Goal: Transaction & Acquisition: Subscribe to service/newsletter

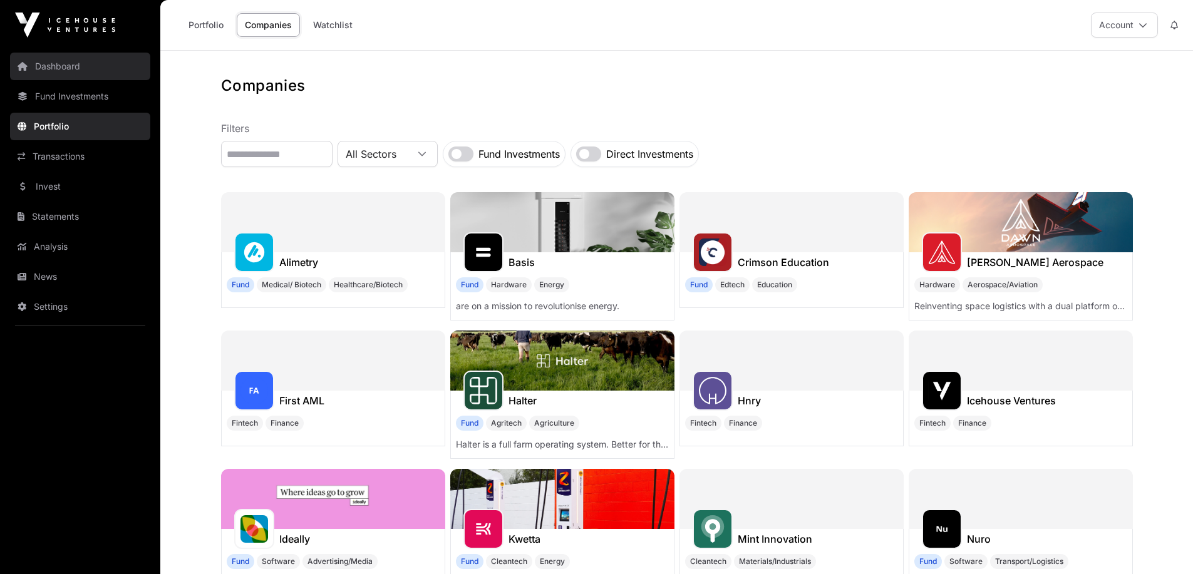
click at [53, 67] on link "Dashboard" at bounding box center [80, 67] width 140 height 28
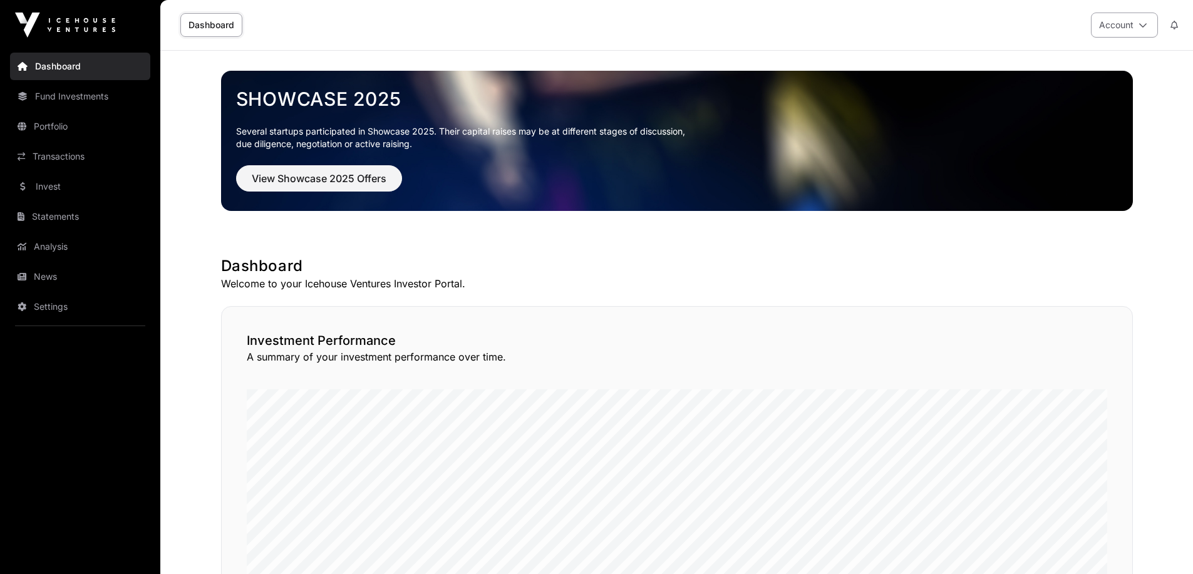
click at [1132, 23] on button "Account" at bounding box center [1124, 25] width 67 height 25
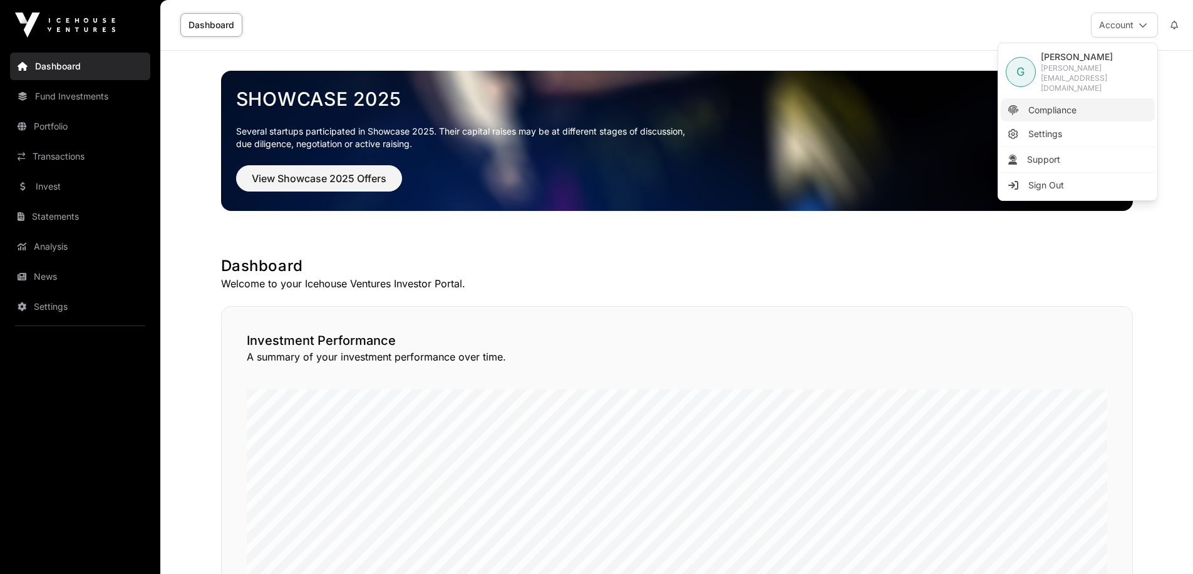
click at [1063, 104] on span "Compliance" at bounding box center [1053, 110] width 48 height 13
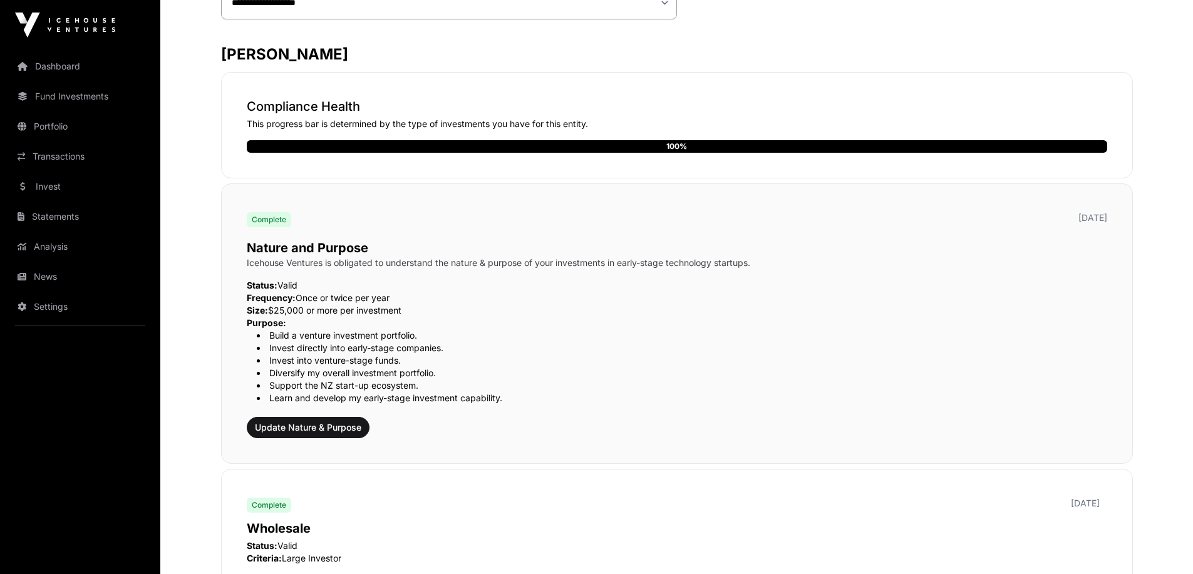
scroll to position [251, 0]
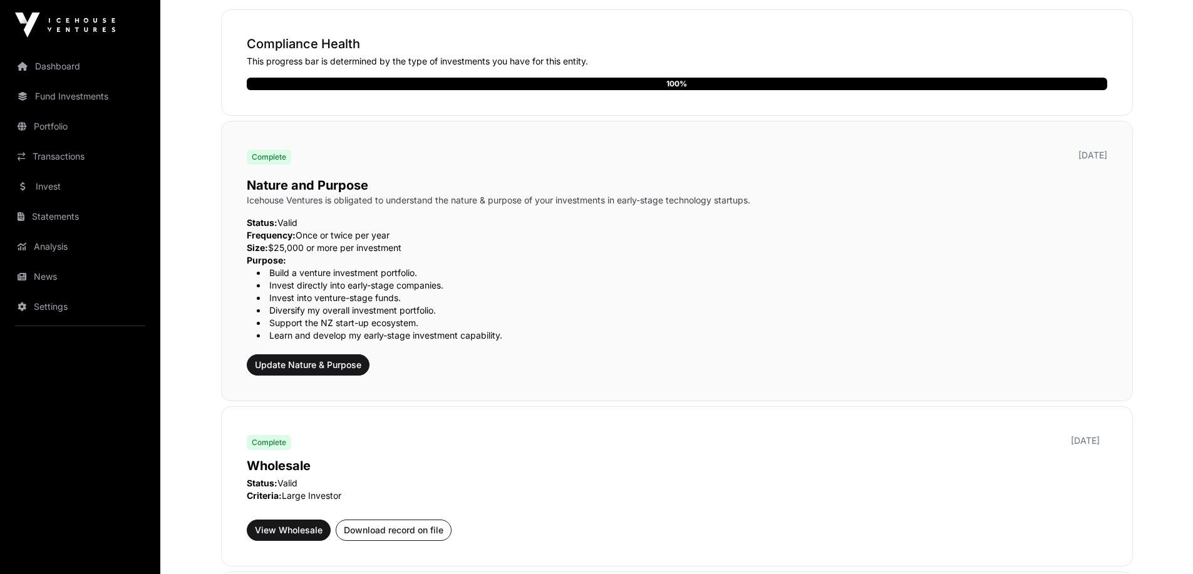
click at [267, 232] on span "Frequency:" at bounding box center [271, 235] width 49 height 11
drag, startPoint x: 267, startPoint y: 232, endPoint x: 267, endPoint y: 244, distance: 11.9
click at [267, 244] on div "Status: Valid Frequency: Once or twice per year Size: $25,000 or more per inves…" at bounding box center [677, 279] width 861 height 125
click at [267, 244] on span "Size:" at bounding box center [257, 247] width 21 height 11
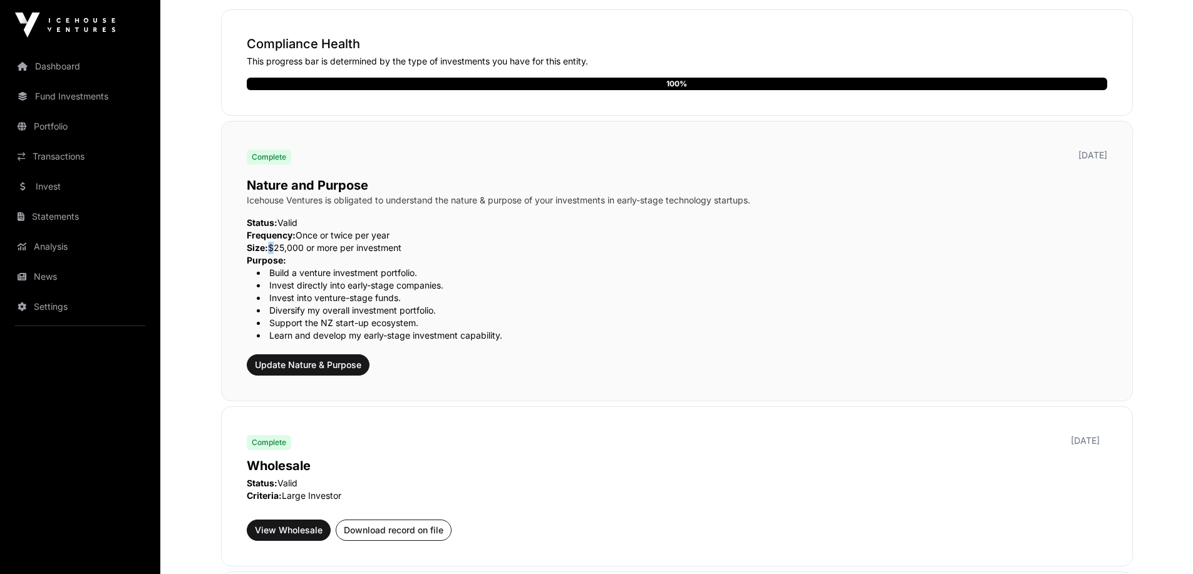
click at [267, 244] on span "Size:" at bounding box center [257, 247] width 21 height 11
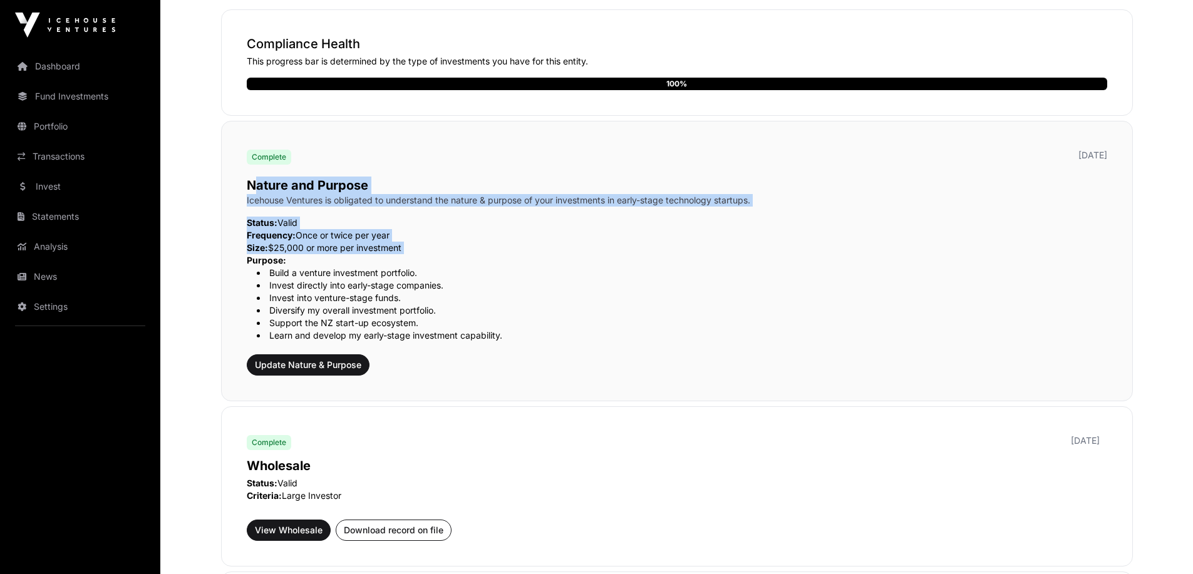
drag, startPoint x: 267, startPoint y: 244, endPoint x: 263, endPoint y: 189, distance: 55.2
click at [263, 189] on div "Nature and Purpose Icehouse Ventures is obligated to understand the nature & pu…" at bounding box center [677, 274] width 861 height 204
click at [263, 189] on p "Nature and Purpose" at bounding box center [677, 186] width 861 height 18
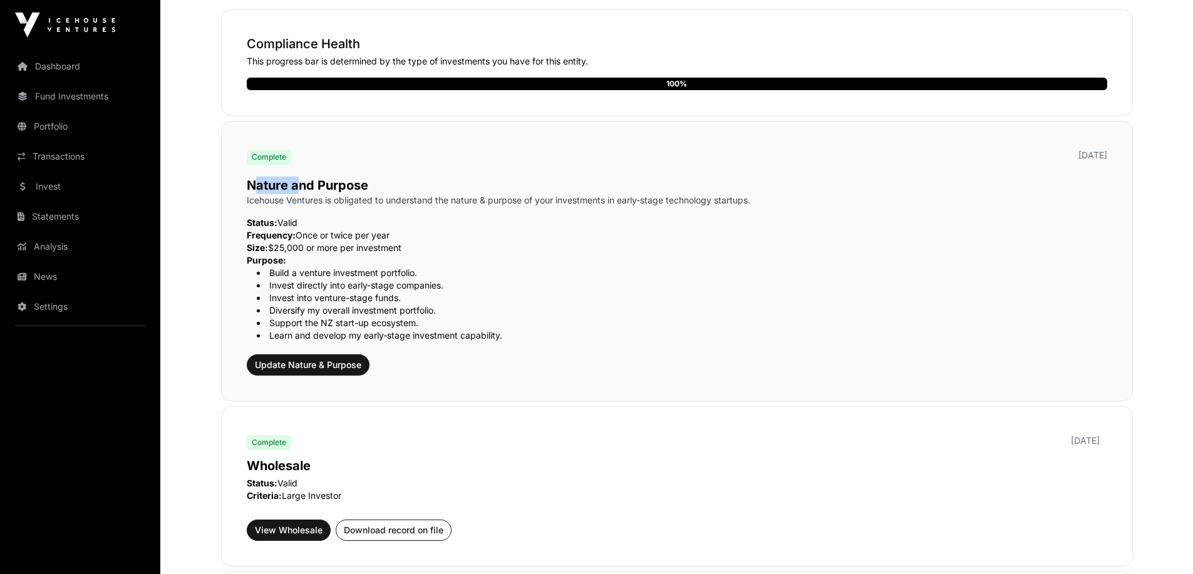
click at [263, 189] on p "Nature and Purpose" at bounding box center [677, 186] width 861 height 18
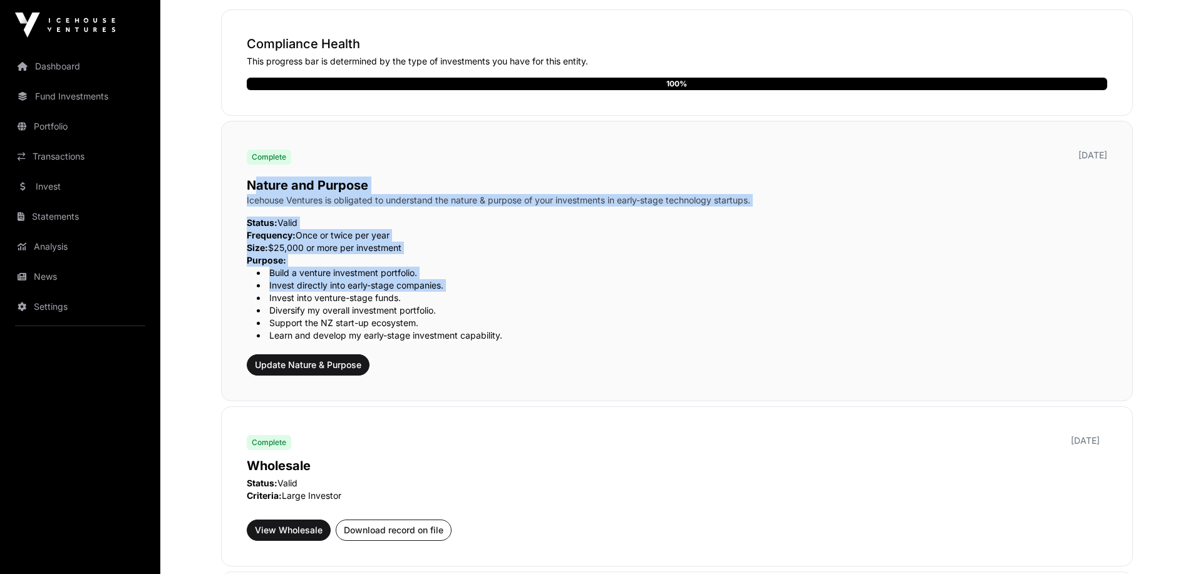
drag, startPoint x: 263, startPoint y: 189, endPoint x: 475, endPoint y: 282, distance: 231.4
click at [475, 282] on div "Nature and Purpose Icehouse Ventures is obligated to understand the nature & pu…" at bounding box center [677, 274] width 861 height 204
click at [475, 282] on li "Invest directly into early-stage companies." at bounding box center [682, 285] width 851 height 13
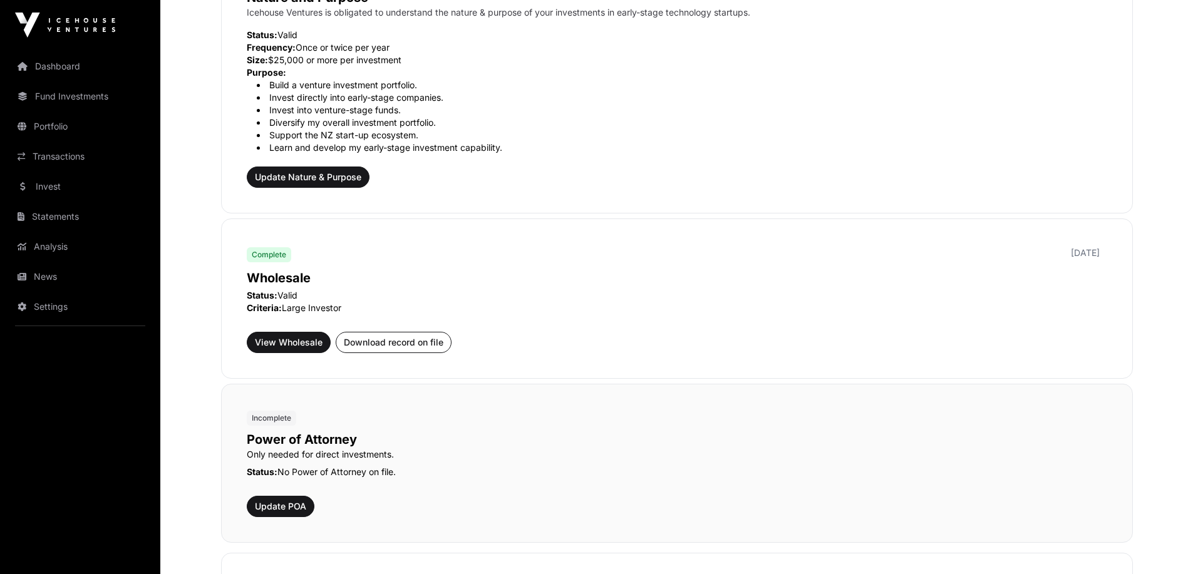
scroll to position [501, 0]
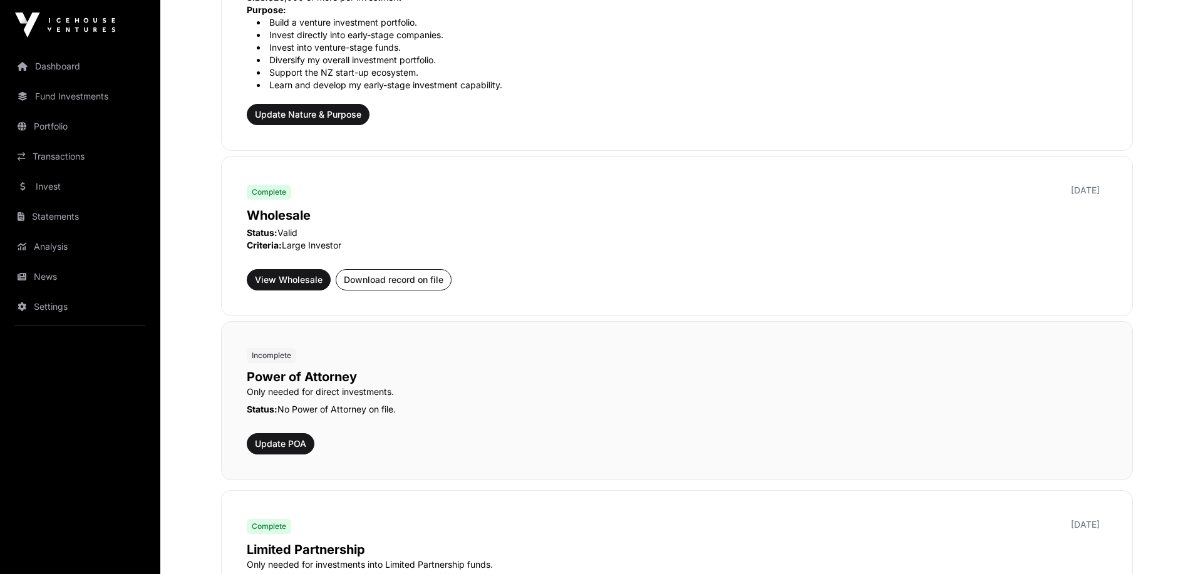
click at [339, 411] on p "Status: No Power of Attorney on file." at bounding box center [677, 409] width 861 height 13
click at [499, 427] on div "Power of Attorney Only needed for direct investments. Status: No Power of Attor…" at bounding box center [677, 408] width 861 height 91
click at [293, 282] on span "View Wholesale" at bounding box center [289, 280] width 68 height 13
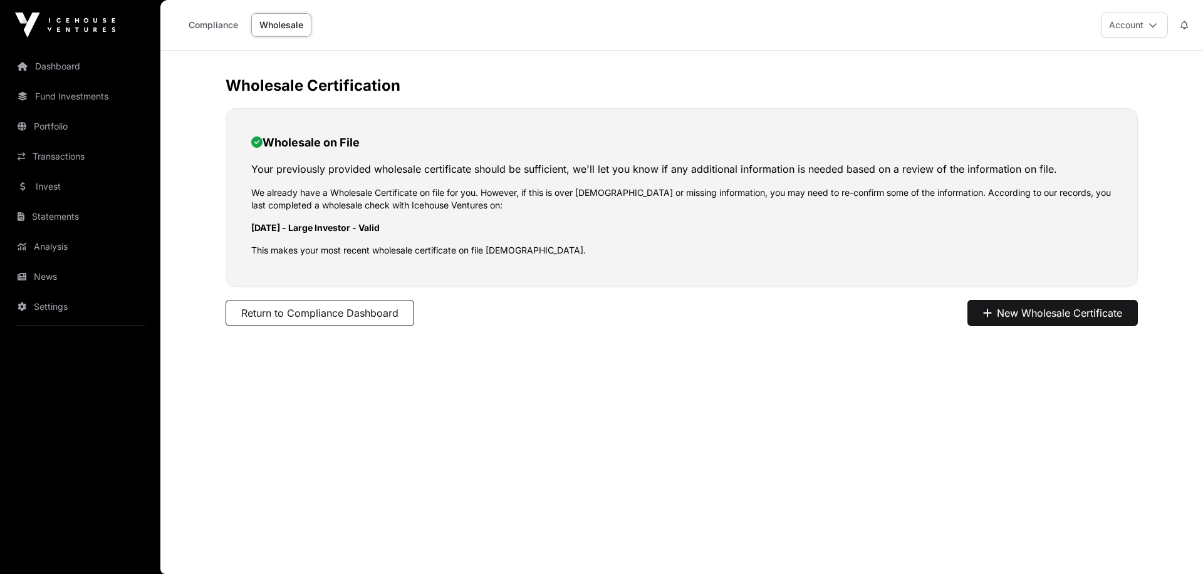
click at [420, 229] on p "[DATE] - Large Investor - Valid" at bounding box center [681, 228] width 861 height 13
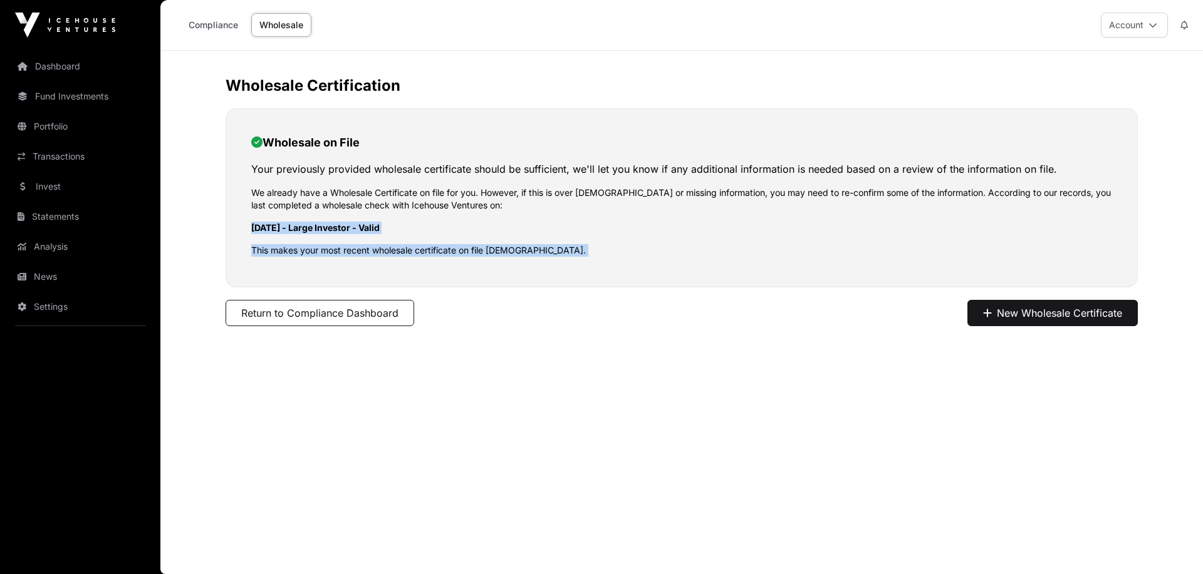
drag, startPoint x: 420, startPoint y: 229, endPoint x: 421, endPoint y: 249, distance: 20.7
click at [421, 249] on div "Wholesale on File Your previously provided wholesale certificate should be suff…" at bounding box center [681, 197] width 912 height 179
click at [421, 249] on p "This makes your most recent wholesale certificate on file 1 year old." at bounding box center [681, 250] width 861 height 13
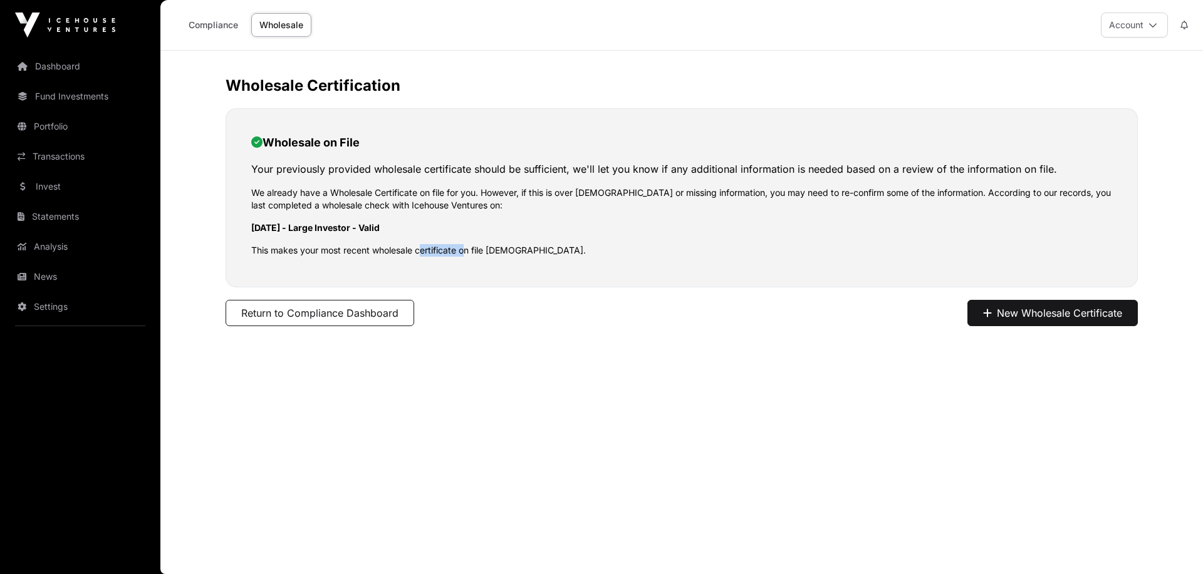
click at [421, 249] on p "This makes your most recent wholesale certificate on file 1 year old." at bounding box center [681, 250] width 861 height 13
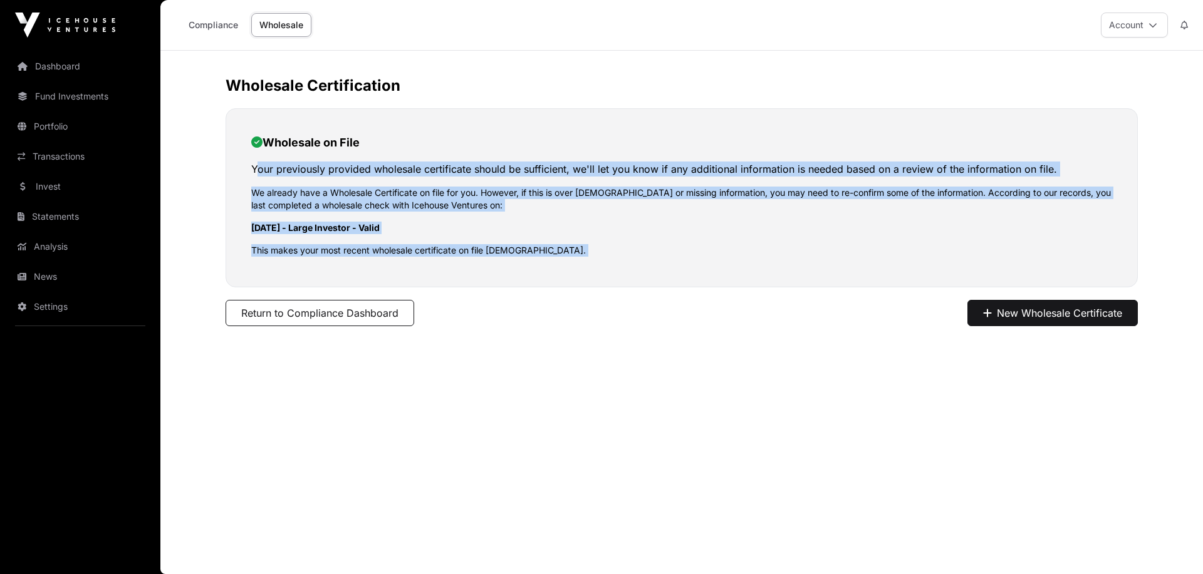
drag, startPoint x: 421, startPoint y: 249, endPoint x: 419, endPoint y: 156, distance: 93.3
click at [419, 156] on div "Wholesale on File Your previously provided wholesale certificate should be suff…" at bounding box center [681, 197] width 912 height 179
click at [419, 156] on div "Wholesale on File Your previously provided wholesale certificate should be suff…" at bounding box center [681, 155] width 861 height 43
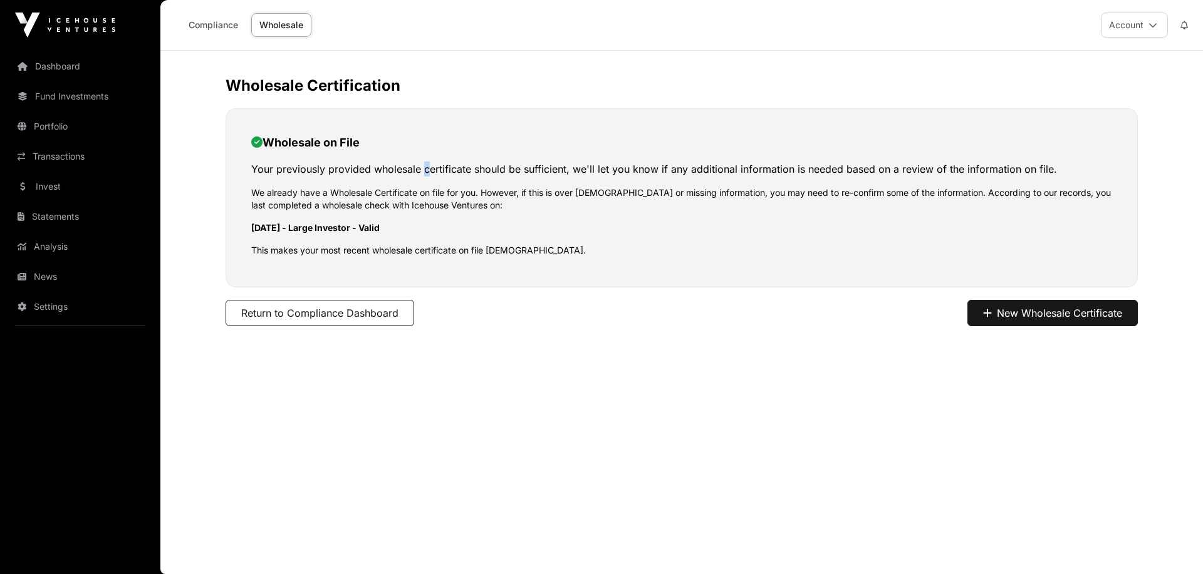
click at [419, 156] on div "Wholesale on File Your previously provided wholesale certificate should be suff…" at bounding box center [681, 155] width 861 height 43
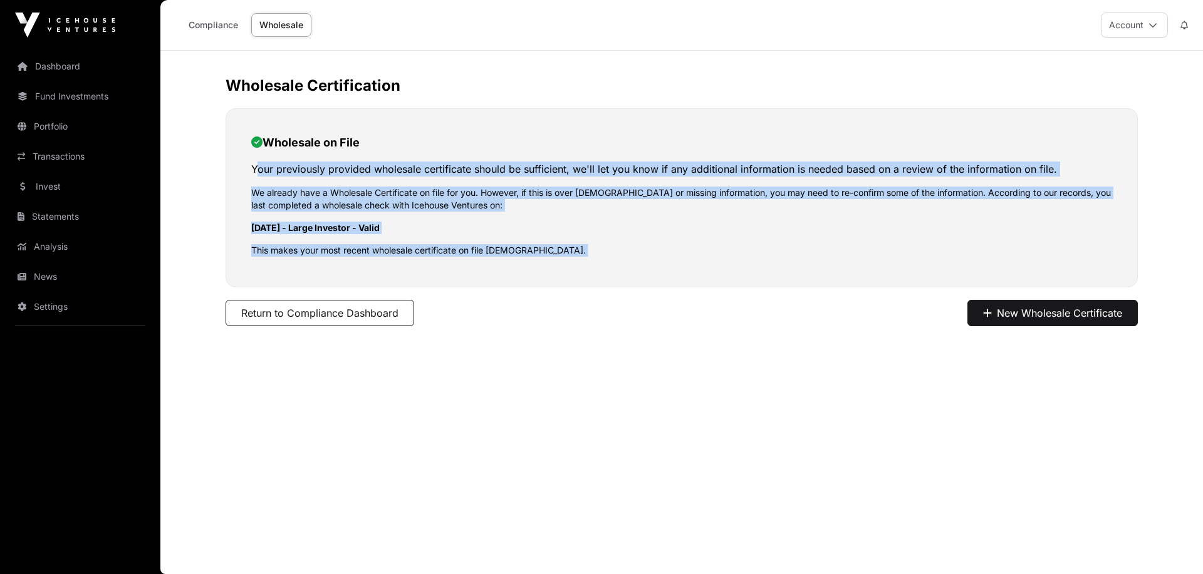
drag, startPoint x: 419, startPoint y: 156, endPoint x: 562, endPoint y: 264, distance: 179.4
click at [562, 264] on div "Wholesale on File Your previously provided wholesale certificate should be suff…" at bounding box center [681, 197] width 912 height 179
click at [518, 248] on p "This makes your most recent wholesale certificate on file 1 year old." at bounding box center [681, 250] width 861 height 13
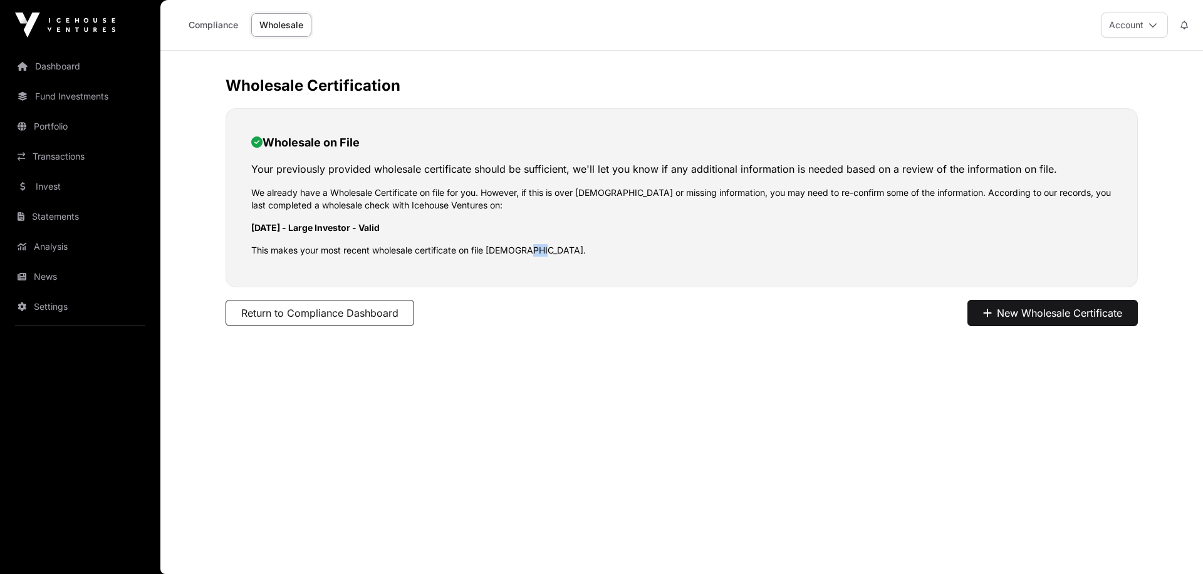
click at [518, 248] on p "This makes your most recent wholesale certificate on file 1 year old." at bounding box center [681, 250] width 861 height 13
click at [790, 336] on div "Wholesale Certification Wholesale on File Your previously provided wholesale ce…" at bounding box center [681, 234] width 962 height 316
click at [841, 184] on div "Wholesale on File Your previously provided wholesale certificate should be suff…" at bounding box center [681, 197] width 912 height 179
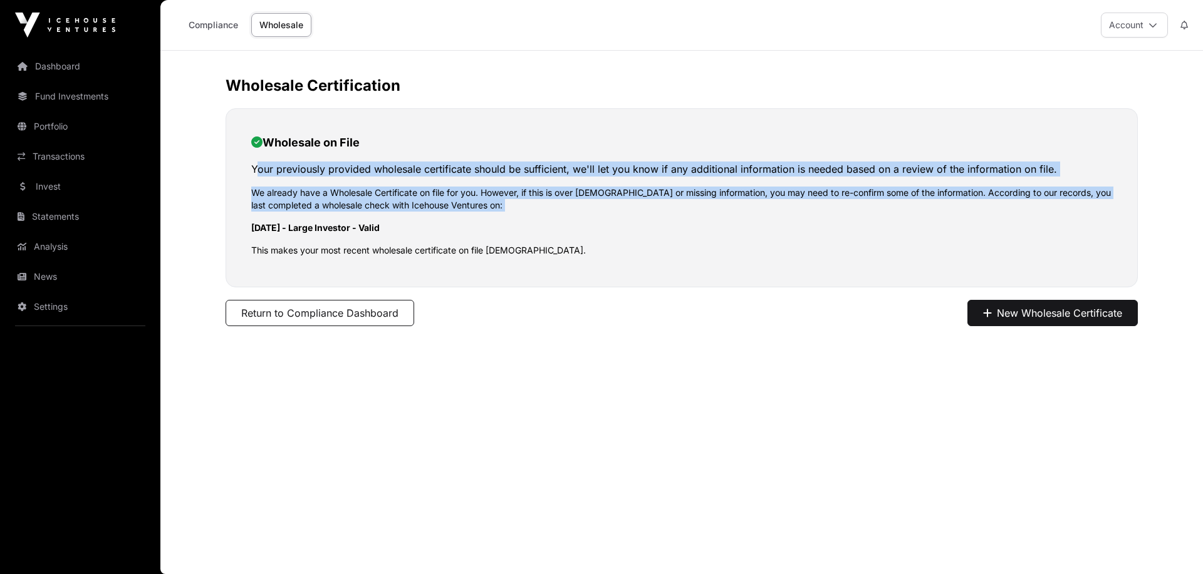
drag, startPoint x: 841, startPoint y: 184, endPoint x: 842, endPoint y: 159, distance: 24.5
click at [842, 159] on div "Wholesale on File Your previously provided wholesale certificate should be suff…" at bounding box center [681, 197] width 912 height 179
click at [842, 159] on div "Wholesale on File Your previously provided wholesale certificate should be suff…" at bounding box center [681, 155] width 861 height 43
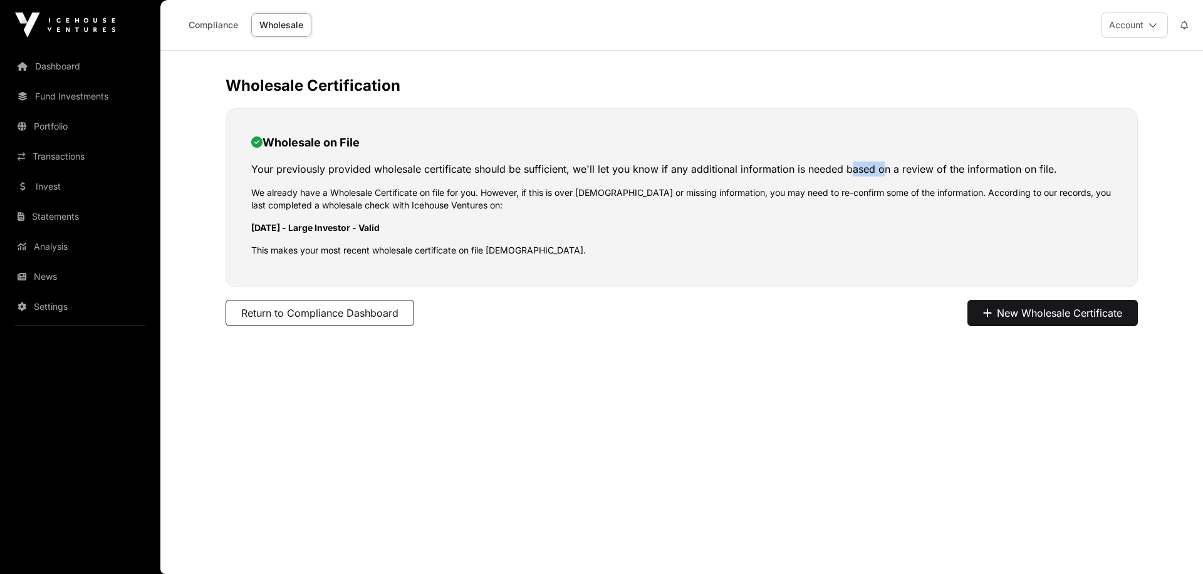
click at [842, 159] on div "Wholesale on File Your previously provided wholesale certificate should be suff…" at bounding box center [681, 155] width 861 height 43
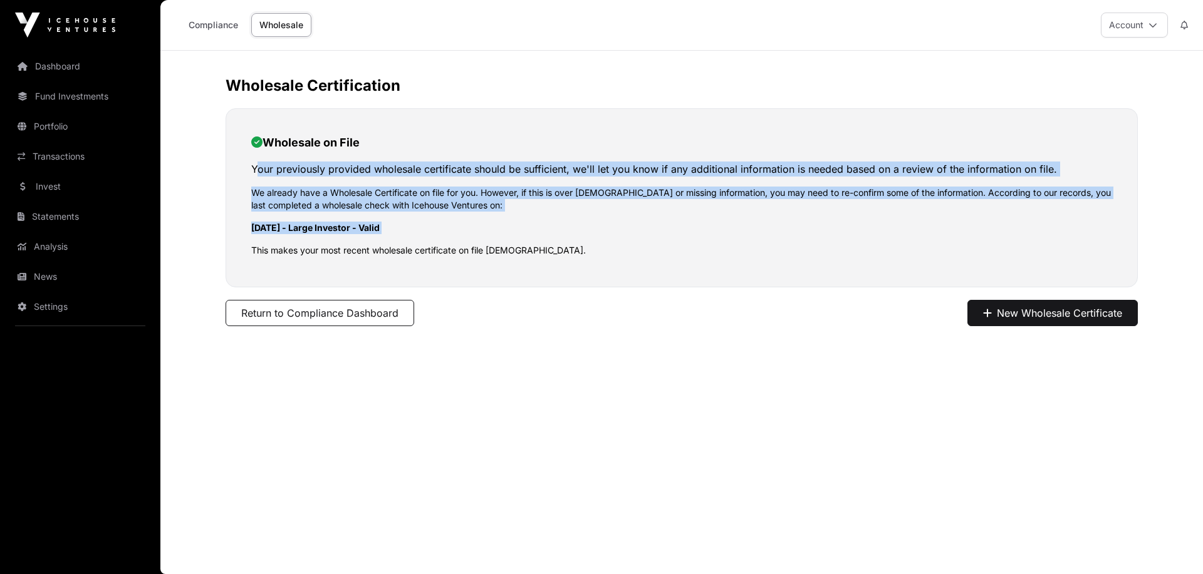
drag, startPoint x: 842, startPoint y: 159, endPoint x: 846, endPoint y: 213, distance: 54.0
click at [846, 213] on div "Wholesale on File Your previously provided wholesale certificate should be suff…" at bounding box center [681, 197] width 912 height 179
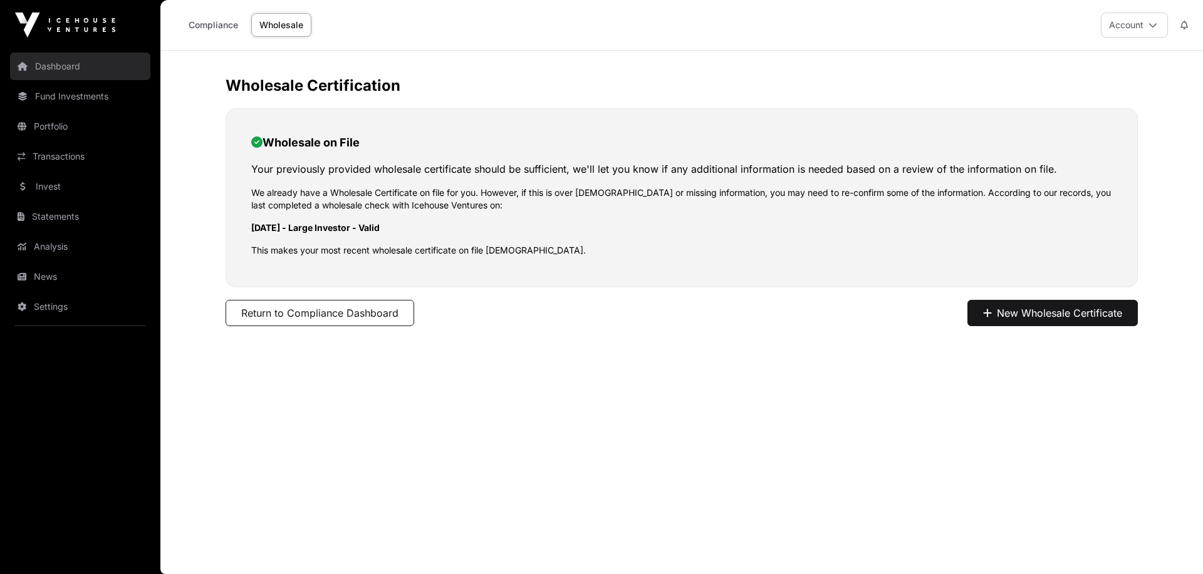
click at [87, 73] on link "Dashboard" at bounding box center [80, 67] width 140 height 28
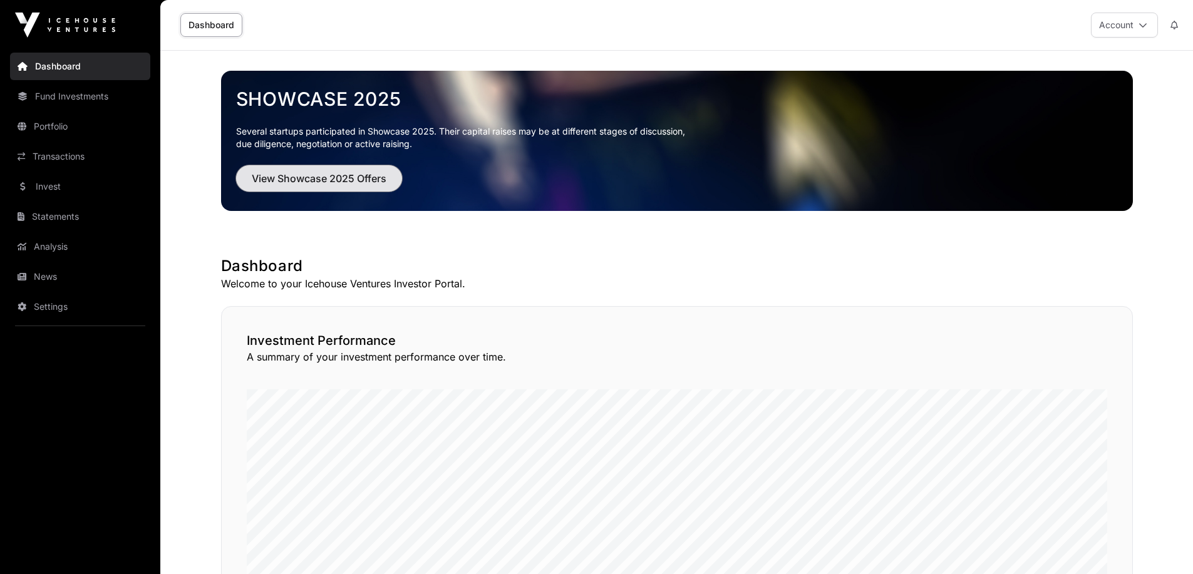
click at [333, 169] on button "View Showcase 2025 Offers" at bounding box center [319, 178] width 166 height 26
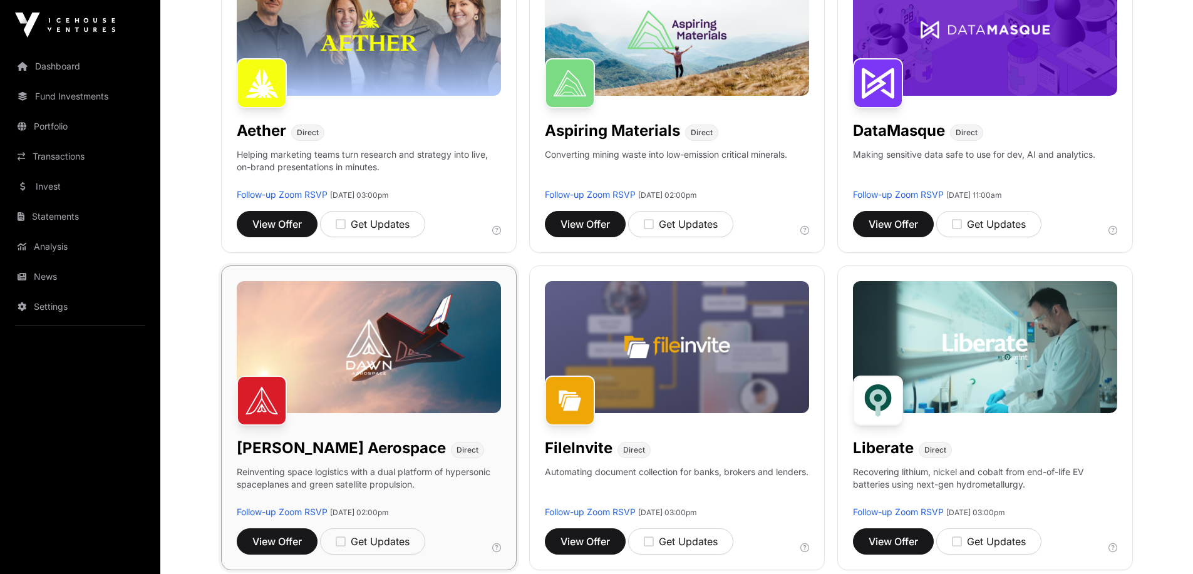
scroll to position [376, 0]
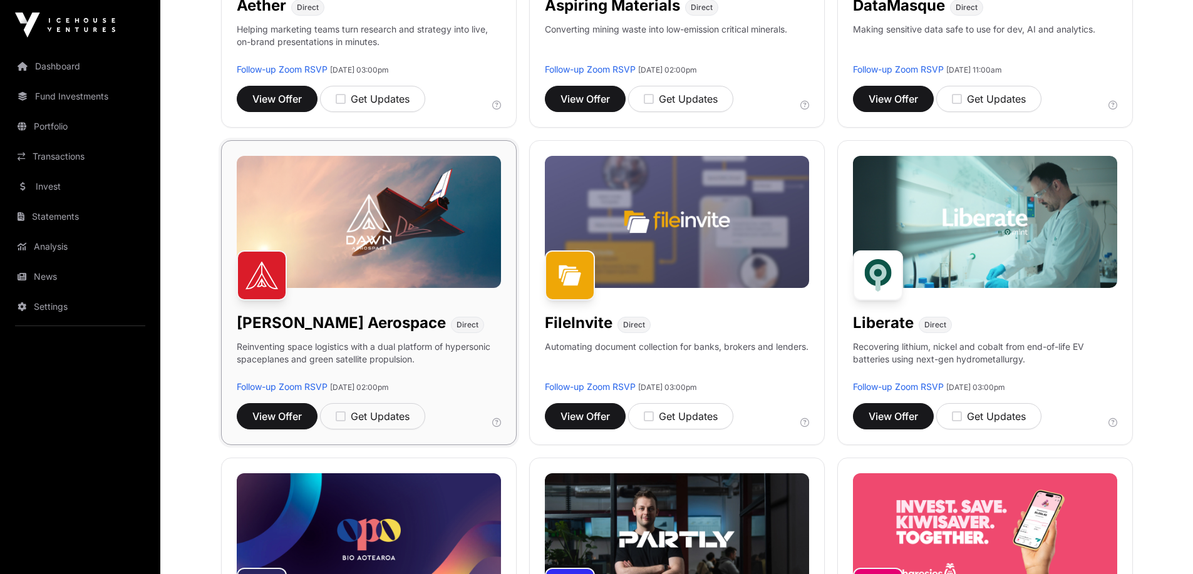
click at [437, 351] on p "Reinventing space logistics with a dual platform of hypersonic spaceplanes and …" at bounding box center [369, 361] width 264 height 40
click at [487, 351] on p "Reinventing space logistics with a dual platform of hypersonic spaceplanes and …" at bounding box center [369, 361] width 264 height 40
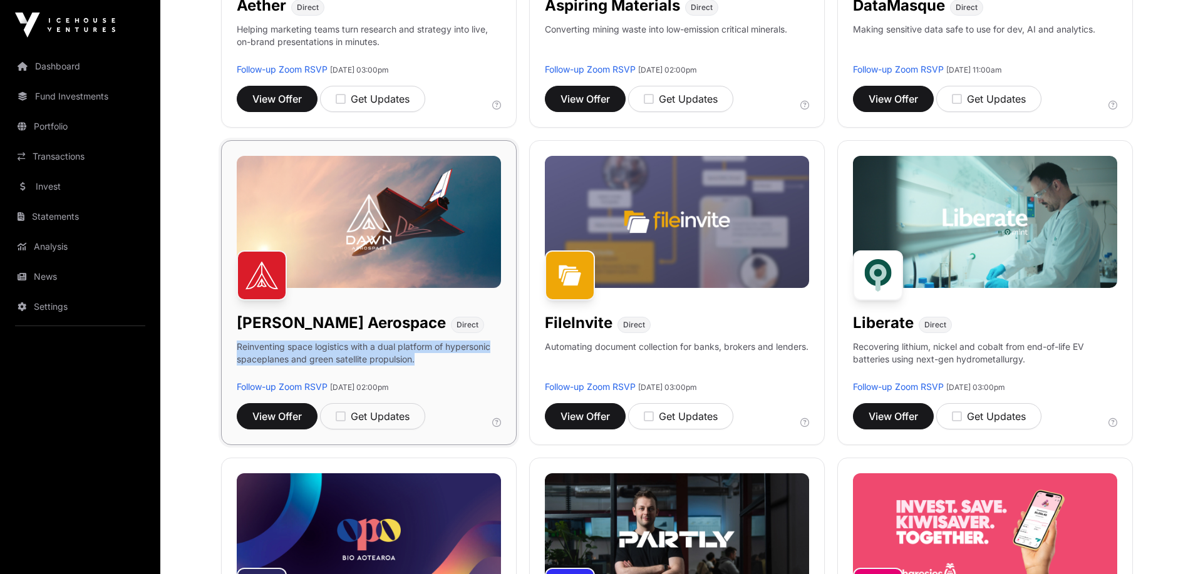
click at [487, 351] on p "Reinventing space logistics with a dual platform of hypersonic spaceplanes and …" at bounding box center [369, 361] width 264 height 40
click at [415, 347] on p "Reinventing space logistics with a dual platform of hypersonic spaceplanes and …" at bounding box center [369, 361] width 264 height 40
click at [338, 415] on icon "button" at bounding box center [341, 416] width 10 height 11
click at [300, 388] on link "Follow-up Zoom RSVP" at bounding box center [282, 386] width 91 height 11
click at [340, 412] on icon "button" at bounding box center [341, 416] width 10 height 11
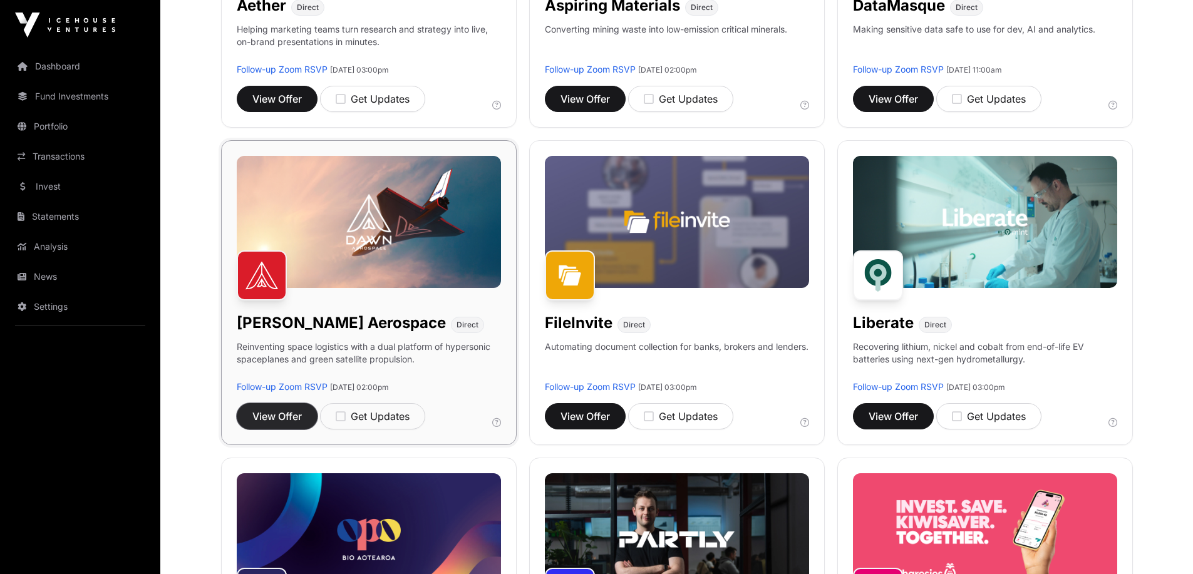
click at [294, 417] on span "View Offer" at bounding box center [276, 416] width 49 height 15
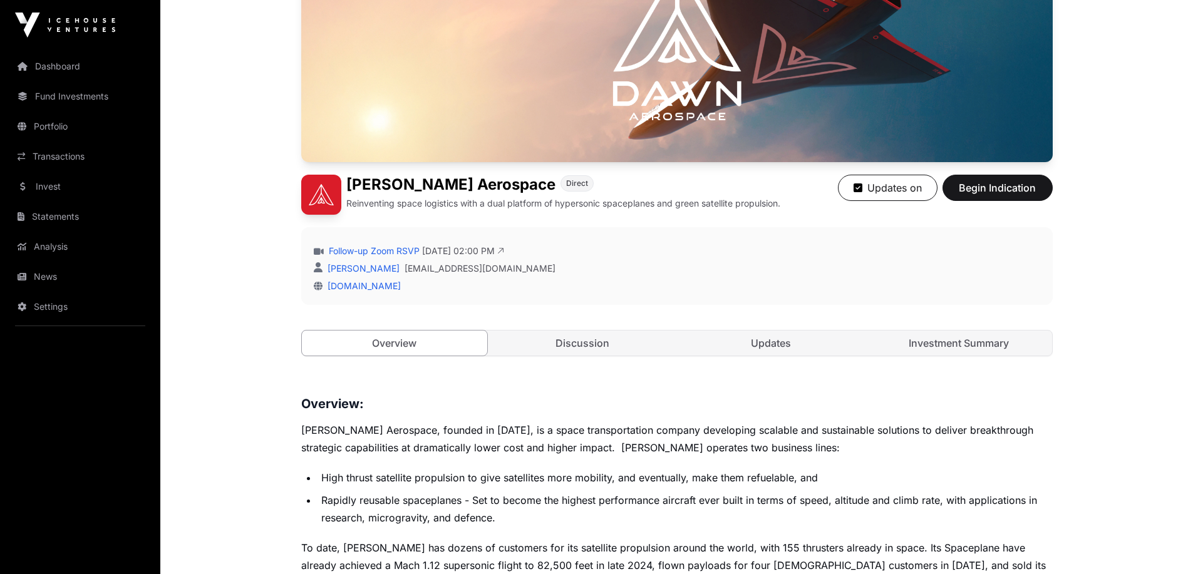
scroll to position [313, 0]
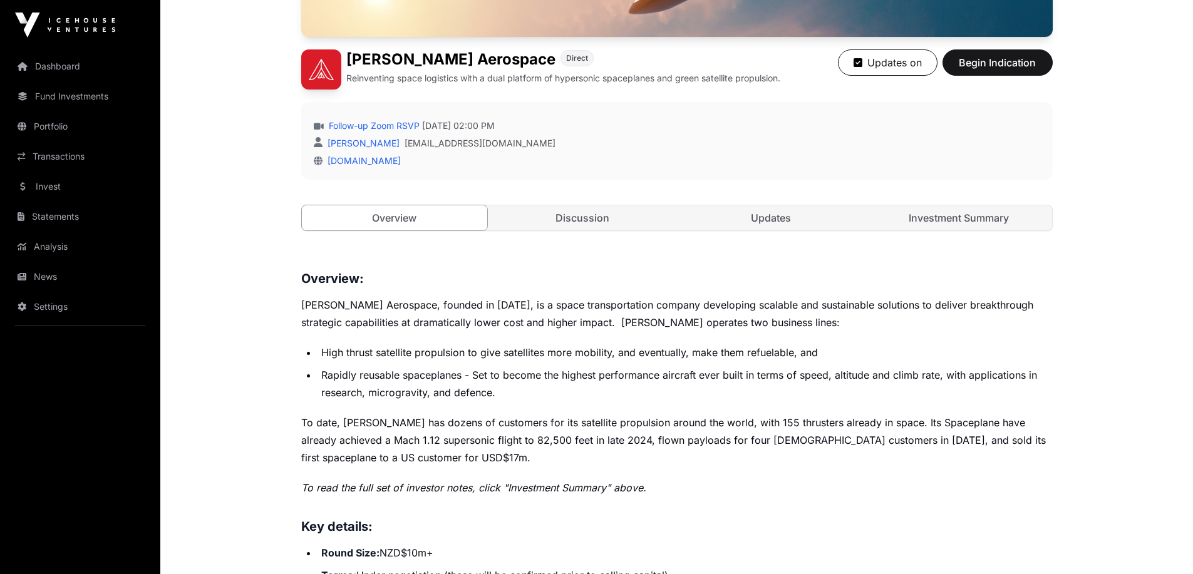
click at [692, 300] on p "Dawn Aerospace, founded in 2017, is a space transportation company developing s…" at bounding box center [677, 313] width 752 height 35
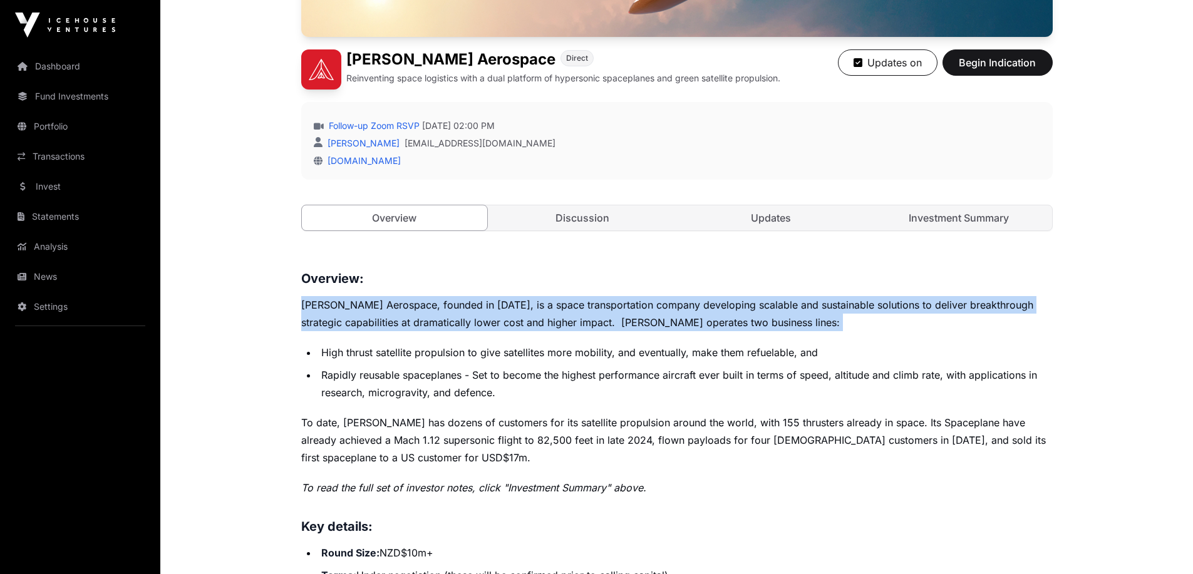
click at [692, 300] on p "Dawn Aerospace, founded in 2017, is a space transportation company developing s…" at bounding box center [677, 313] width 752 height 35
click at [329, 307] on p "Dawn Aerospace, founded in 2017, is a space transportation company developing s…" at bounding box center [677, 313] width 752 height 35
drag, startPoint x: 329, startPoint y: 307, endPoint x: 763, endPoint y: 326, distance: 434.5
click at [763, 326] on p "Dawn Aerospace, founded in 2017, is a space transportation company developing s…" at bounding box center [677, 313] width 752 height 35
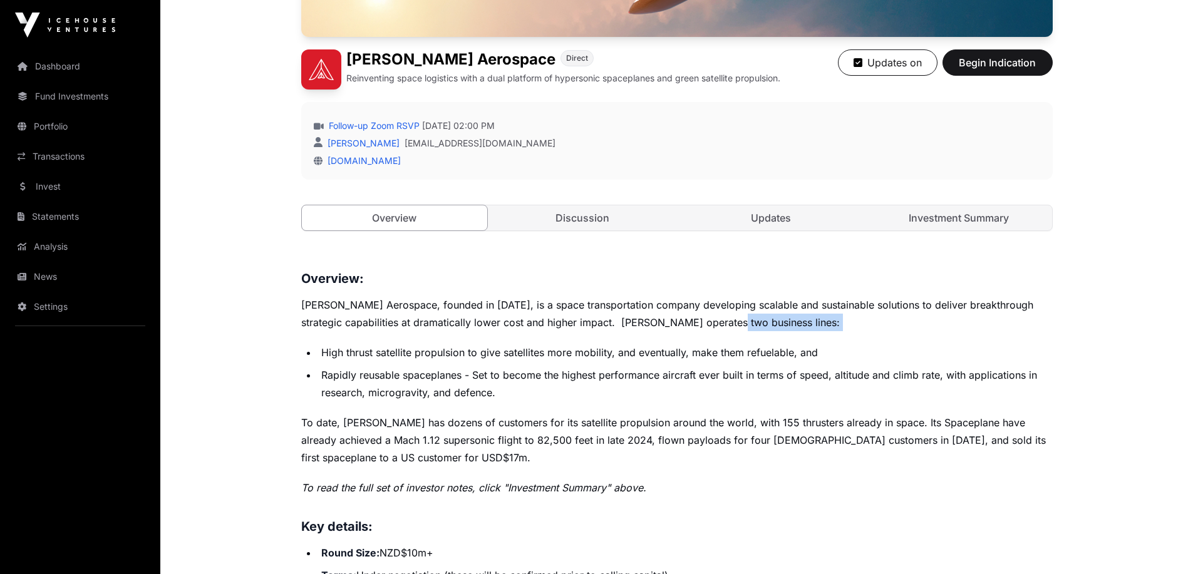
click at [763, 326] on p "Dawn Aerospace, founded in 2017, is a space transportation company developing s…" at bounding box center [677, 313] width 752 height 35
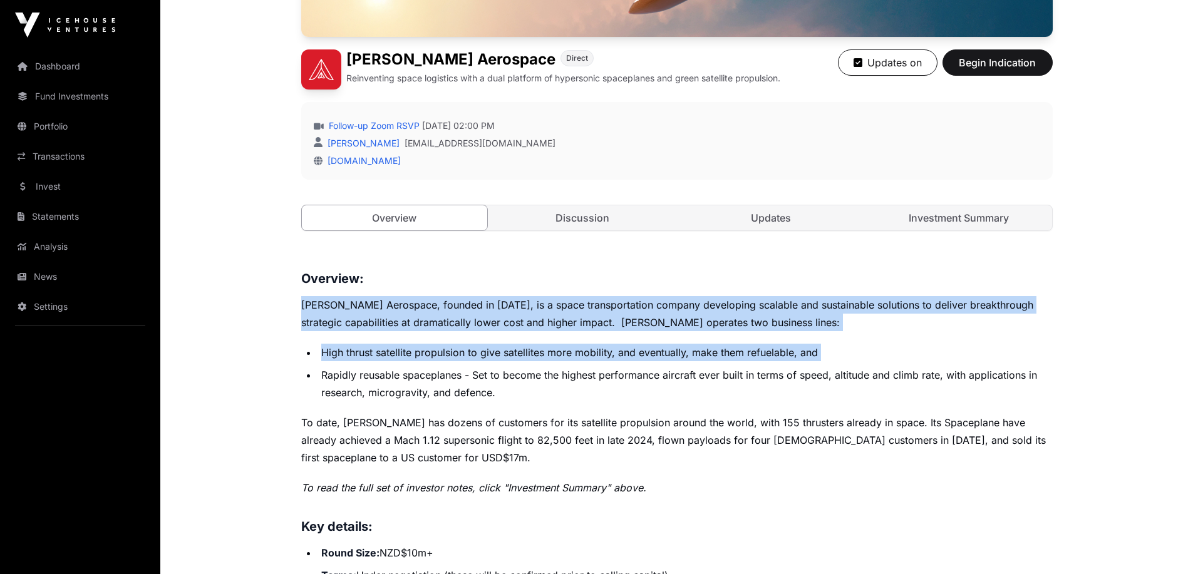
drag, startPoint x: 763, startPoint y: 326, endPoint x: 763, endPoint y: 356, distance: 30.1
click at [763, 356] on li "High thrust satellite propulsion to give satellites more mobility, and eventual…" at bounding box center [685, 353] width 735 height 18
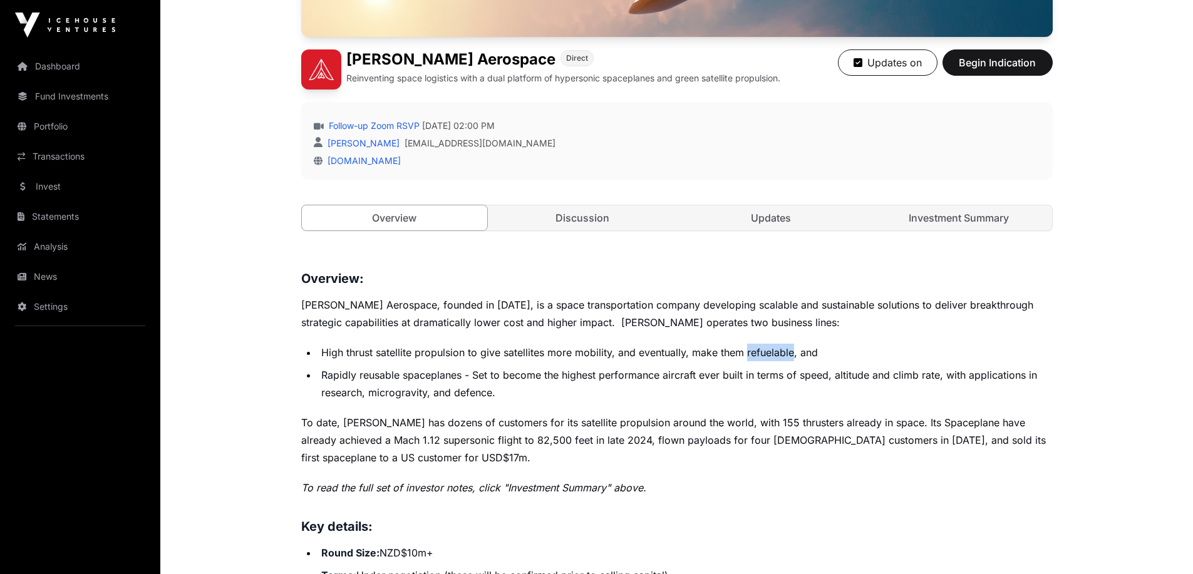
click at [763, 356] on li "High thrust satellite propulsion to give satellites more mobility, and eventual…" at bounding box center [685, 353] width 735 height 18
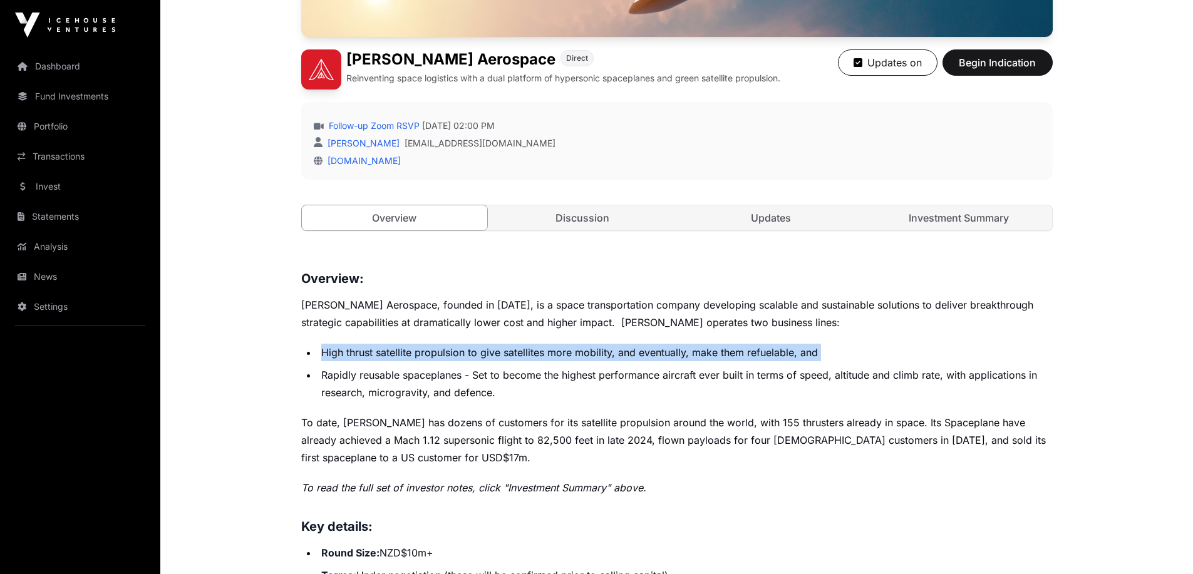
click at [763, 356] on li "High thrust satellite propulsion to give satellites more mobility, and eventual…" at bounding box center [685, 353] width 735 height 18
click at [663, 351] on li "High thrust satellite propulsion to give satellites more mobility, and eventual…" at bounding box center [685, 353] width 735 height 18
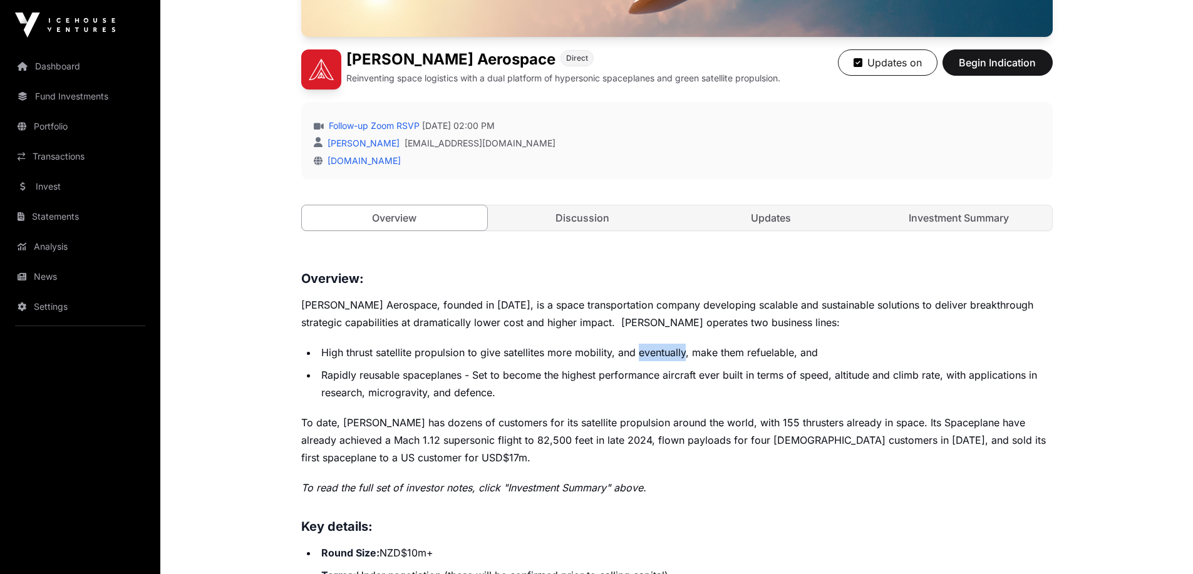
click at [663, 351] on li "High thrust satellite propulsion to give satellites more mobility, and eventual…" at bounding box center [685, 353] width 735 height 18
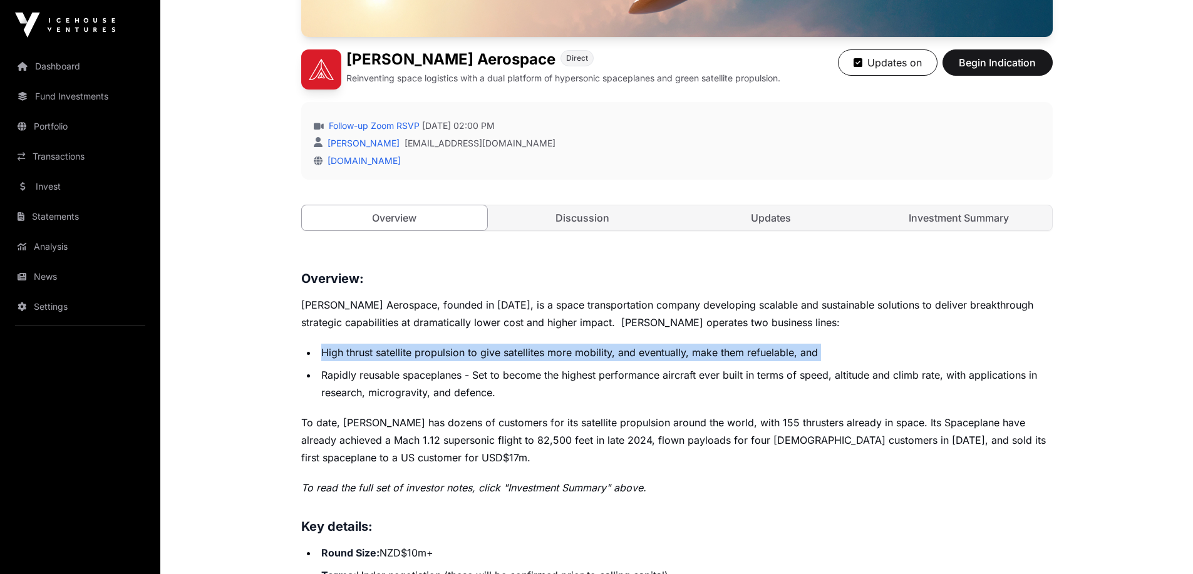
click at [663, 351] on li "High thrust satellite propulsion to give satellites more mobility, and eventual…" at bounding box center [685, 353] width 735 height 18
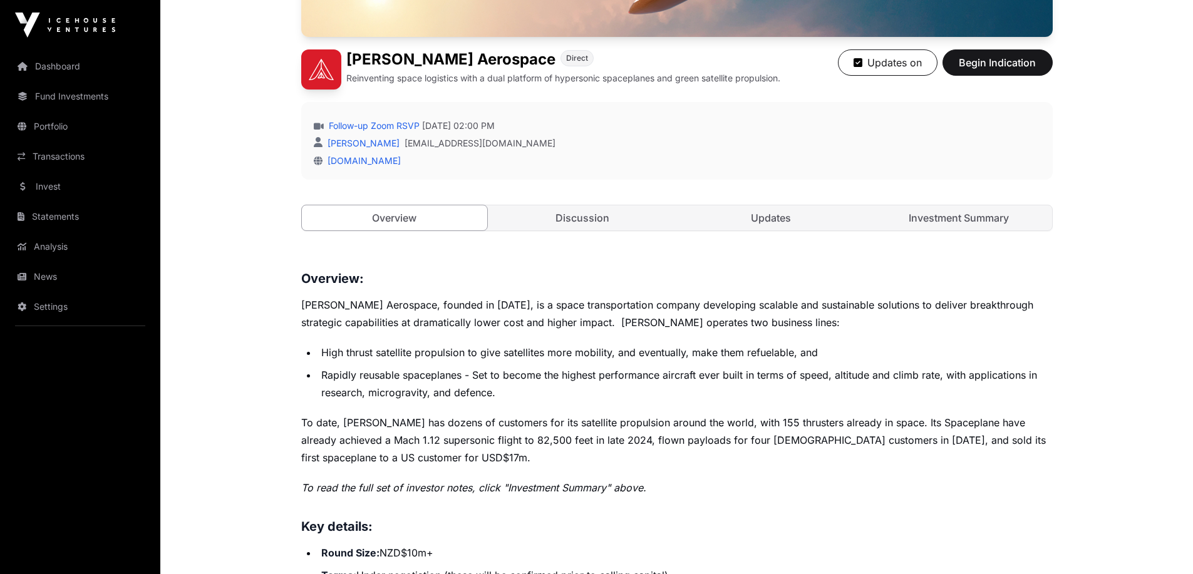
click at [581, 375] on li "Rapidly reusable spaceplanes - Set to become the highest performance aircraft e…" at bounding box center [685, 383] width 735 height 35
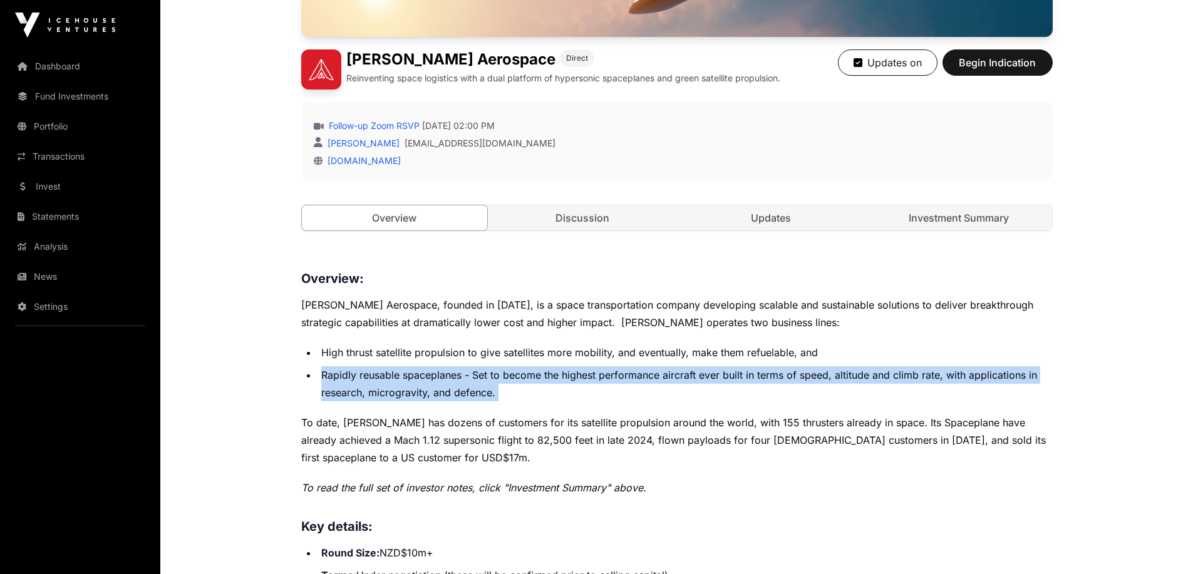
click at [582, 374] on li "Rapidly reusable spaceplanes - Set to become the highest performance aircraft e…" at bounding box center [685, 383] width 735 height 35
click at [765, 378] on li "Rapidly reusable spaceplanes - Set to become the highest performance aircraft e…" at bounding box center [685, 383] width 735 height 35
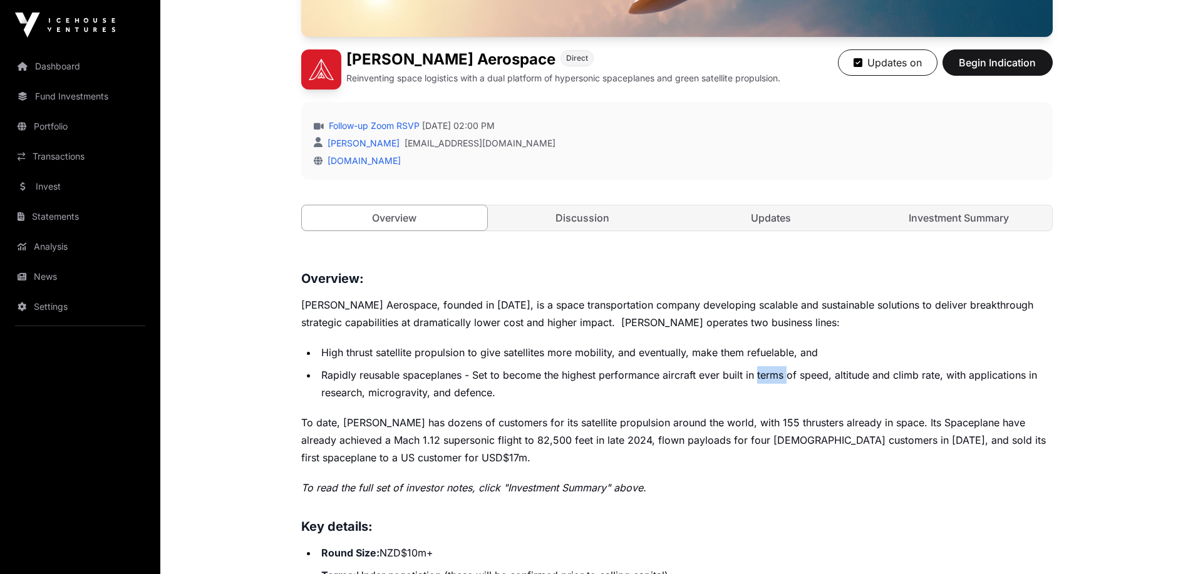
click at [765, 378] on li "Rapidly reusable spaceplanes - Set to become the highest performance aircraft e…" at bounding box center [685, 383] width 735 height 35
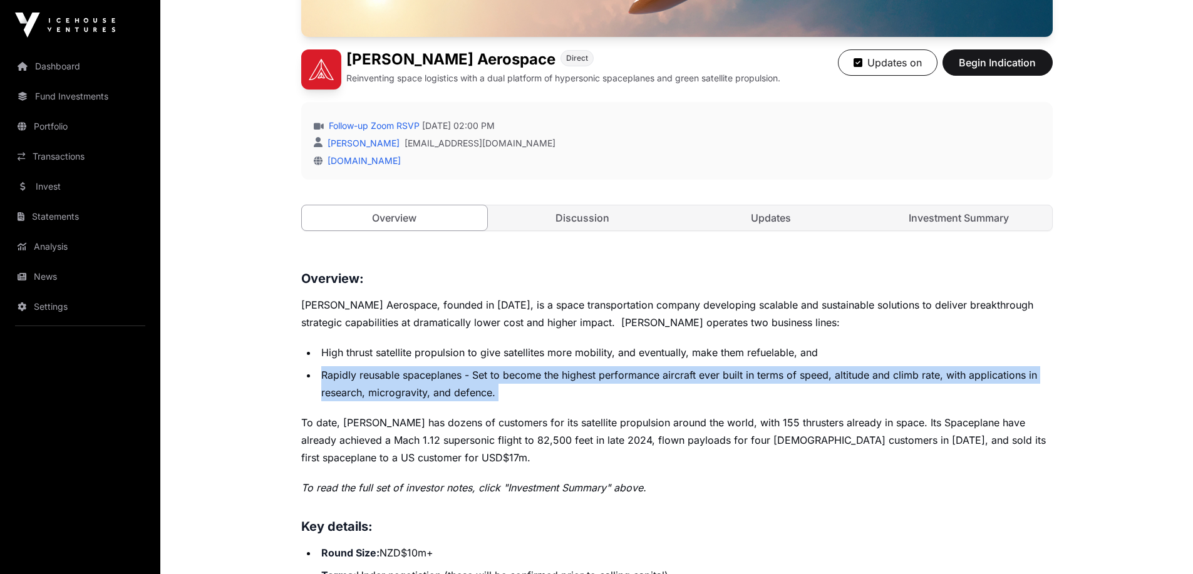
click at [765, 378] on li "Rapidly reusable spaceplanes - Set to become the highest performance aircraft e…" at bounding box center [685, 383] width 735 height 35
click at [829, 376] on li "Rapidly reusable spaceplanes - Set to become the highest performance aircraft e…" at bounding box center [685, 383] width 735 height 35
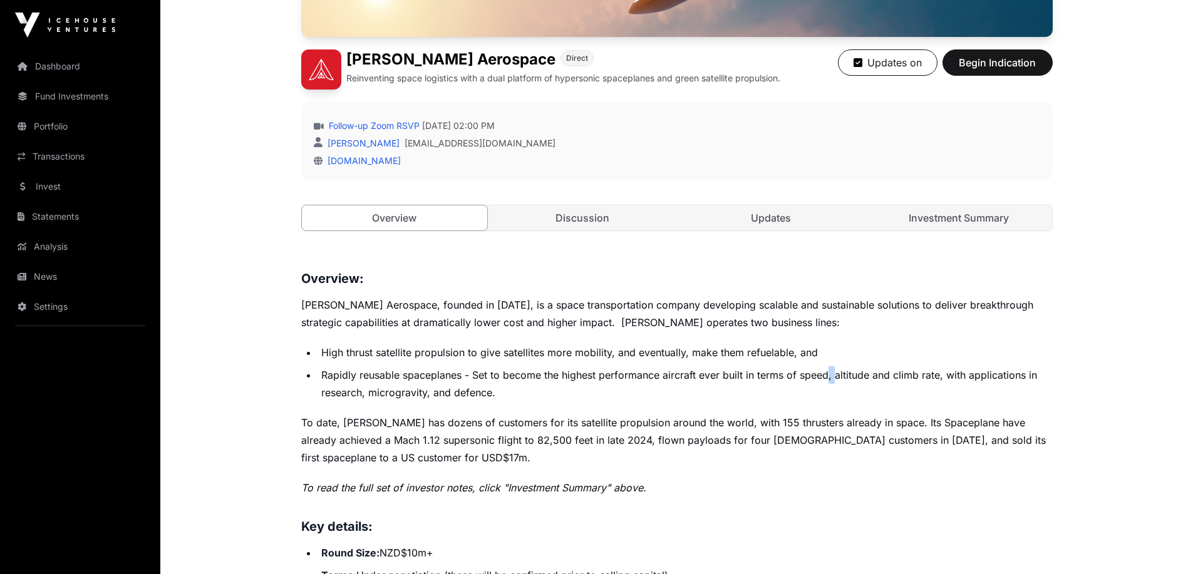
click at [829, 376] on li "Rapidly reusable spaceplanes - Set to become the highest performance aircraft e…" at bounding box center [685, 383] width 735 height 35
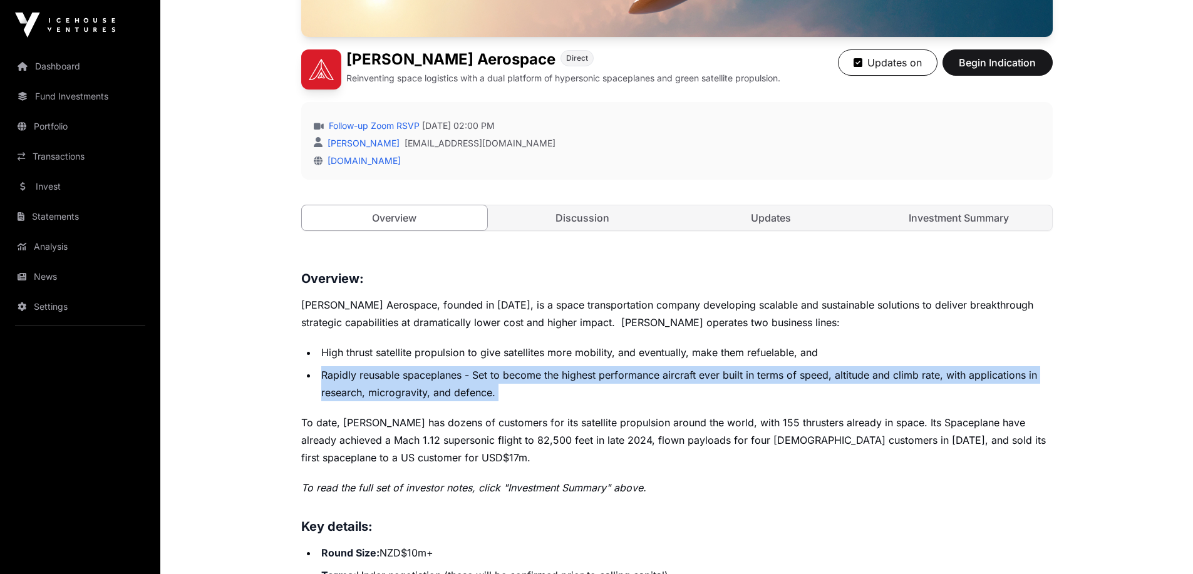
click at [829, 376] on li "Rapidly reusable spaceplanes - Set to become the highest performance aircraft e…" at bounding box center [685, 383] width 735 height 35
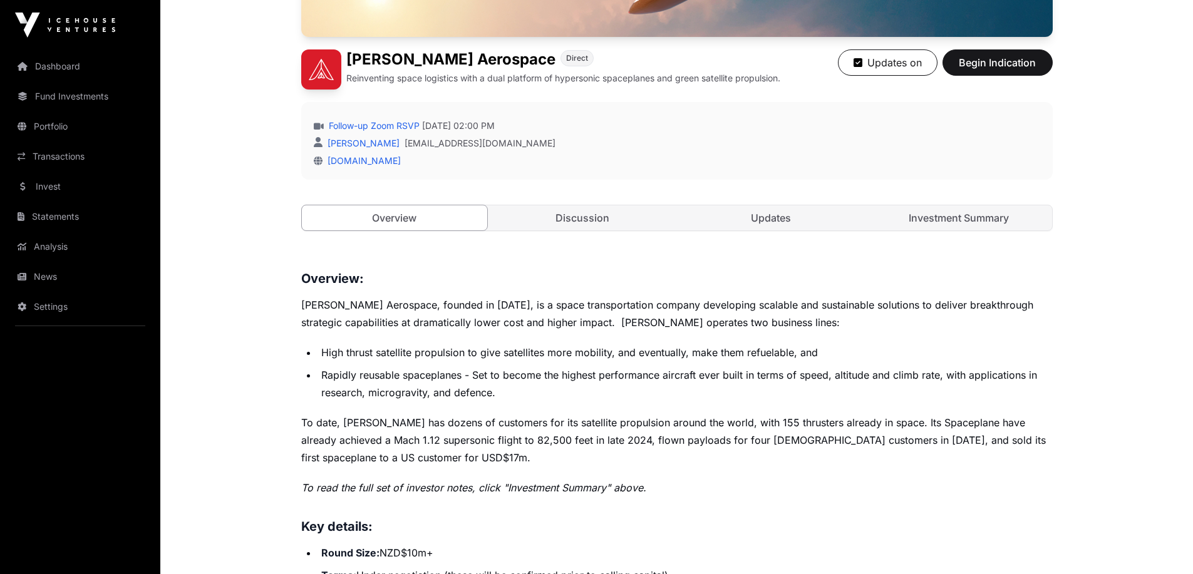
click at [723, 421] on p "To date, Dawn has dozens of customers for its satellite propulsion around the w…" at bounding box center [677, 440] width 752 height 53
click at [889, 428] on p "To date, Dawn has dozens of customers for its satellite propulsion around the w…" at bounding box center [677, 440] width 752 height 53
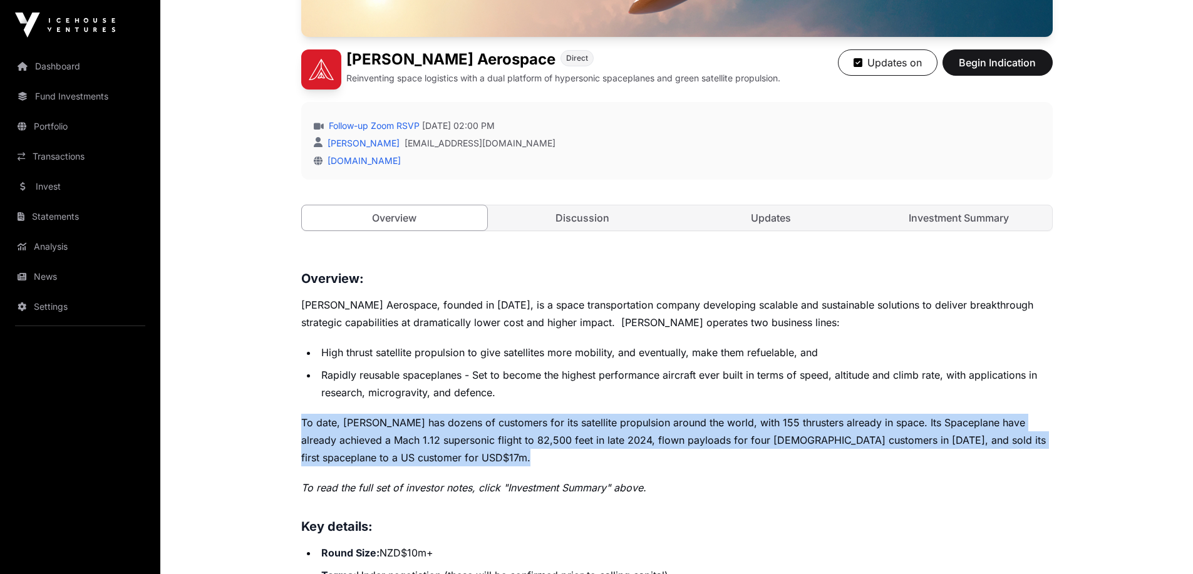
click at [889, 428] on p "To date, Dawn has dozens of customers for its satellite propulsion around the w…" at bounding box center [677, 440] width 752 height 53
click at [771, 427] on p "To date, Dawn has dozens of customers for its satellite propulsion around the w…" at bounding box center [677, 440] width 752 height 53
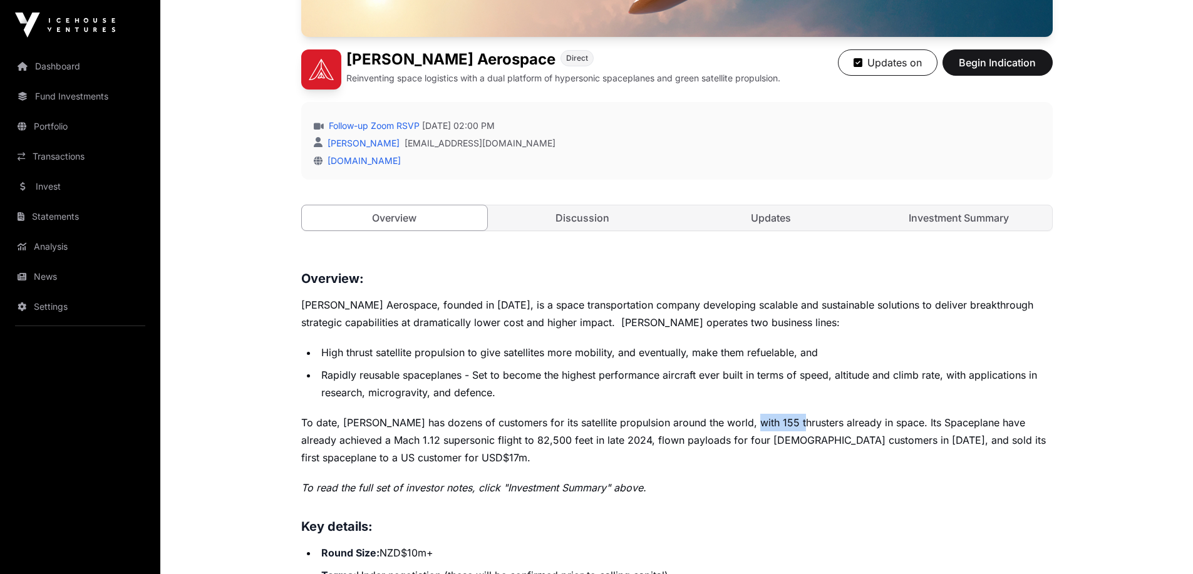
click at [771, 427] on p "To date, Dawn has dozens of customers for its satellite propulsion around the w…" at bounding box center [677, 440] width 752 height 53
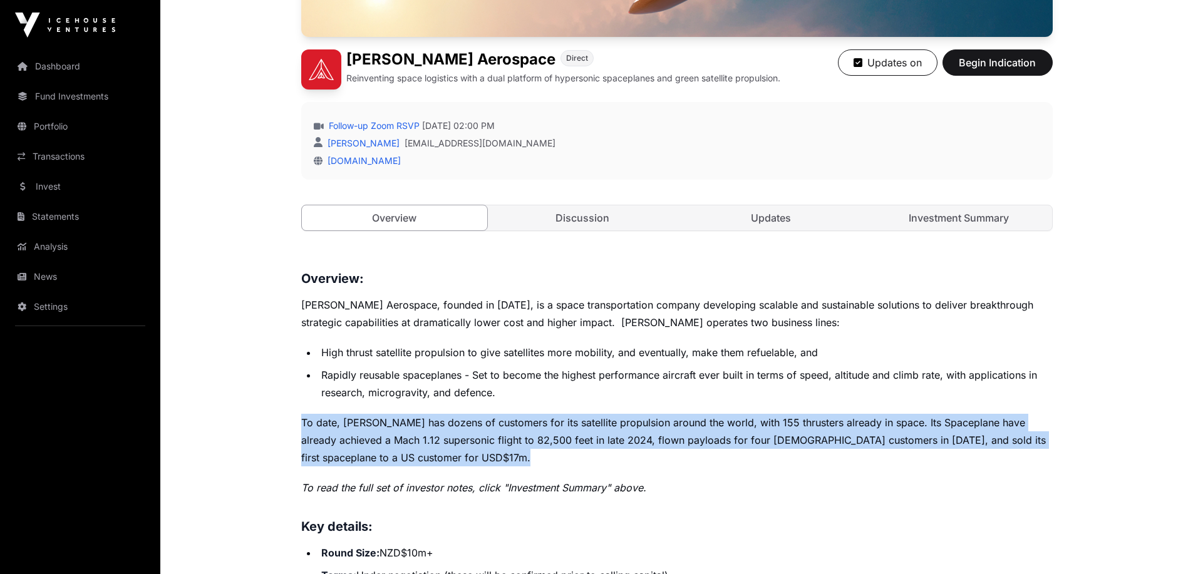
click at [771, 427] on p "To date, Dawn has dozens of customers for its satellite propulsion around the w…" at bounding box center [677, 440] width 752 height 53
click at [849, 425] on p "To date, Dawn has dozens of customers for its satellite propulsion around the w…" at bounding box center [677, 440] width 752 height 53
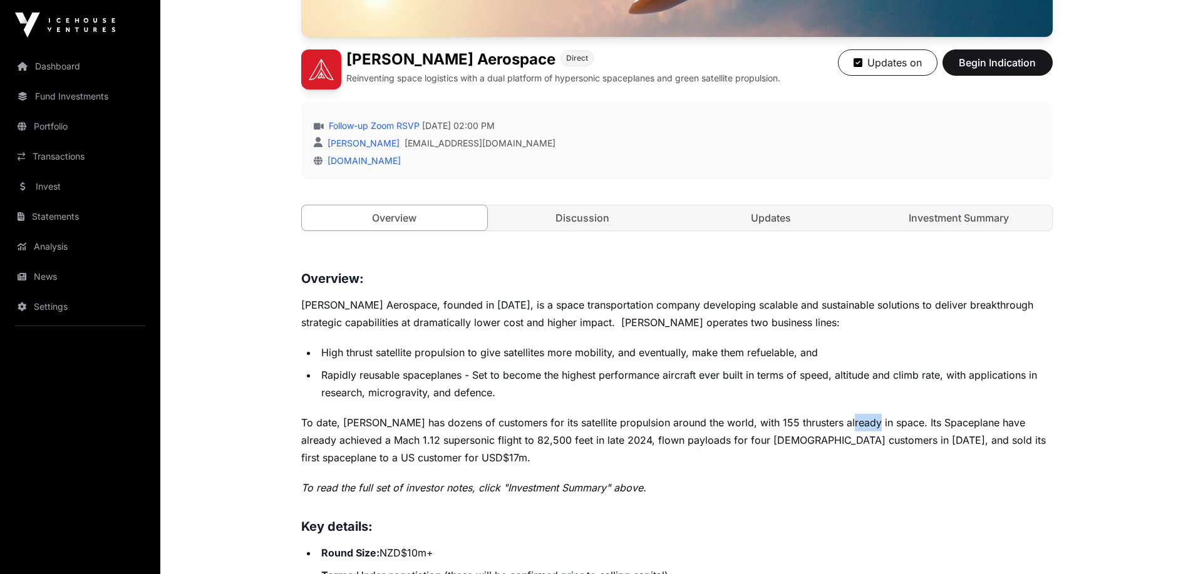
click at [849, 425] on p "To date, Dawn has dozens of customers for its satellite propulsion around the w…" at bounding box center [677, 440] width 752 height 53
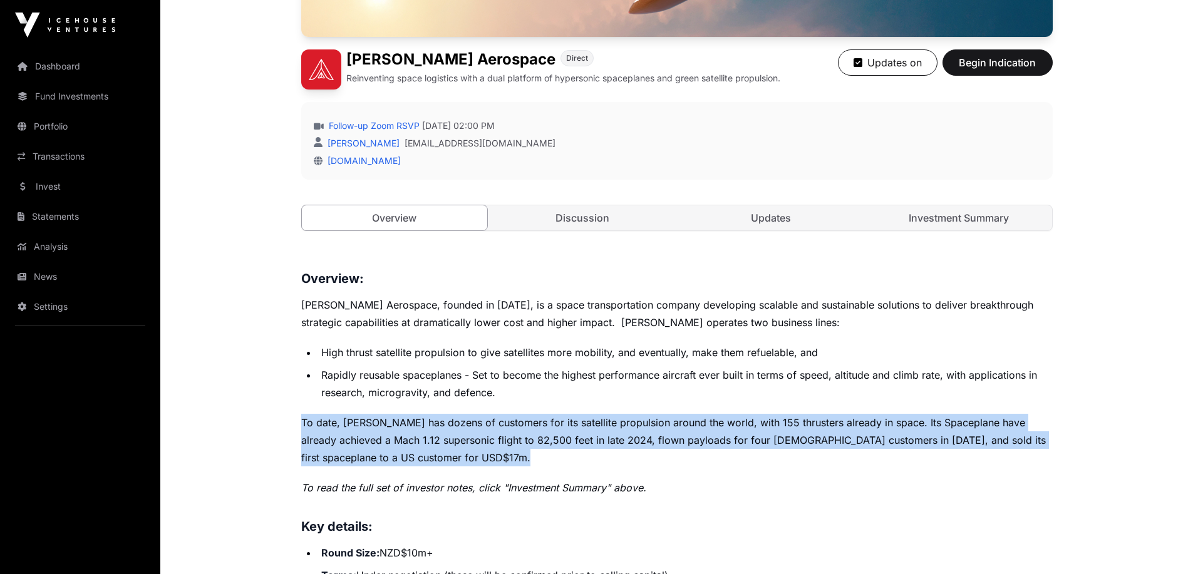
click at [849, 425] on p "To date, Dawn has dozens of customers for its satellite propulsion around the w…" at bounding box center [677, 440] width 752 height 53
click at [801, 432] on p "To date, Dawn has dozens of customers for its satellite propulsion around the w…" at bounding box center [677, 440] width 752 height 53
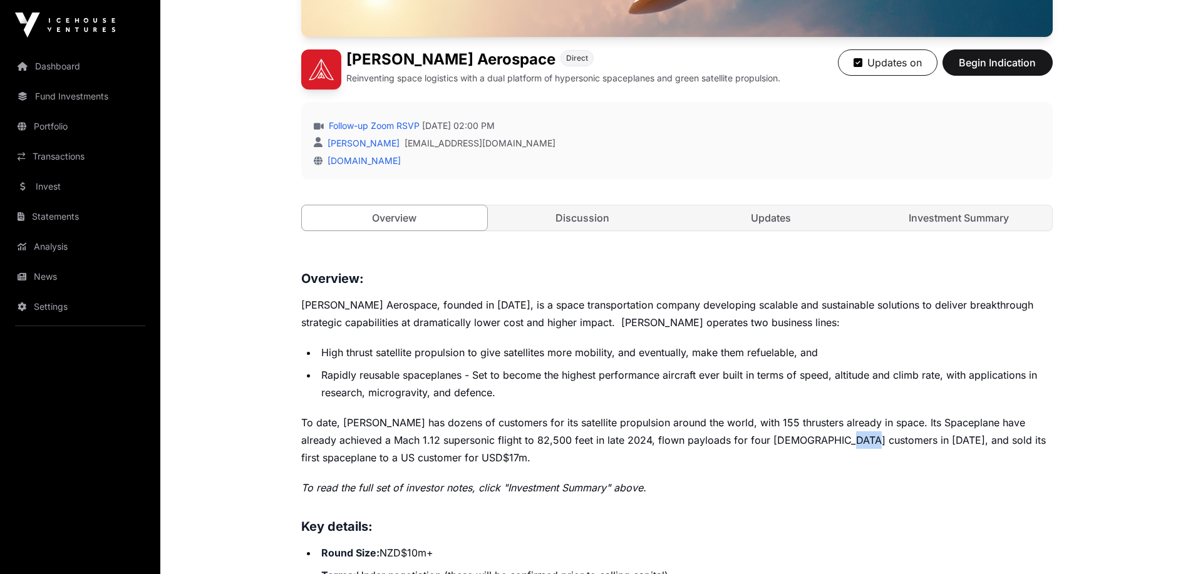
click at [801, 432] on p "To date, Dawn has dozens of customers for its satellite propulsion around the w…" at bounding box center [677, 440] width 752 height 53
click at [801, 430] on p "To date, Dawn has dozens of customers for its satellite propulsion around the w…" at bounding box center [677, 440] width 752 height 53
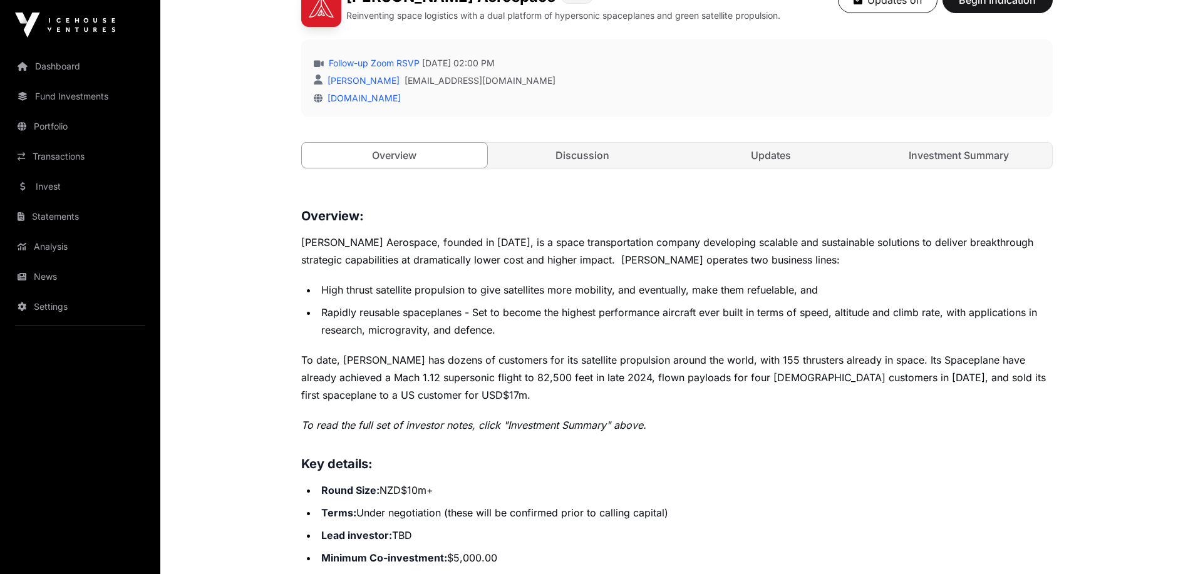
click at [467, 425] on em "To read the full set of investor notes, click "Investment Summary" above." at bounding box center [473, 425] width 345 height 13
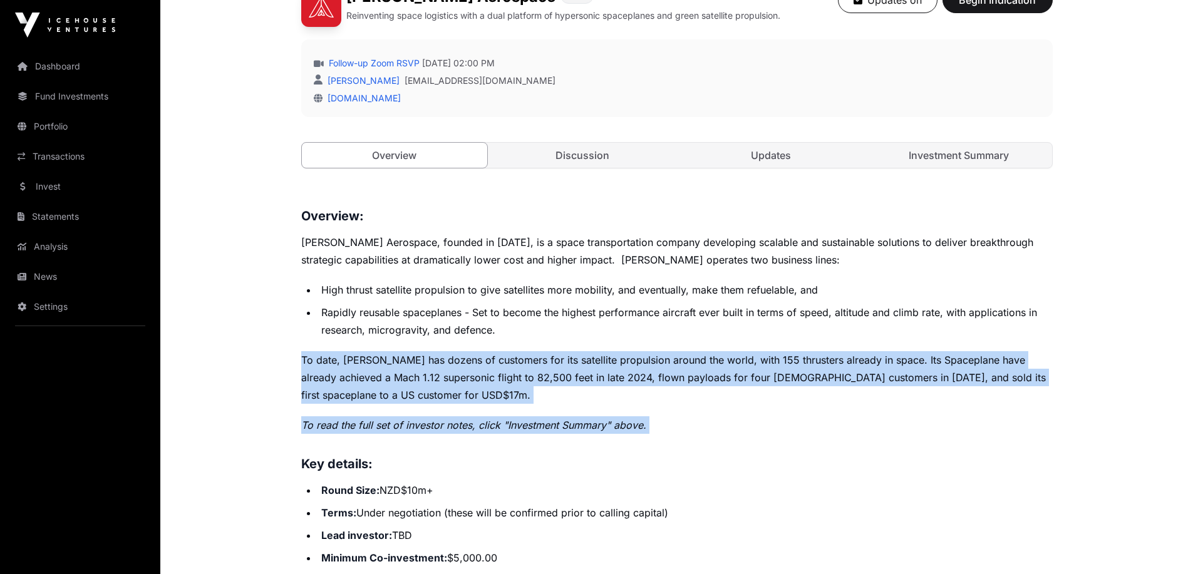
drag, startPoint x: 467, startPoint y: 425, endPoint x: 472, endPoint y: 358, distance: 66.5
click at [472, 358] on p "To date, Dawn has dozens of customers for its satellite propulsion around the w…" at bounding box center [677, 377] width 752 height 53
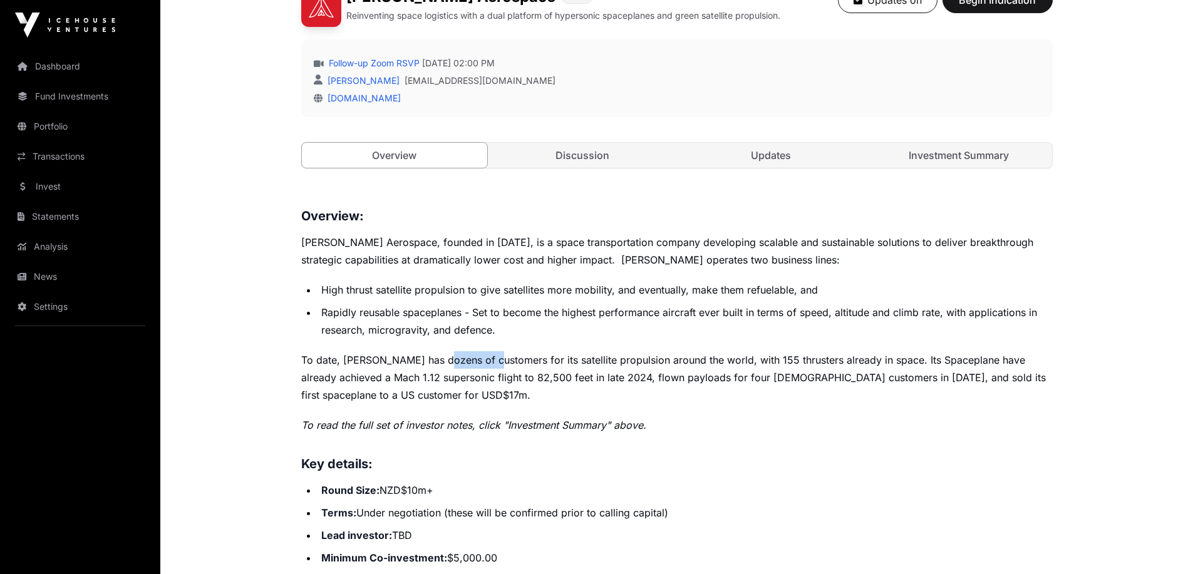
click at [472, 358] on p "To date, Dawn has dozens of customers for its satellite propulsion around the w…" at bounding box center [677, 377] width 752 height 53
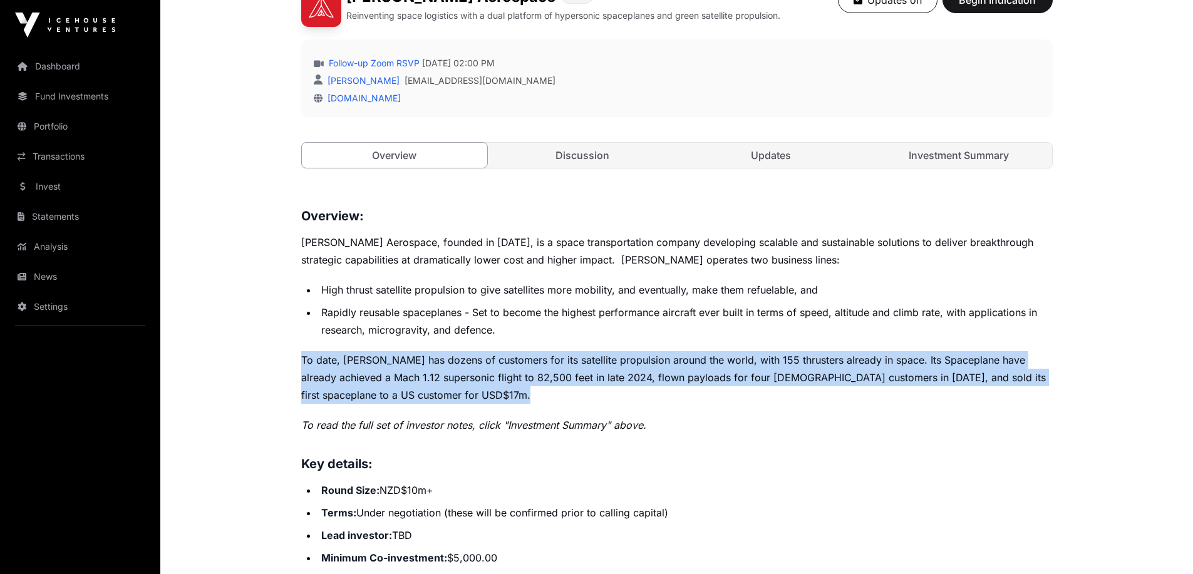
drag, startPoint x: 472, startPoint y: 358, endPoint x: 479, endPoint y: 402, distance: 44.5
click at [479, 402] on p "To date, Dawn has dozens of customers for its satellite propulsion around the w…" at bounding box center [677, 377] width 752 height 53
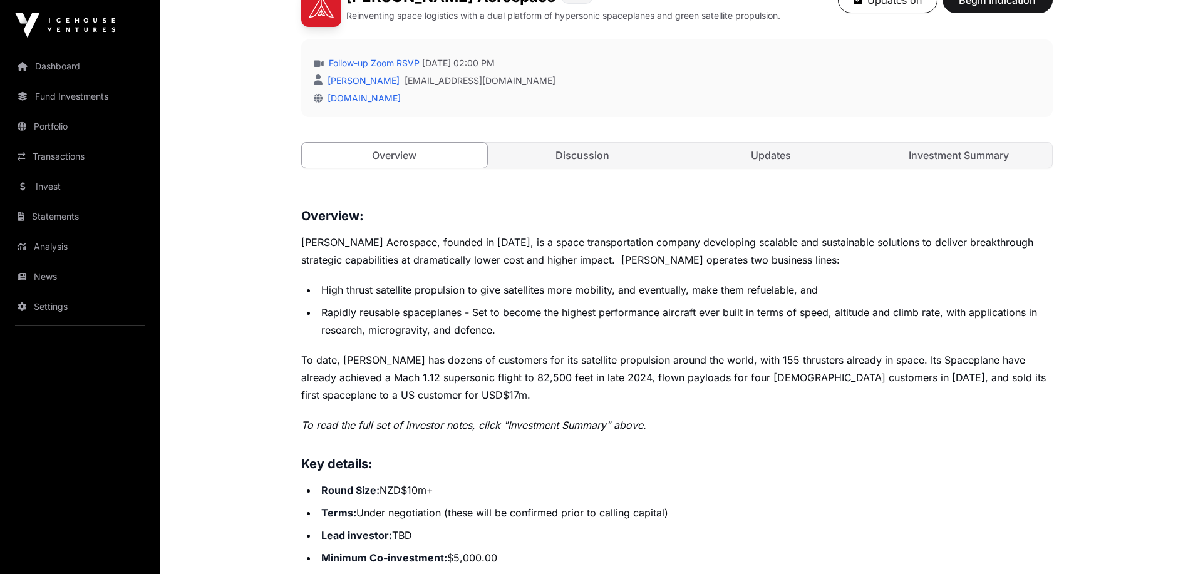
scroll to position [501, 0]
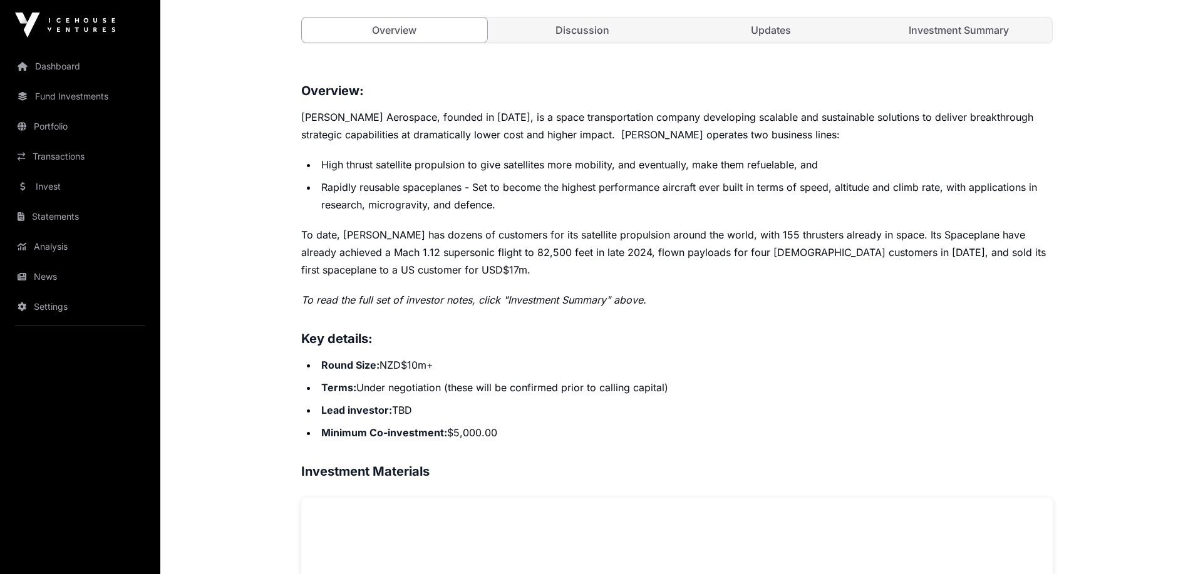
click at [321, 359] on strong "Round Size:" at bounding box center [350, 365] width 58 height 13
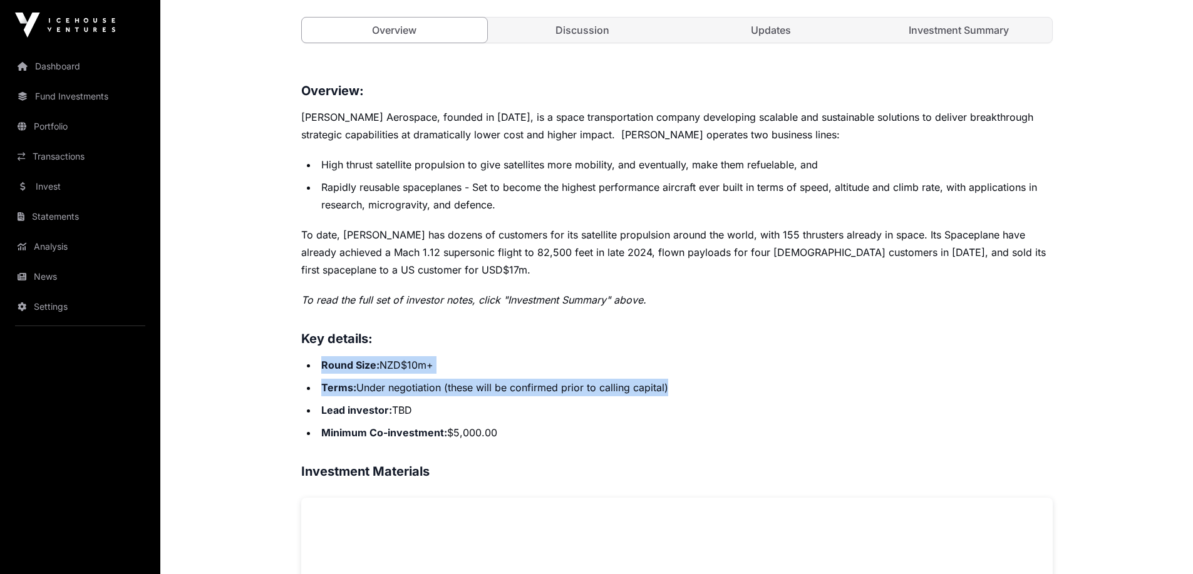
drag, startPoint x: 321, startPoint y: 359, endPoint x: 413, endPoint y: 380, distance: 93.9
click at [413, 380] on ul "Round Size: NZD$10m+ Terms: Under negotiation (these will be confirmed prior to…" at bounding box center [677, 398] width 752 height 85
click at [413, 380] on li "Terms: Under negotiation (these will be confirmed prior to calling capital)" at bounding box center [685, 388] width 735 height 18
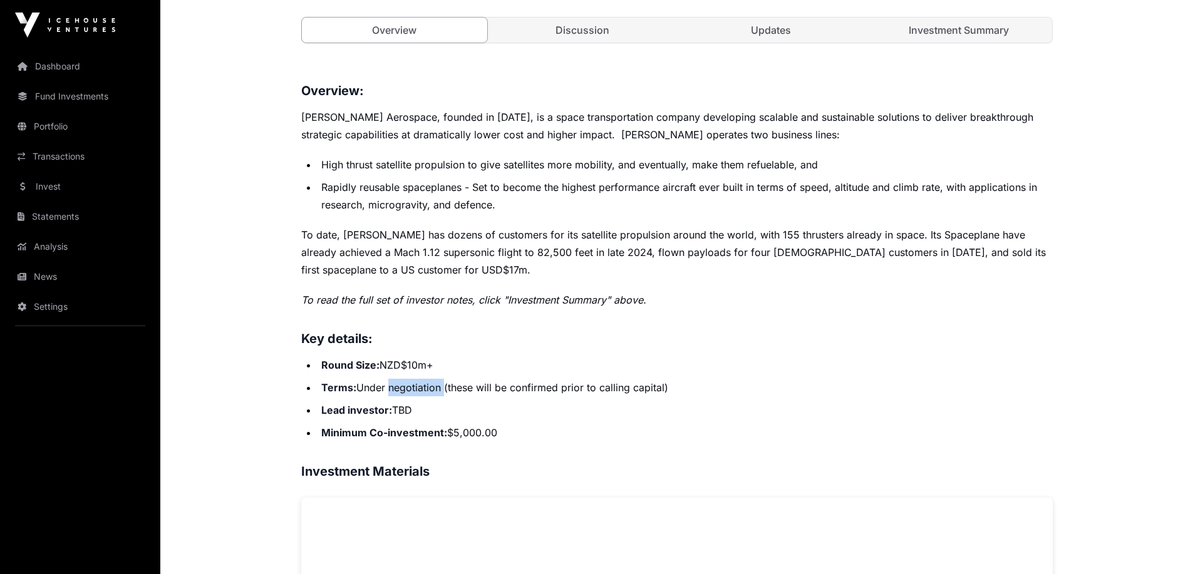
click at [413, 380] on li "Terms: Under negotiation (these will be confirmed prior to calling capital)" at bounding box center [685, 388] width 735 height 18
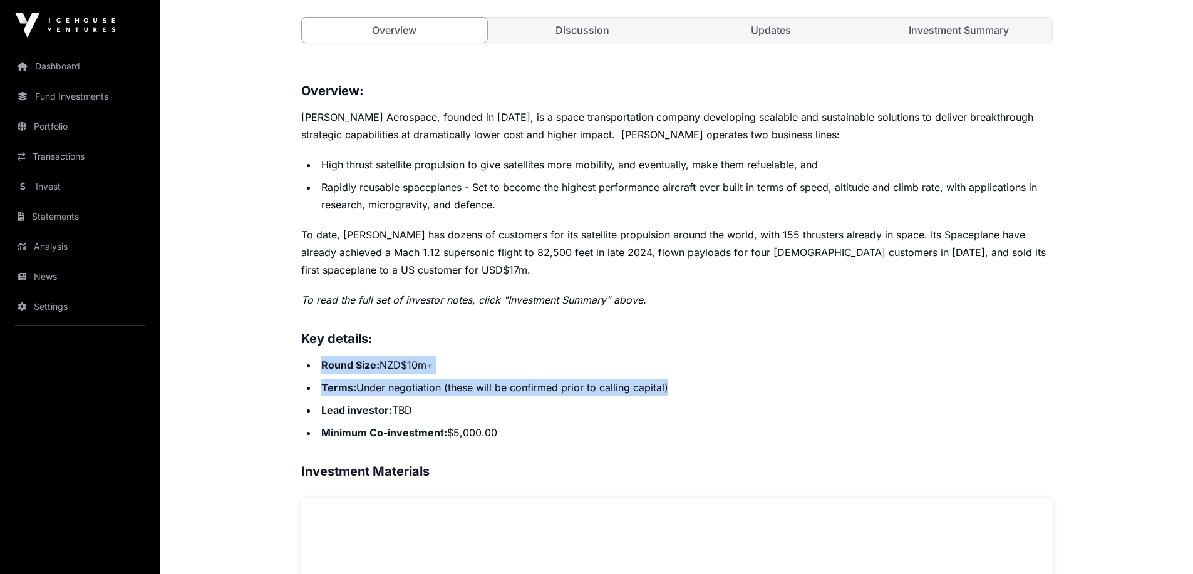
drag, startPoint x: 413, startPoint y: 380, endPoint x: 413, endPoint y: 363, distance: 17.5
click at [413, 363] on ul "Round Size: NZD$10m+ Terms: Under negotiation (these will be confirmed prior to…" at bounding box center [677, 398] width 752 height 85
click at [413, 363] on li "Round Size: NZD$10m+" at bounding box center [685, 365] width 735 height 18
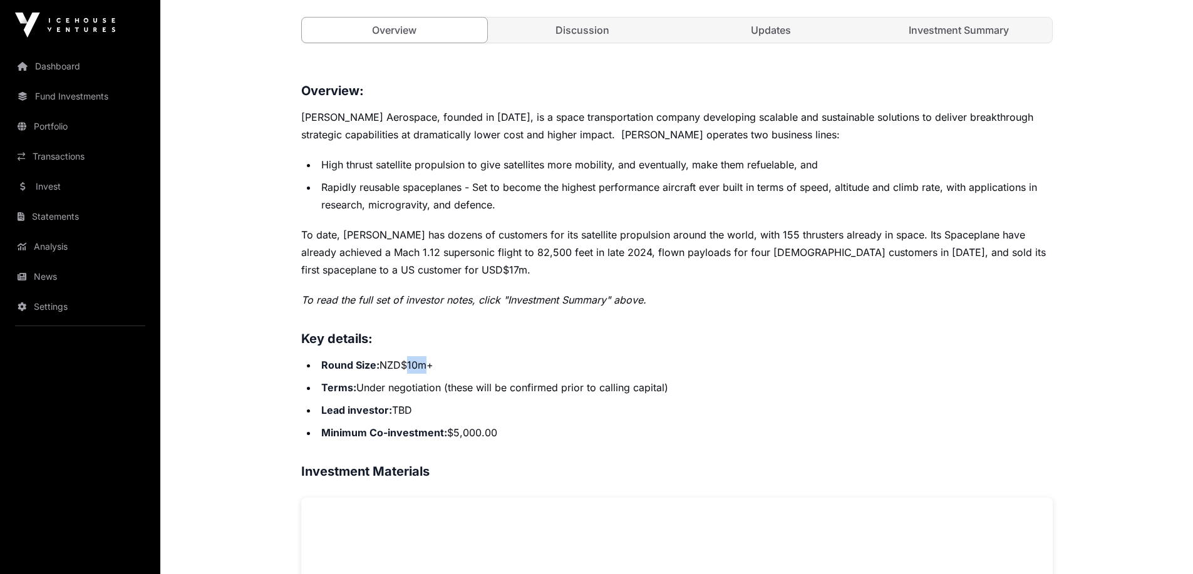
click at [413, 363] on li "Round Size: NZD$10m+" at bounding box center [685, 365] width 735 height 18
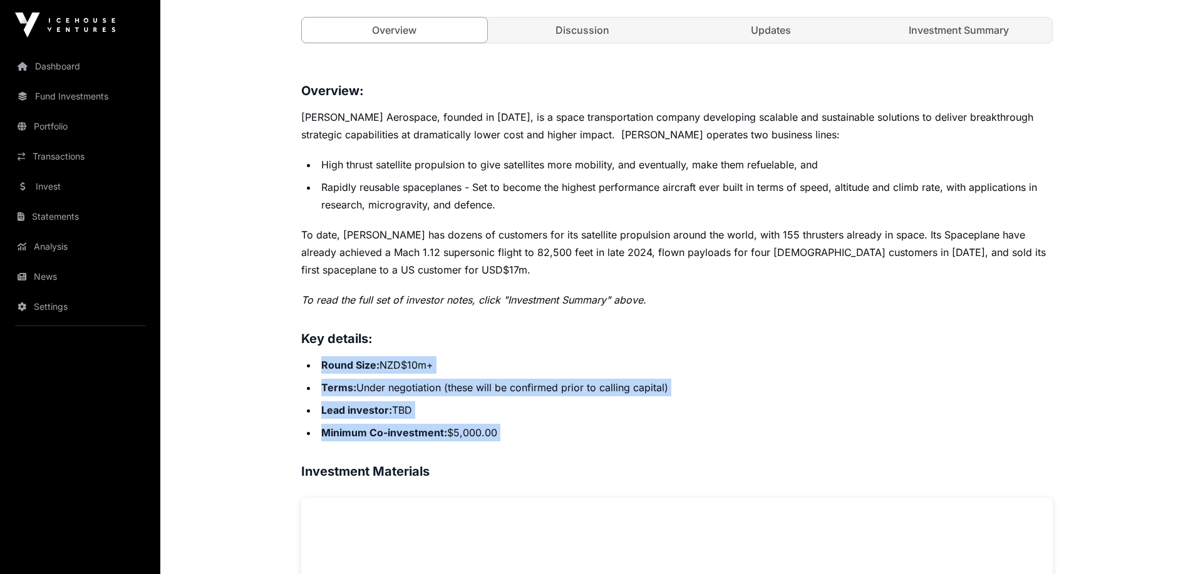
drag, startPoint x: 413, startPoint y: 363, endPoint x: 422, endPoint y: 437, distance: 75.0
click at [422, 437] on ul "Round Size: NZD$10m+ Terms: Under negotiation (these will be confirmed prior to…" at bounding box center [677, 398] width 752 height 85
click at [422, 437] on strong "Minimum Co-investment:" at bounding box center [384, 433] width 126 height 13
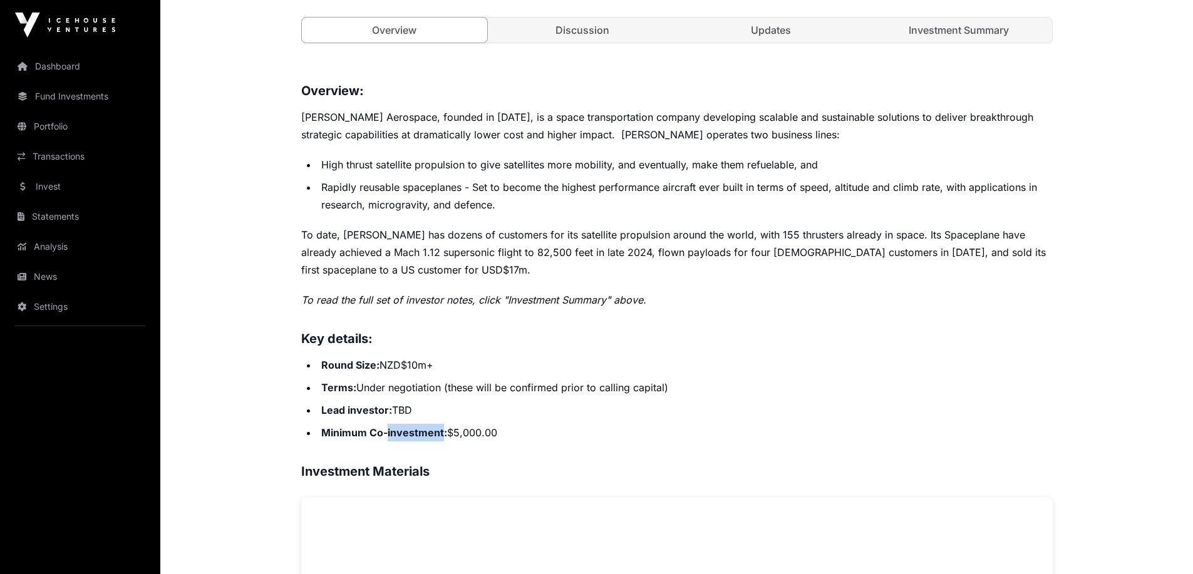
click at [422, 437] on strong "Minimum Co-investment:" at bounding box center [384, 433] width 126 height 13
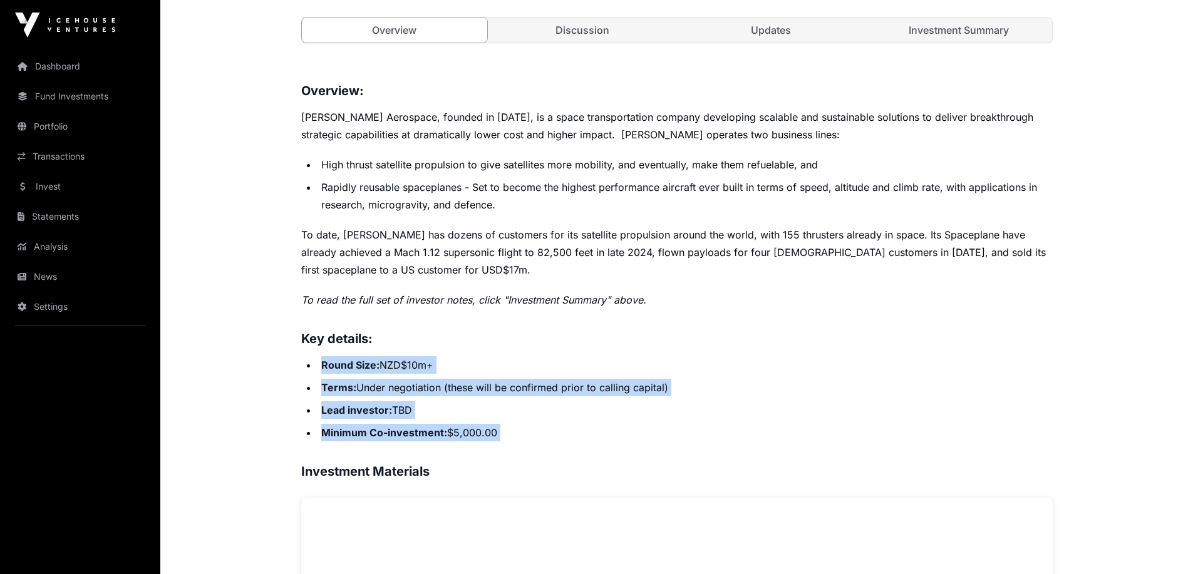
drag, startPoint x: 422, startPoint y: 437, endPoint x: 428, endPoint y: 372, distance: 65.5
click at [428, 372] on ul "Round Size: NZD$10m+ Terms: Under negotiation (these will be confirmed prior to…" at bounding box center [677, 398] width 752 height 85
click at [428, 372] on li "Round Size: NZD$10m+" at bounding box center [685, 365] width 735 height 18
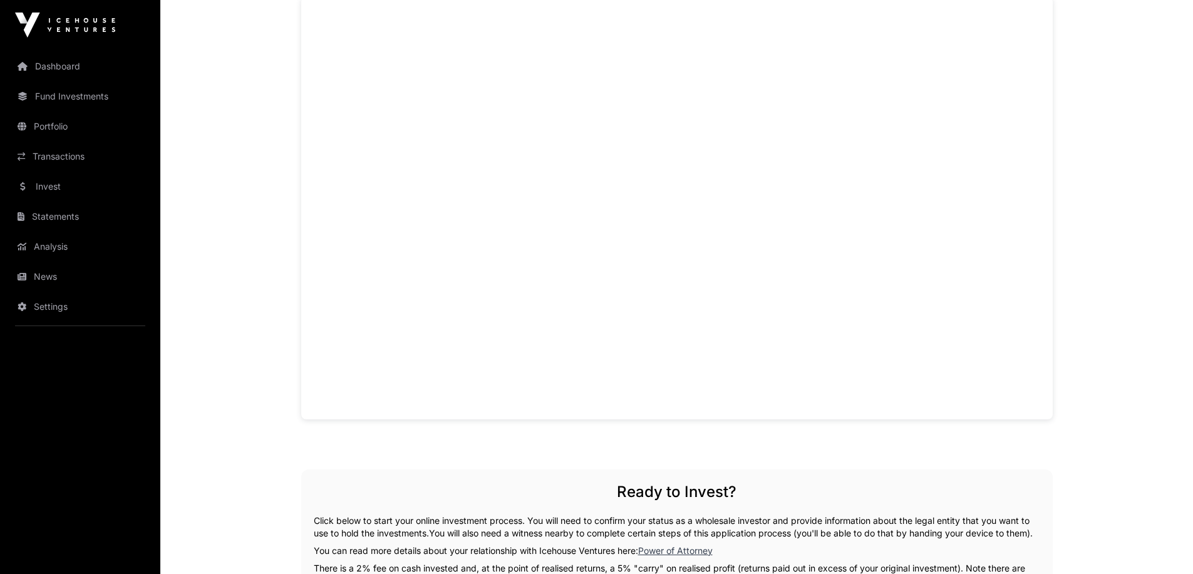
scroll to position [1190, 0]
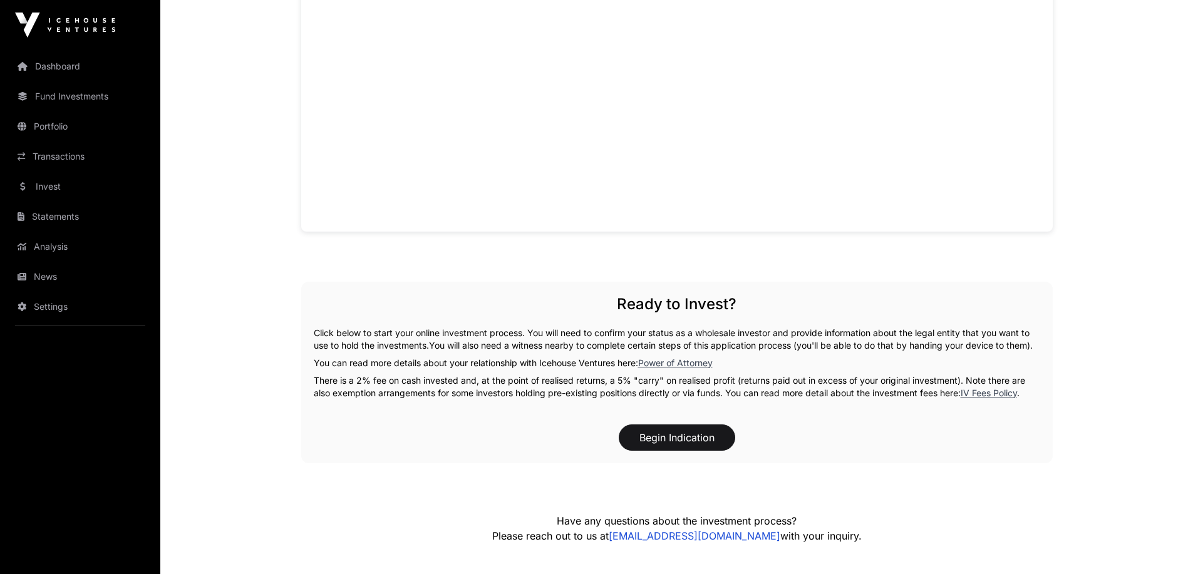
click at [637, 341] on span "You will also need a witness nearby to complete certain steps of this applicati…" at bounding box center [731, 345] width 604 height 11
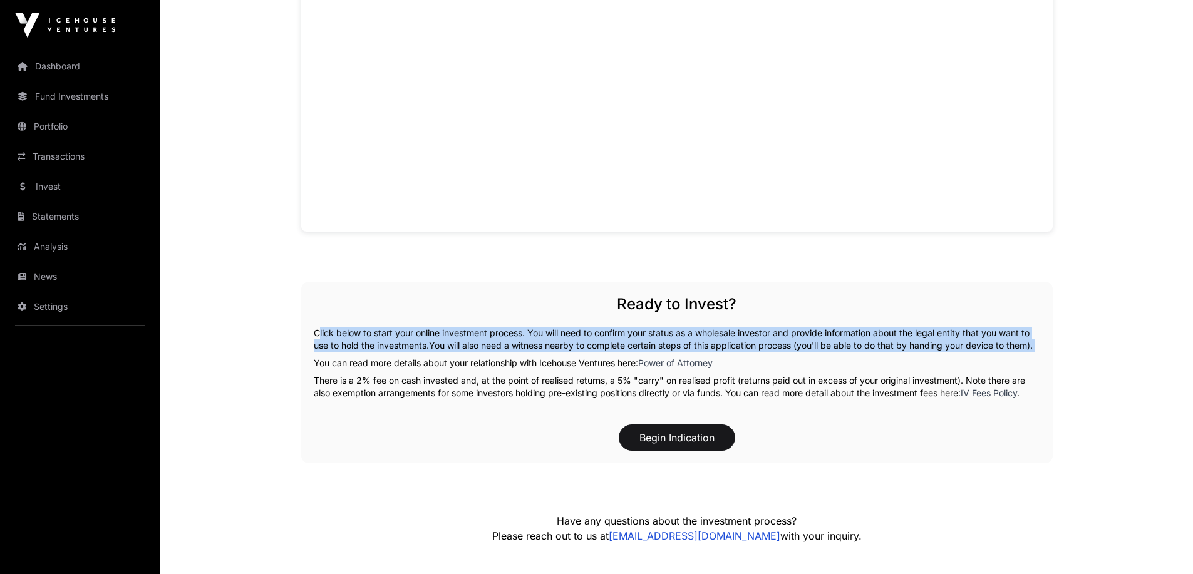
click at [637, 341] on span "You will also need a witness nearby to complete certain steps of this applicati…" at bounding box center [731, 345] width 604 height 11
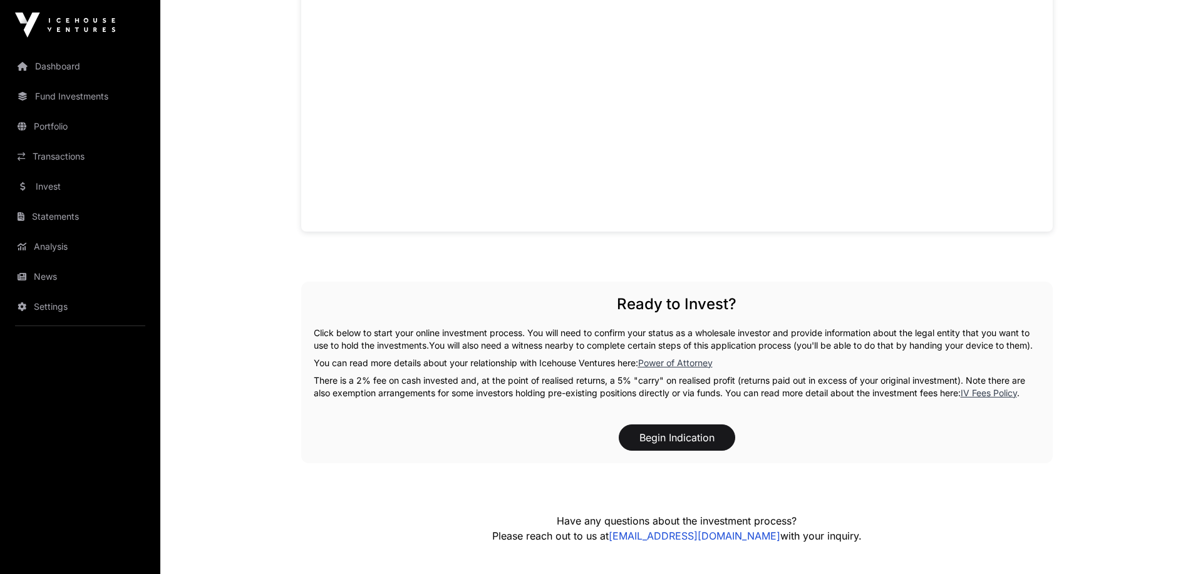
click at [620, 370] on p "You can read more details about your relationship with Icehouse Ventures here: …" at bounding box center [677, 363] width 727 height 13
click at [573, 370] on p "You can read more details about your relationship with Icehouse Ventures here: …" at bounding box center [677, 363] width 727 height 13
click at [463, 370] on p "You can read more details about your relationship with Icehouse Ventures here: …" at bounding box center [677, 363] width 727 height 13
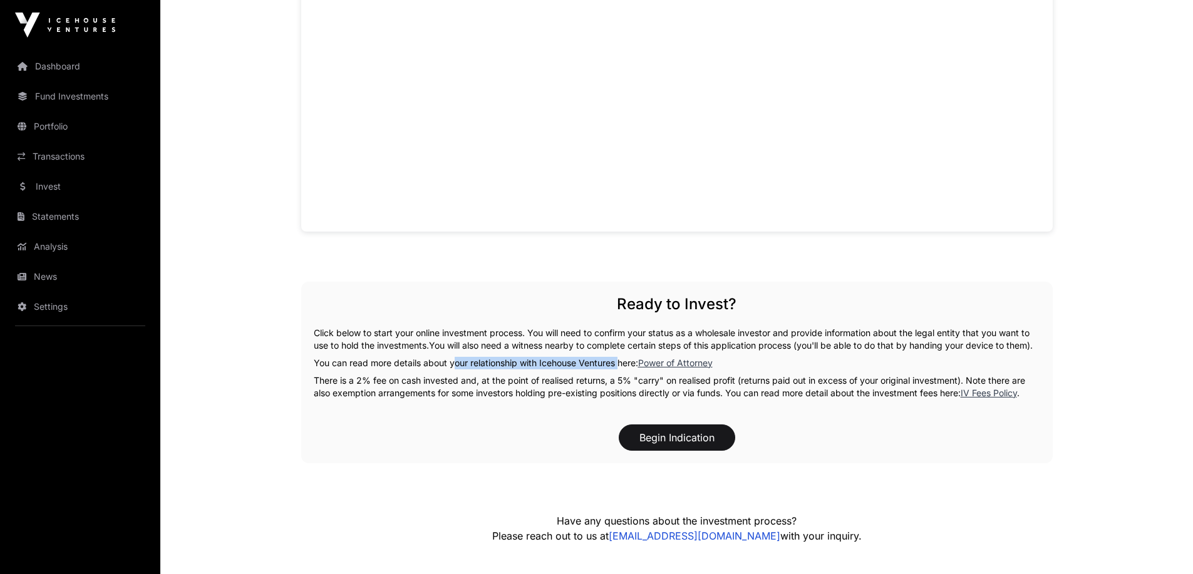
drag, startPoint x: 463, startPoint y: 377, endPoint x: 597, endPoint y: 379, distance: 134.1
click at [597, 370] on p "You can read more details about your relationship with Icehouse Ventures here: …" at bounding box center [677, 363] width 727 height 13
click at [316, 390] on p "There is a 2% fee on cash invested and, at the point of realised returns, a 5% …" at bounding box center [677, 387] width 727 height 25
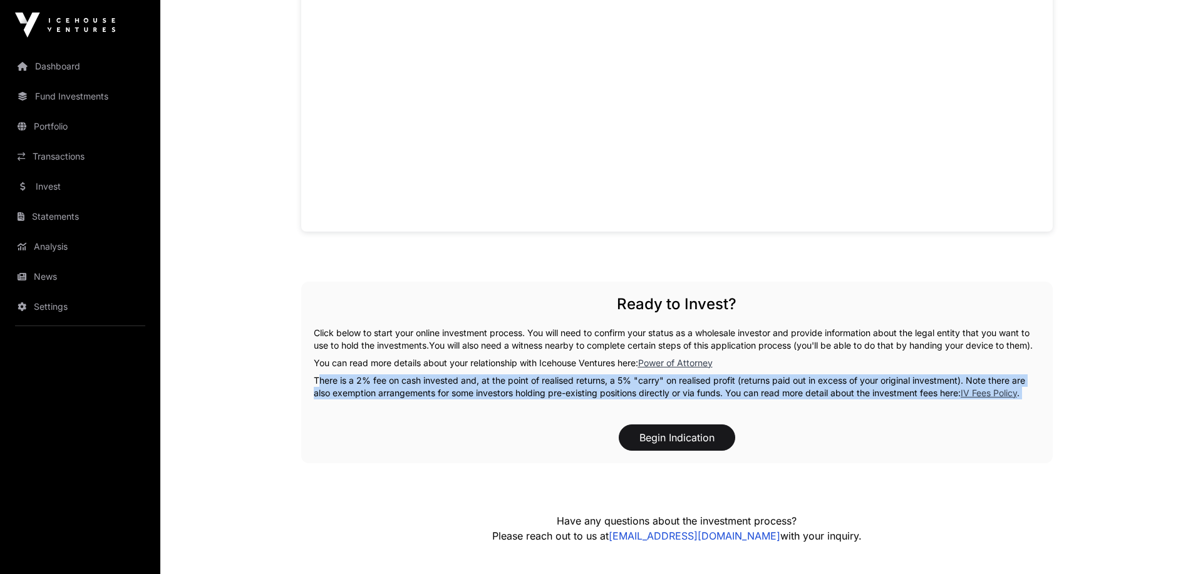
drag, startPoint x: 316, startPoint y: 390, endPoint x: 1039, endPoint y: 408, distance: 722.4
click at [1039, 400] on p "There is a 2% fee on cash invested and, at the point of realised returns, a 5% …" at bounding box center [677, 387] width 727 height 25
click at [447, 400] on p "There is a 2% fee on cash invested and, at the point of realised returns, a 5% …" at bounding box center [677, 387] width 727 height 25
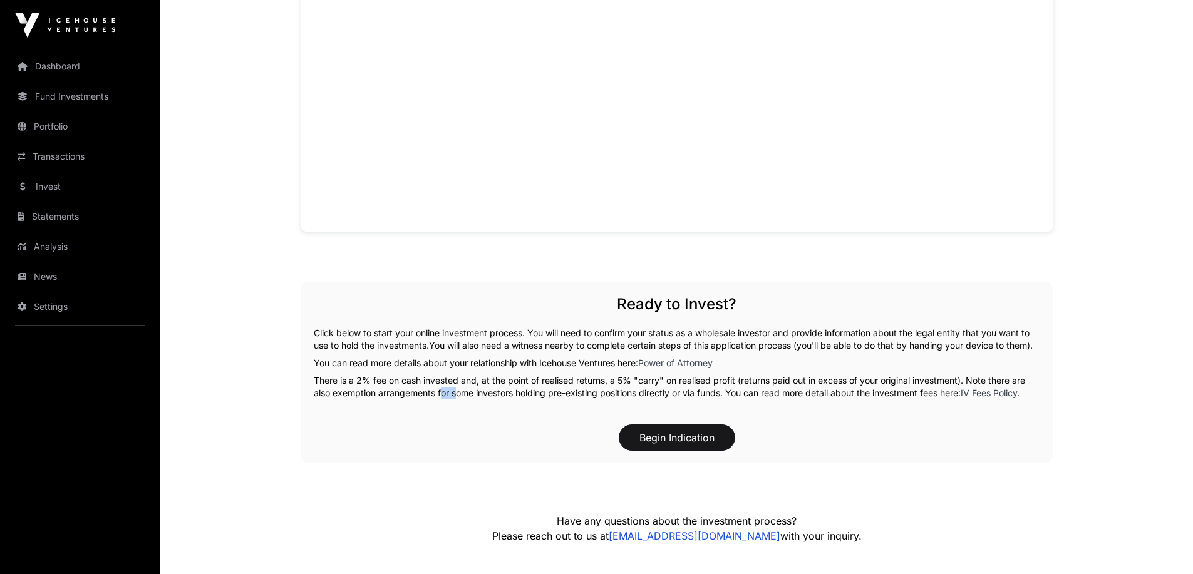
click at [447, 400] on p "There is a 2% fee on cash invested and, at the point of realised returns, a 5% …" at bounding box center [677, 387] width 727 height 25
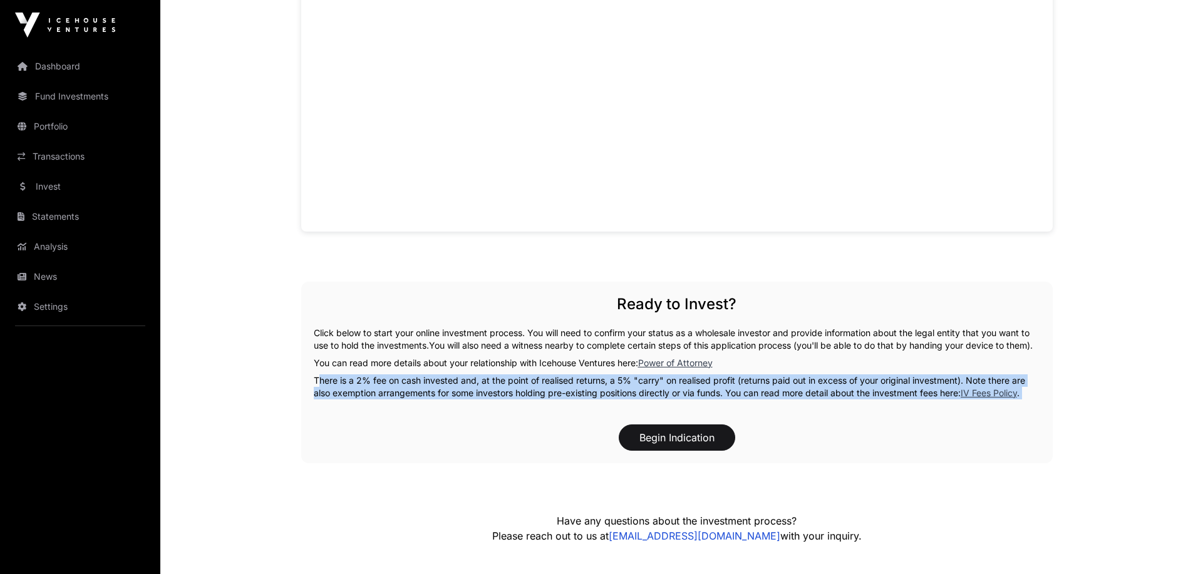
click at [447, 400] on p "There is a 2% fee on cash invested and, at the point of realised returns, a 5% …" at bounding box center [677, 387] width 727 height 25
click at [349, 400] on p "There is a 2% fee on cash invested and, at the point of realised returns, a 5% …" at bounding box center [677, 387] width 727 height 25
drag, startPoint x: 349, startPoint y: 410, endPoint x: 1037, endPoint y: 411, distance: 687.8
click at [1037, 400] on p "There is a 2% fee on cash invested and, at the point of realised returns, a 5% …" at bounding box center [677, 387] width 727 height 25
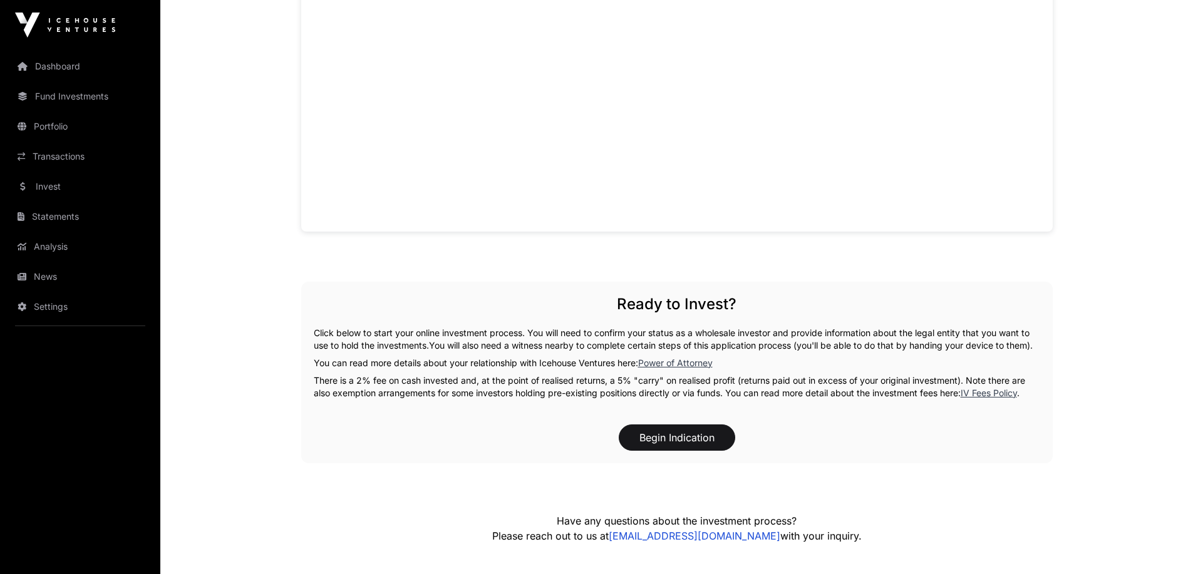
click at [990, 482] on div "Overview: Dawn Aerospace, founded in 2017, is a space transportation company de…" at bounding box center [677, 116] width 752 height 1448
click at [321, 331] on p "Click below to start your online investment process. You will need to confirm y…" at bounding box center [677, 339] width 727 height 25
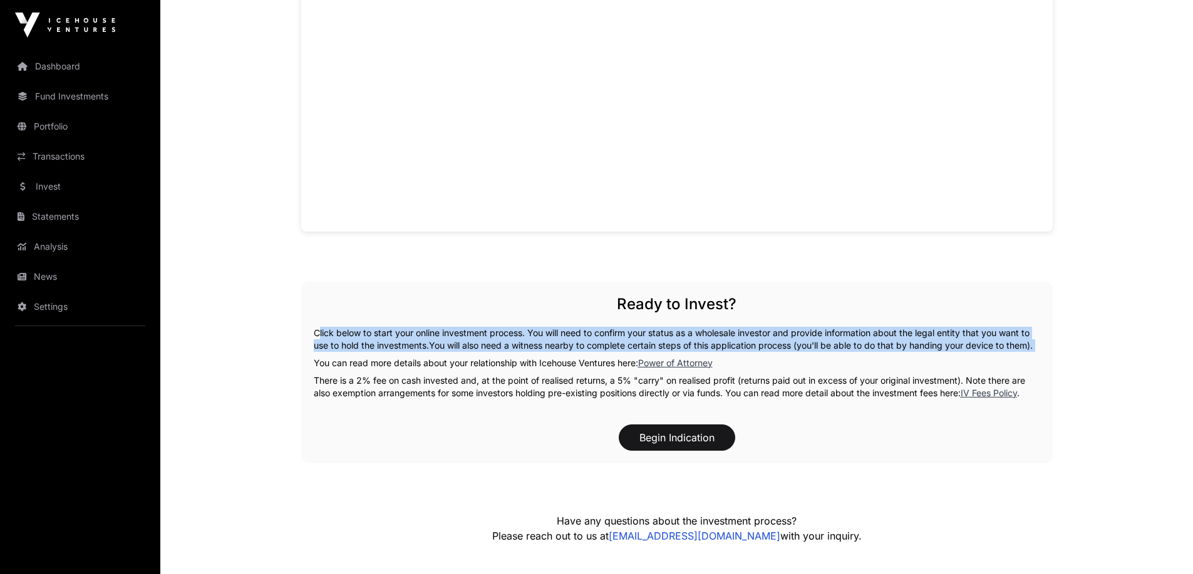
click at [321, 331] on p "Click below to start your online investment process. You will need to confirm y…" at bounding box center [677, 339] width 727 height 25
click at [395, 338] on p "Click below to start your online investment process. You will need to confirm y…" at bounding box center [677, 339] width 727 height 25
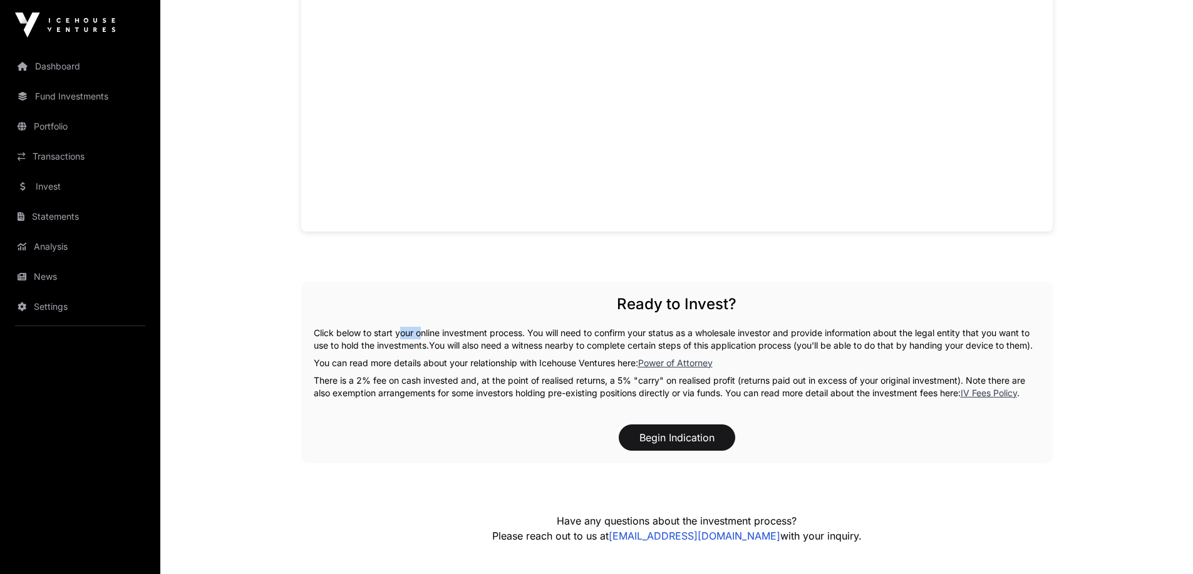
click at [395, 338] on p "Click below to start your online investment process. You will need to confirm y…" at bounding box center [677, 339] width 727 height 25
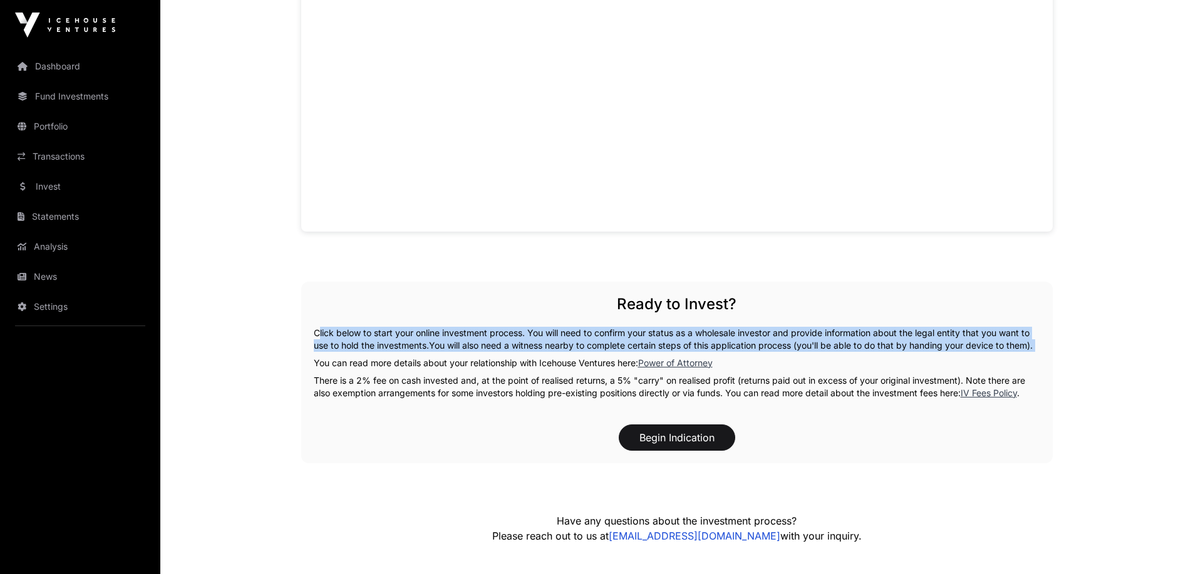
click at [395, 338] on p "Click below to start your online investment process. You will need to confirm y…" at bounding box center [677, 339] width 727 height 25
click at [371, 345] on p "Click below to start your online investment process. You will need to confirm y…" at bounding box center [677, 339] width 727 height 25
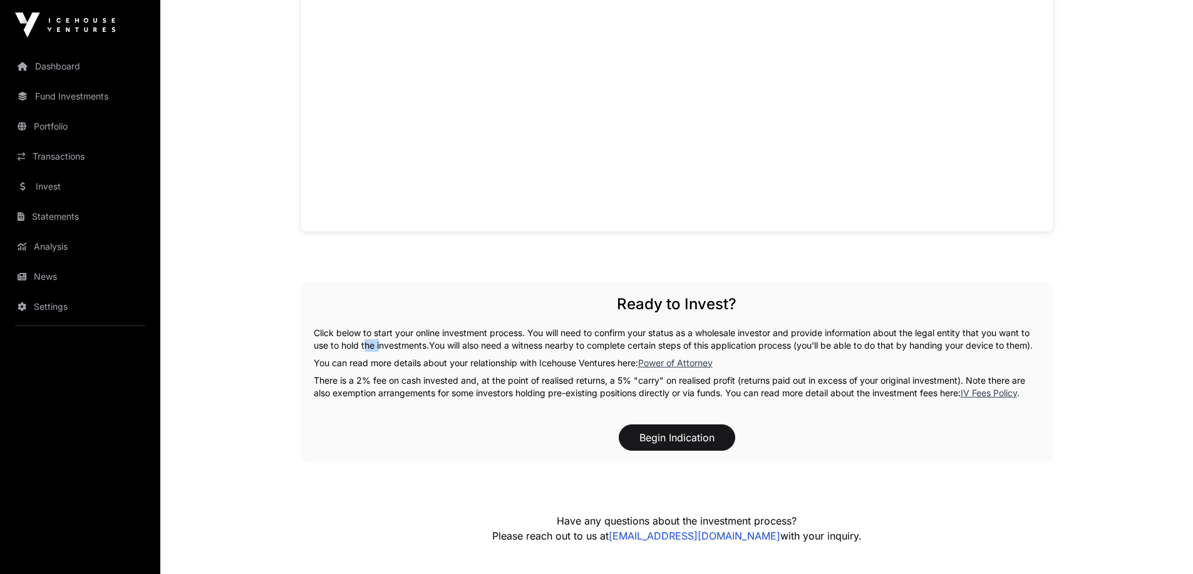
click at [371, 345] on p "Click below to start your online investment process. You will need to confirm y…" at bounding box center [677, 339] width 727 height 25
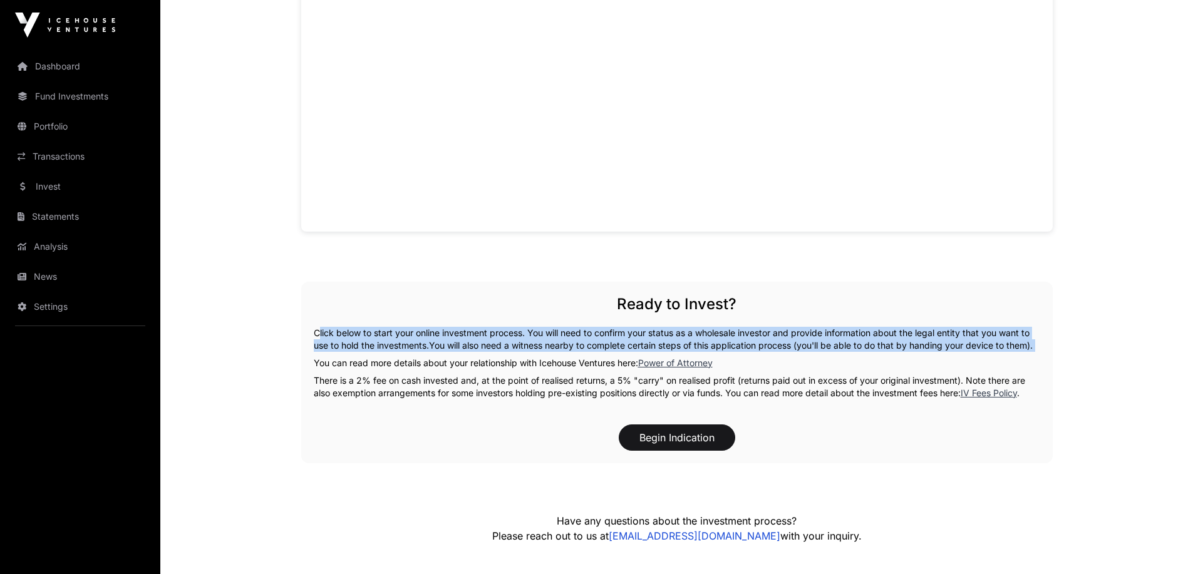
click at [371, 345] on p "Click below to start your online investment process. You will need to confirm y…" at bounding box center [677, 339] width 727 height 25
click at [475, 338] on p "Click below to start your online investment process. You will need to confirm y…" at bounding box center [677, 339] width 727 height 25
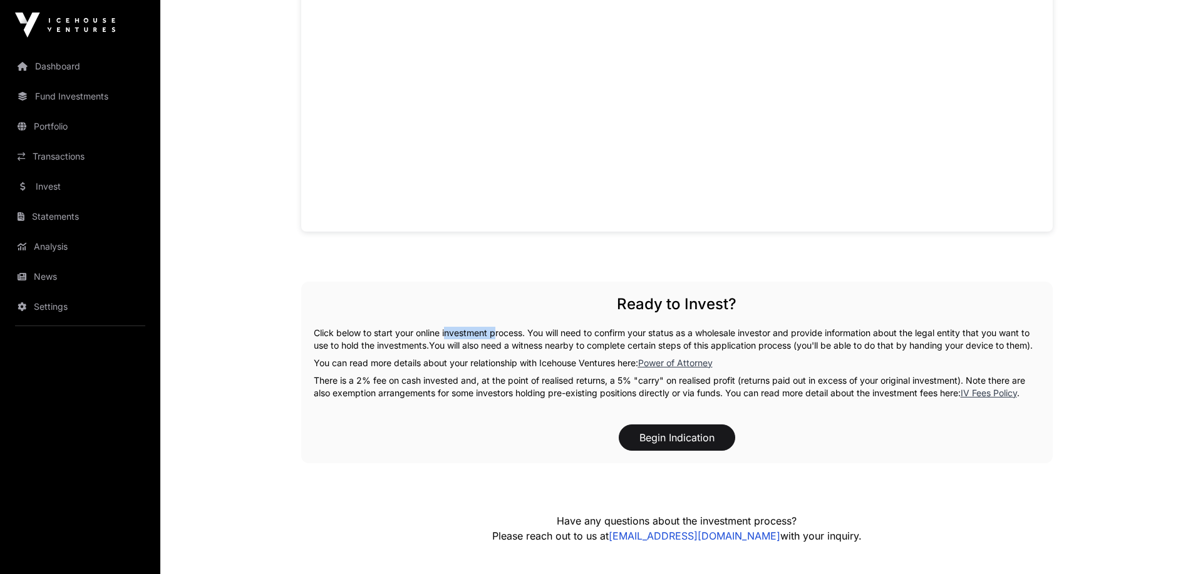
click at [475, 338] on p "Click below to start your online investment process. You will need to confirm y…" at bounding box center [677, 339] width 727 height 25
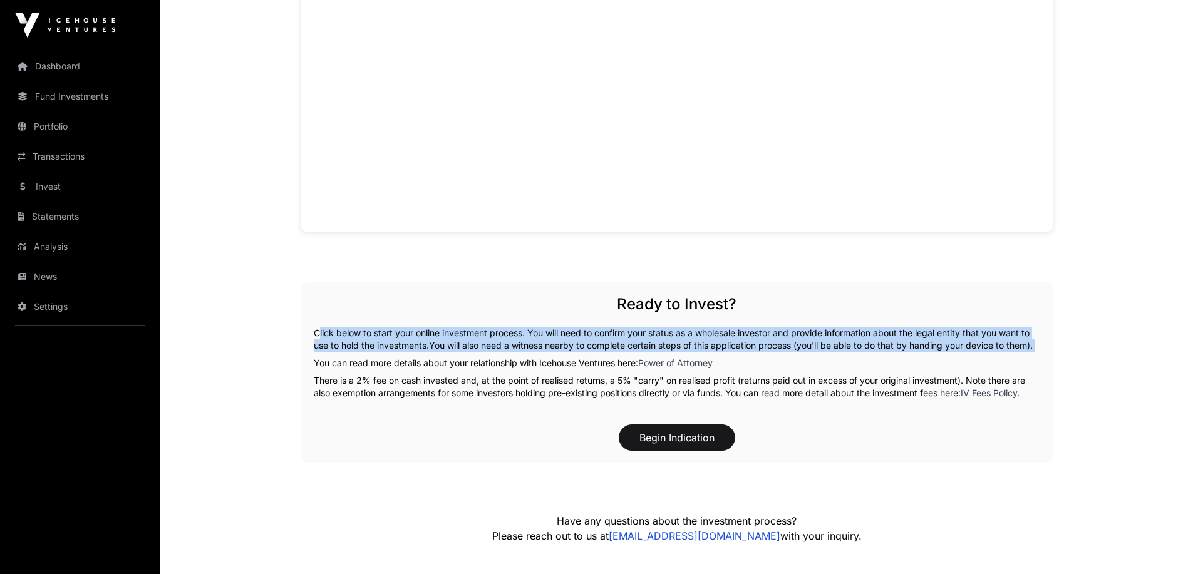
click at [475, 338] on p "Click below to start your online investment process. You will need to confirm y…" at bounding box center [677, 339] width 727 height 25
click at [526, 345] on span "You will also need a witness nearby to complete certain steps of this applicati…" at bounding box center [731, 345] width 604 height 11
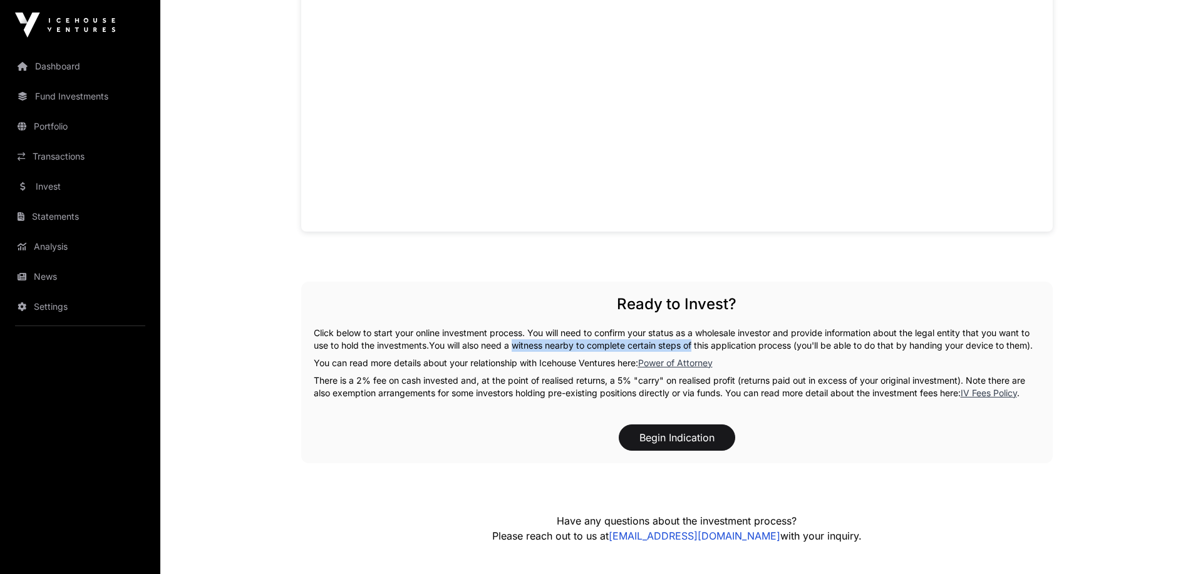
drag, startPoint x: 526, startPoint y: 345, endPoint x: 690, endPoint y: 346, distance: 164.7
click at [690, 346] on span "You will also need a witness nearby to complete certain steps of this applicati…" at bounding box center [731, 345] width 604 height 11
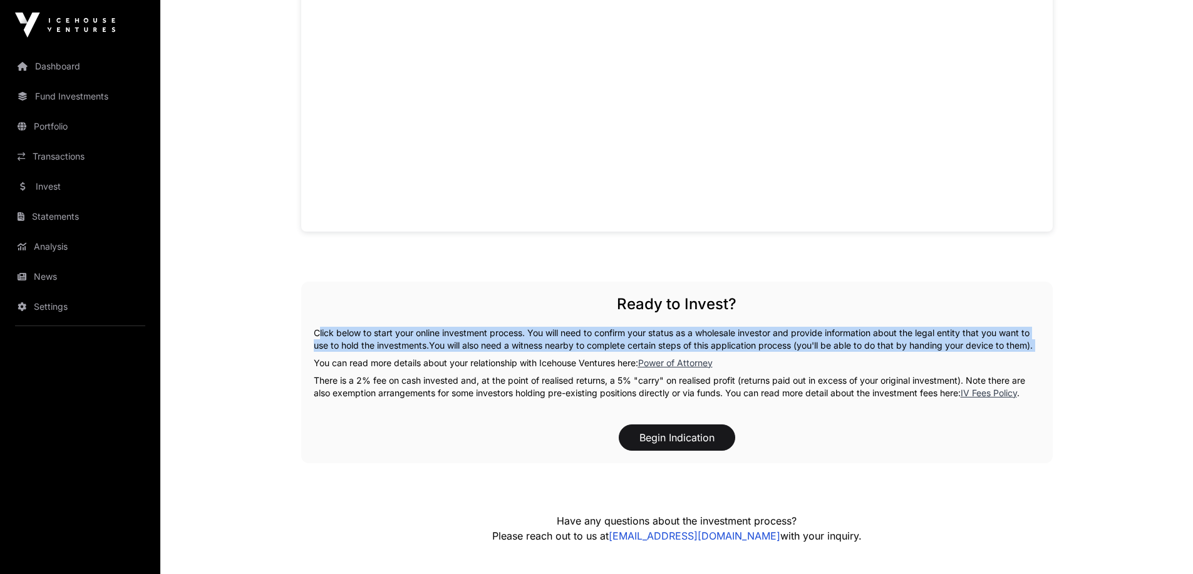
click at [690, 346] on span "You will also need a witness nearby to complete certain steps of this applicati…" at bounding box center [731, 345] width 604 height 11
click at [791, 350] on span "You will also need a witness nearby to complete certain steps of this applicati…" at bounding box center [731, 345] width 604 height 11
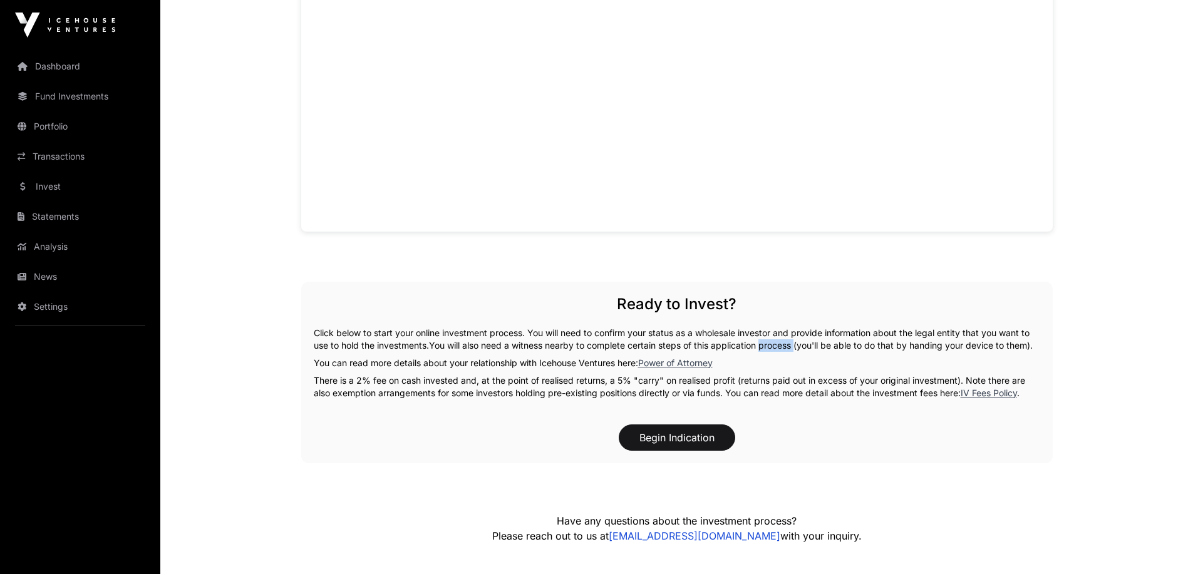
click at [791, 350] on span "You will also need a witness nearby to complete certain steps of this applicati…" at bounding box center [731, 345] width 604 height 11
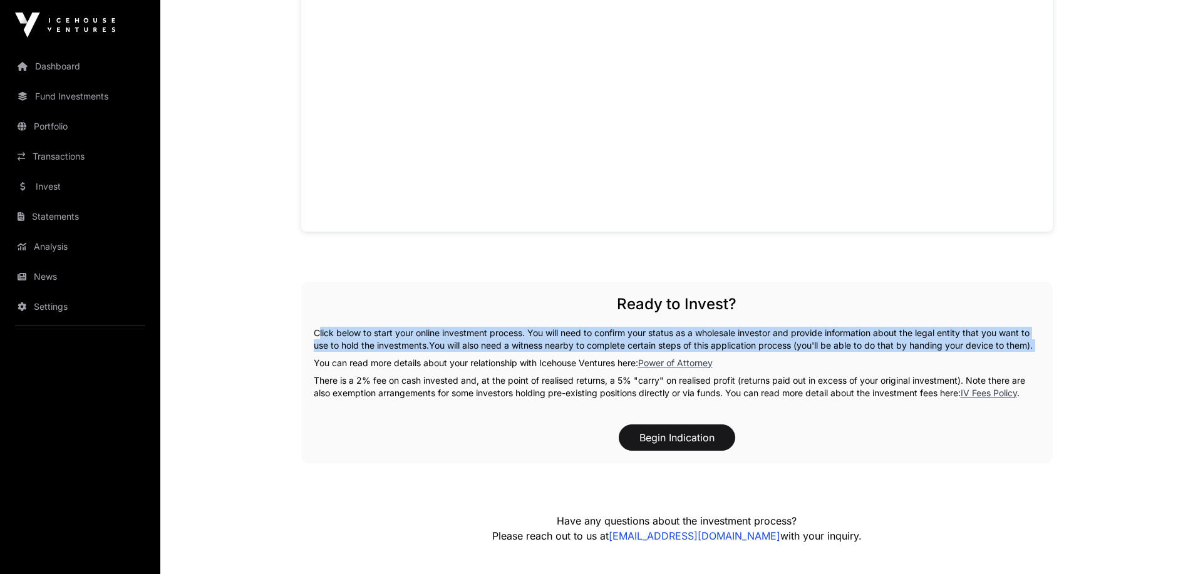
click at [791, 350] on span "You will also need a witness nearby to complete certain steps of this applicati…" at bounding box center [731, 345] width 604 height 11
click at [909, 351] on p "Click below to start your online investment process. You will need to confirm y…" at bounding box center [677, 339] width 727 height 25
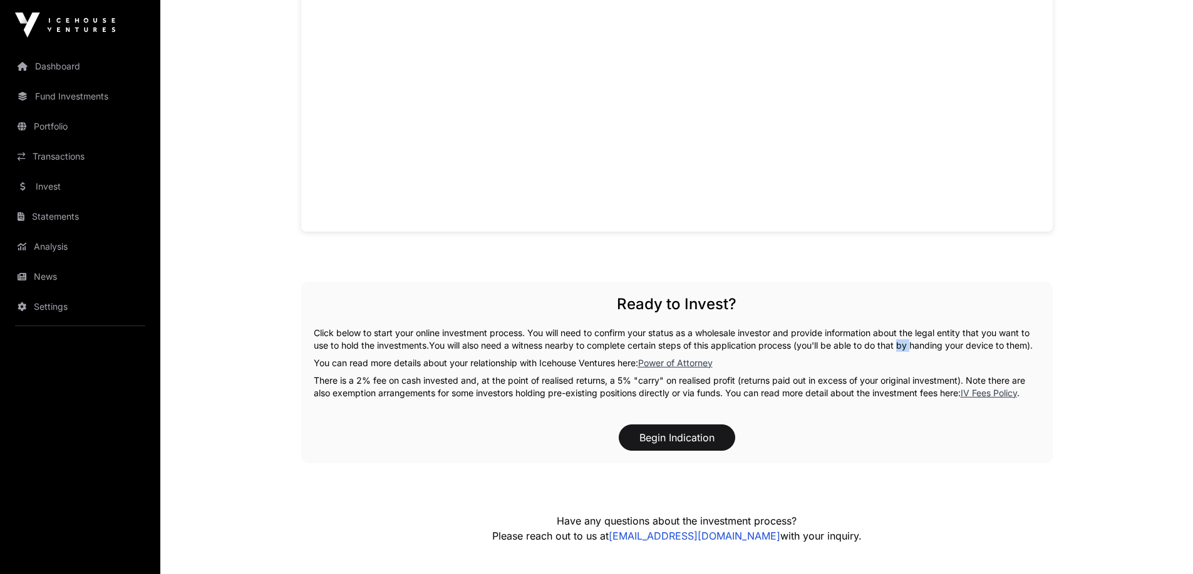
click at [909, 351] on p "Click below to start your online investment process. You will need to confirm y…" at bounding box center [677, 339] width 727 height 25
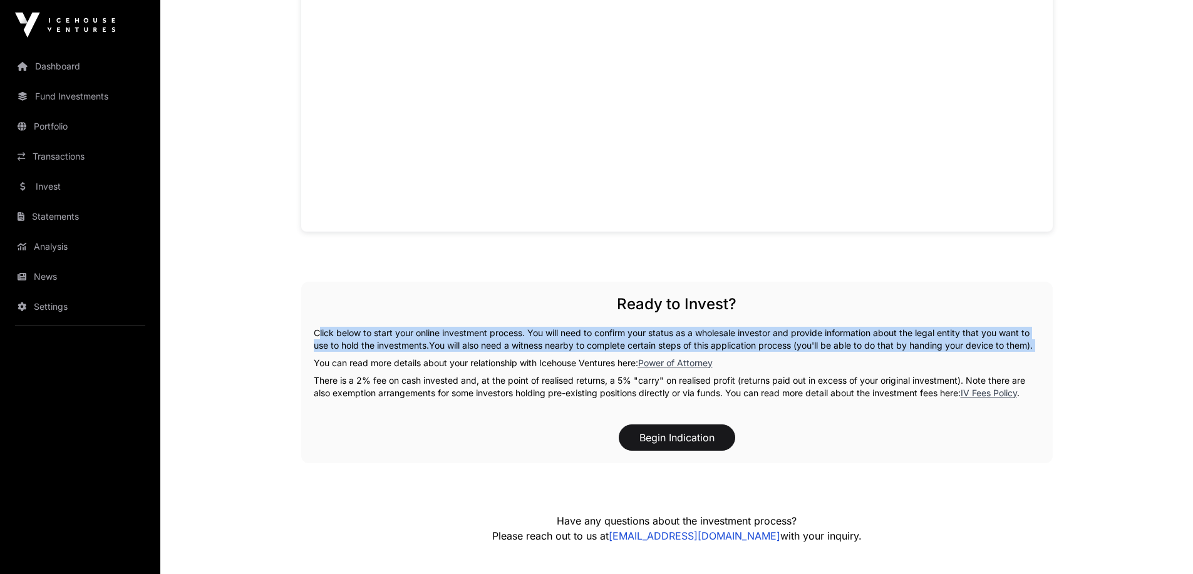
click at [909, 351] on p "Click below to start your online investment process. You will need to confirm y…" at bounding box center [677, 339] width 727 height 25
click at [910, 343] on span "You will also need a witness nearby to complete certain steps of this applicati…" at bounding box center [731, 345] width 604 height 11
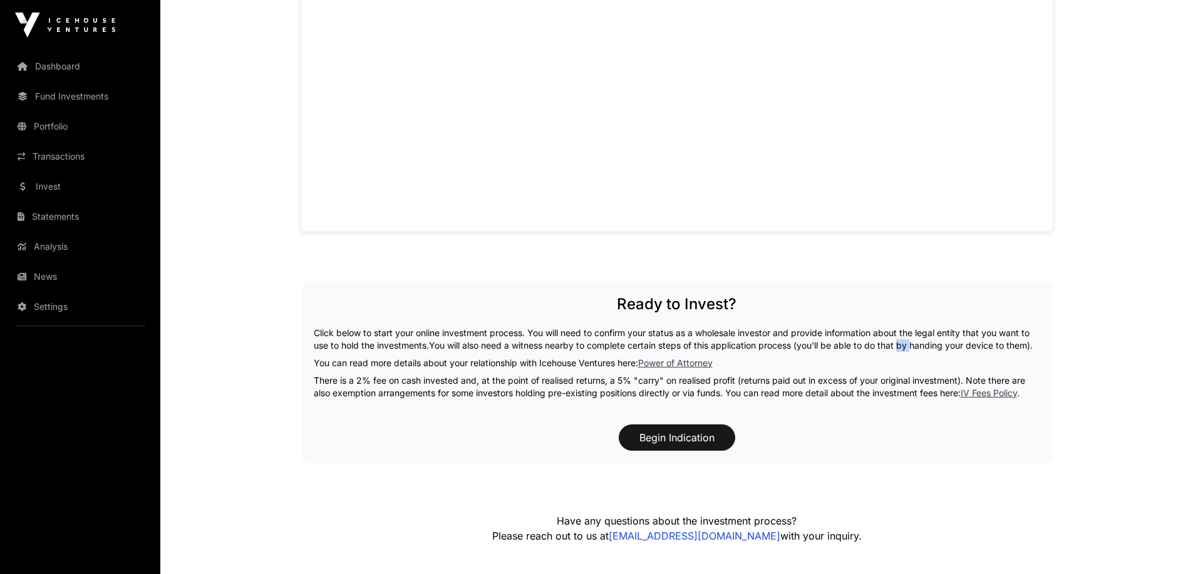
click at [910, 343] on span "You will also need a witness nearby to complete certain steps of this applicati…" at bounding box center [731, 345] width 604 height 11
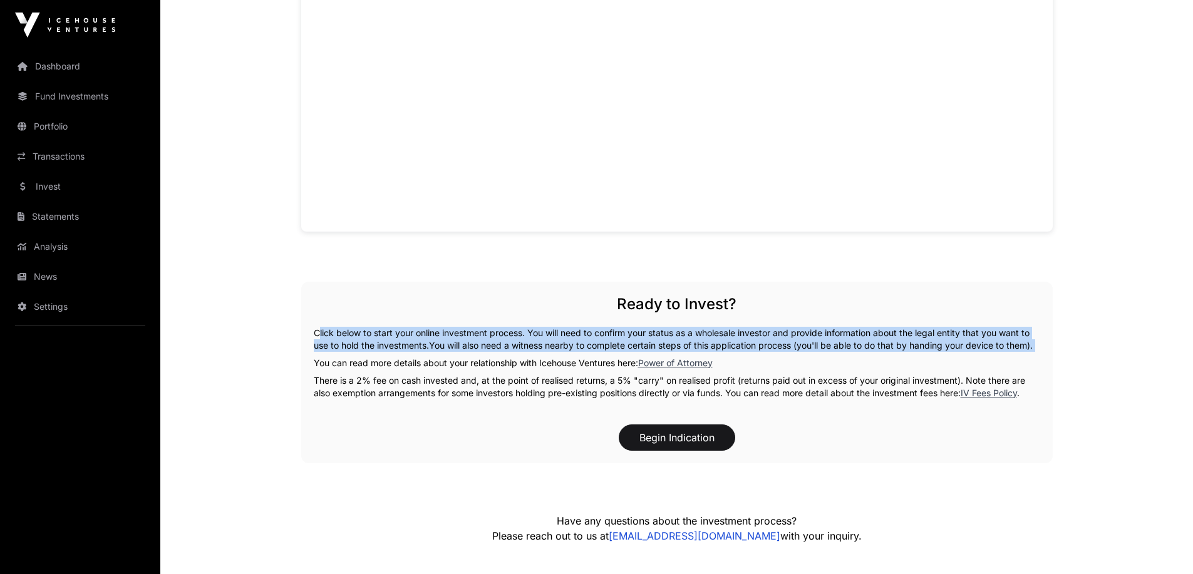
click at [910, 343] on span "You will also need a witness nearby to complete certain steps of this applicati…" at bounding box center [731, 345] width 604 height 11
click at [855, 345] on span "You will also need a witness nearby to complete certain steps of this applicati…" at bounding box center [731, 345] width 604 height 11
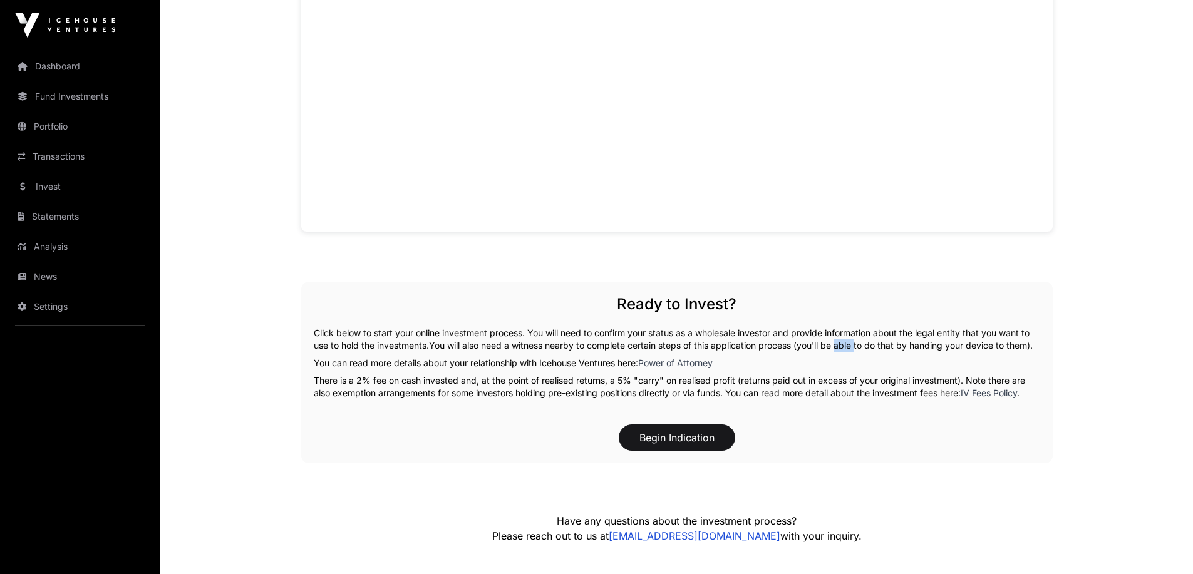
click at [855, 345] on span "You will also need a witness nearby to complete certain steps of this applicati…" at bounding box center [731, 345] width 604 height 11
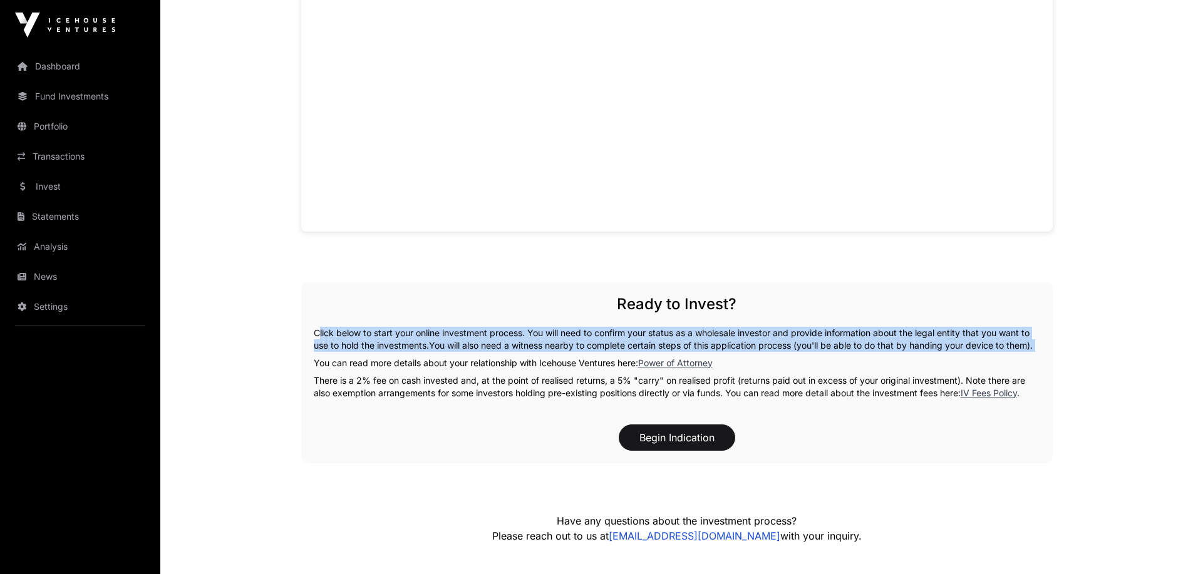
click at [855, 345] on span "You will also need a witness nearby to complete certain steps of this applicati…" at bounding box center [731, 345] width 604 height 11
click at [886, 345] on span "You will also need a witness nearby to complete certain steps of this applicati…" at bounding box center [731, 345] width 604 height 11
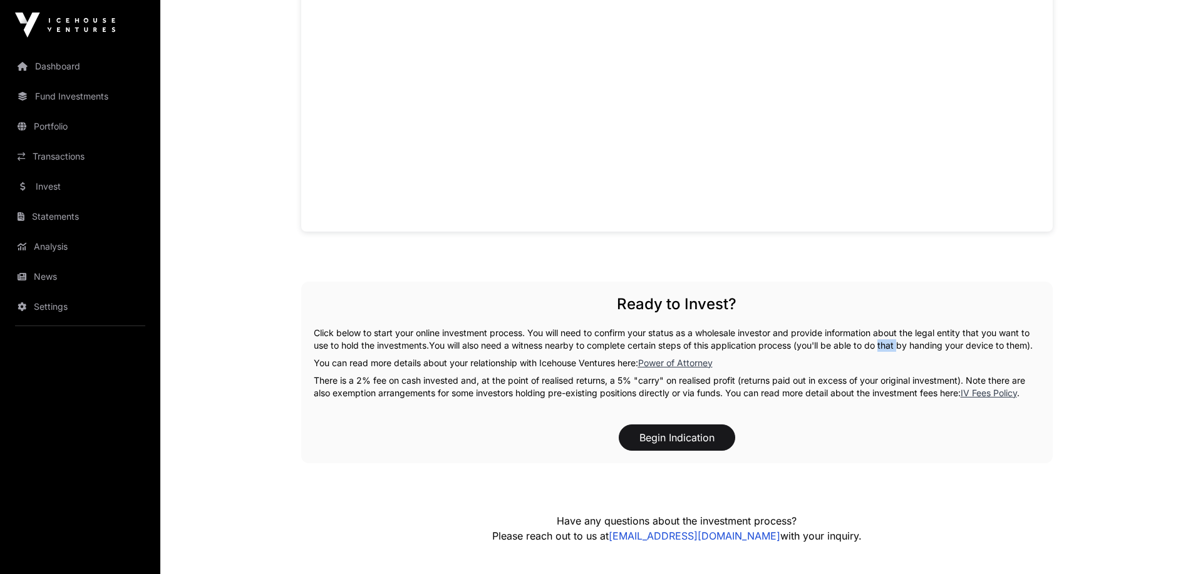
click at [886, 345] on span "You will also need a witness nearby to complete certain steps of this applicati…" at bounding box center [731, 345] width 604 height 11
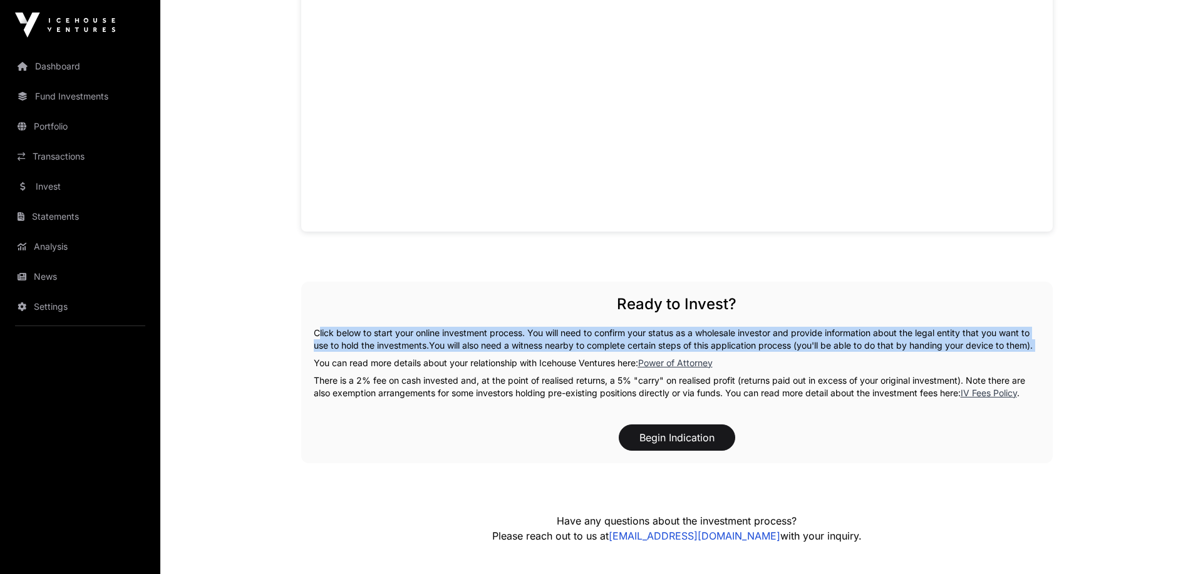
click at [886, 345] on span "You will also need a witness nearby to complete certain steps of this applicati…" at bounding box center [731, 345] width 604 height 11
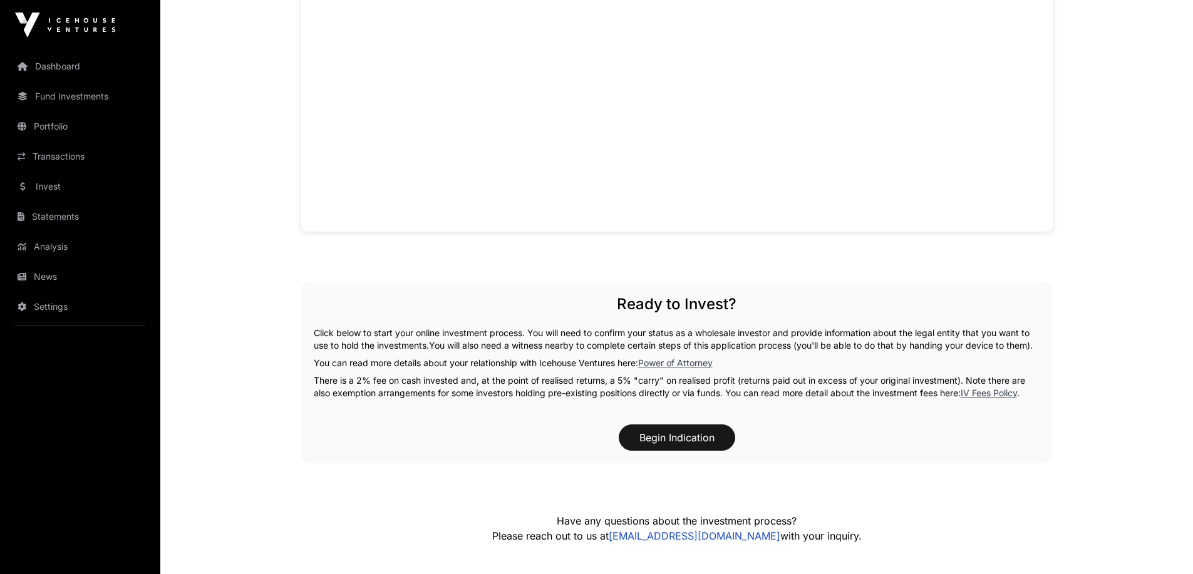
click at [423, 370] on p "You can read more details about your relationship with Icehouse Ventures here: …" at bounding box center [677, 363] width 727 height 13
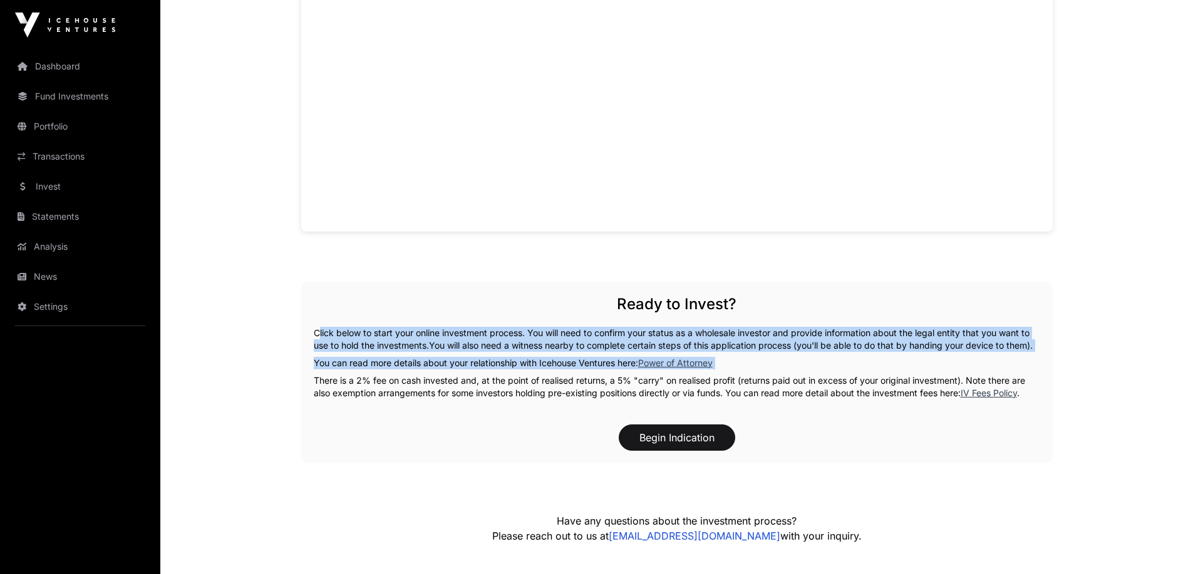
drag, startPoint x: 423, startPoint y: 375, endPoint x: 427, endPoint y: 334, distance: 40.8
click at [427, 334] on div "Ready to Invest? Click below to start your online investment process. You will …" at bounding box center [677, 373] width 752 height 182
click at [427, 334] on p "Click below to start your online investment process. You will need to confirm y…" at bounding box center [677, 339] width 727 height 25
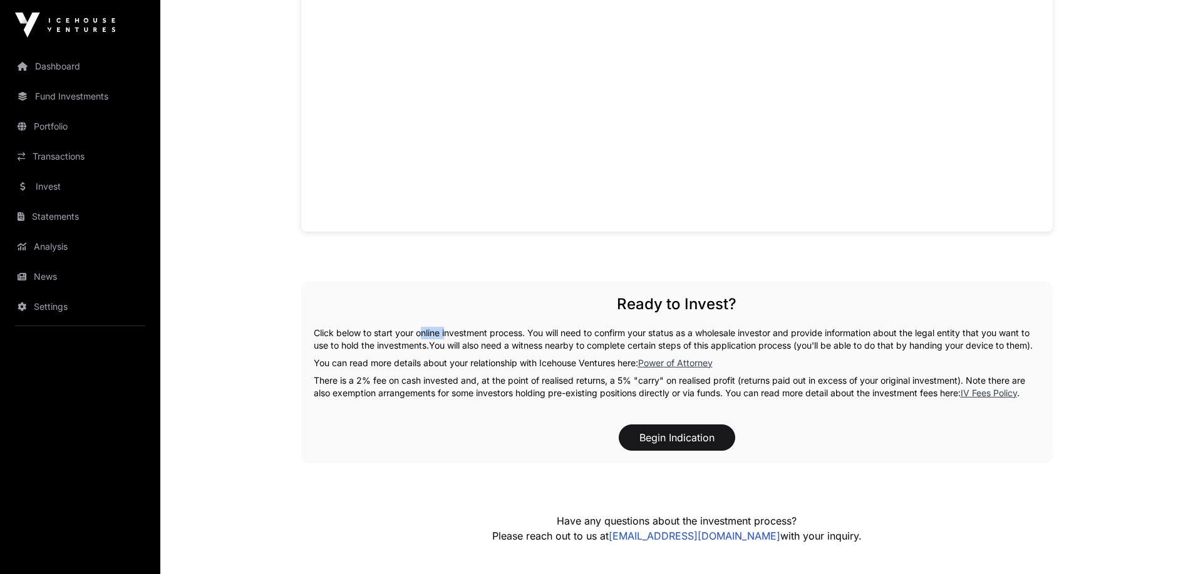
click at [427, 334] on p "Click below to start your online investment process. You will need to confirm y…" at bounding box center [677, 339] width 727 height 25
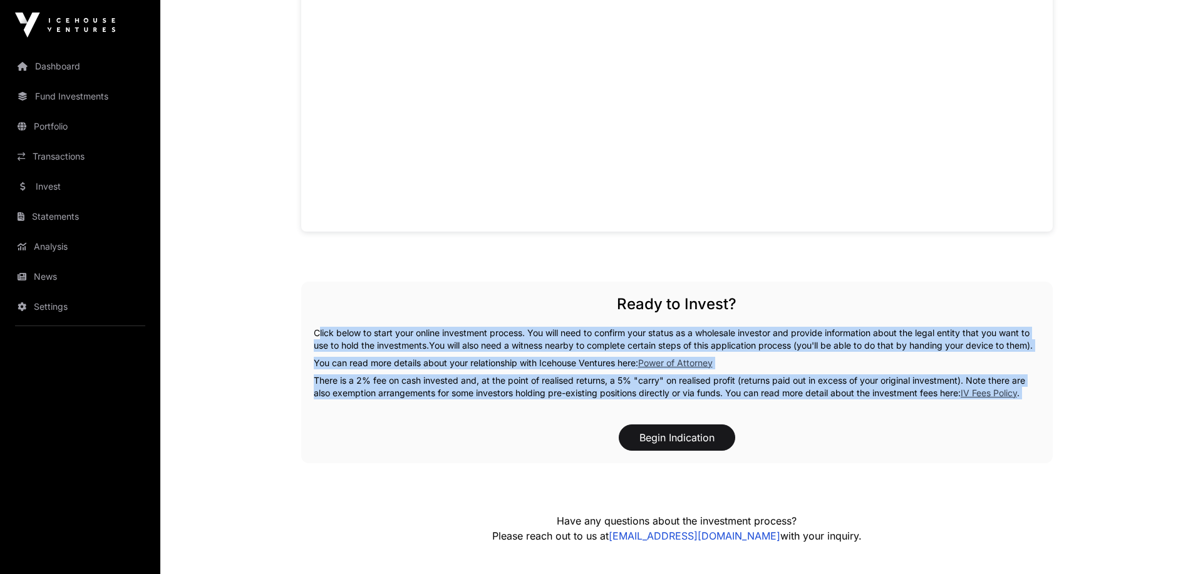
drag, startPoint x: 427, startPoint y: 334, endPoint x: 435, endPoint y: 383, distance: 48.9
click at [435, 383] on div "Ready to Invest? Click below to start your online investment process. You will …" at bounding box center [677, 373] width 752 height 182
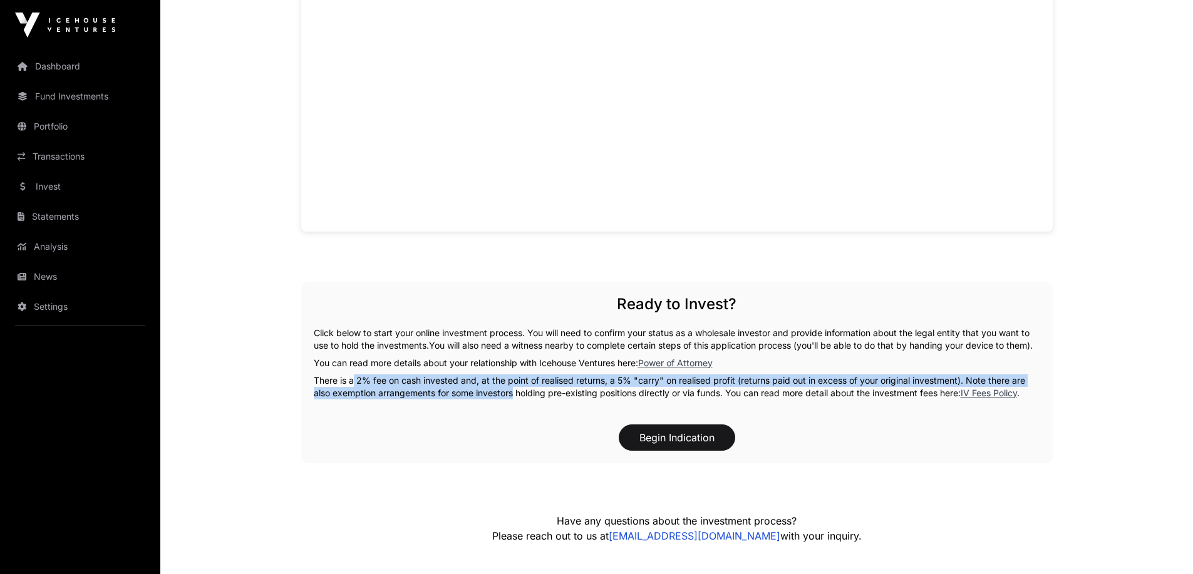
drag, startPoint x: 350, startPoint y: 399, endPoint x: 510, endPoint y: 406, distance: 159.9
click at [510, 400] on p "There is a 2% fee on cash invested and, at the point of realised returns, a 5% …" at bounding box center [677, 387] width 727 height 25
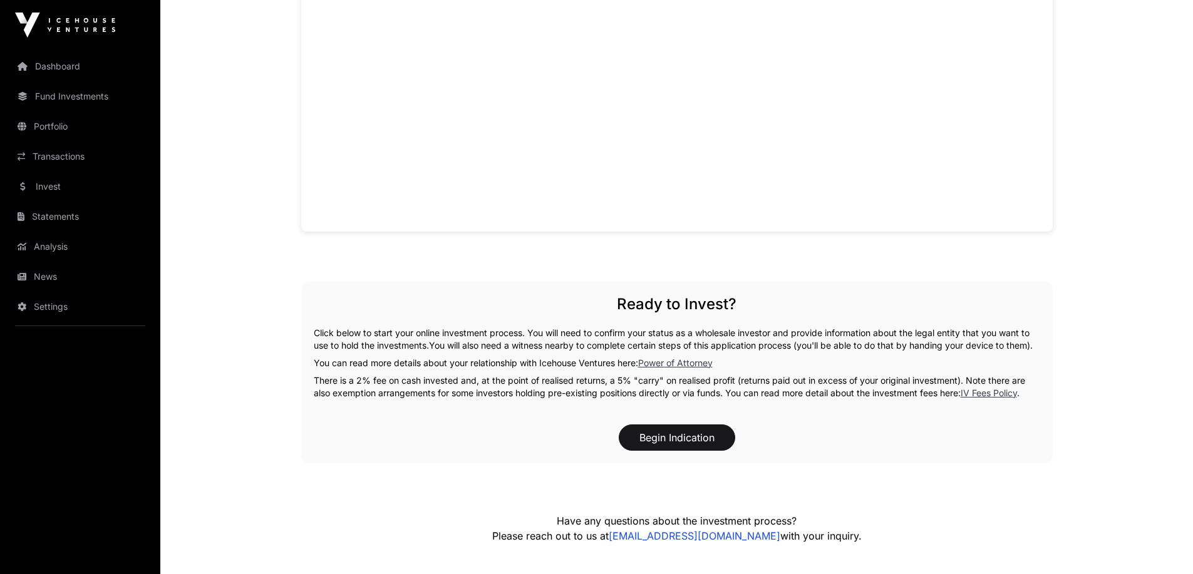
click at [461, 390] on p "There is a 2% fee on cash invested and, at the point of realised returns, a 5% …" at bounding box center [677, 387] width 727 height 25
drag, startPoint x: 461, startPoint y: 390, endPoint x: 312, endPoint y: 388, distance: 149.1
click at [312, 388] on div "Ready to Invest? Click below to start your online investment process. You will …" at bounding box center [677, 373] width 752 height 182
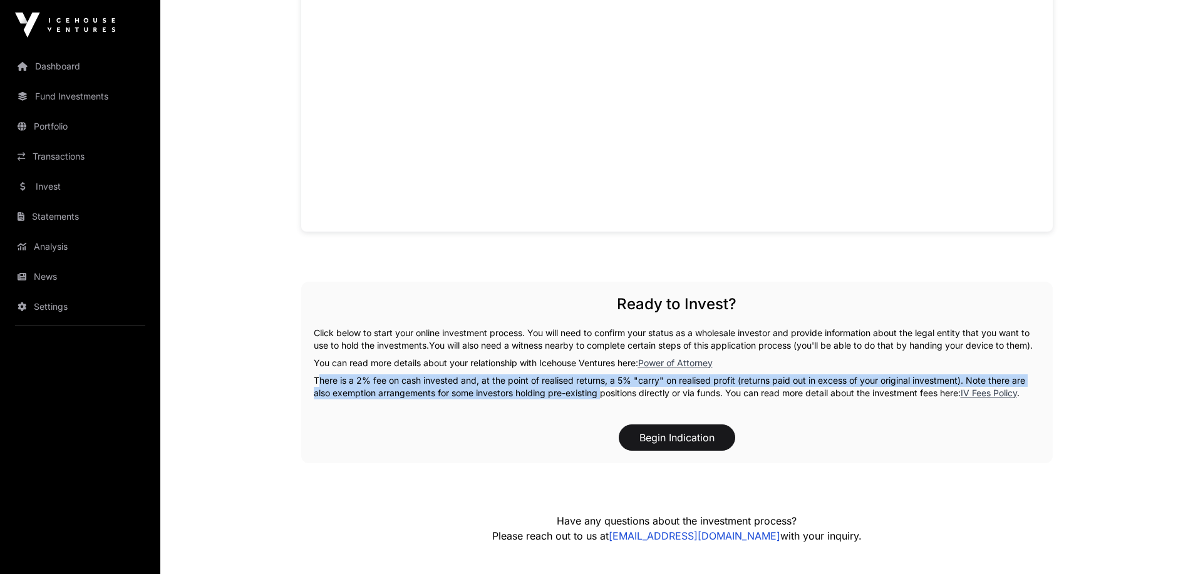
drag, startPoint x: 312, startPoint y: 388, endPoint x: 570, endPoint y: 400, distance: 258.4
click at [570, 400] on div "Ready to Invest? Click below to start your online investment process. You will …" at bounding box center [677, 373] width 752 height 182
click at [570, 400] on p "There is a 2% fee on cash invested and, at the point of realised returns, a 5% …" at bounding box center [677, 387] width 727 height 25
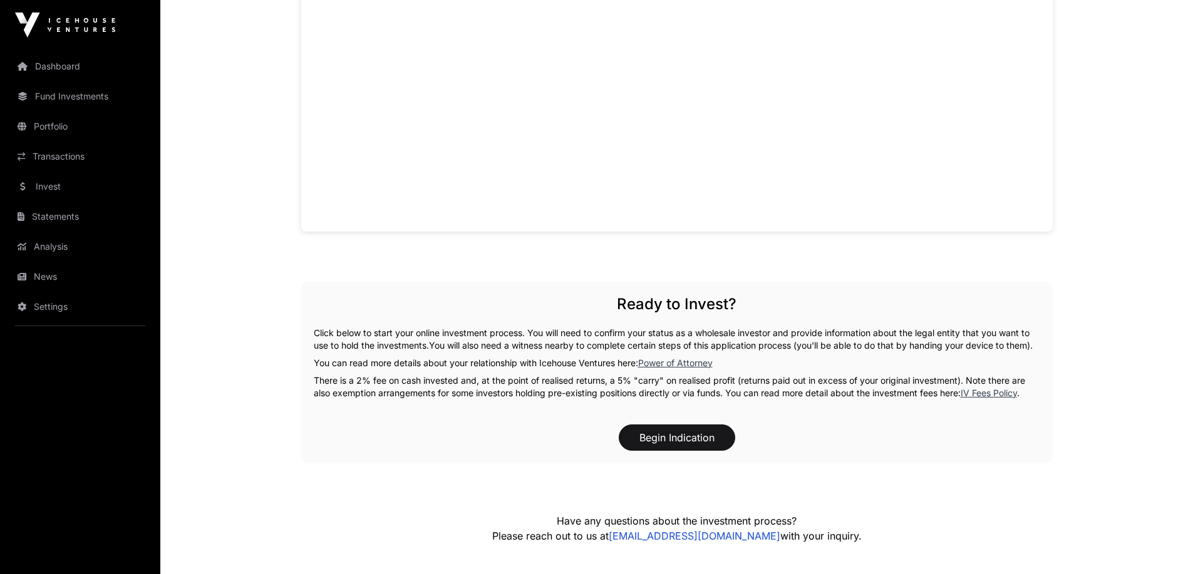
click at [680, 400] on p "There is a 2% fee on cash invested and, at the point of realised returns, a 5% …" at bounding box center [677, 387] width 727 height 25
click at [612, 392] on p "There is a 2% fee on cash invested and, at the point of realised returns, a 5% …" at bounding box center [677, 387] width 727 height 25
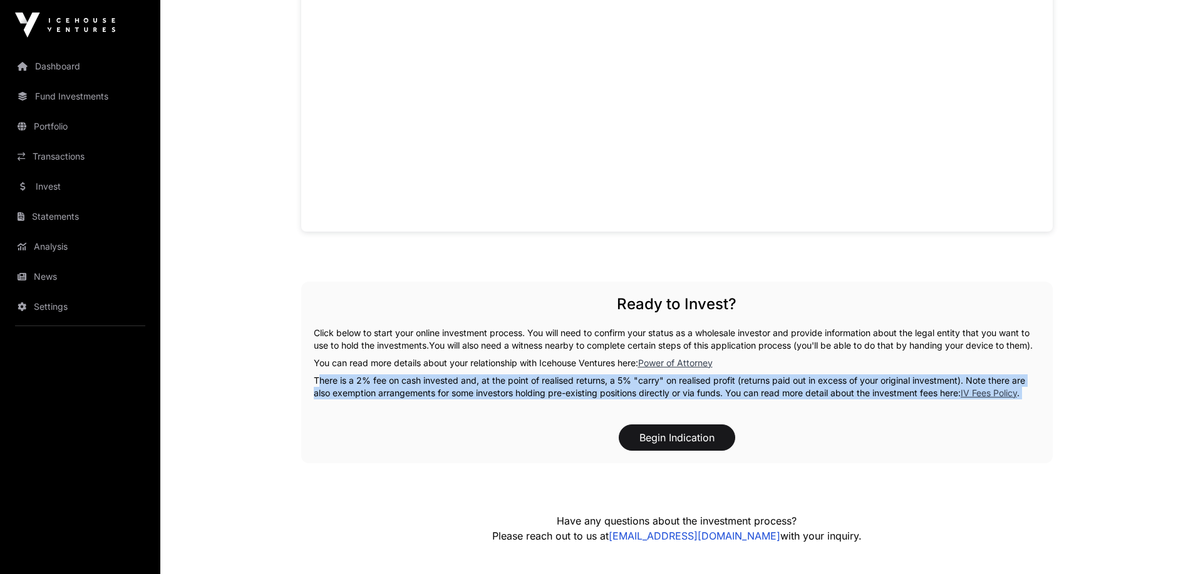
click at [612, 392] on p "There is a 2% fee on cash invested and, at the point of realised returns, a 5% …" at bounding box center [677, 387] width 727 height 25
copy div "There is a 2% fee on cash invested and, at the point of realised returns, a 5% …"
click at [859, 330] on p "Click below to start your online investment process. You will need to confirm y…" at bounding box center [677, 339] width 727 height 25
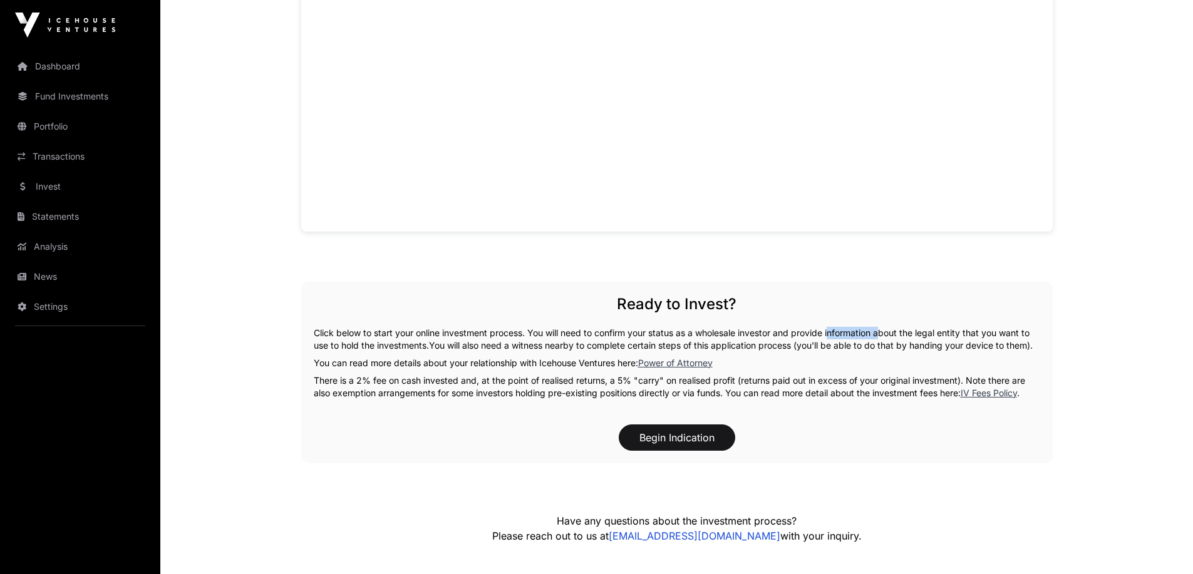
click at [859, 330] on p "Click below to start your online investment process. You will need to confirm y…" at bounding box center [677, 339] width 727 height 25
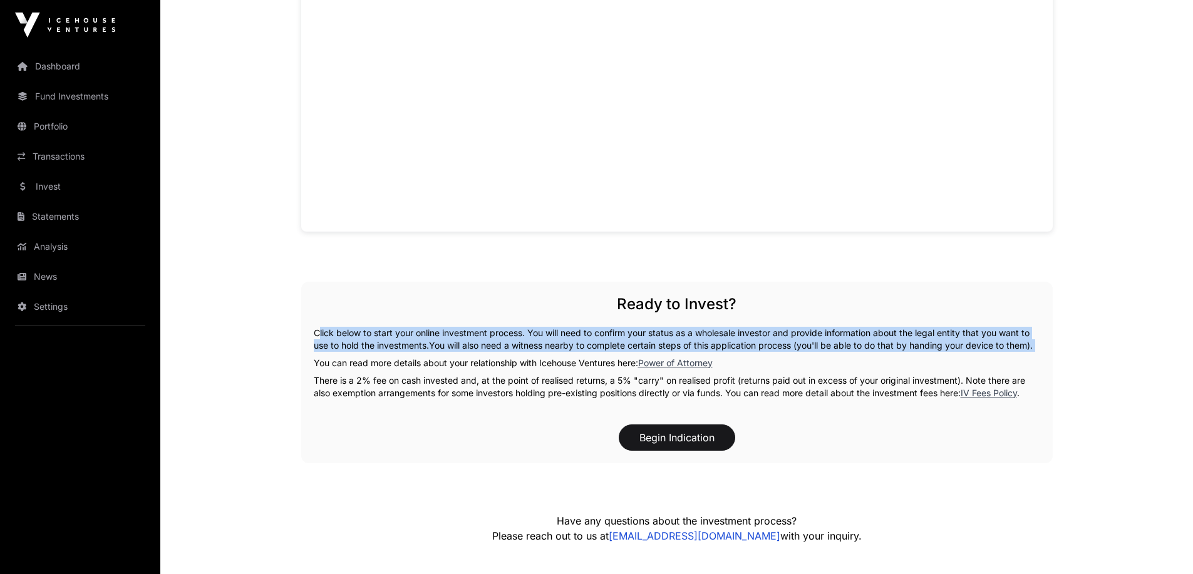
click at [859, 330] on p "Click below to start your online investment process. You will need to confirm y…" at bounding box center [677, 339] width 727 height 25
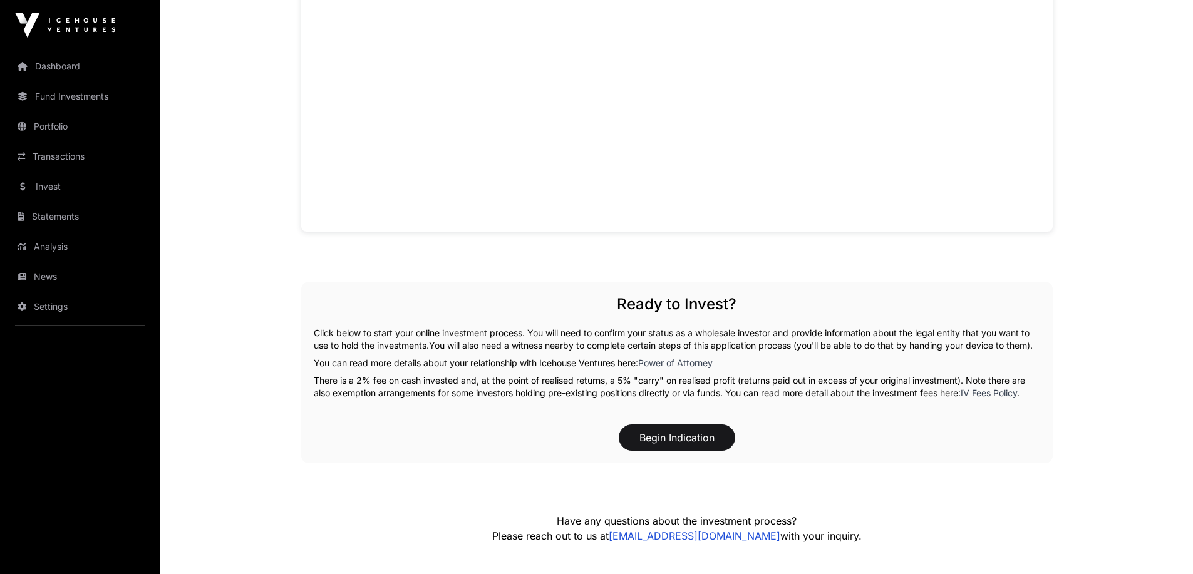
click at [880, 400] on p "There is a 2% fee on cash invested and, at the point of realised returns, a 5% …" at bounding box center [677, 387] width 727 height 25
click at [455, 333] on p "Click below to start your online investment process. You will need to confirm y…" at bounding box center [677, 339] width 727 height 25
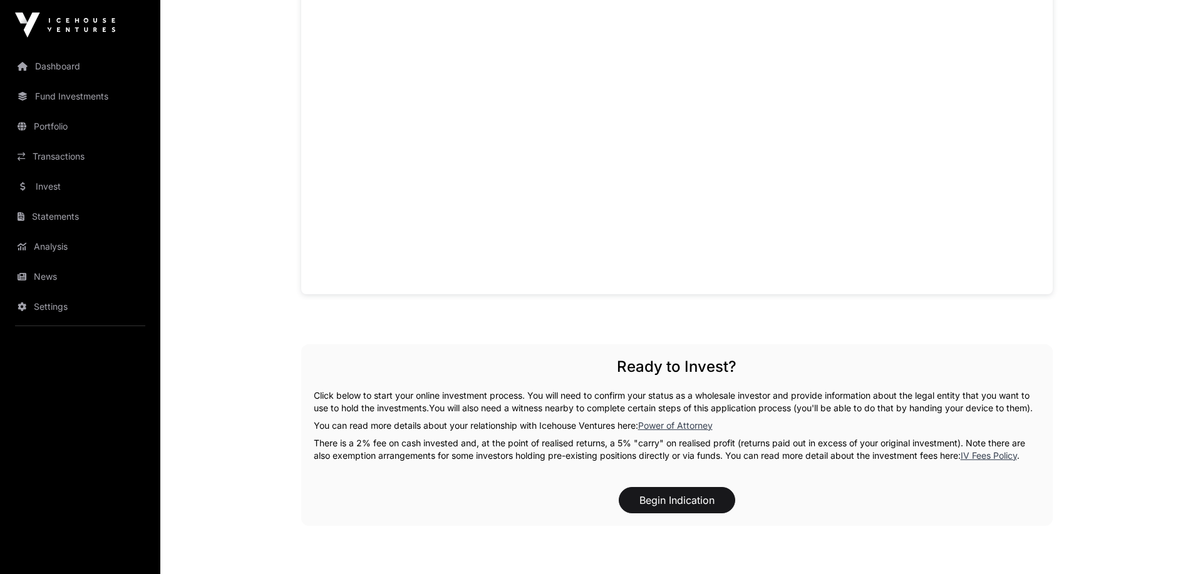
click at [648, 374] on h2 "Ready to Invest?" at bounding box center [677, 367] width 727 height 20
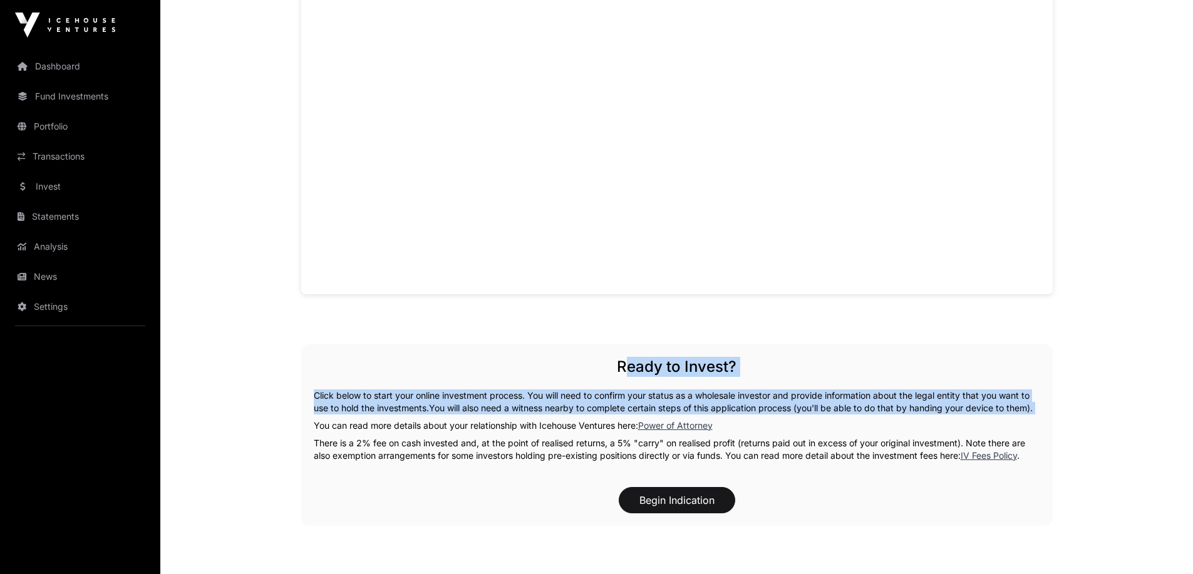
drag, startPoint x: 648, startPoint y: 374, endPoint x: 749, endPoint y: 385, distance: 101.5
click at [749, 385] on div "Ready to Invest? Click below to start your online investment process. You will …" at bounding box center [677, 436] width 752 height 182
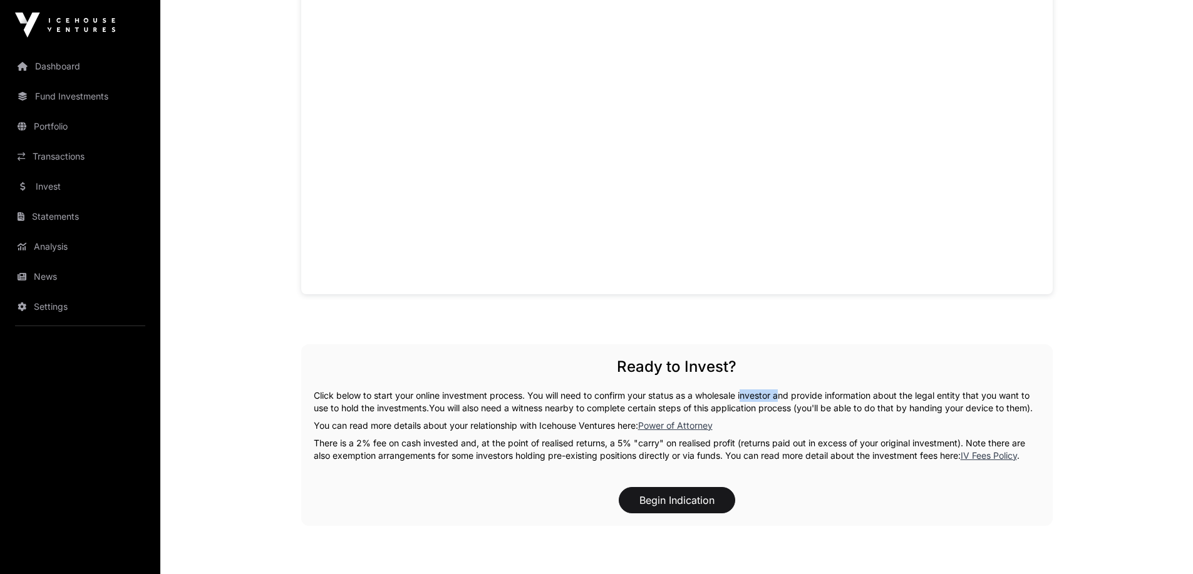
click at [749, 385] on div "Ready to Invest? Click below to start your online investment process. You will …" at bounding box center [677, 436] width 752 height 182
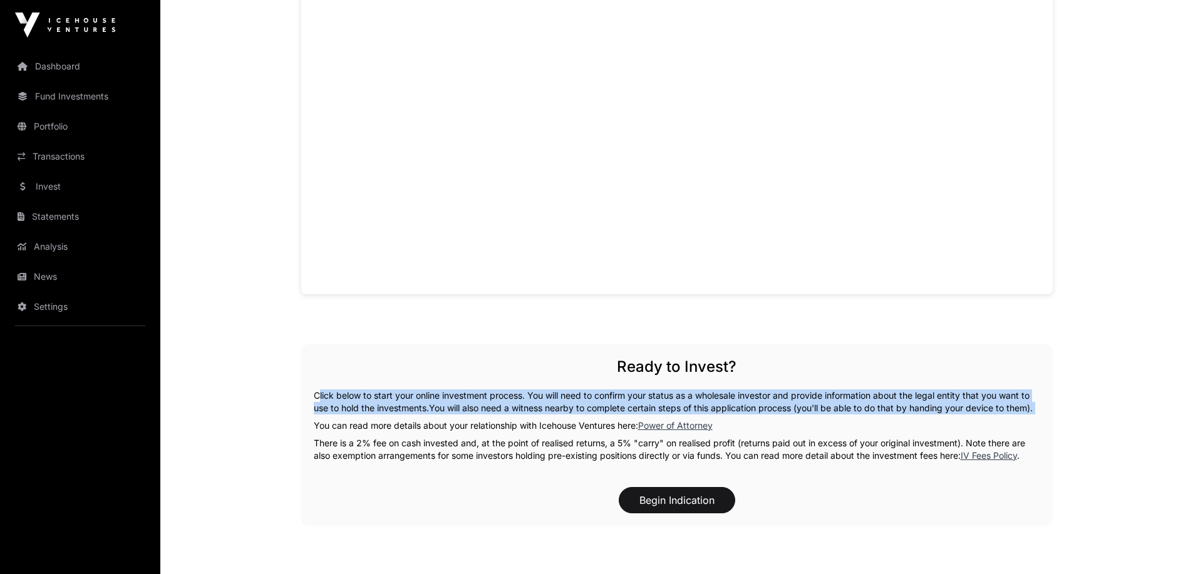
click at [749, 385] on div "Ready to Invest? Click below to start your online investment process. You will …" at bounding box center [677, 436] width 752 height 182
click at [58, 65] on link "Dashboard" at bounding box center [80, 67] width 140 height 28
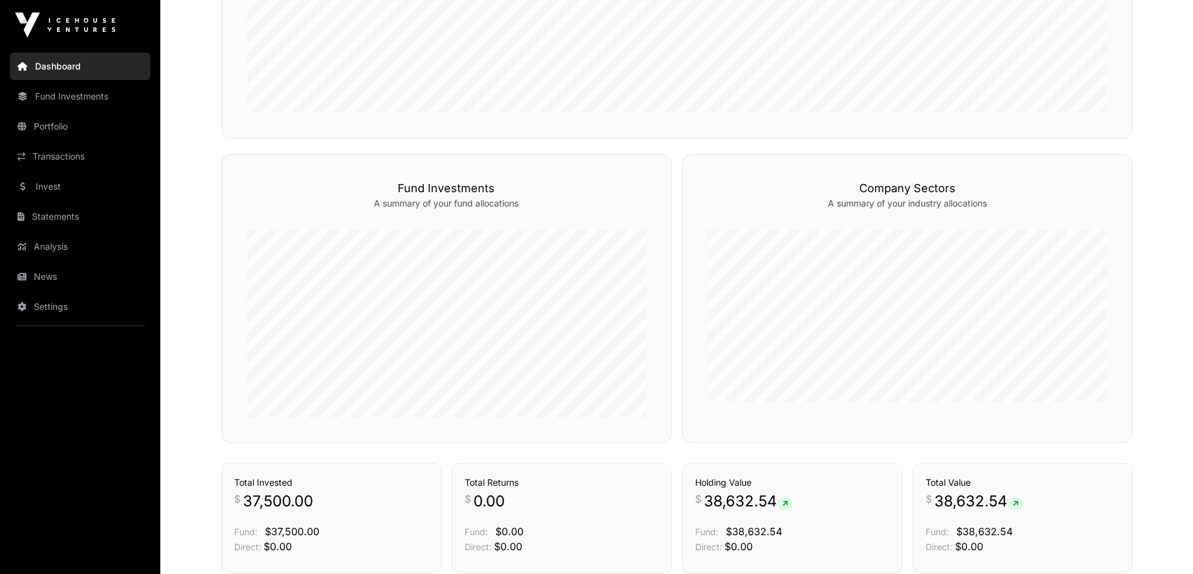
scroll to position [789, 0]
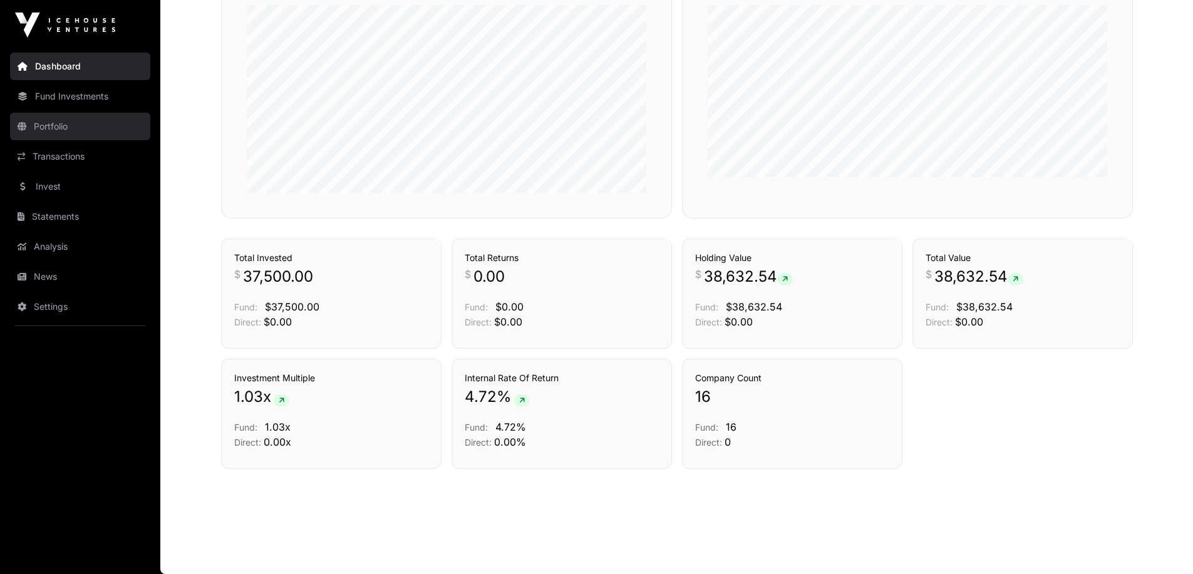
click at [54, 132] on link "Portfolio" at bounding box center [80, 127] width 140 height 28
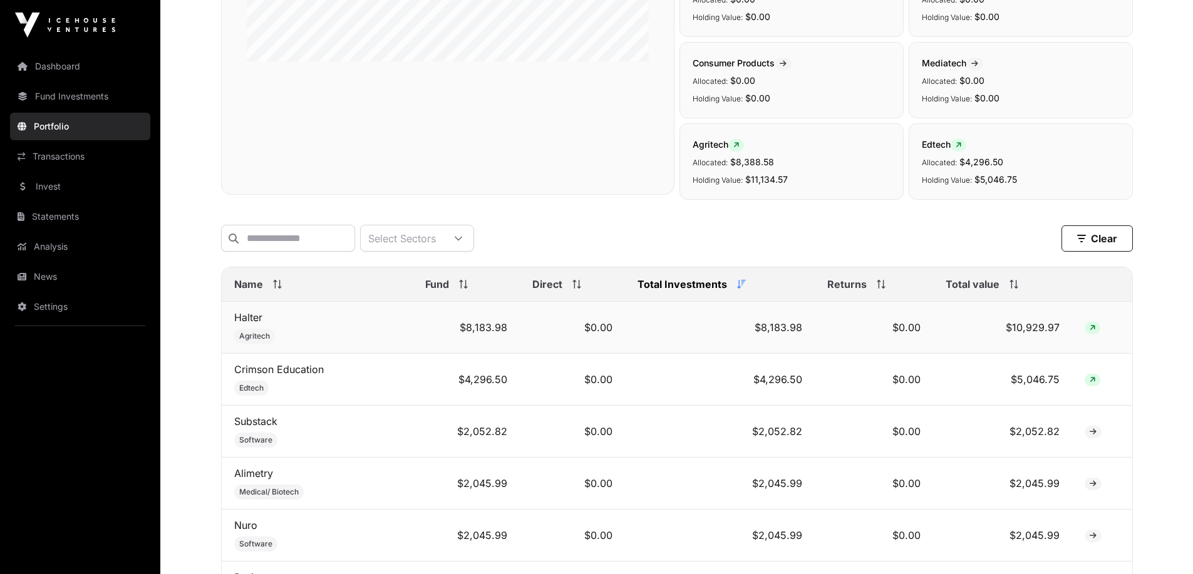
scroll to position [376, 0]
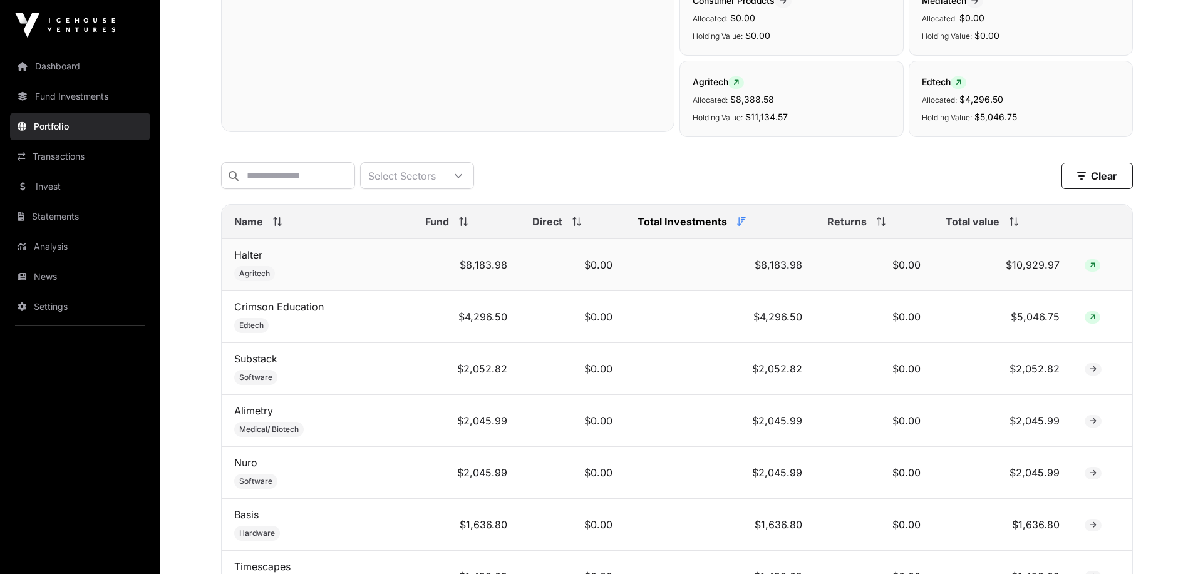
click at [254, 279] on span "Agritech" at bounding box center [254, 274] width 31 height 10
click at [258, 313] on link "Crimson Education" at bounding box center [279, 307] width 90 height 13
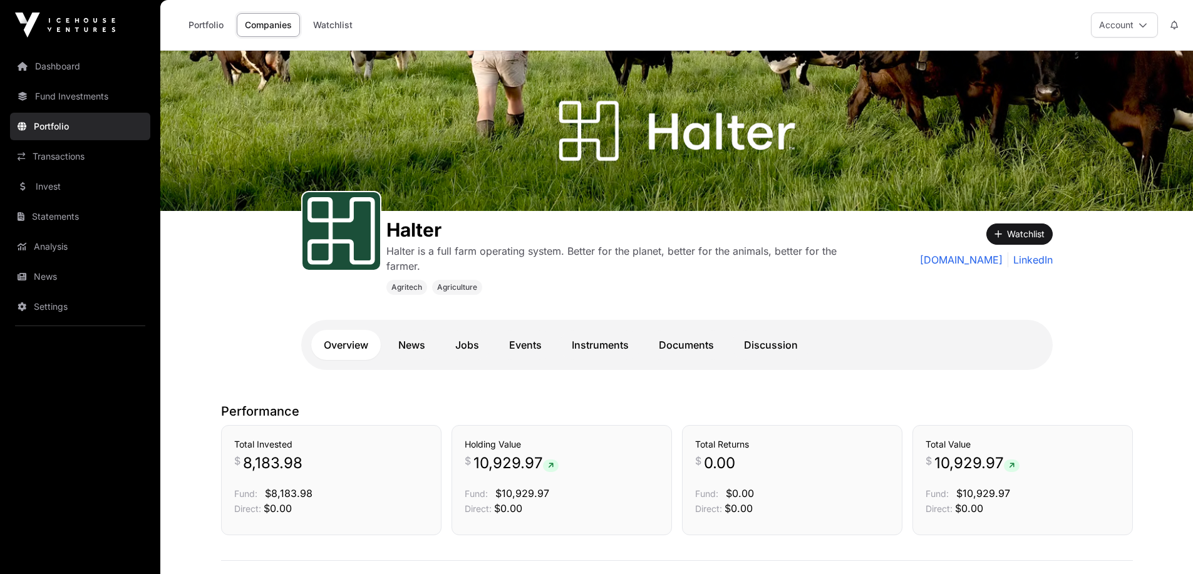
click at [402, 252] on p "Halter is a full farm operating system. Better for the planet, better for the a…" at bounding box center [625, 259] width 479 height 30
drag, startPoint x: 402, startPoint y: 252, endPoint x: 542, endPoint y: 251, distance: 140.9
click at [542, 251] on p "Halter is a full farm operating system. Better for the planet, better for the a…" at bounding box center [625, 259] width 479 height 30
click at [585, 246] on p "Halter is a full farm operating system. Better for the planet, better for the a…" at bounding box center [625, 259] width 479 height 30
drag, startPoint x: 585, startPoint y: 246, endPoint x: 826, endPoint y: 267, distance: 242.1
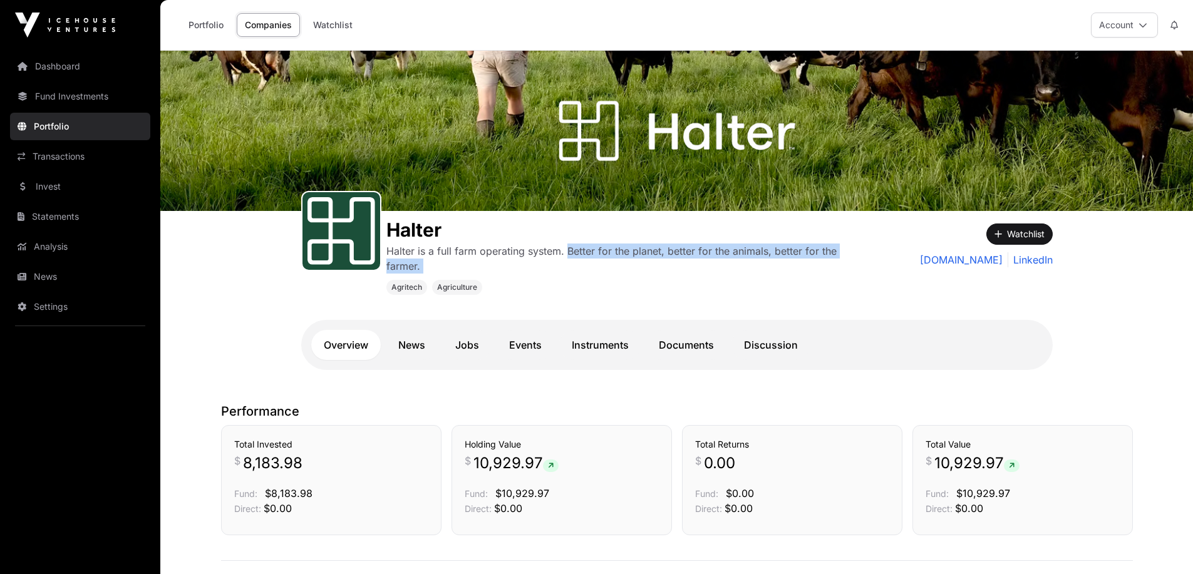
click at [826, 267] on p "Halter is a full farm operating system. Better for the planet, better for the a…" at bounding box center [625, 259] width 479 height 30
click at [978, 262] on link "halter.co.nz" at bounding box center [961, 259] width 83 height 15
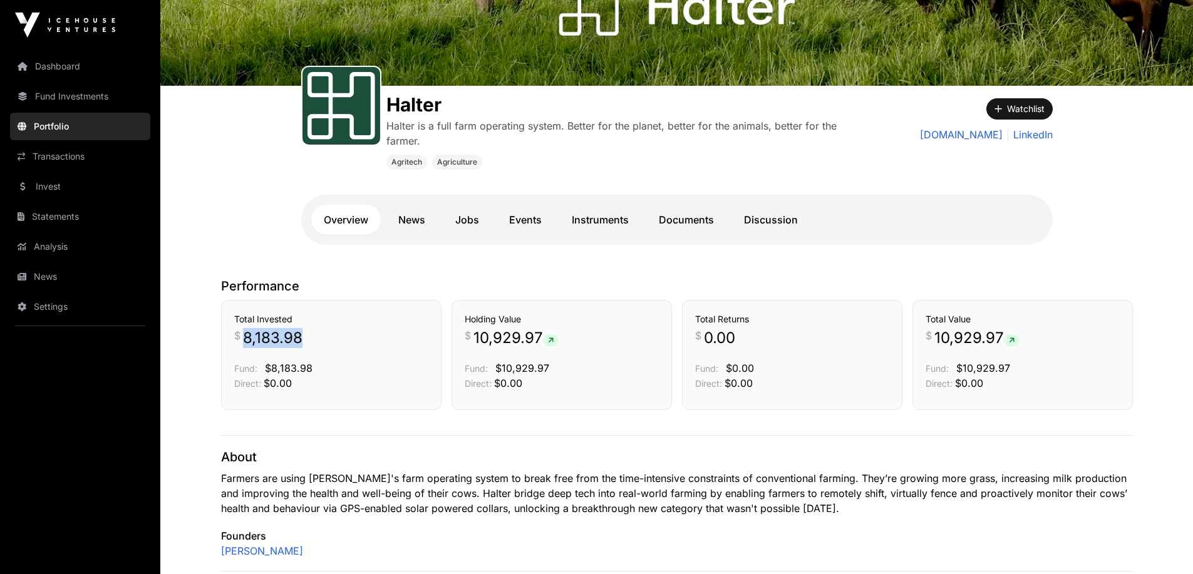
drag, startPoint x: 244, startPoint y: 339, endPoint x: 312, endPoint y: 335, distance: 67.8
click at [312, 335] on p "$ 8,183.98" at bounding box center [331, 338] width 194 height 20
drag, startPoint x: 479, startPoint y: 339, endPoint x: 552, endPoint y: 340, distance: 73.9
click at [552, 340] on span "10,929.97" at bounding box center [516, 338] width 85 height 20
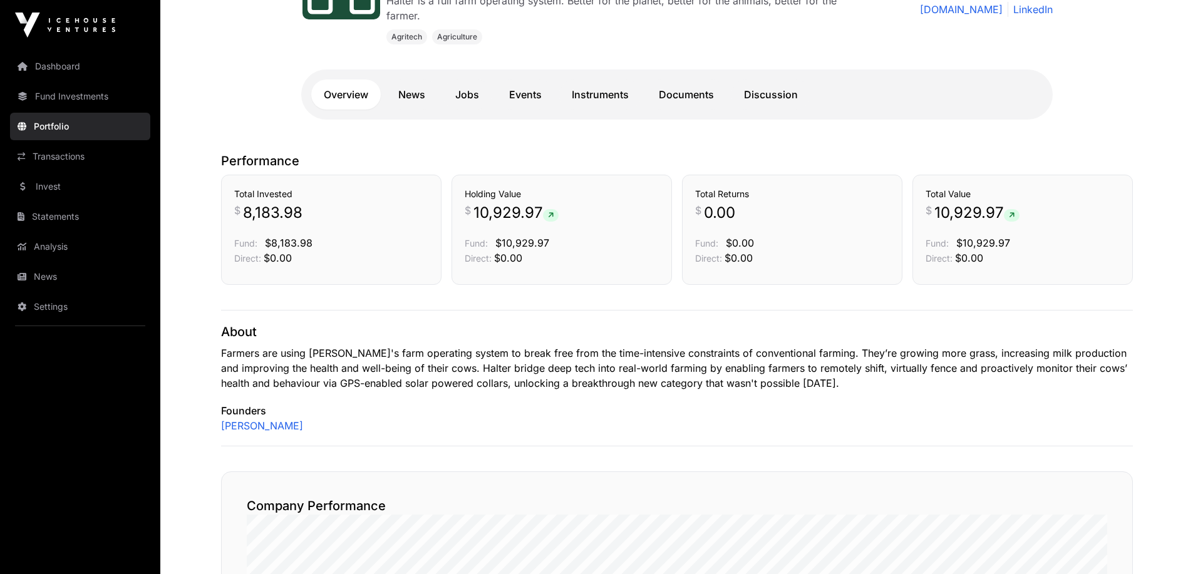
click at [519, 375] on p "Farmers are using Halter's farm operating system to break free from the time-in…" at bounding box center [677, 368] width 912 height 45
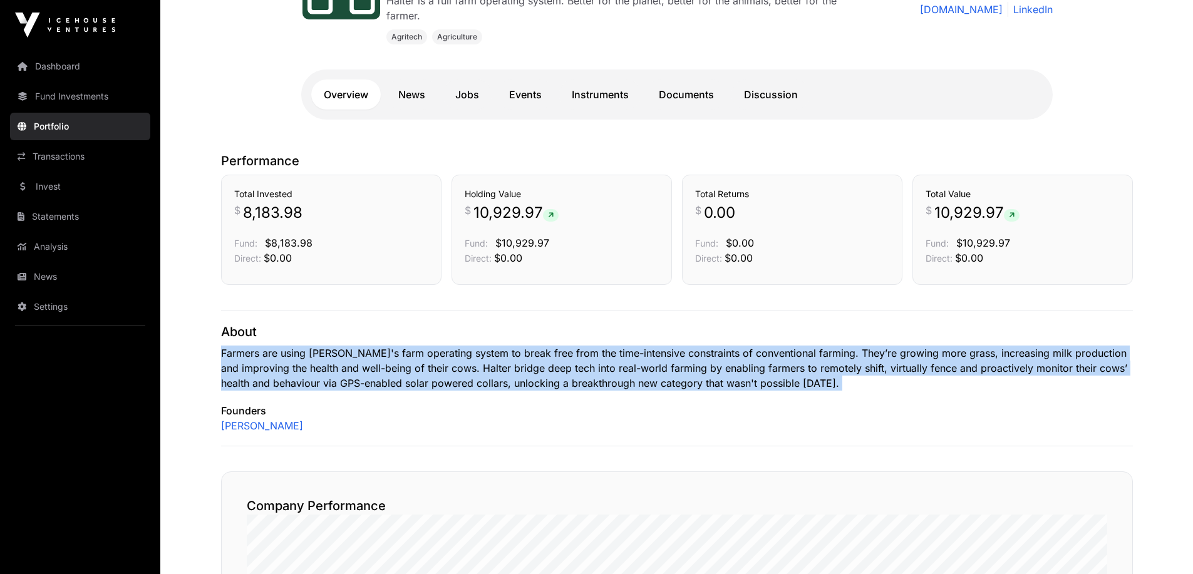
click at [519, 375] on p "Farmers are using Halter's farm operating system to break free from the time-in…" at bounding box center [677, 368] width 912 height 45
click at [646, 369] on p "Farmers are using Halter's farm operating system to break free from the time-in…" at bounding box center [677, 368] width 912 height 45
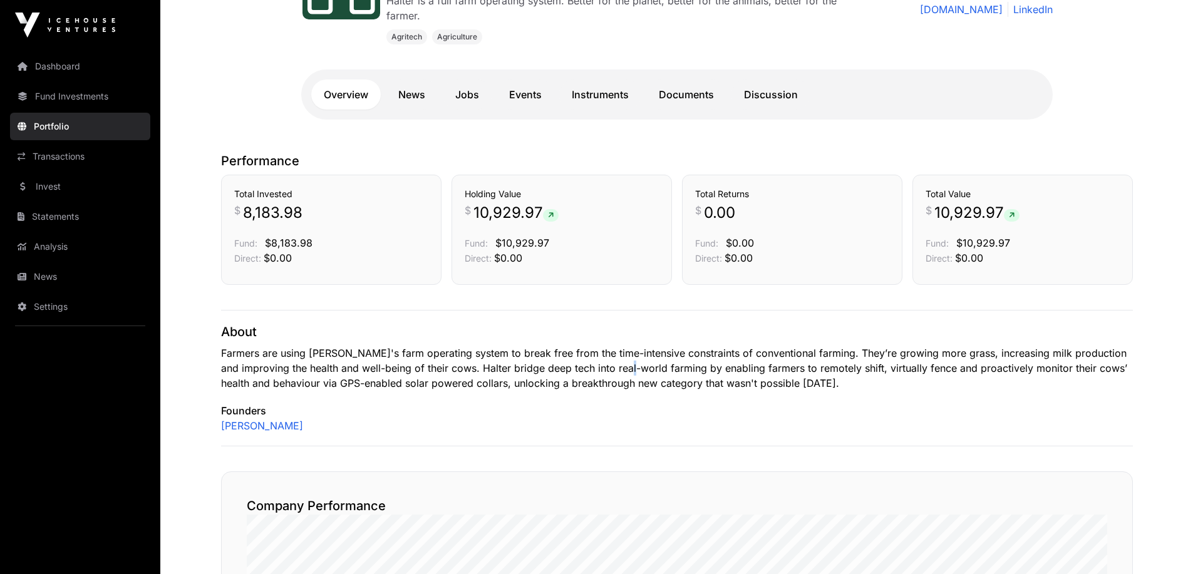
click at [646, 369] on p "Farmers are using Halter's farm operating system to break free from the time-in…" at bounding box center [677, 368] width 912 height 45
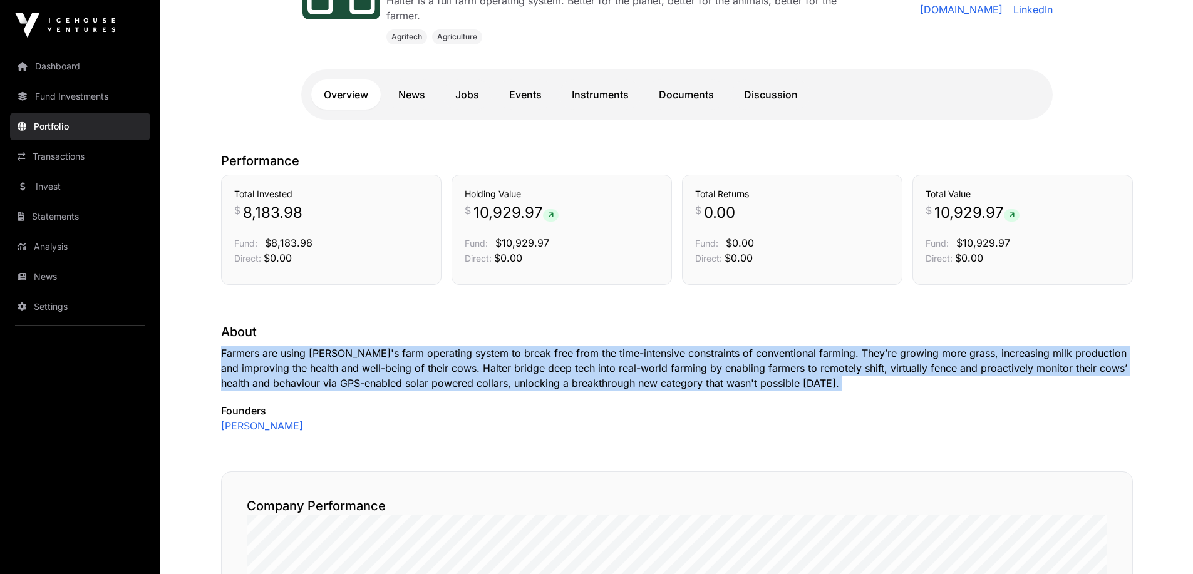
click at [646, 369] on p "Farmers are using Halter's farm operating system to break free from the time-in…" at bounding box center [677, 368] width 912 height 45
click at [777, 358] on p "Farmers are using Halter's farm operating system to break free from the time-in…" at bounding box center [677, 368] width 912 height 45
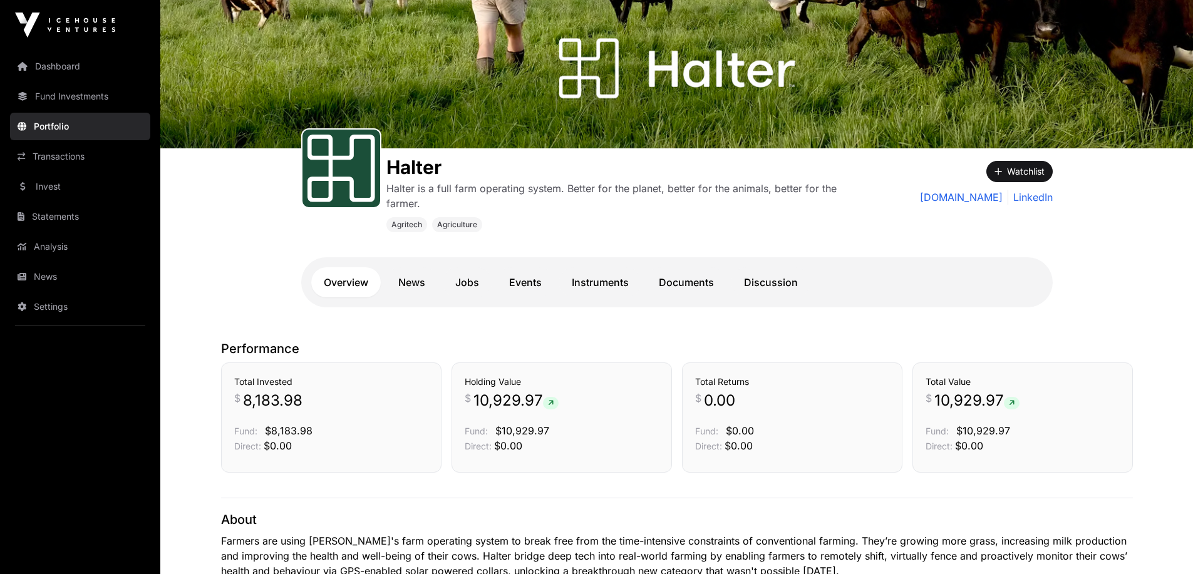
scroll to position [0, 0]
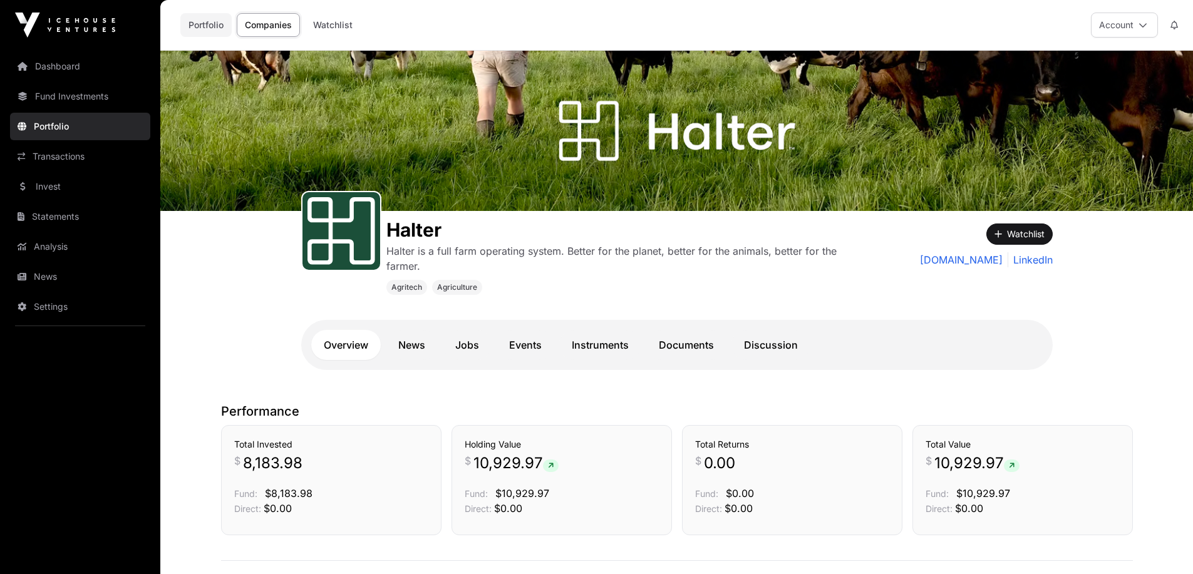
click at [202, 27] on link "Portfolio" at bounding box center [205, 25] width 51 height 24
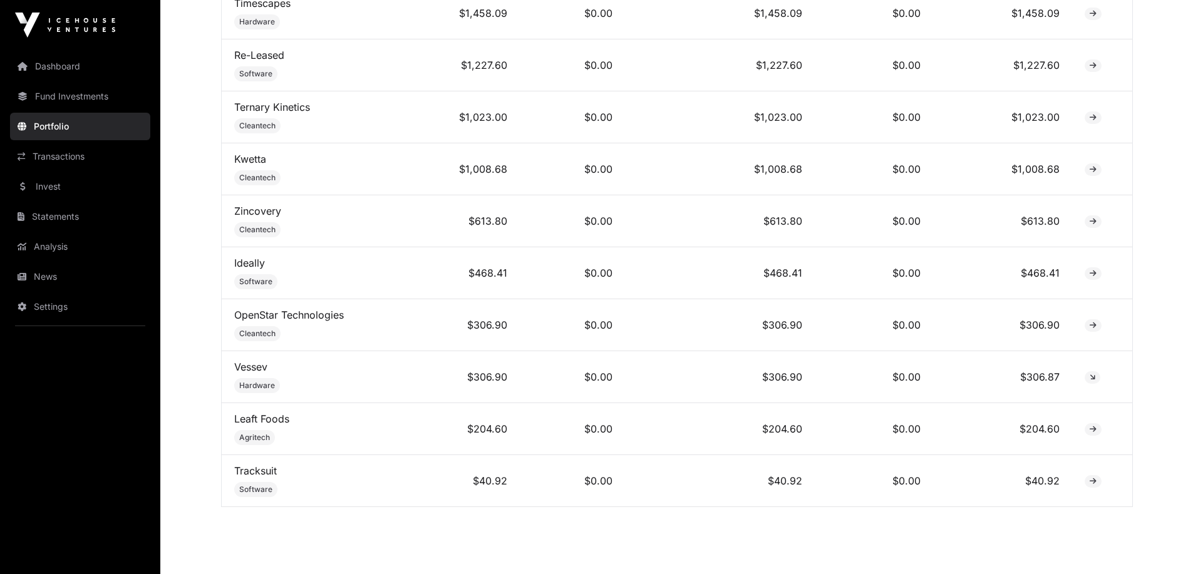
scroll to position [987, 0]
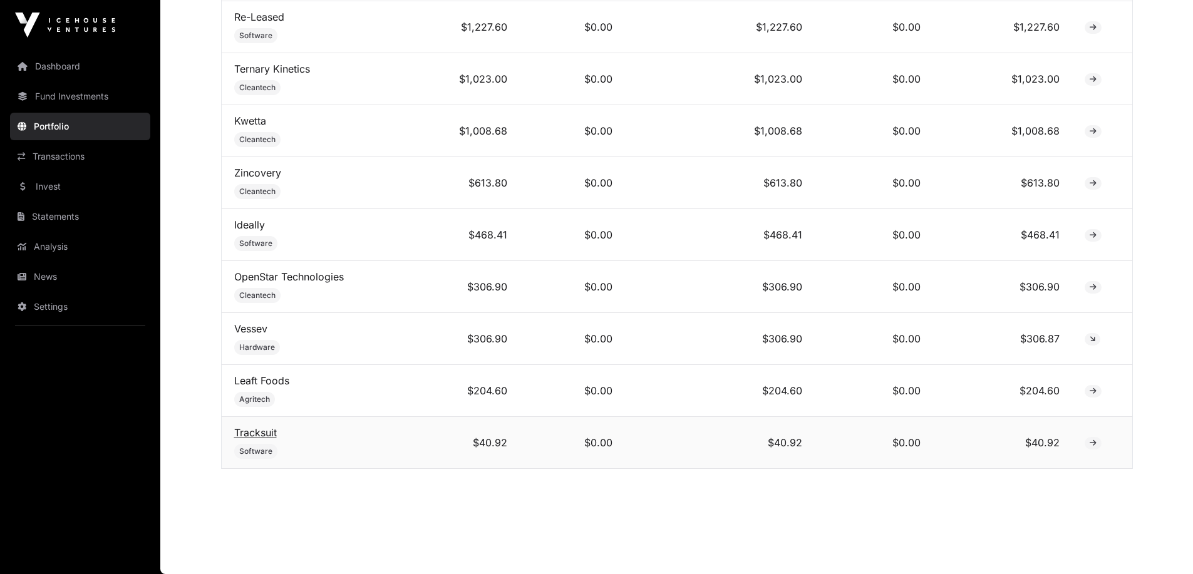
click at [259, 435] on link "Tracksuit" at bounding box center [255, 433] width 43 height 13
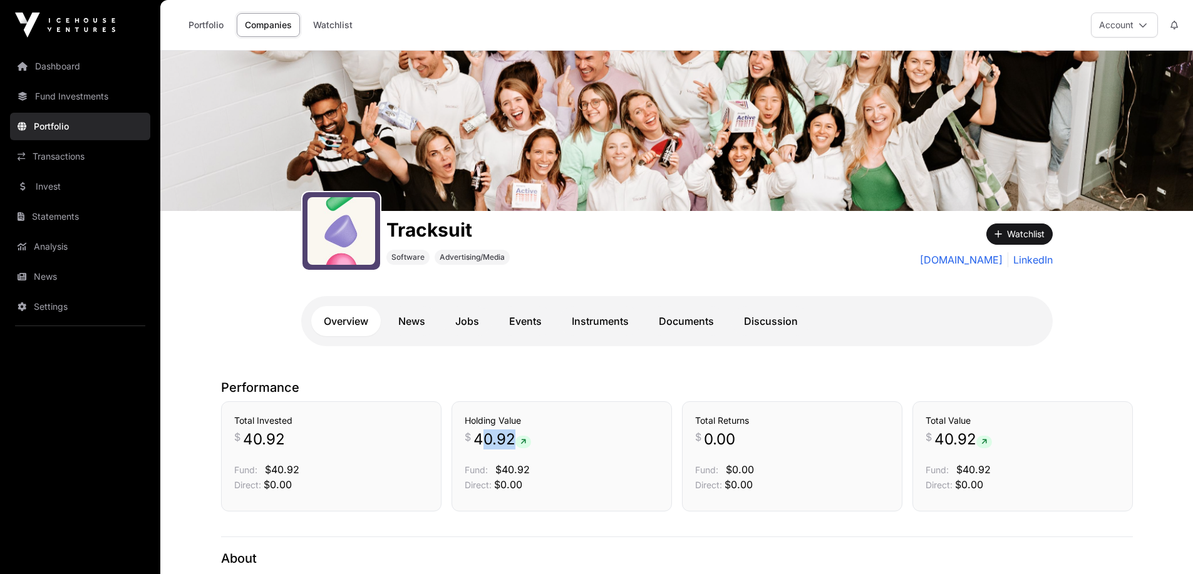
drag, startPoint x: 479, startPoint y: 445, endPoint x: 519, endPoint y: 441, distance: 40.9
click at [519, 441] on span "40.92" at bounding box center [503, 440] width 58 height 20
click at [846, 349] on div "Tracksuit Software Advertising/Media Watchlist gotracksuit.com LinkedIn Overvie…" at bounding box center [677, 288] width 802 height 155
click at [984, 263] on link "gotracksuit.com" at bounding box center [961, 259] width 83 height 15
click at [539, 268] on div "Tracksuit Software Advertising/Media" at bounding box center [583, 241] width 564 height 60
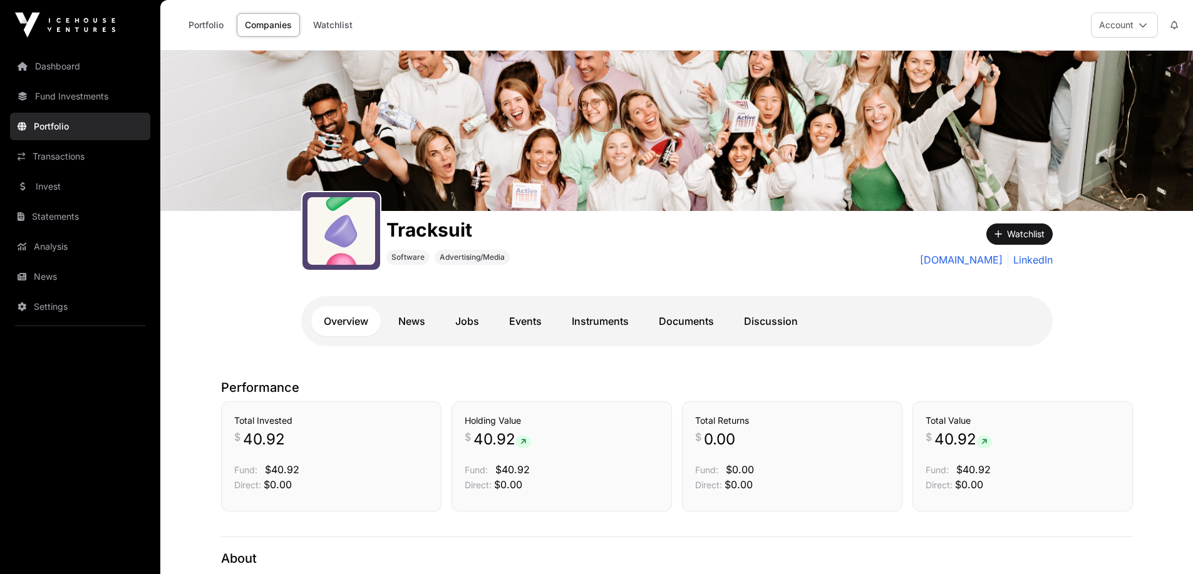
click at [93, 21] on img at bounding box center [65, 25] width 100 height 25
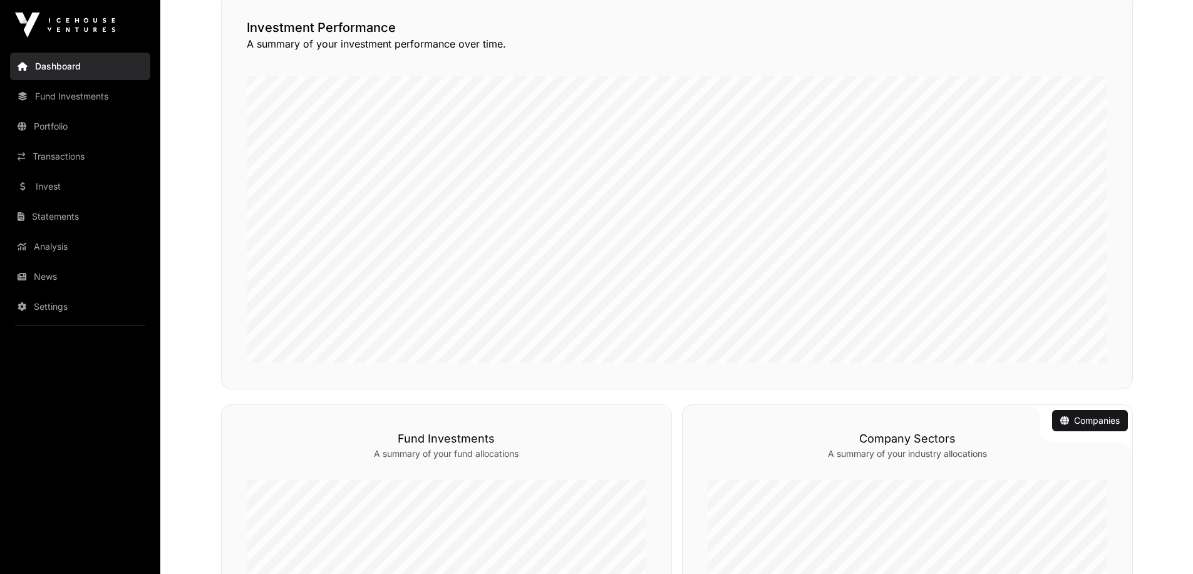
scroll to position [501, 0]
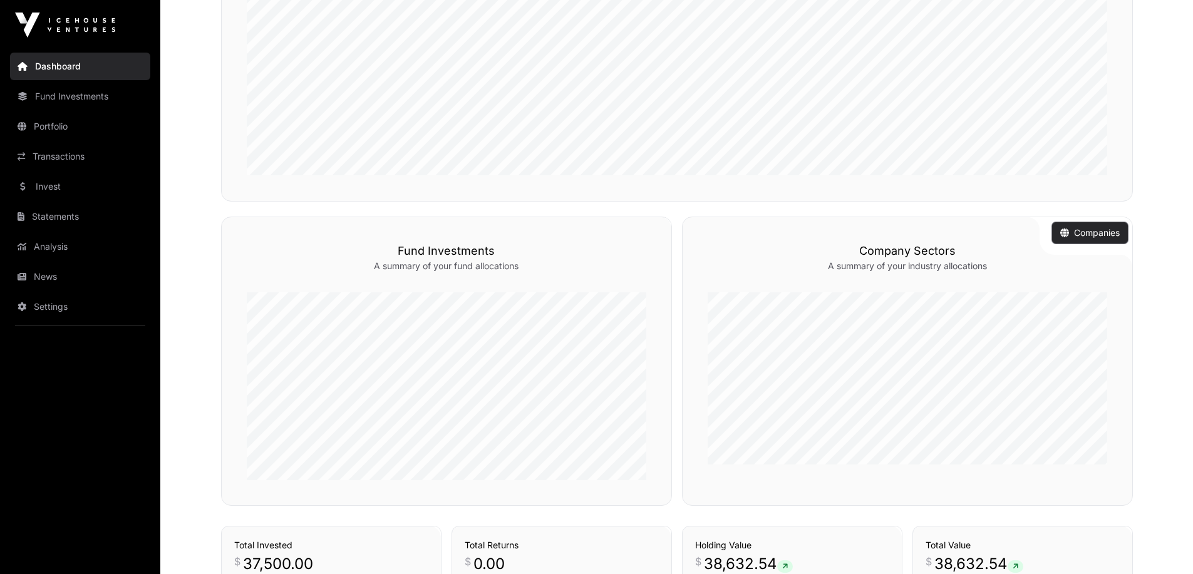
click at [1071, 224] on button "Companies" at bounding box center [1090, 232] width 76 height 21
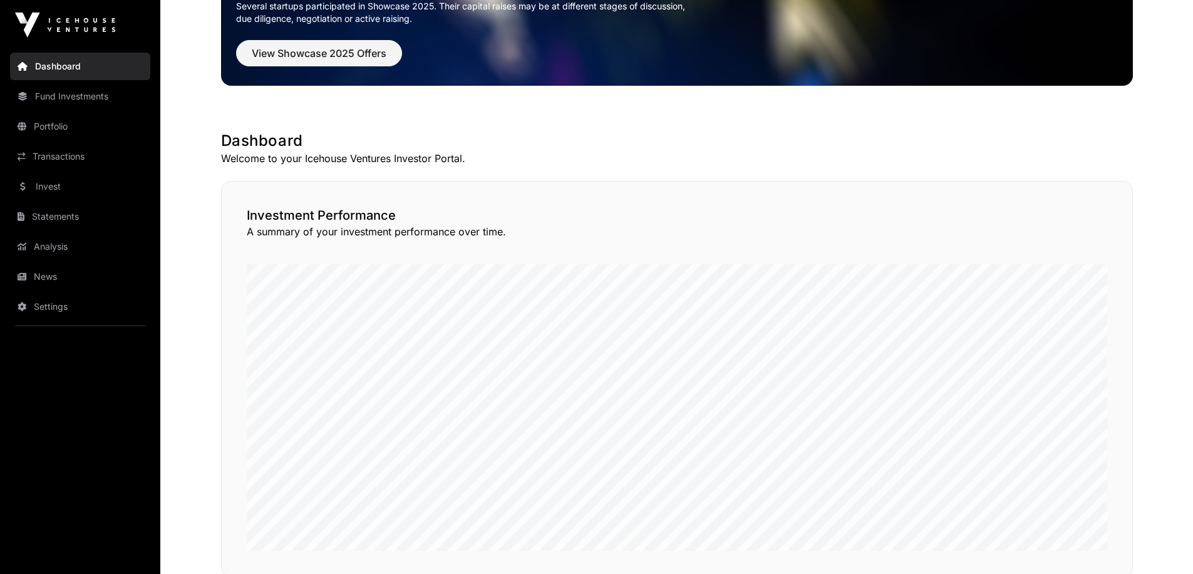
scroll to position [0, 0]
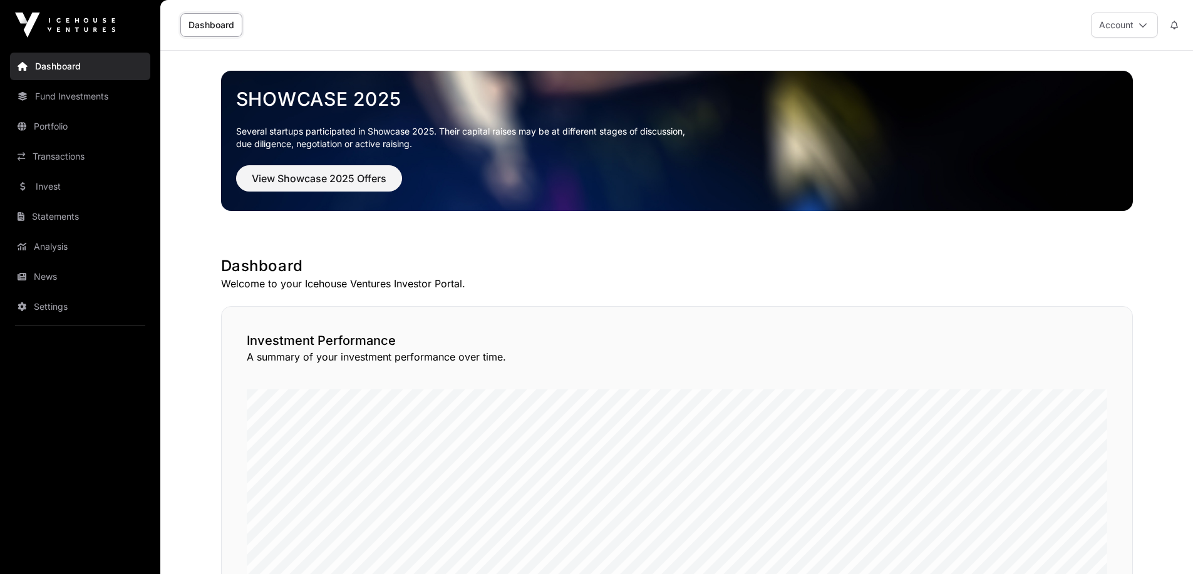
click at [202, 13] on link "Dashboard" at bounding box center [211, 25] width 62 height 24
click at [207, 27] on link "Dashboard" at bounding box center [211, 25] width 62 height 24
click at [67, 98] on link "Fund Investments" at bounding box center [80, 97] width 140 height 28
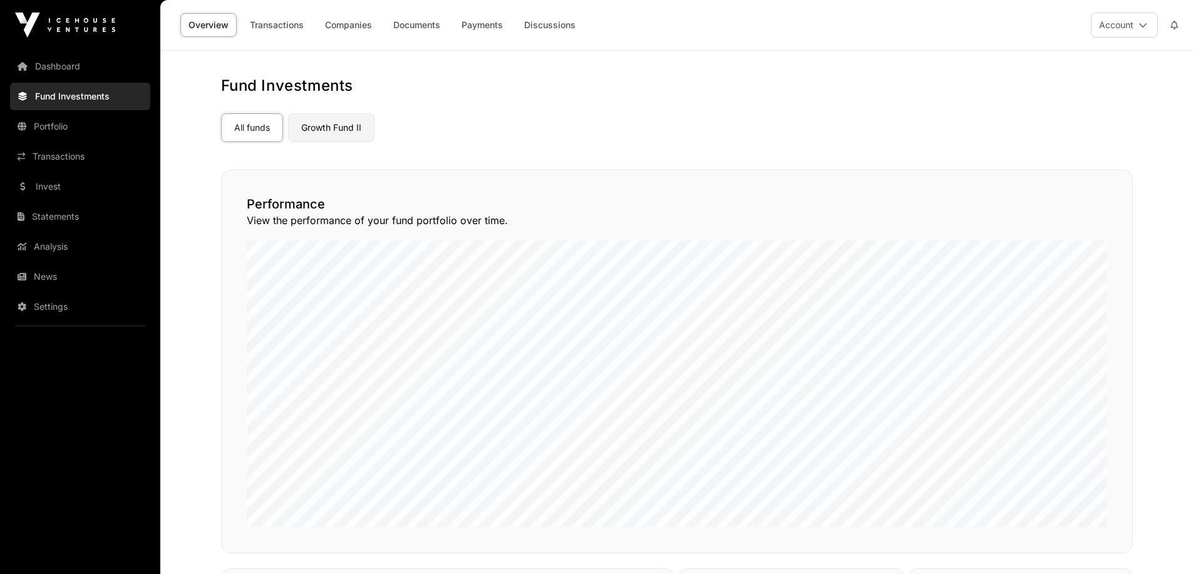
click at [333, 122] on link "Growth Fund II" at bounding box center [331, 127] width 86 height 29
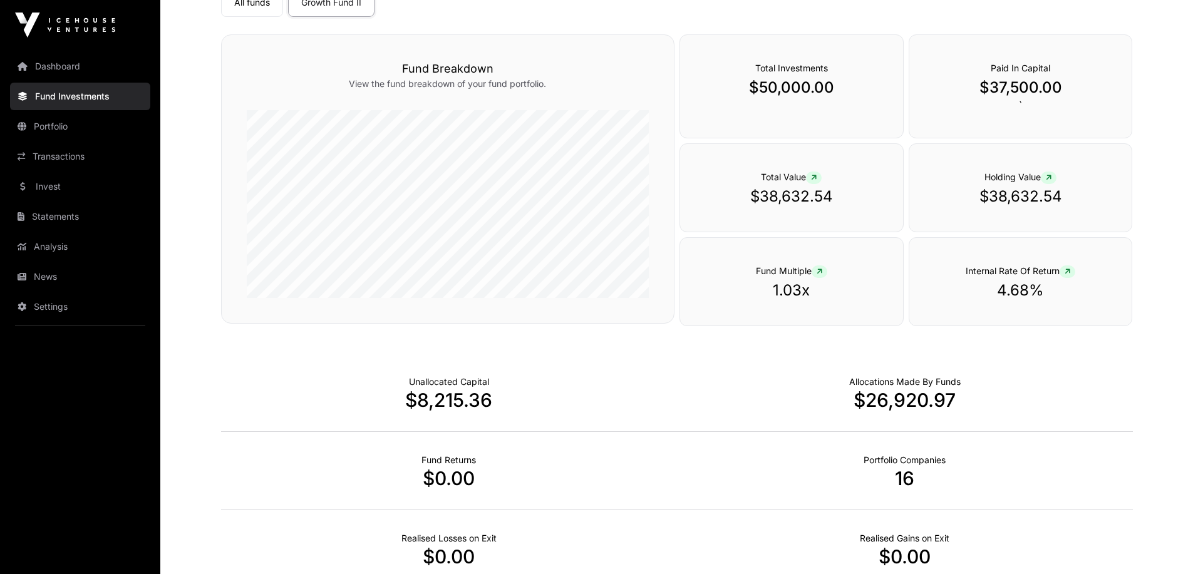
scroll to position [188, 0]
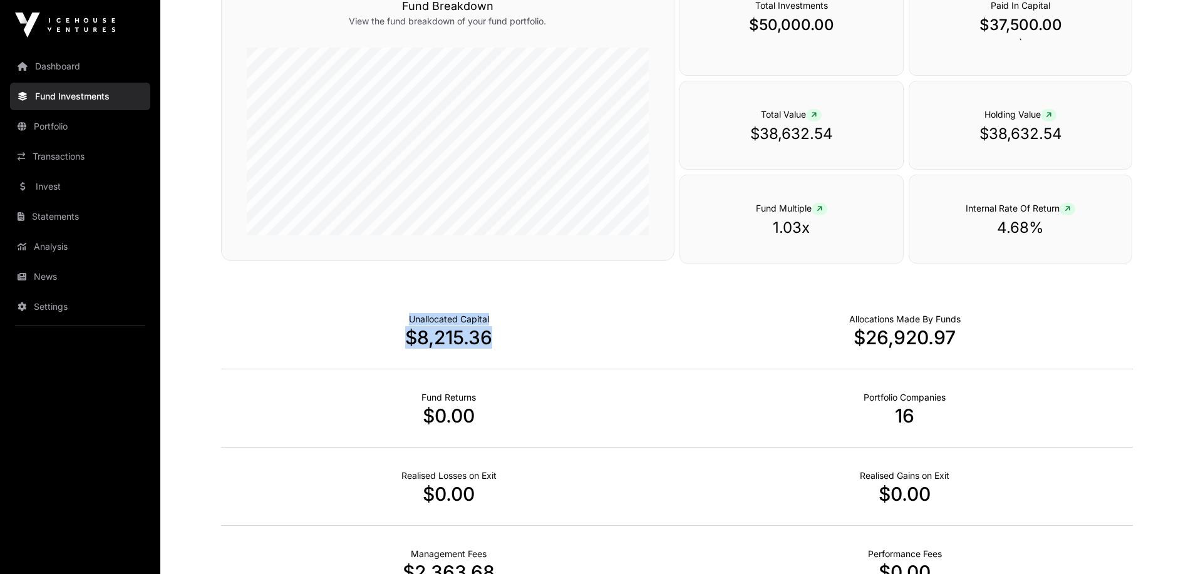
drag, startPoint x: 403, startPoint y: 312, endPoint x: 504, endPoint y: 344, distance: 105.2
click at [504, 344] on div "Unallocated Capital $8,215.36" at bounding box center [449, 330] width 456 height 78
click at [504, 344] on p "$8,215.36" at bounding box center [449, 337] width 456 height 23
drag, startPoint x: 487, startPoint y: 339, endPoint x: 389, endPoint y: 316, distance: 100.9
click at [389, 316] on div "Unallocated Capital $8,215.36" at bounding box center [449, 330] width 456 height 78
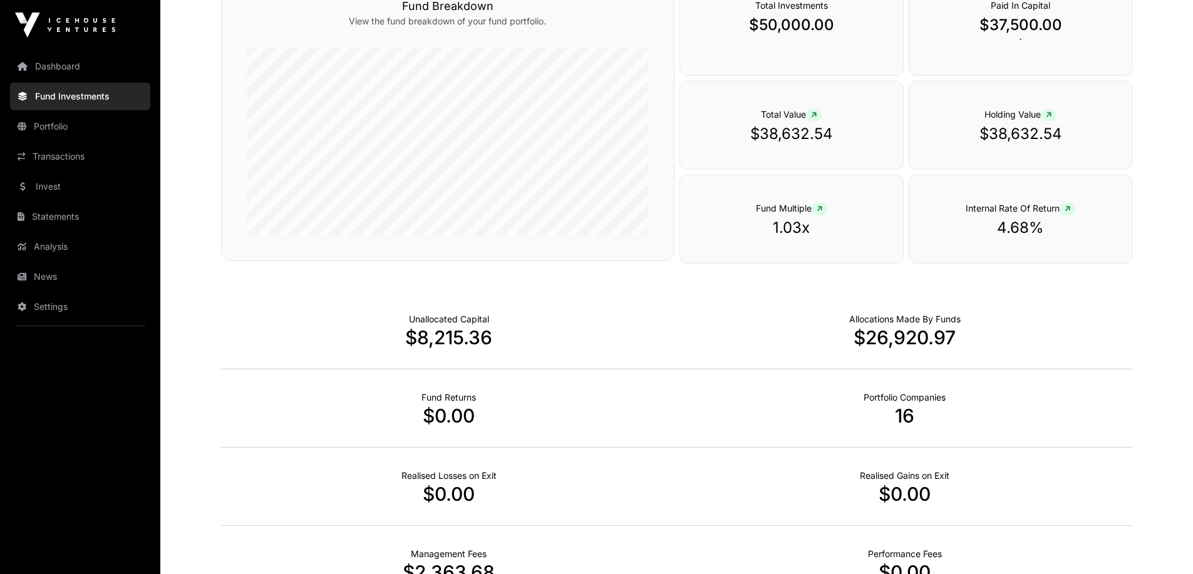
click at [389, 316] on div "Unallocated Capital $8,215.36" at bounding box center [449, 330] width 456 height 78
drag, startPoint x: 389, startPoint y: 316, endPoint x: 453, endPoint y: 329, distance: 65.1
click at [453, 329] on div "Unallocated Capital $8,215.36" at bounding box center [449, 330] width 456 height 78
click at [453, 329] on p "$8,215.36" at bounding box center [449, 337] width 456 height 23
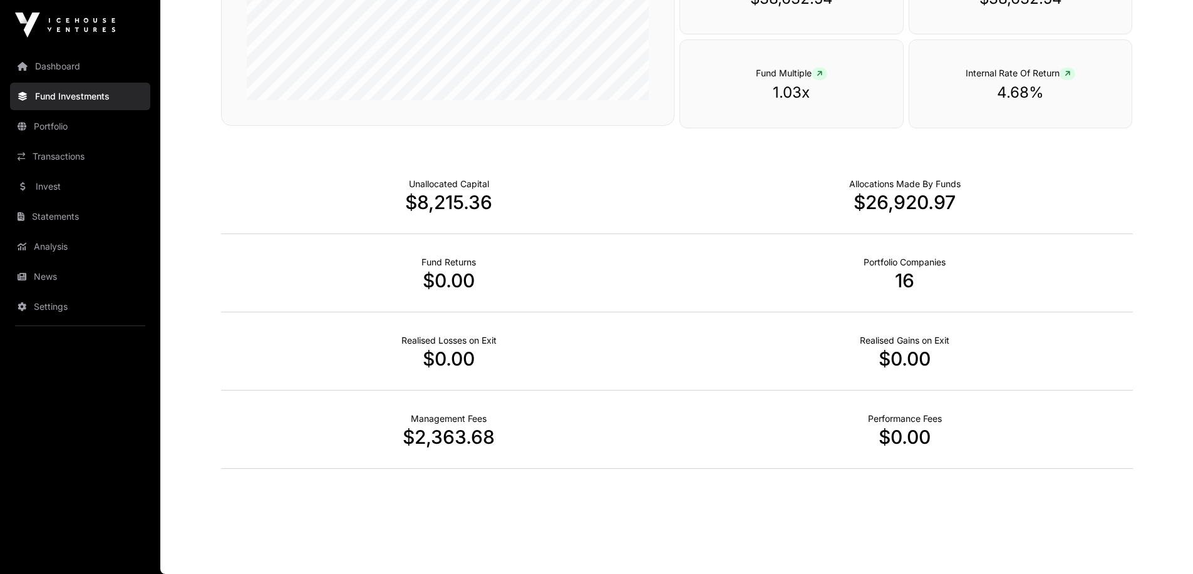
scroll to position [73, 0]
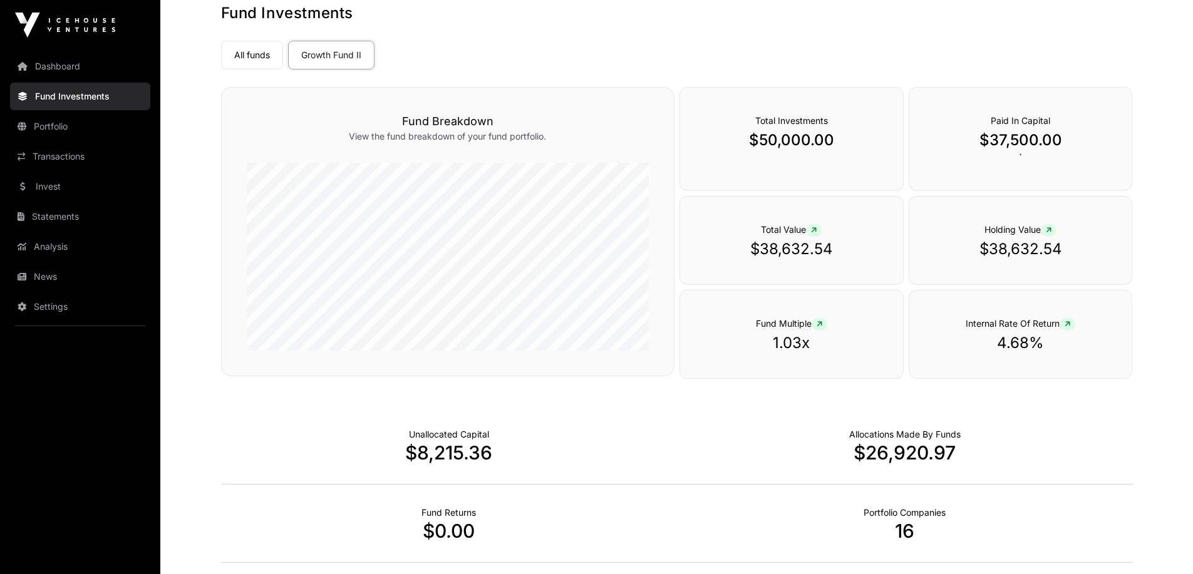
click at [353, 128] on h3 "Fund Breakdown" at bounding box center [448, 122] width 402 height 18
drag, startPoint x: 353, startPoint y: 128, endPoint x: 471, endPoint y: 136, distance: 118.0
click at [471, 136] on div "Fund Breakdown View the fund breakdown of your fund portfolio." at bounding box center [447, 231] width 453 height 289
click at [471, 136] on p "View the fund breakdown of your fund portfolio." at bounding box center [448, 136] width 402 height 13
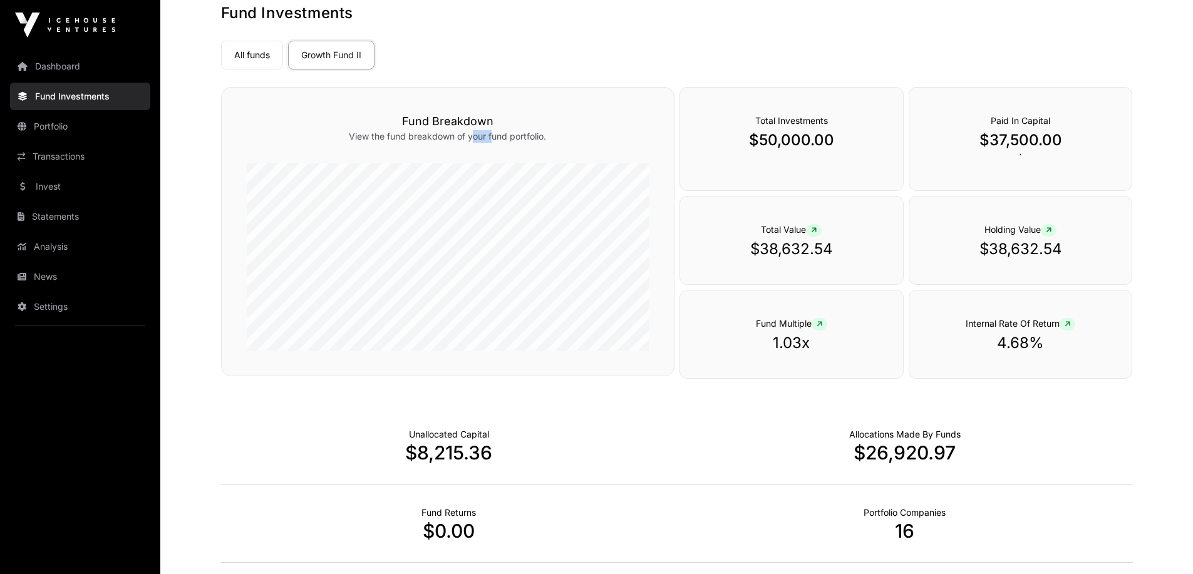
click at [471, 136] on p "View the fund breakdown of your fund portfolio." at bounding box center [448, 136] width 402 height 13
drag, startPoint x: 471, startPoint y: 136, endPoint x: 470, endPoint y: 117, distance: 18.8
click at [470, 117] on div "Fund Breakdown View the fund breakdown of your fund portfolio." at bounding box center [447, 231] width 453 height 289
click at [470, 117] on h3 "Fund Breakdown" at bounding box center [448, 122] width 402 height 18
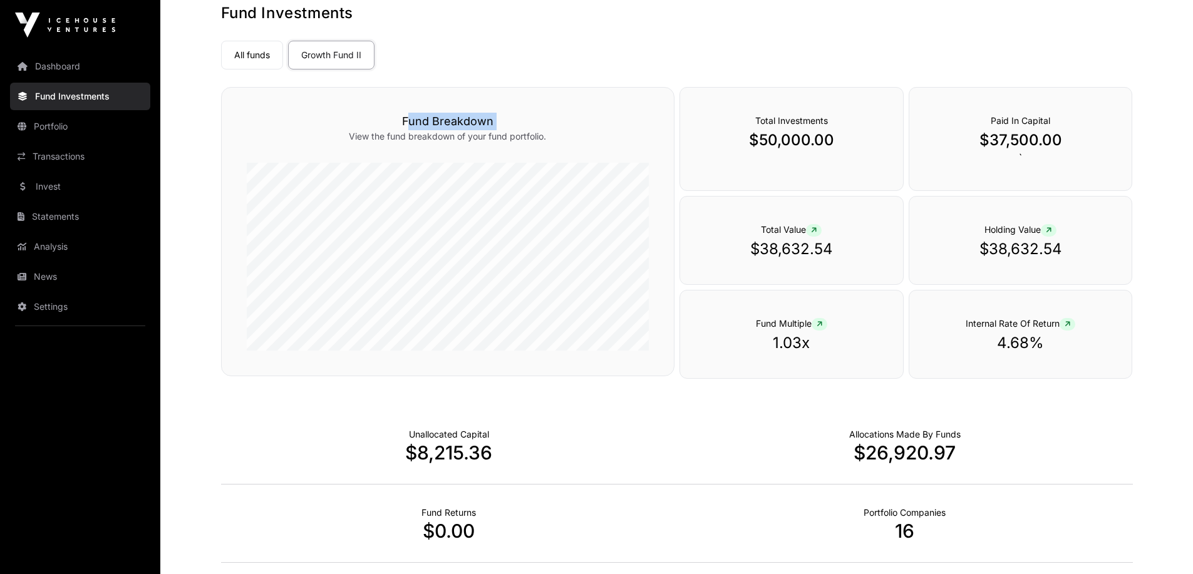
click at [470, 117] on h3 "Fund Breakdown" at bounding box center [448, 122] width 402 height 18
click at [703, 457] on p "$26,920.97" at bounding box center [905, 453] width 456 height 23
click at [1070, 328] on icon at bounding box center [1068, 325] width 6 height 8
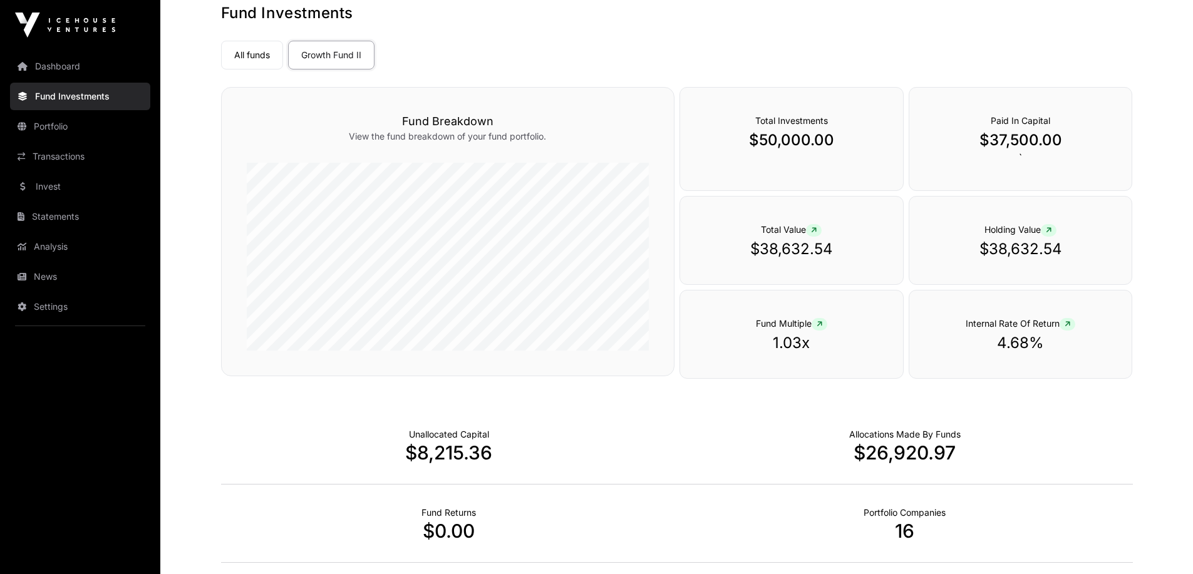
click at [1070, 328] on icon at bounding box center [1068, 325] width 6 height 8
click at [881, 433] on p "Allocations Made By Funds" at bounding box center [904, 434] width 111 height 13
drag, startPoint x: 881, startPoint y: 433, endPoint x: 891, endPoint y: 460, distance: 28.2
click at [891, 460] on div "Allocations Made By Funds $26,920.97" at bounding box center [905, 446] width 456 height 78
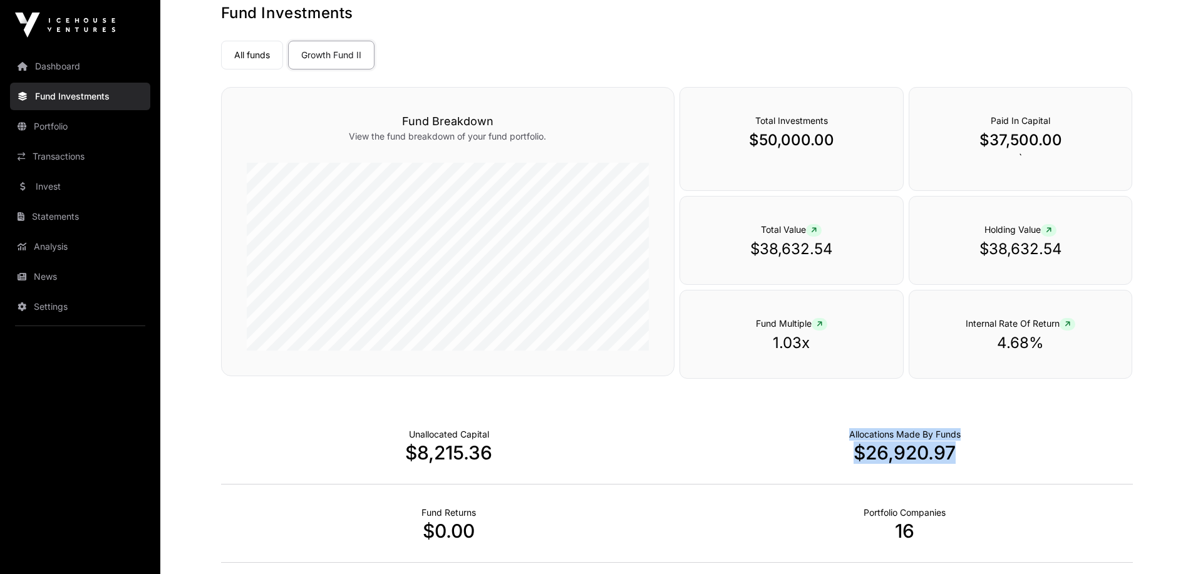
click at [891, 460] on p "$26,920.97" at bounding box center [905, 453] width 456 height 23
drag, startPoint x: 891, startPoint y: 460, endPoint x: 892, endPoint y: 438, distance: 21.3
click at [892, 438] on div "Allocations Made By Funds $26,920.97" at bounding box center [905, 446] width 456 height 78
click at [892, 438] on p "Allocations Made By Funds" at bounding box center [904, 434] width 111 height 13
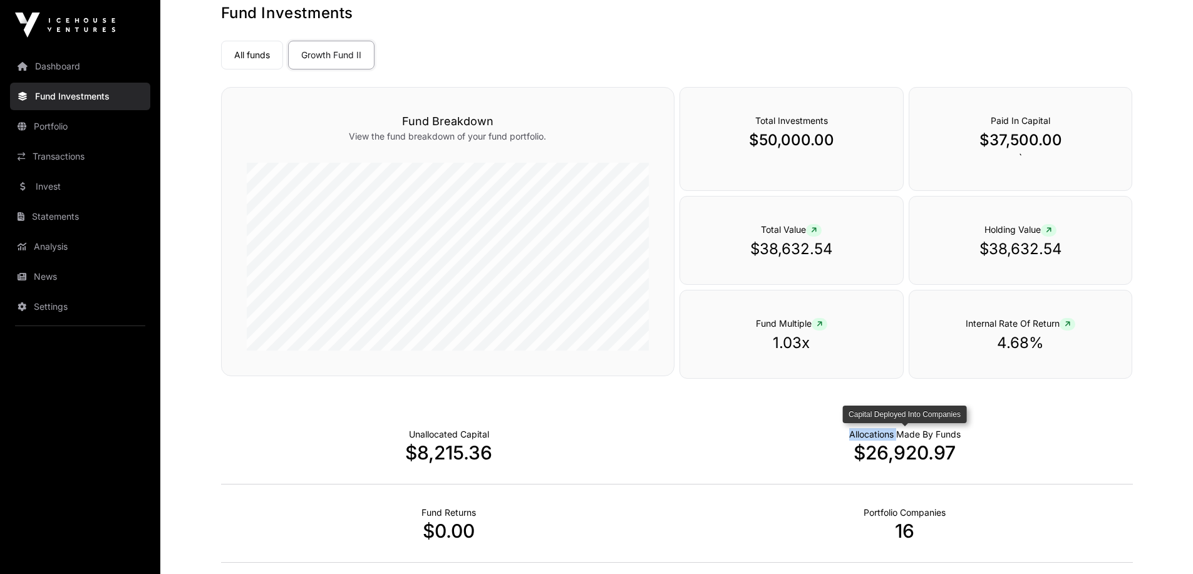
click at [892, 438] on p "Allocations Made By Funds" at bounding box center [904, 434] width 111 height 13
drag, startPoint x: 892, startPoint y: 438, endPoint x: 901, endPoint y: 455, distance: 18.8
click at [901, 455] on div "Allocations Made By Funds $26,920.97" at bounding box center [905, 446] width 456 height 78
click at [901, 455] on p "$26,920.97" at bounding box center [905, 453] width 456 height 23
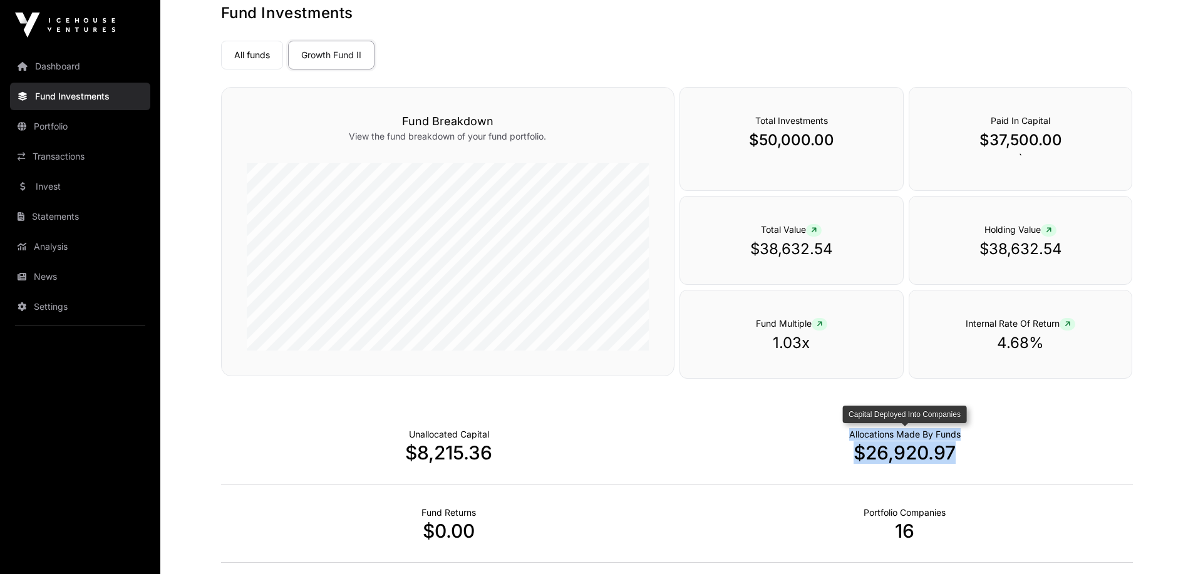
drag, startPoint x: 901, startPoint y: 455, endPoint x: 903, endPoint y: 430, distance: 25.1
click at [903, 430] on div "Allocations Made By Funds $26,920.97" at bounding box center [905, 446] width 456 height 78
click at [903, 430] on p "Allocations Made By Funds" at bounding box center [904, 434] width 111 height 13
drag, startPoint x: 903, startPoint y: 430, endPoint x: 916, endPoint y: 454, distance: 27.7
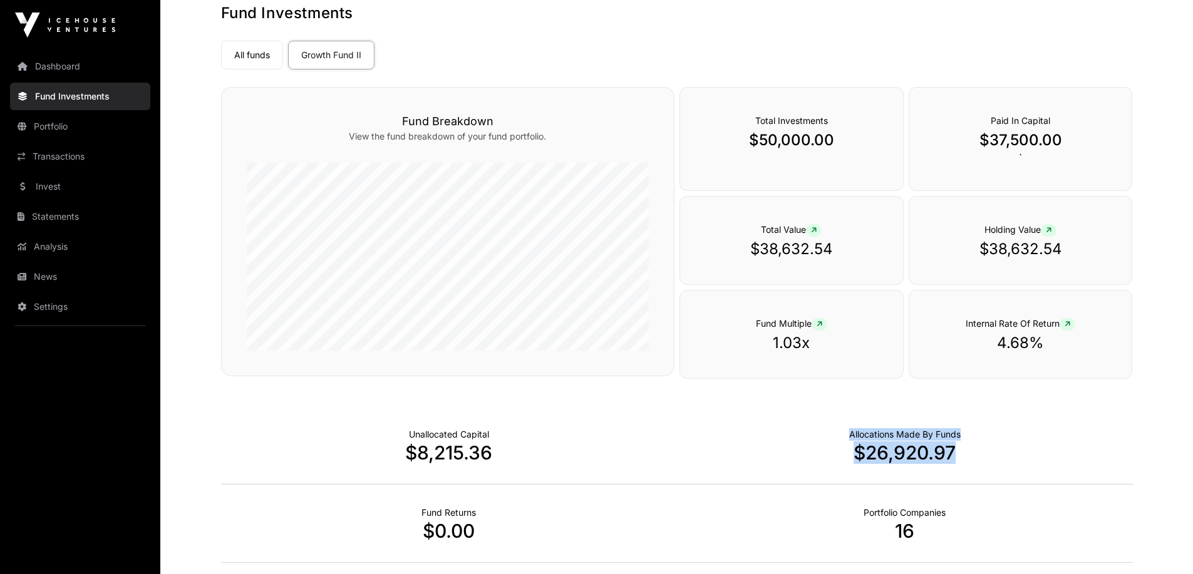
click at [916, 454] on div "Allocations Made By Funds $26,920.97" at bounding box center [905, 446] width 456 height 78
click at [916, 454] on p "$26,920.97" at bounding box center [905, 453] width 456 height 23
drag, startPoint x: 916, startPoint y: 454, endPoint x: 916, endPoint y: 444, distance: 10.0
click at [916, 444] on p "$26,920.97" at bounding box center [905, 453] width 456 height 23
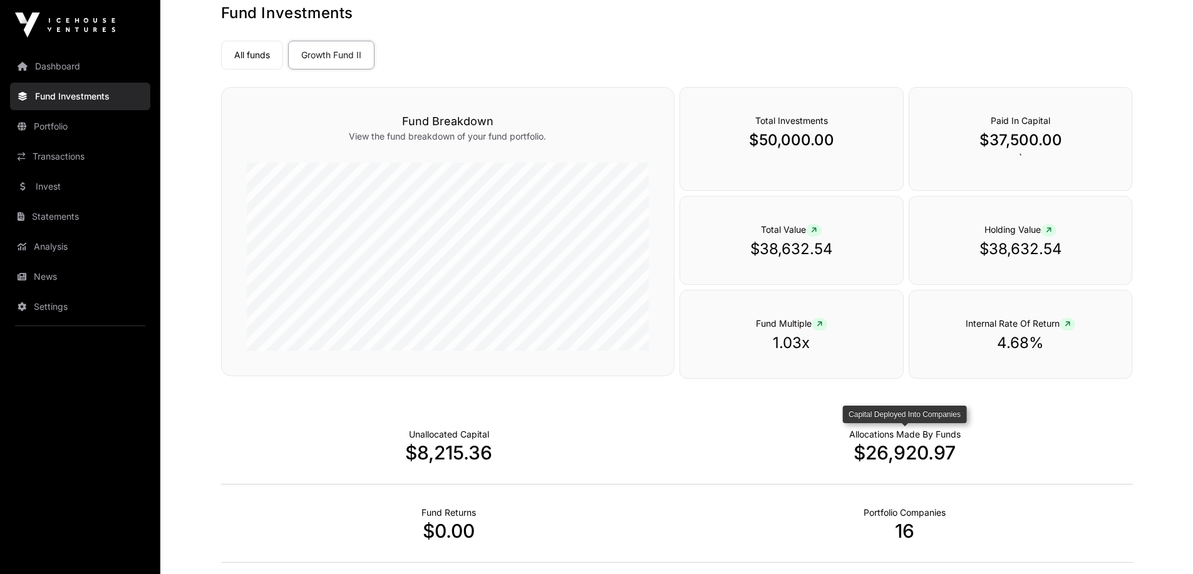
click at [914, 432] on p "Allocations Made By Funds" at bounding box center [904, 434] width 111 height 13
drag, startPoint x: 914, startPoint y: 432, endPoint x: 927, endPoint y: 457, distance: 28.3
click at [927, 457] on div "Allocations Made By Funds $26,920.97" at bounding box center [905, 446] width 456 height 78
click at [927, 457] on p "$26,920.97" at bounding box center [905, 453] width 456 height 23
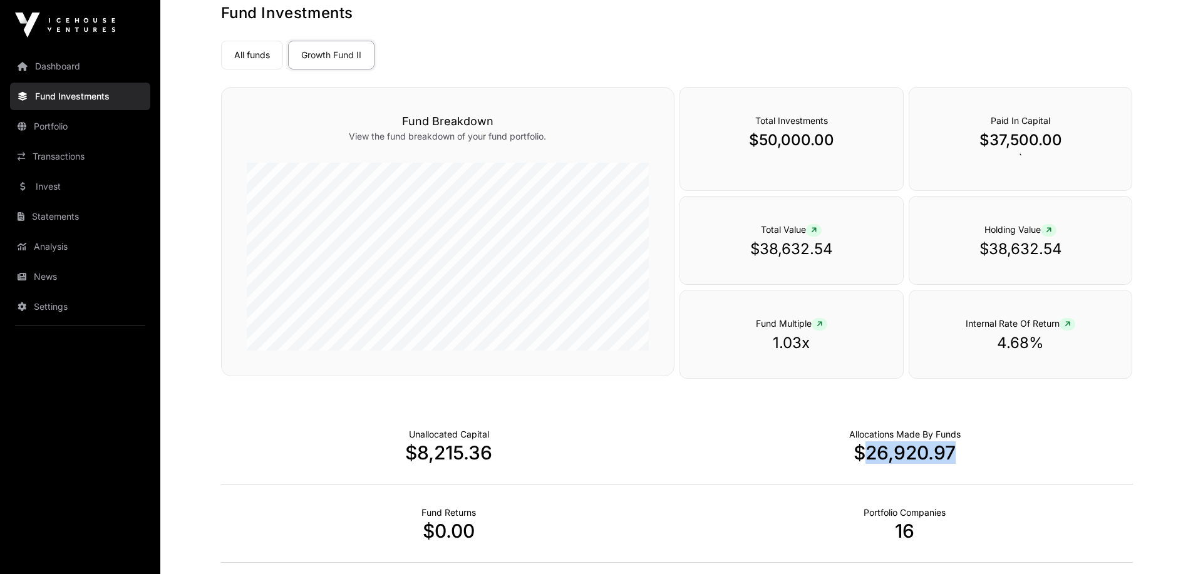
click at [927, 457] on p "$26,920.97" at bounding box center [905, 453] width 456 height 23
drag, startPoint x: 927, startPoint y: 457, endPoint x: 926, endPoint y: 435, distance: 22.0
click at [926, 435] on div "Allocations Made By Funds $26,920.97" at bounding box center [905, 446] width 456 height 78
click at [926, 435] on p "Allocations Made By Funds" at bounding box center [904, 434] width 111 height 13
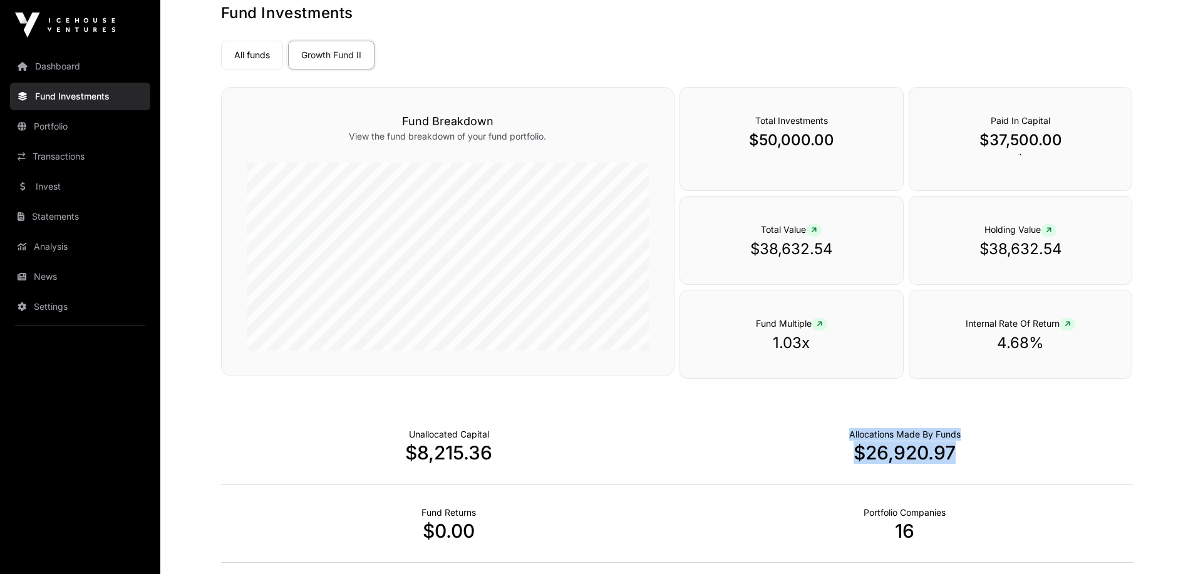
drag, startPoint x: 926, startPoint y: 435, endPoint x: 935, endPoint y: 453, distance: 19.9
click at [935, 453] on div "Allocations Made By Funds $26,920.97" at bounding box center [905, 446] width 456 height 78
click at [935, 453] on p "$26,920.97" at bounding box center [905, 453] width 456 height 23
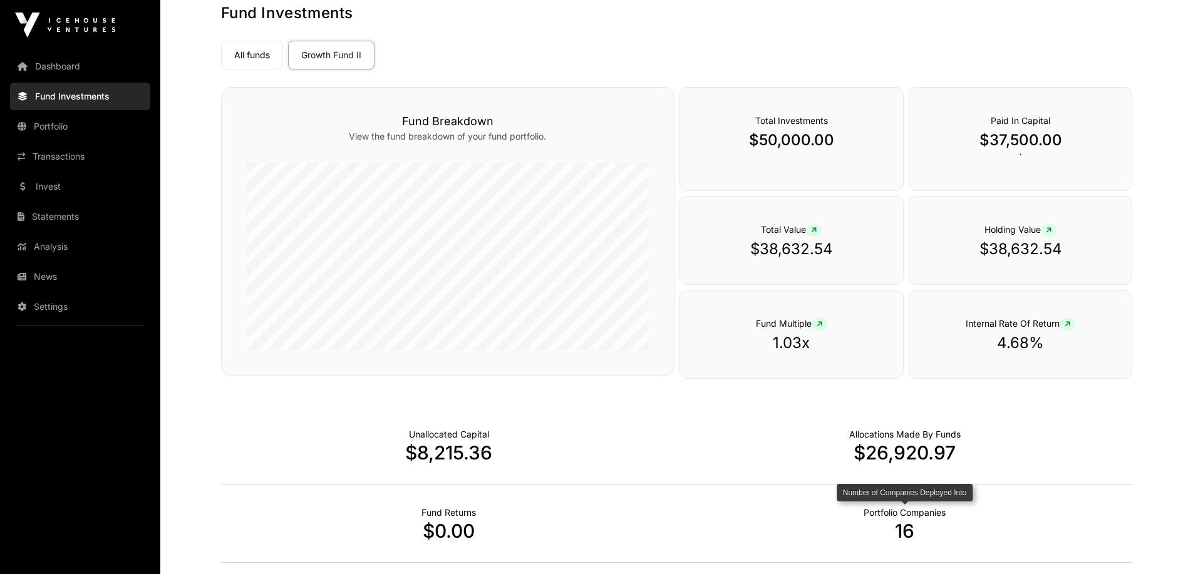
click at [886, 511] on p "Portfolio Companies" at bounding box center [905, 513] width 82 height 13
drag, startPoint x: 886, startPoint y: 511, endPoint x: 933, endPoint y: 543, distance: 57.3
click at [933, 543] on div "Portfolio Companies 16" at bounding box center [905, 524] width 456 height 78
drag, startPoint x: 933, startPoint y: 543, endPoint x: 846, endPoint y: 486, distance: 104.1
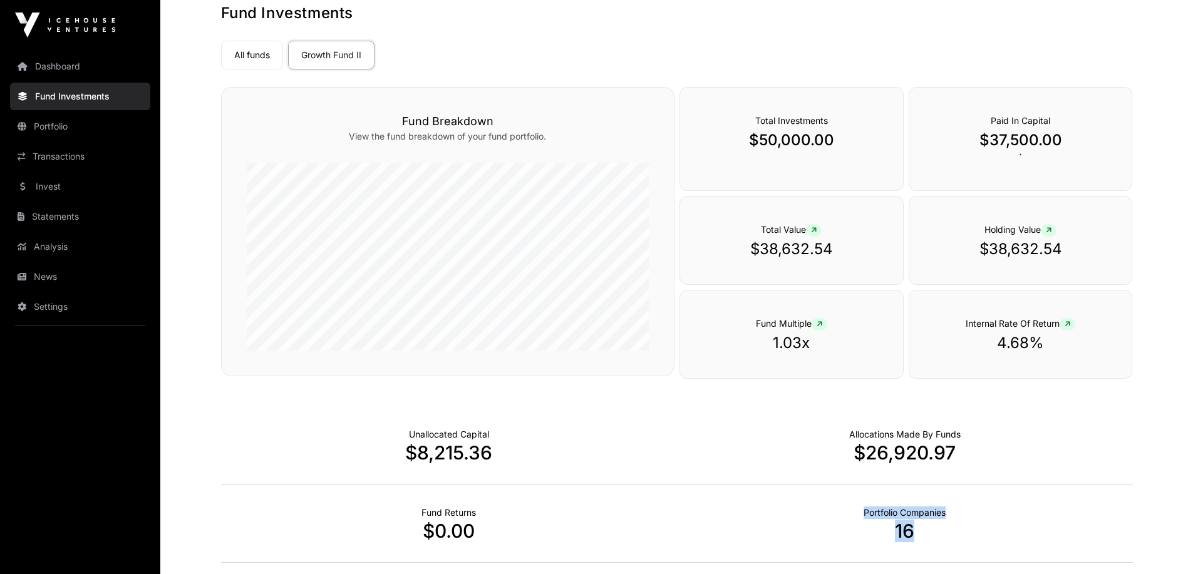
click at [846, 486] on div "Portfolio Companies 16" at bounding box center [905, 524] width 456 height 78
drag, startPoint x: 846, startPoint y: 486, endPoint x: 965, endPoint y: 550, distance: 135.1
click at [965, 550] on div "Portfolio Companies 16" at bounding box center [905, 524] width 456 height 78
click at [911, 540] on p "16" at bounding box center [905, 531] width 456 height 23
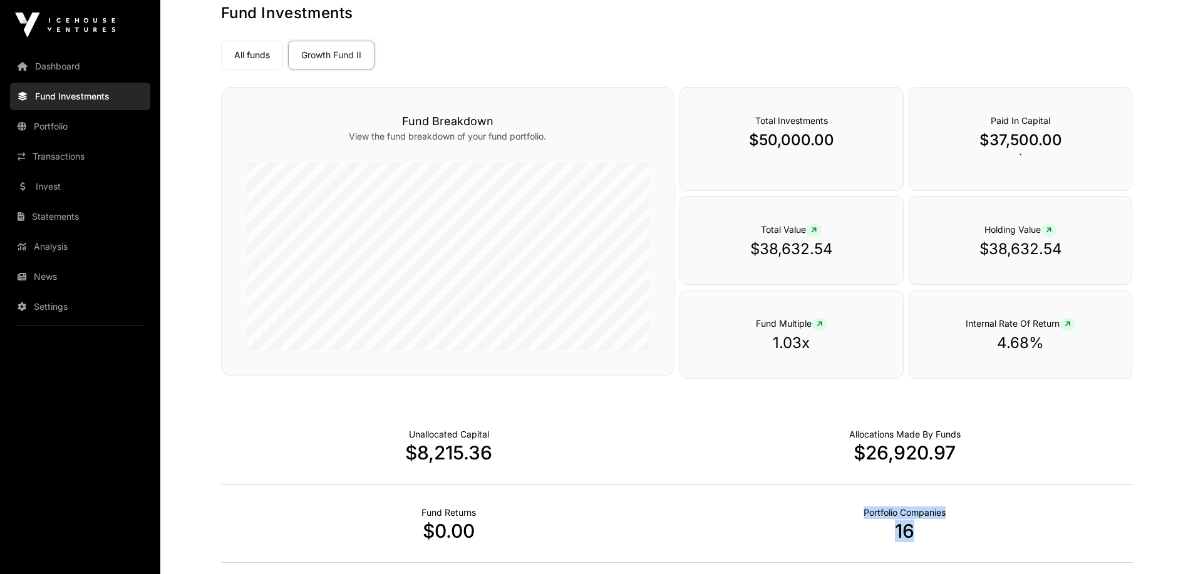
drag, startPoint x: 911, startPoint y: 540, endPoint x: 834, endPoint y: 495, distance: 89.3
click at [834, 495] on div "Portfolio Companies 16" at bounding box center [905, 524] width 456 height 78
drag, startPoint x: 834, startPoint y: 495, endPoint x: 978, endPoint y: 526, distance: 147.3
click at [978, 526] on div "Portfolio Companies 16" at bounding box center [905, 524] width 456 height 78
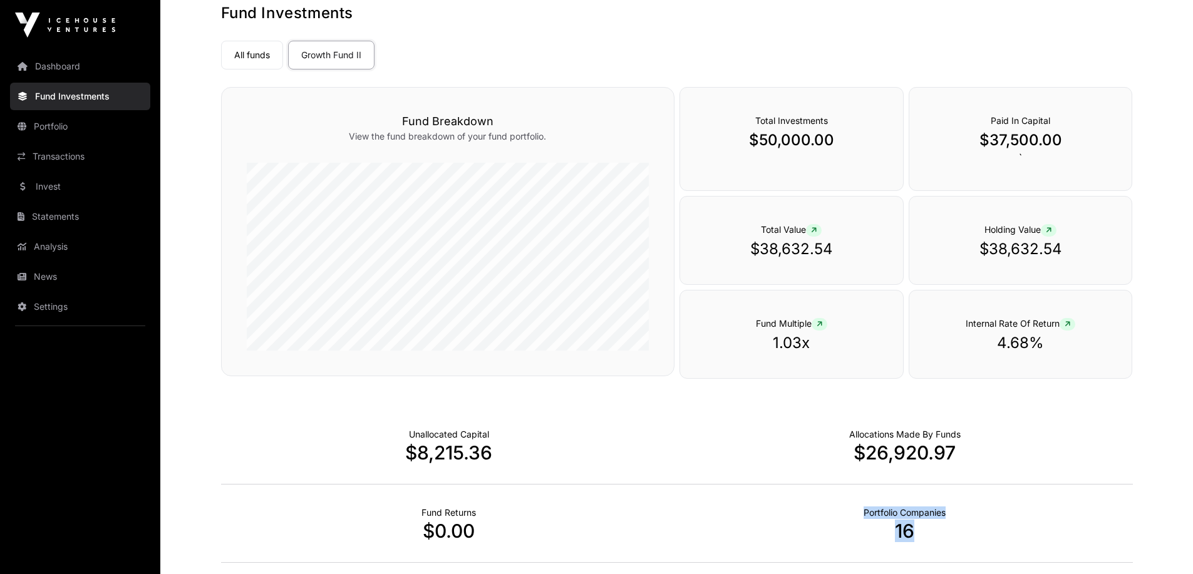
click at [978, 526] on p "16" at bounding box center [905, 531] width 456 height 23
drag, startPoint x: 945, startPoint y: 537, endPoint x: 849, endPoint y: 512, distance: 98.6
click at [849, 512] on div "Portfolio Companies 16" at bounding box center [905, 524] width 456 height 78
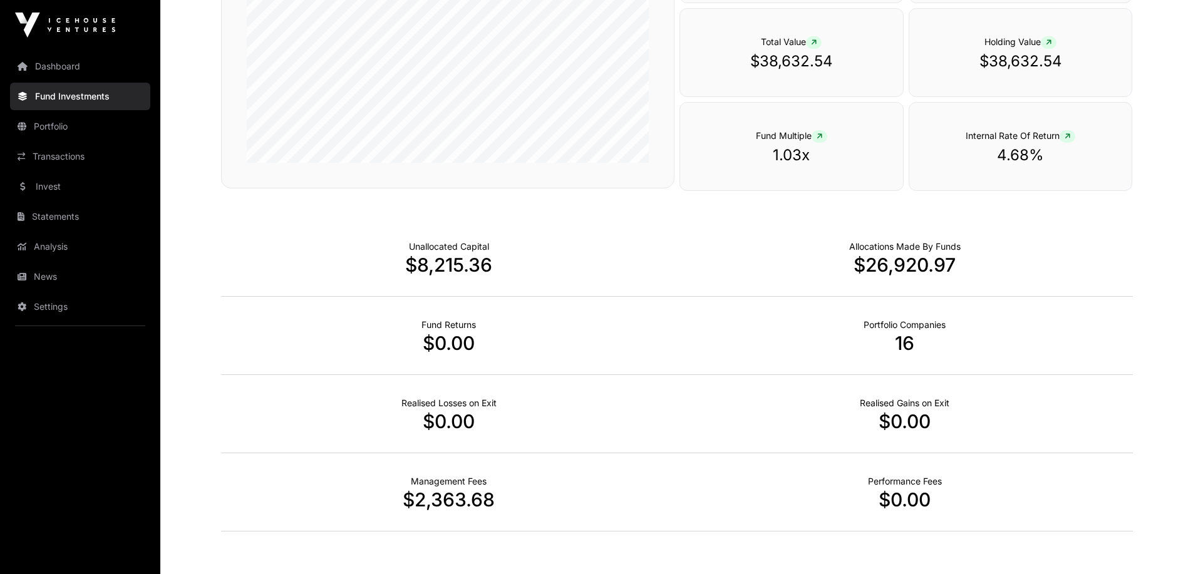
click at [402, 326] on div "Fund Returns $0.00" at bounding box center [449, 336] width 456 height 78
click at [385, 334] on p "$0.00" at bounding box center [449, 343] width 456 height 23
drag, startPoint x: 385, startPoint y: 334, endPoint x: 506, endPoint y: 334, distance: 120.9
click at [506, 334] on p "$0.00" at bounding box center [449, 343] width 456 height 23
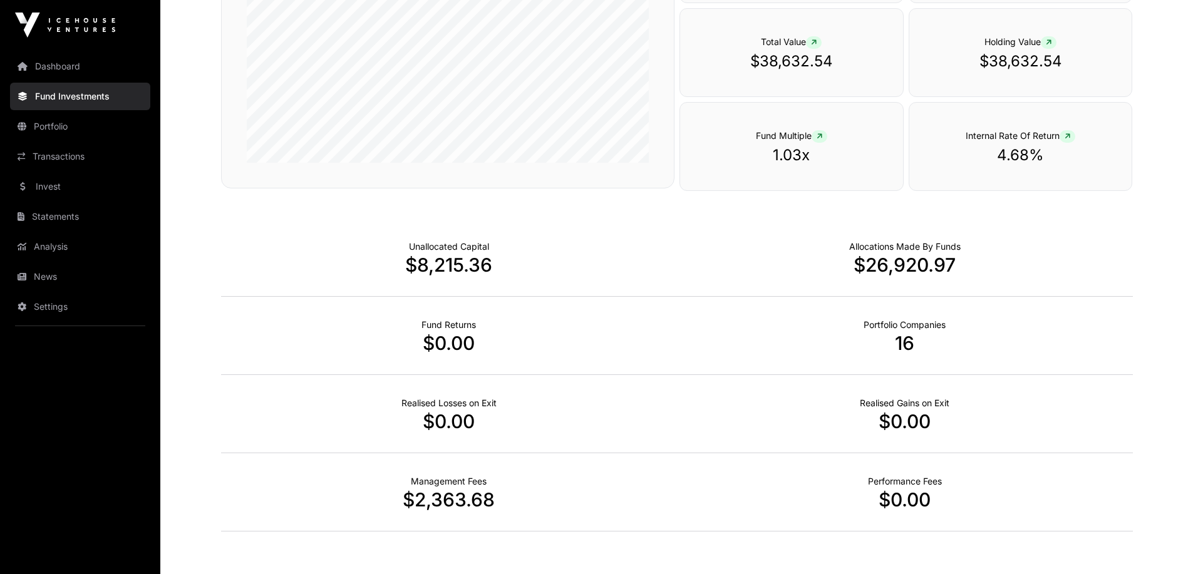
click at [506, 334] on p "$0.00" at bounding box center [449, 343] width 456 height 23
drag, startPoint x: 506, startPoint y: 334, endPoint x: 547, endPoint y: 448, distance: 121.6
click at [547, 448] on div "Unallocated Capital $8,215.36 Allocations Made By Funds $26,920.97 Fund Returns…" at bounding box center [677, 375] width 912 height 313
click at [547, 448] on div "Realised Losses on Exit $0.00" at bounding box center [449, 414] width 456 height 78
drag, startPoint x: 955, startPoint y: 430, endPoint x: 776, endPoint y: 404, distance: 180.4
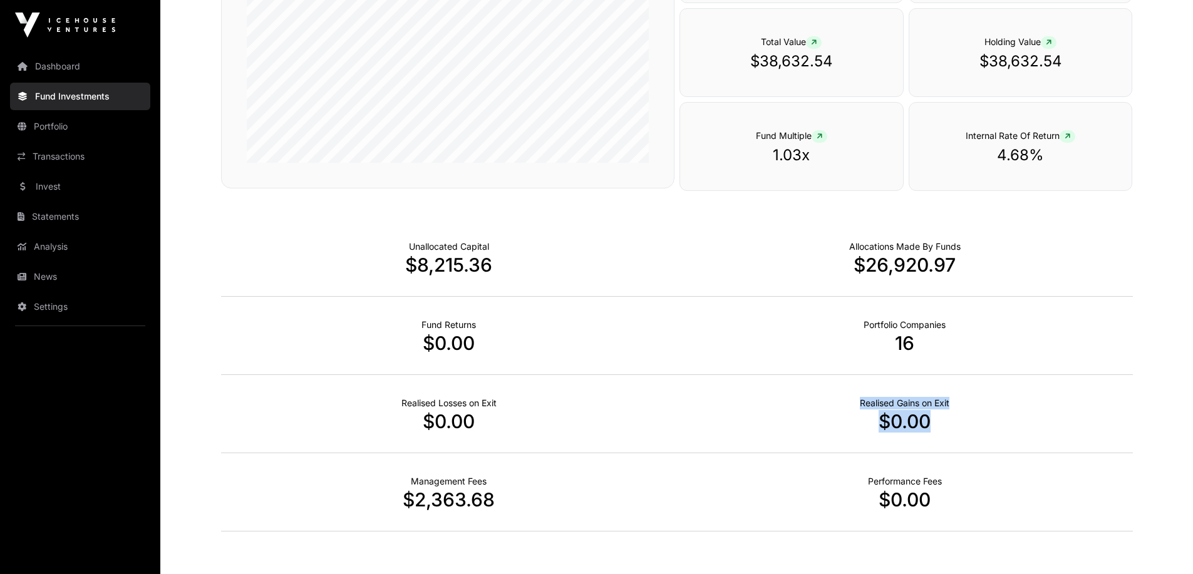
click at [776, 404] on div "Realised Gains on Exit $0.00" at bounding box center [905, 414] width 456 height 78
drag, startPoint x: 776, startPoint y: 404, endPoint x: 944, endPoint y: 514, distance: 200.8
click at [944, 514] on div "Unallocated Capital $8,215.36 Allocations Made By Funds $26,920.97 Fund Returns…" at bounding box center [677, 375] width 912 height 313
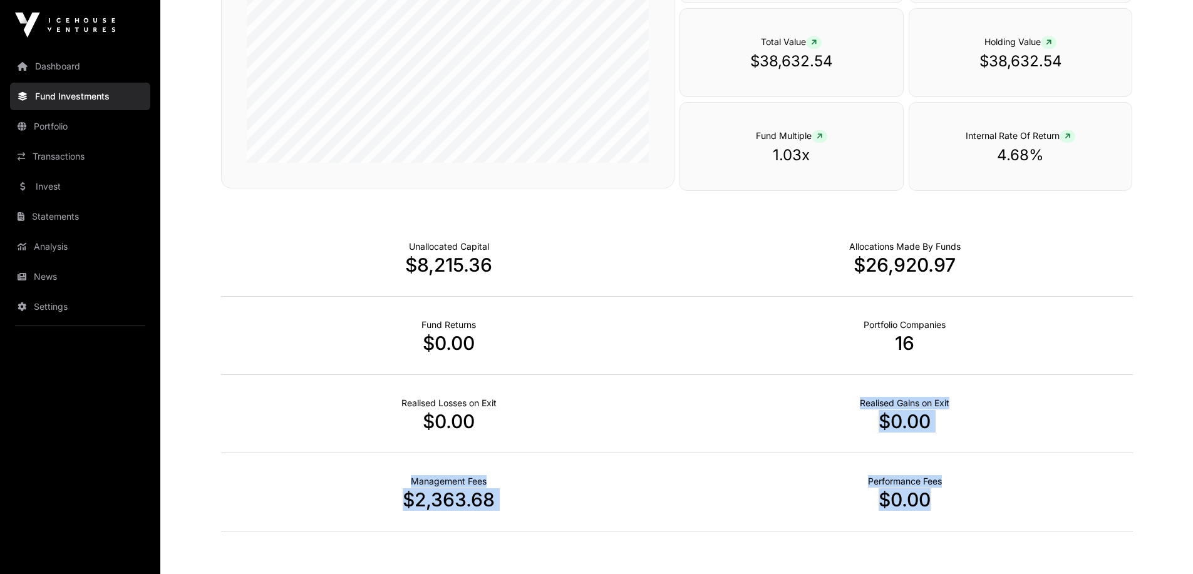
click at [944, 514] on div "Performance Fees $0.00" at bounding box center [905, 492] width 456 height 78
drag, startPoint x: 940, startPoint y: 497, endPoint x: 715, endPoint y: 292, distance: 305.1
click at [726, 298] on div "Unallocated Capital $8,215.36 Allocations Made By Funds $26,920.97 Fund Returns…" at bounding box center [677, 375] width 912 height 313
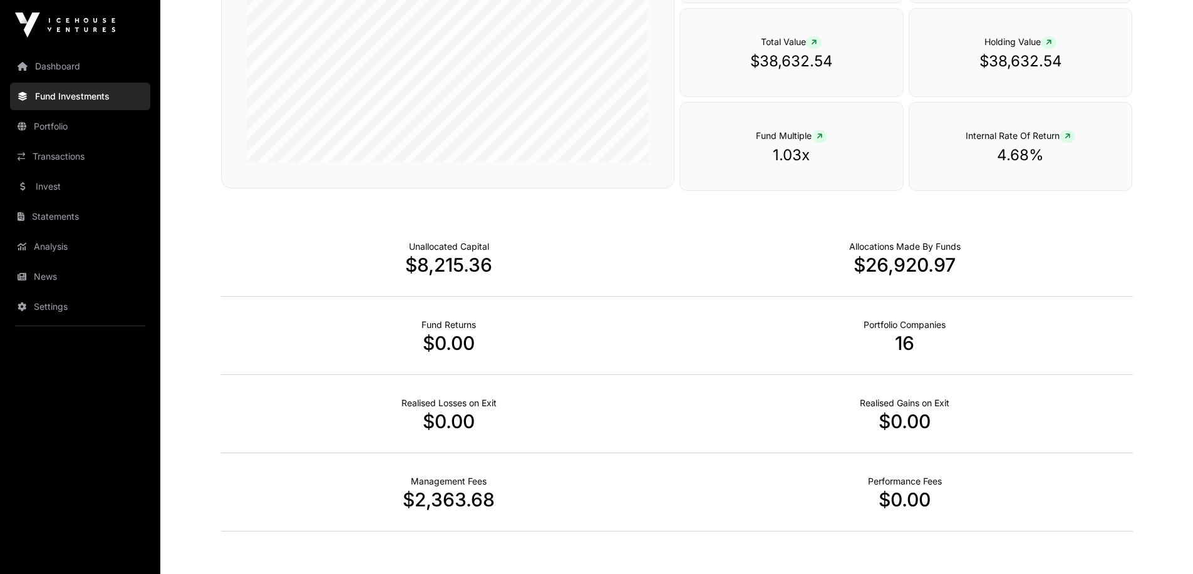
click at [715, 292] on div "Allocations Made By Funds $26,920.97" at bounding box center [905, 258] width 456 height 78
click at [892, 480] on p "Performance Fees" at bounding box center [905, 481] width 74 height 13
drag, startPoint x: 892, startPoint y: 480, endPoint x: 927, endPoint y: 481, distance: 35.1
click at [927, 481] on p "Performance Fees" at bounding box center [905, 481] width 74 height 13
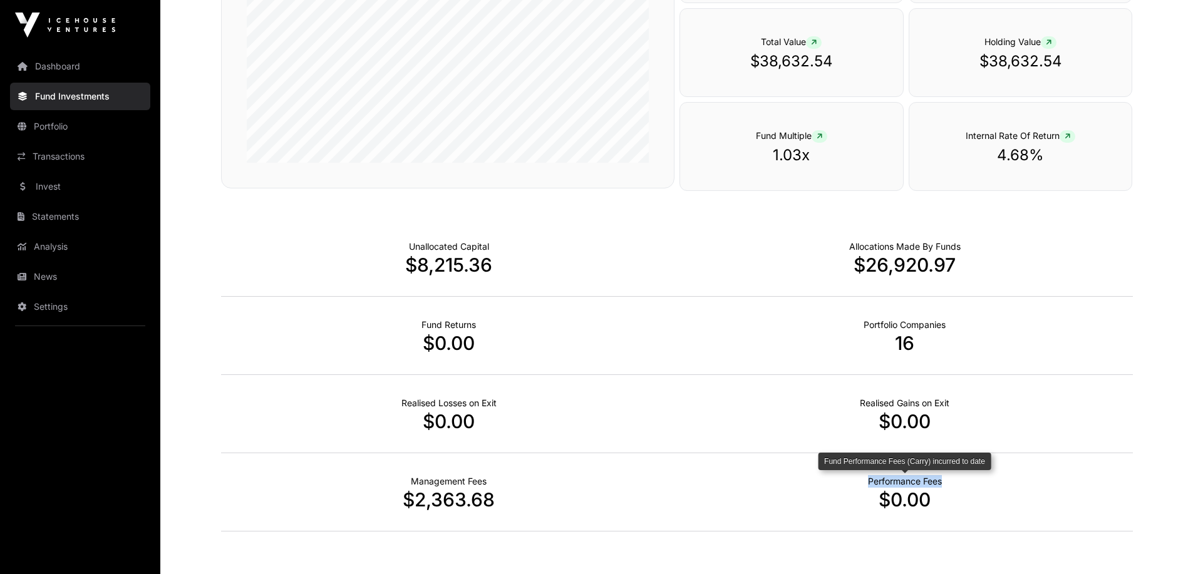
click at [927, 481] on p "Performance Fees" at bounding box center [905, 481] width 74 height 13
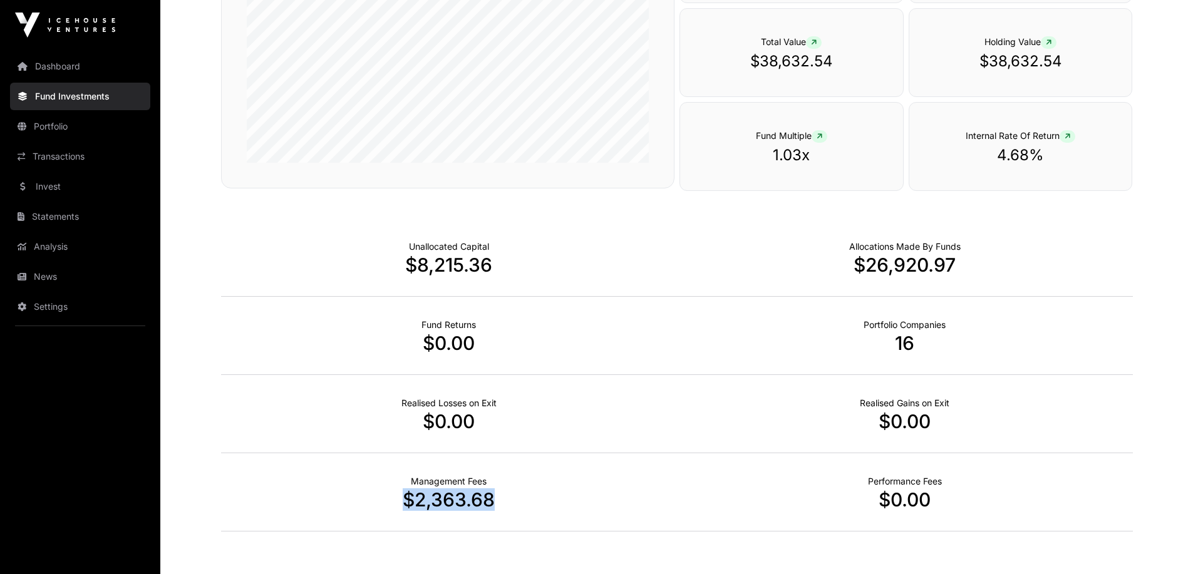
drag, startPoint x: 457, startPoint y: 503, endPoint x: 502, endPoint y: 505, distance: 45.2
click at [502, 505] on p "$2,363.68" at bounding box center [449, 500] width 456 height 23
drag, startPoint x: 502, startPoint y: 505, endPoint x: 391, endPoint y: 502, distance: 110.9
click at [391, 502] on p "$2,363.68" at bounding box center [449, 500] width 456 height 23
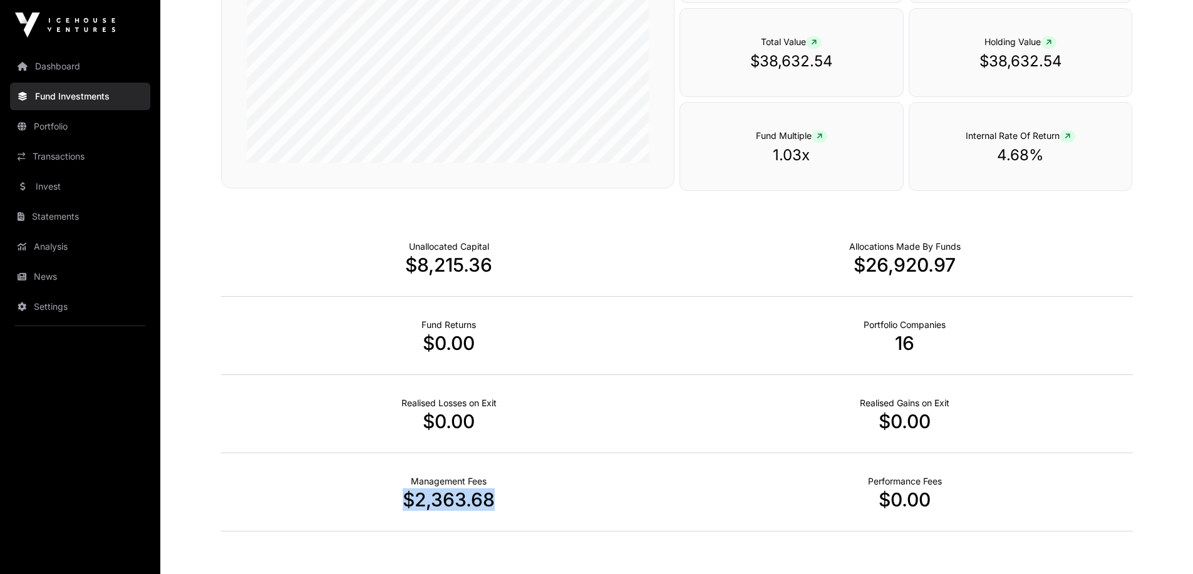
drag, startPoint x: 393, startPoint y: 495, endPoint x: 420, endPoint y: 474, distance: 34.8
click at [394, 494] on p "$2,363.68" at bounding box center [449, 500] width 456 height 23
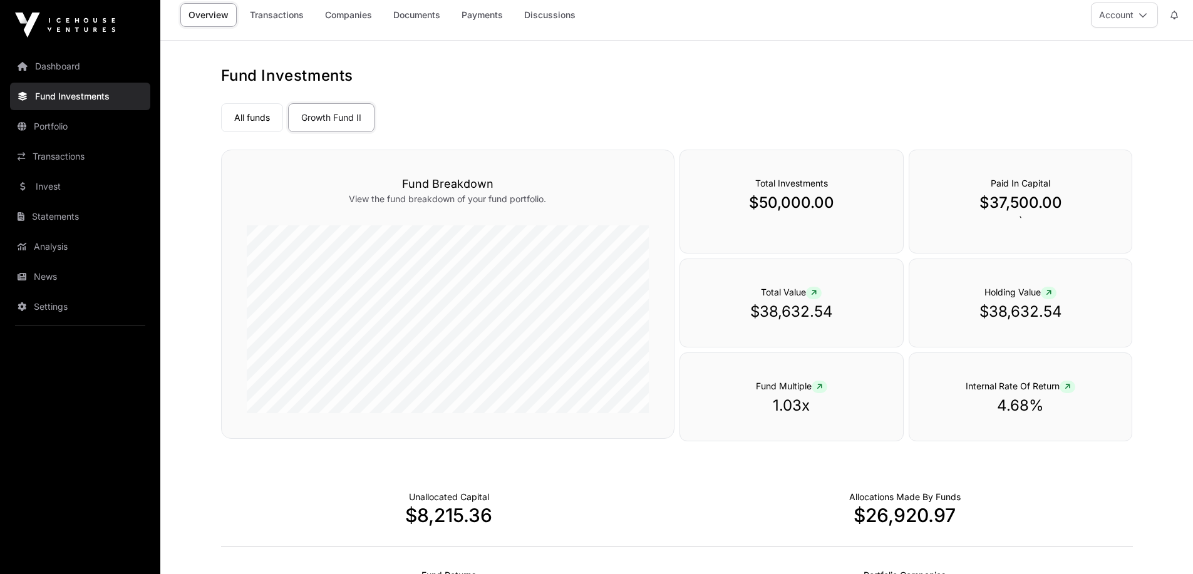
scroll to position [0, 0]
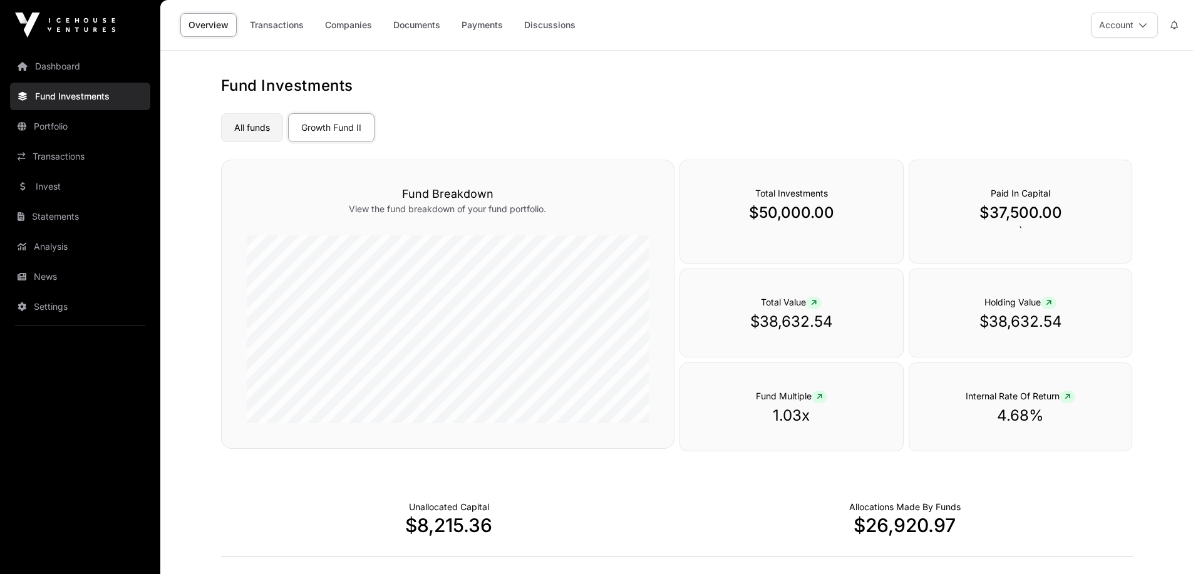
click at [224, 125] on link "All funds" at bounding box center [252, 127] width 62 height 29
click at [365, 26] on link "Companies" at bounding box center [348, 25] width 63 height 24
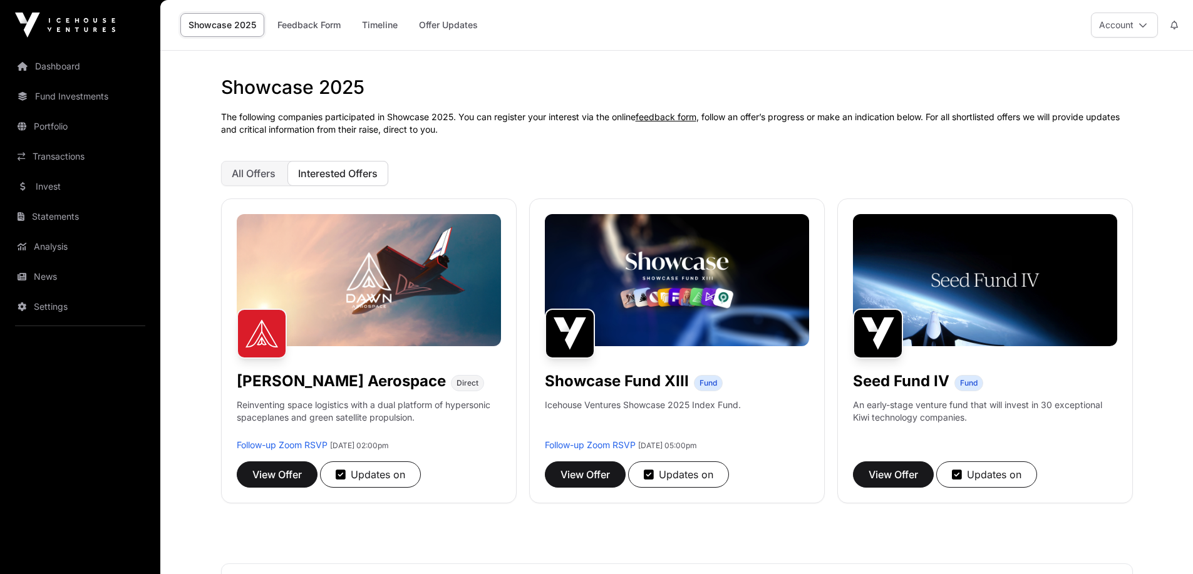
scroll to position [188, 0]
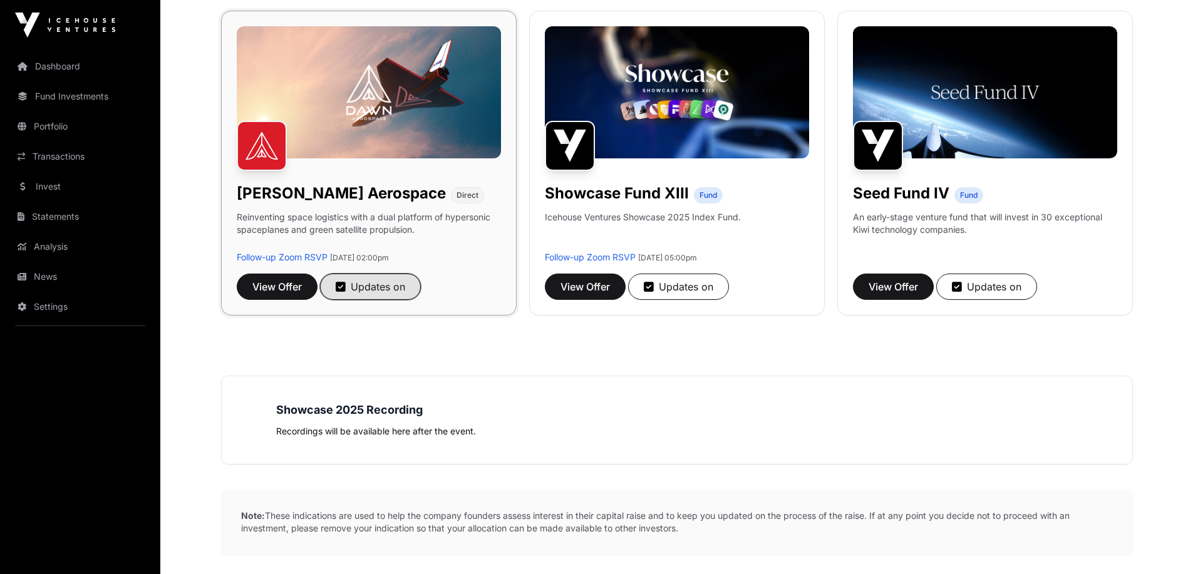
click at [339, 289] on icon "button" at bounding box center [341, 286] width 10 height 11
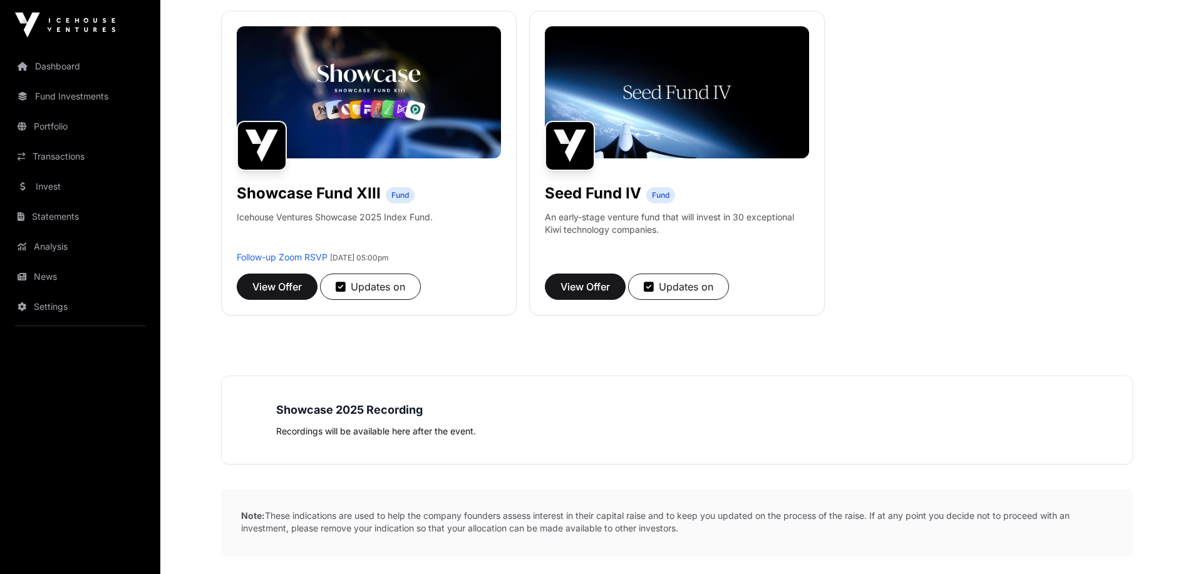
click at [797, 409] on h3 "Showcase 2025 Recording" at bounding box center [677, 411] width 802 height 18
click at [589, 281] on span "View Offer" at bounding box center [585, 286] width 49 height 15
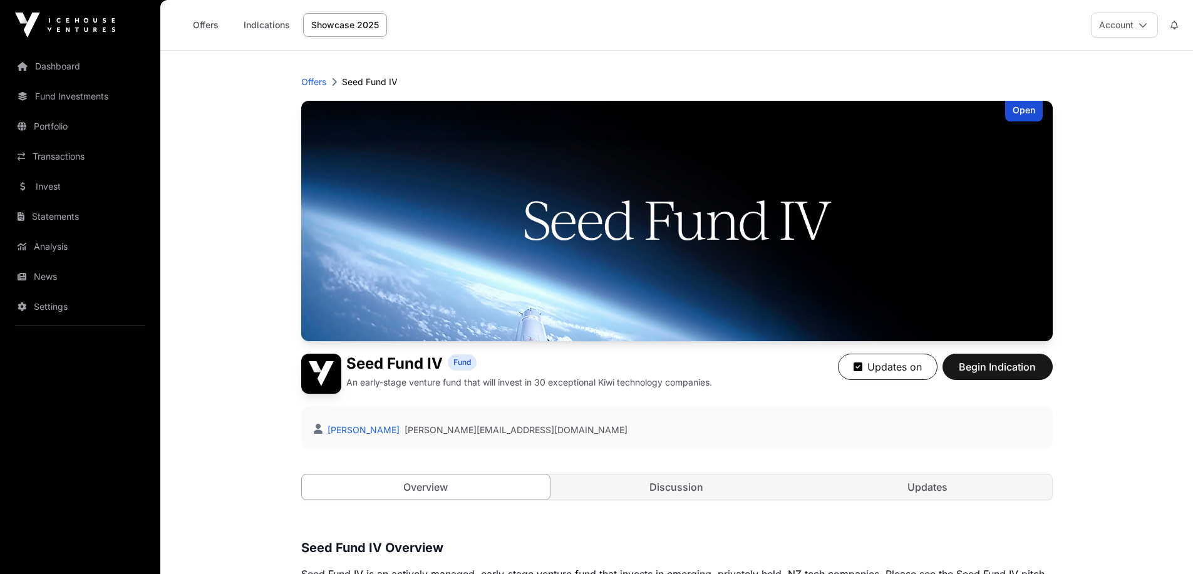
scroll to position [251, 0]
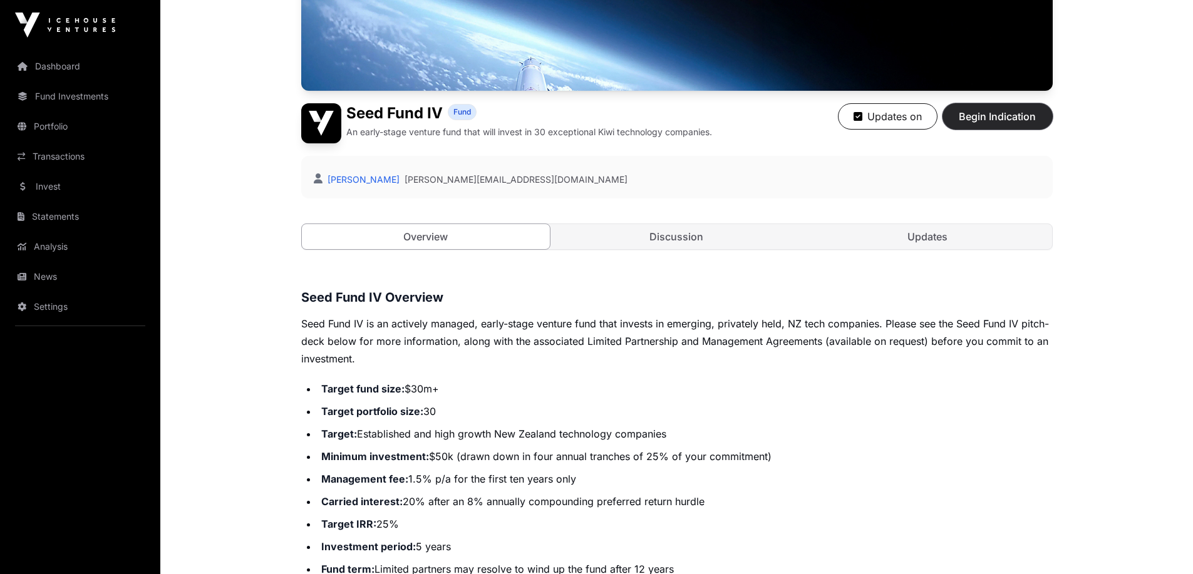
click at [1008, 111] on span "Begin Indication" at bounding box center [997, 116] width 79 height 15
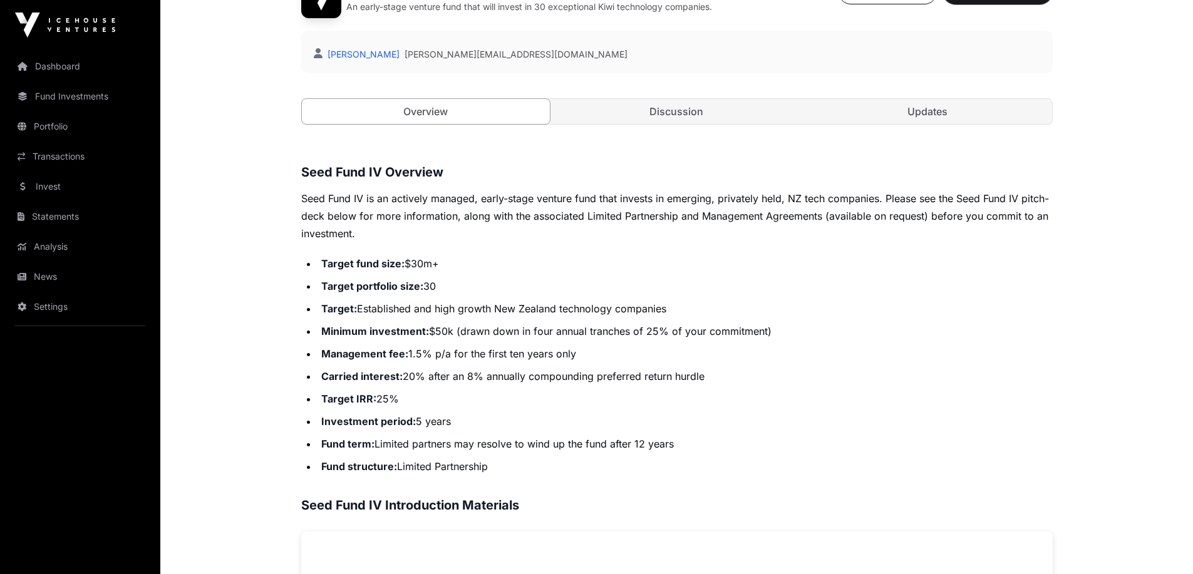
scroll to position [438, 0]
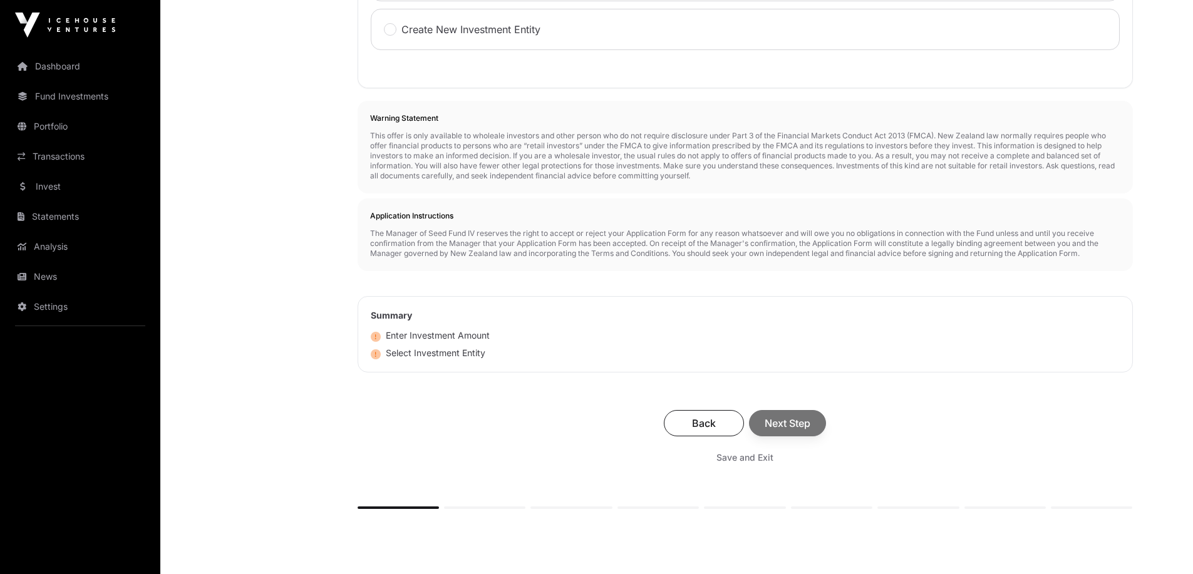
scroll to position [188, 0]
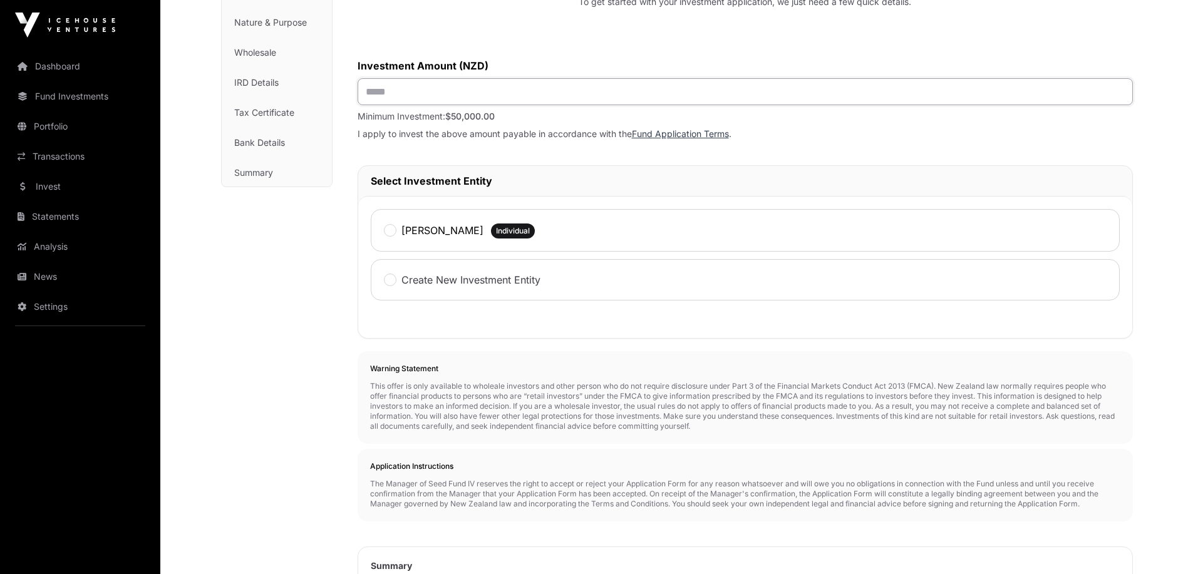
click at [478, 94] on input "text" at bounding box center [745, 91] width 775 height 27
click at [458, 121] on span "$50,000.00" at bounding box center [469, 116] width 49 height 11
drag, startPoint x: 458, startPoint y: 121, endPoint x: 511, endPoint y: 120, distance: 53.3
click at [511, 120] on p "Minimum Investment: $50,000.00" at bounding box center [745, 116] width 775 height 13
click at [720, 143] on div "Investment Application To get started with your investment application, we just…" at bounding box center [745, 339] width 775 height 842
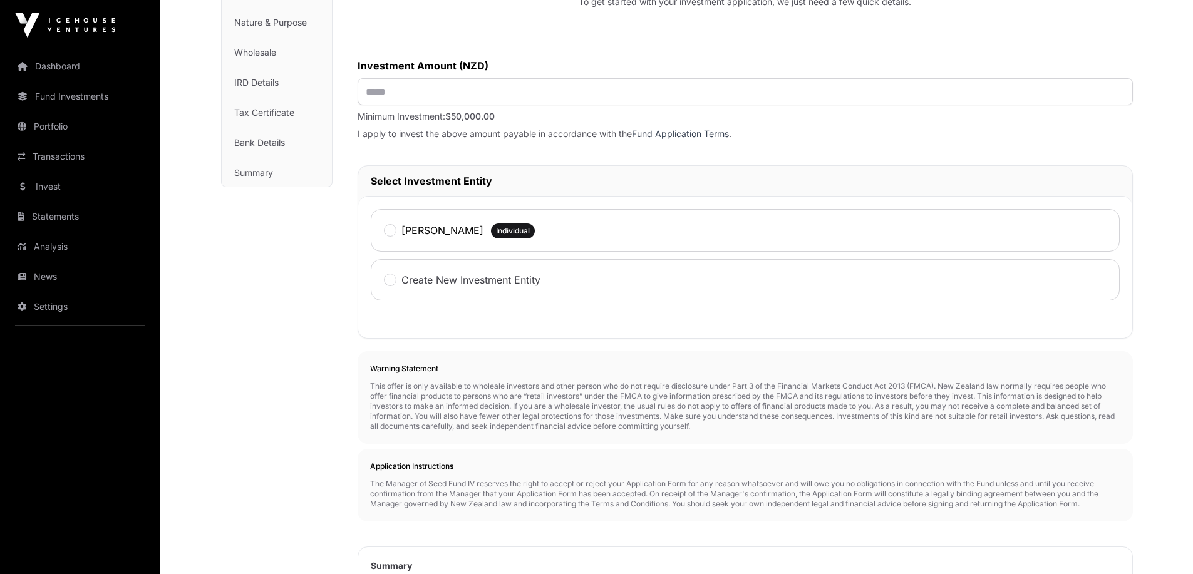
click at [720, 136] on link "Fund Application Terms" at bounding box center [680, 133] width 97 height 11
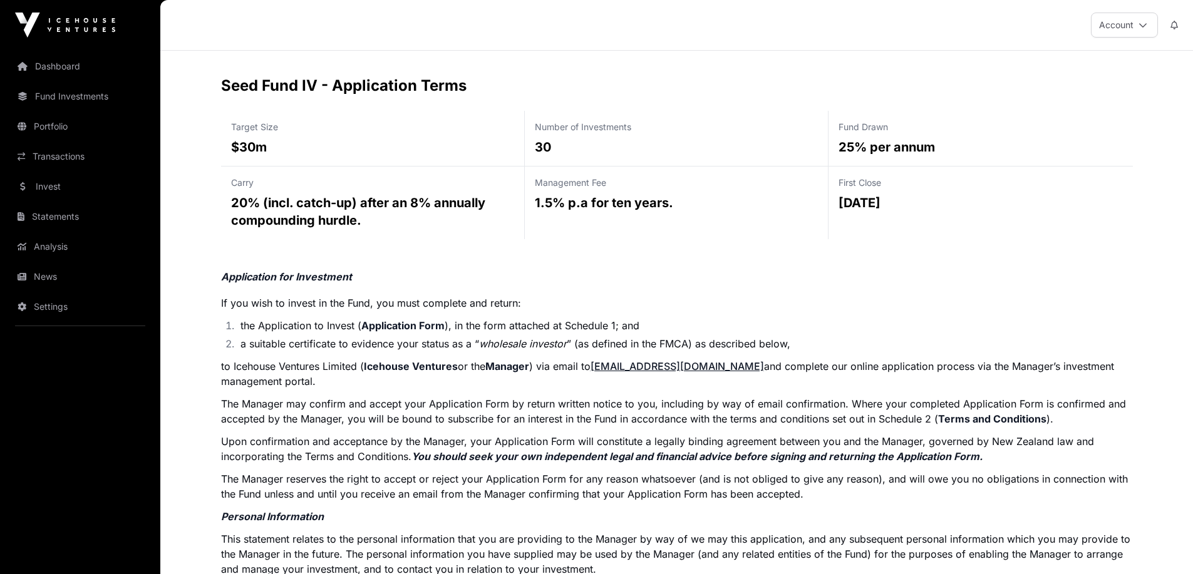
click at [232, 86] on h2 "Seed Fund IV - Application Terms" at bounding box center [677, 86] width 912 height 20
drag, startPoint x: 232, startPoint y: 86, endPoint x: 503, endPoint y: 105, distance: 271.9
drag, startPoint x: 242, startPoint y: 118, endPoint x: 299, endPoint y: 149, distance: 64.7
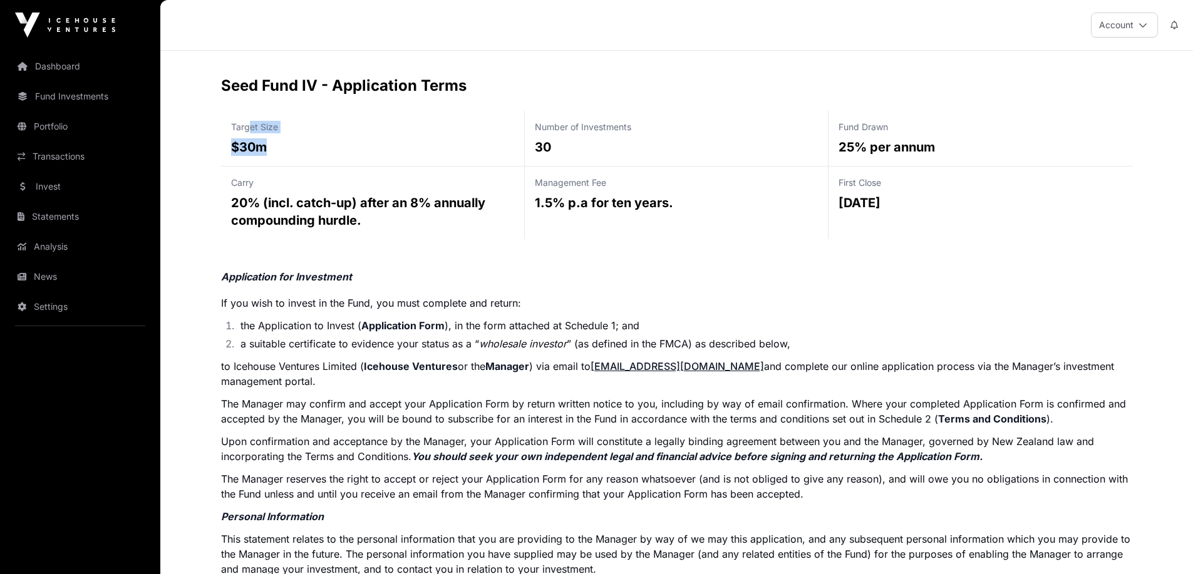
click at [299, 149] on div "Target Size $30m" at bounding box center [373, 139] width 304 height 56
click at [299, 149] on p "$30m" at bounding box center [372, 147] width 283 height 18
click at [227, 199] on div "Carry 20% (incl. catch-up) after an 8% annually compounding hurdle." at bounding box center [373, 203] width 304 height 73
drag, startPoint x: 227, startPoint y: 199, endPoint x: 482, endPoint y: 210, distance: 255.8
click at [482, 210] on div "Carry 20% (incl. catch-up) after an 8% annually compounding hurdle." at bounding box center [373, 203] width 304 height 73
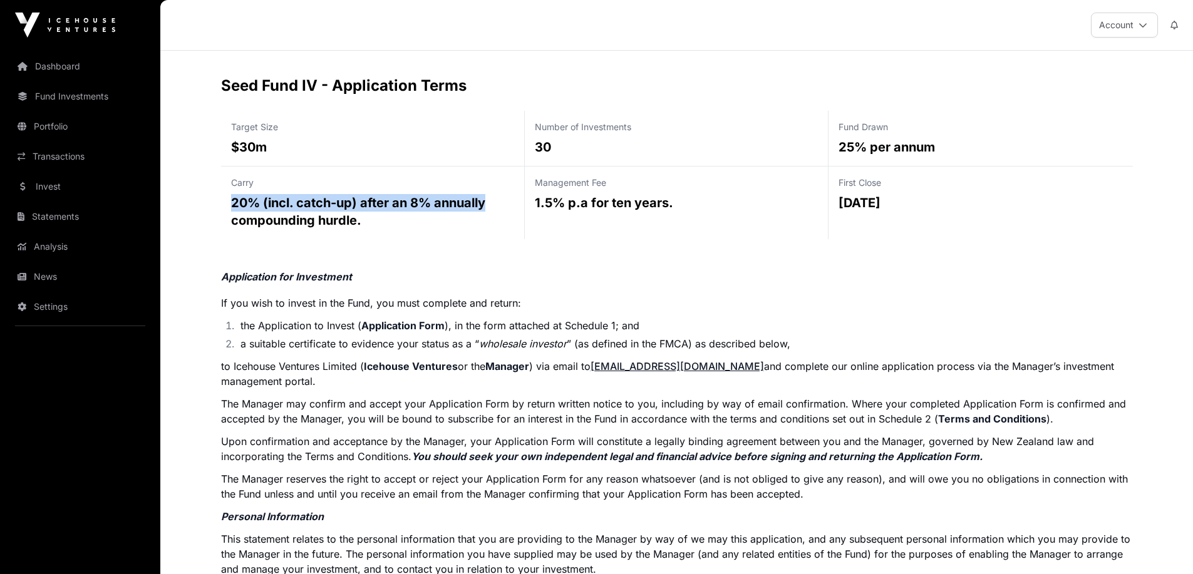
click at [482, 210] on p "20% (incl. catch-up) after an 8% annually compounding hurdle." at bounding box center [372, 211] width 283 height 35
drag, startPoint x: 482, startPoint y: 210, endPoint x: 653, endPoint y: 218, distance: 170.6
click at [653, 218] on div "Target Size $30m Number of Investments 30 Fund Drawn 25% per annum Carry 20% (i…" at bounding box center [677, 175] width 912 height 128
click at [242, 86] on h2 "Seed Fund IV - Application Terms" at bounding box center [677, 86] width 912 height 20
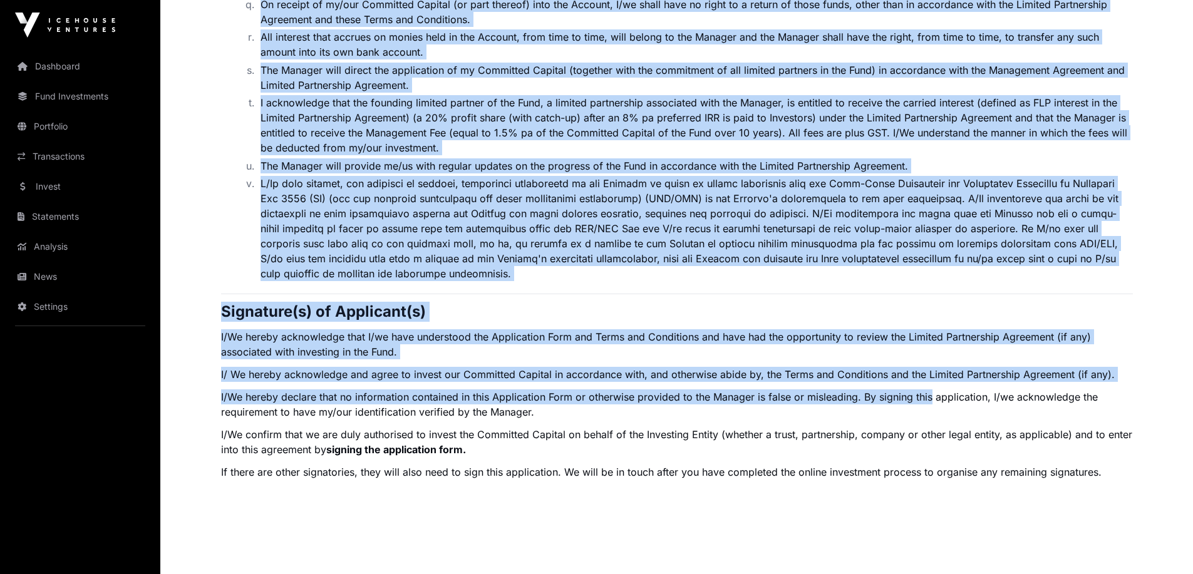
scroll to position [2316, 0]
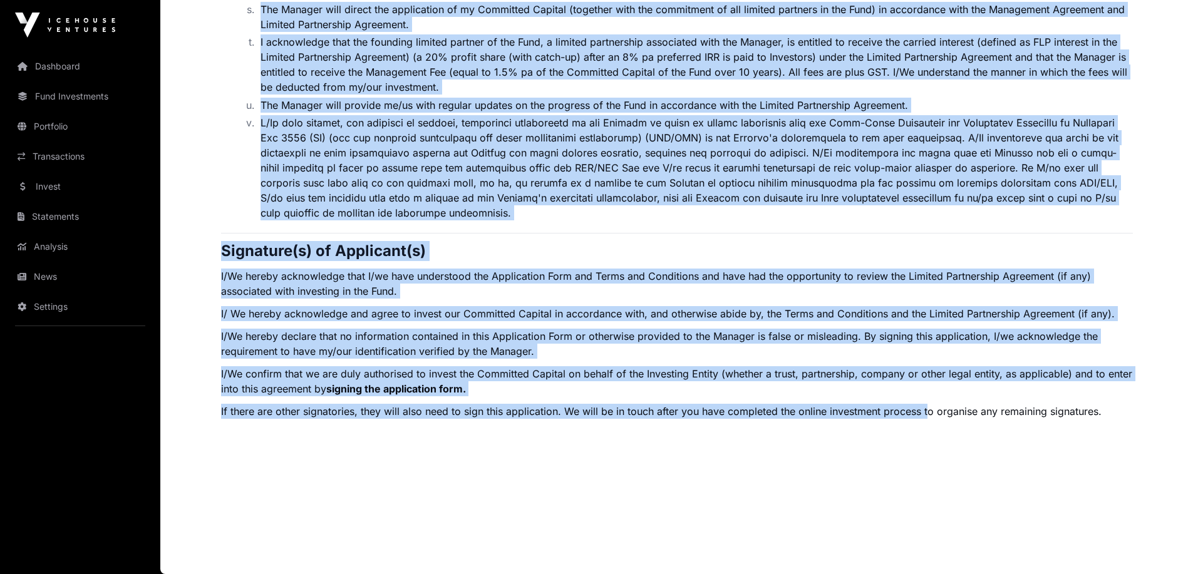
drag, startPoint x: 242, startPoint y: 86, endPoint x: 771, endPoint y: 256, distance: 555.8
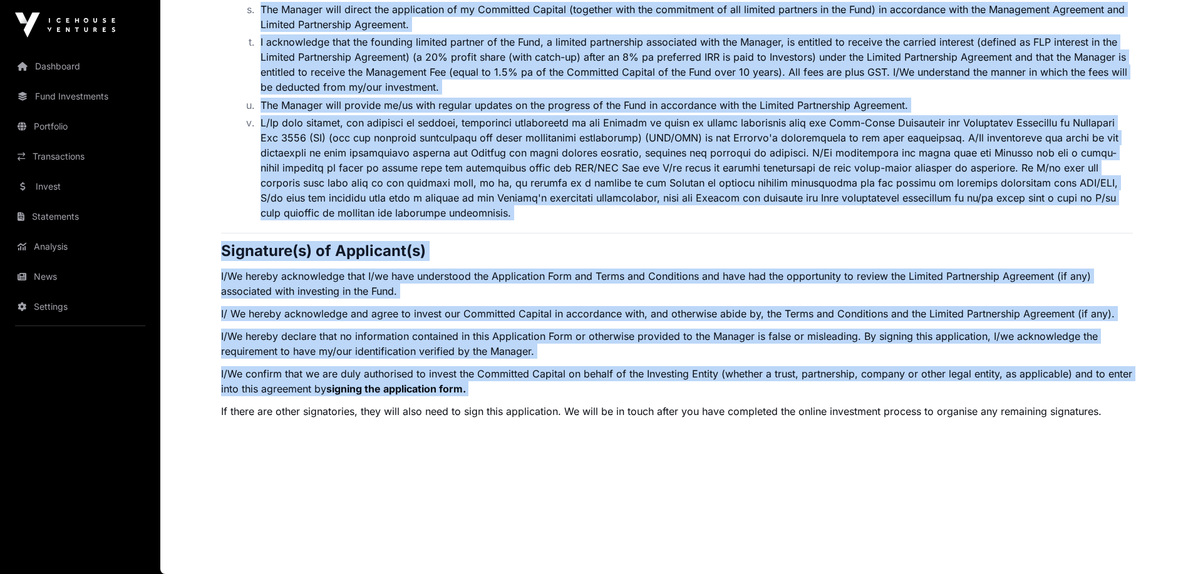
click at [549, 98] on li "The Manager will provide me/us with regular updates on the progress of the Fund…" at bounding box center [695, 105] width 876 height 15
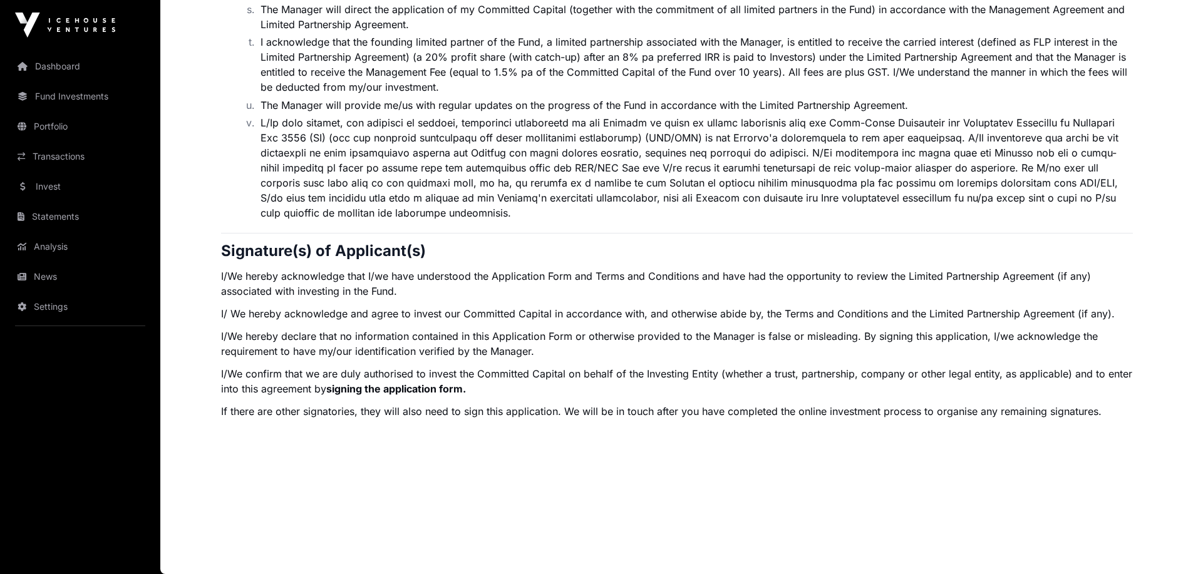
click at [779, 285] on p "I/We hereby acknowledge that I/we have understood the Application Form and Term…" at bounding box center [677, 284] width 912 height 30
click at [698, 276] on p "I/We hereby acknowledge that I/we have understood the Application Form and Term…" at bounding box center [677, 284] width 912 height 30
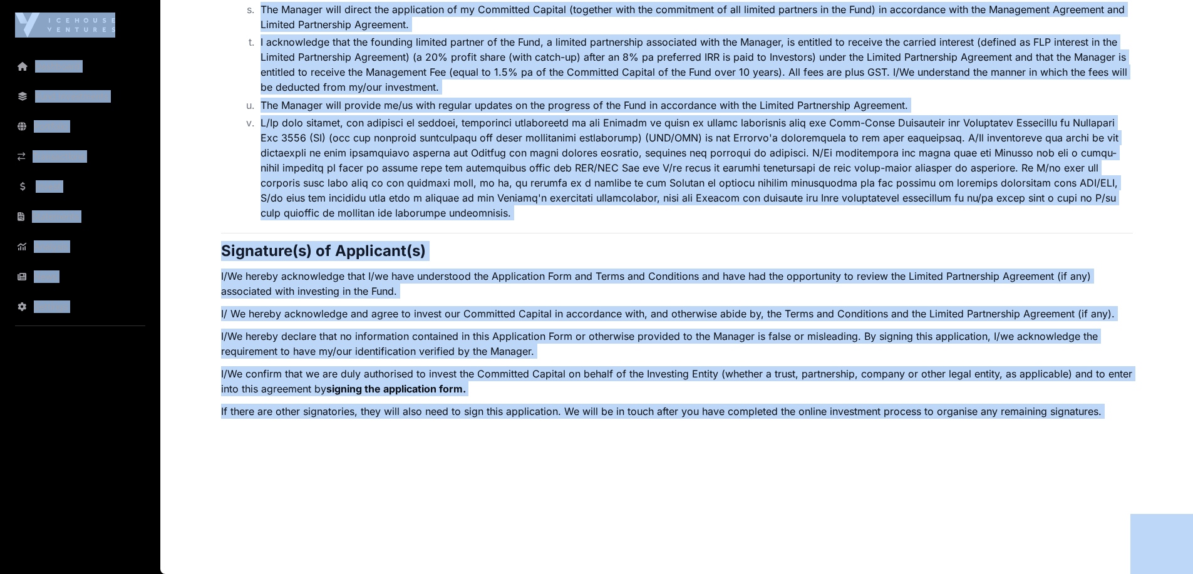
copy body "Loremipsu Dolo Sitametcons Adipiscin Elitseddoeiu Tempor Incididunt Utlabore Et…"
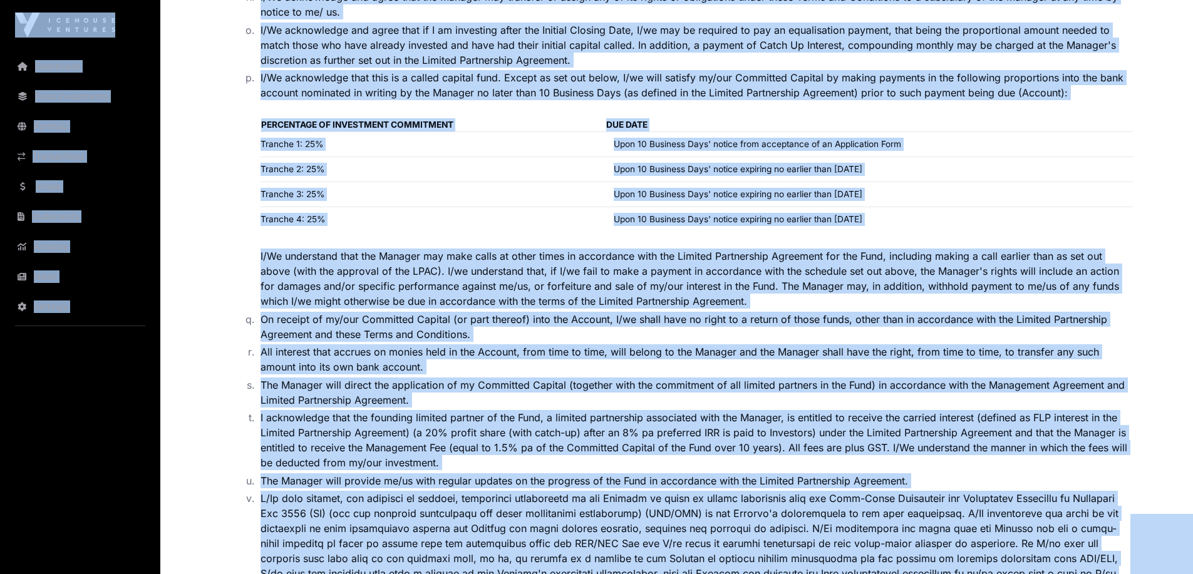
drag, startPoint x: 597, startPoint y: 356, endPoint x: 589, endPoint y: 356, distance: 8.2
click at [597, 356] on li "All interest that accrues on monies held in the Account, from time to time, wil…" at bounding box center [695, 360] width 876 height 30
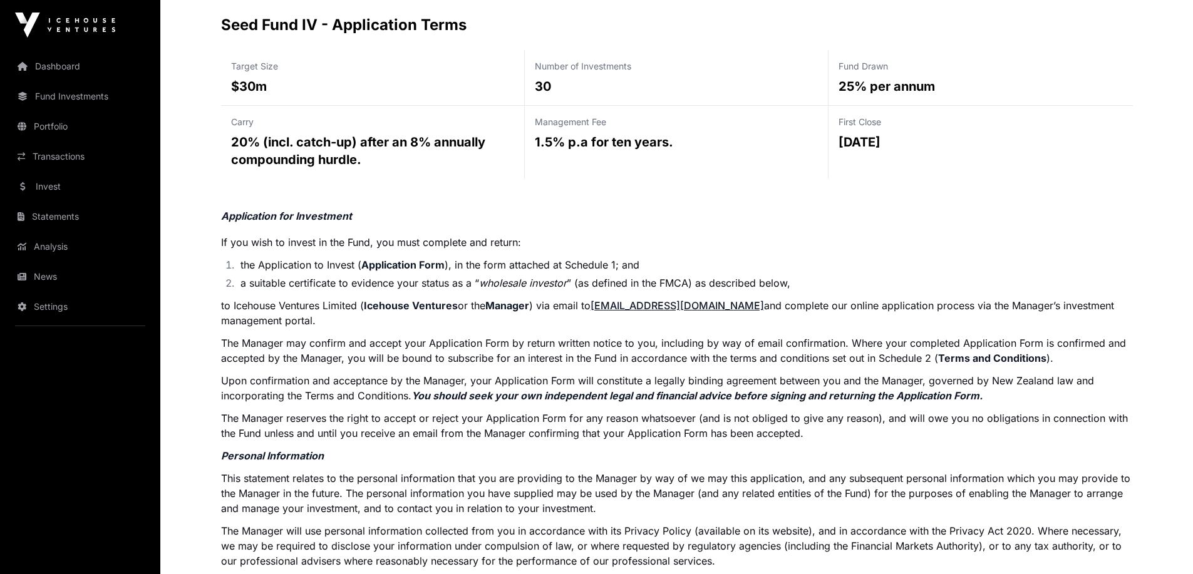
scroll to position [0, 0]
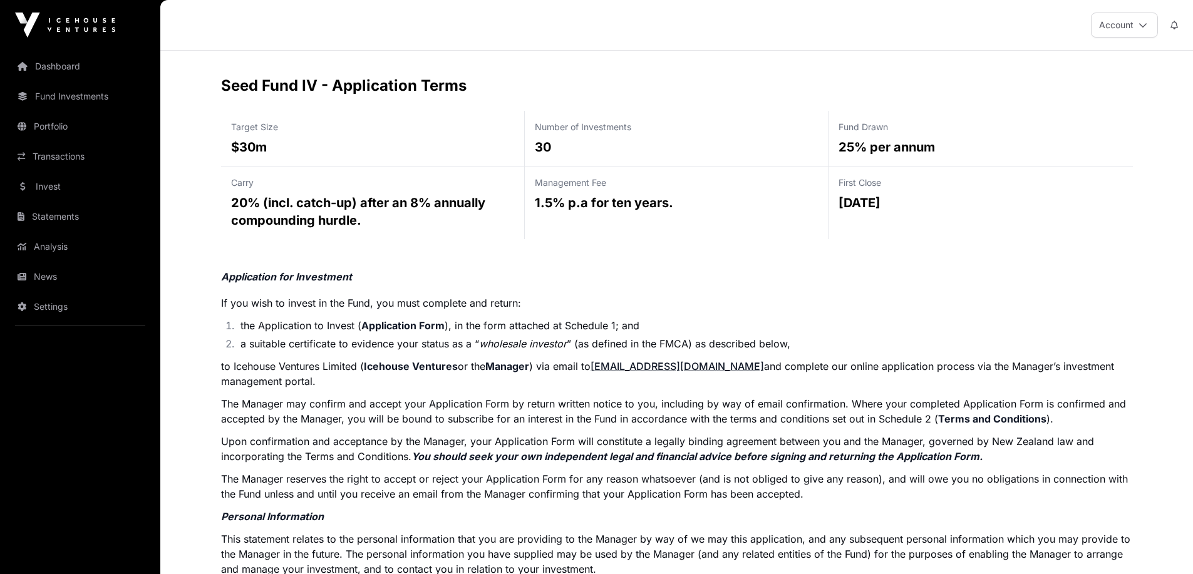
click at [258, 91] on h2 "Seed Fund IV - Application Terms" at bounding box center [677, 86] width 912 height 20
click at [242, 87] on h2 "Seed Fund IV - Application Terms" at bounding box center [677, 86] width 912 height 20
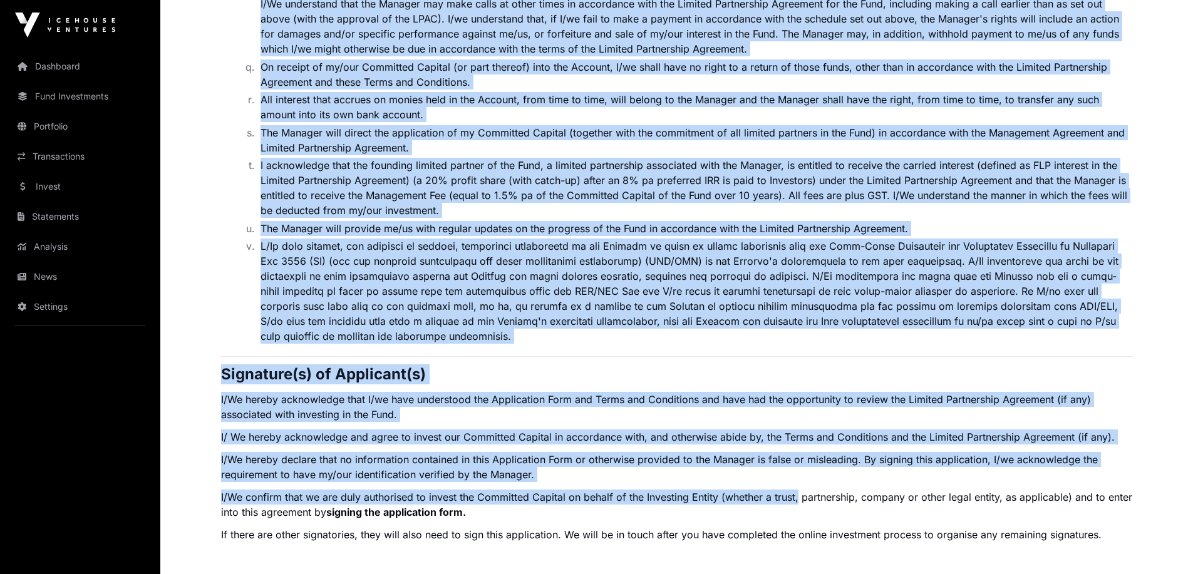
scroll to position [2316, 0]
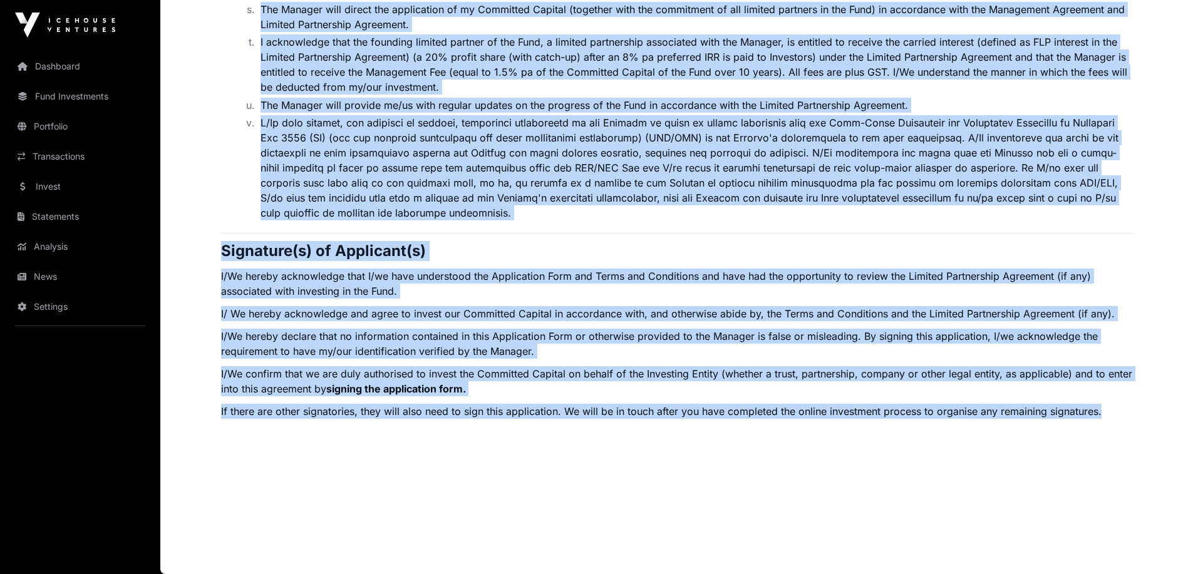
drag, startPoint x: 242, startPoint y: 87, endPoint x: 1117, endPoint y: 430, distance: 939.1
copy div "Lore Ipsu DO - Sitametcons Adipi Elitse Doei $90t Incidi ut Laboreetdol 99 Magn…"
click at [584, 142] on li at bounding box center [695, 167] width 876 height 105
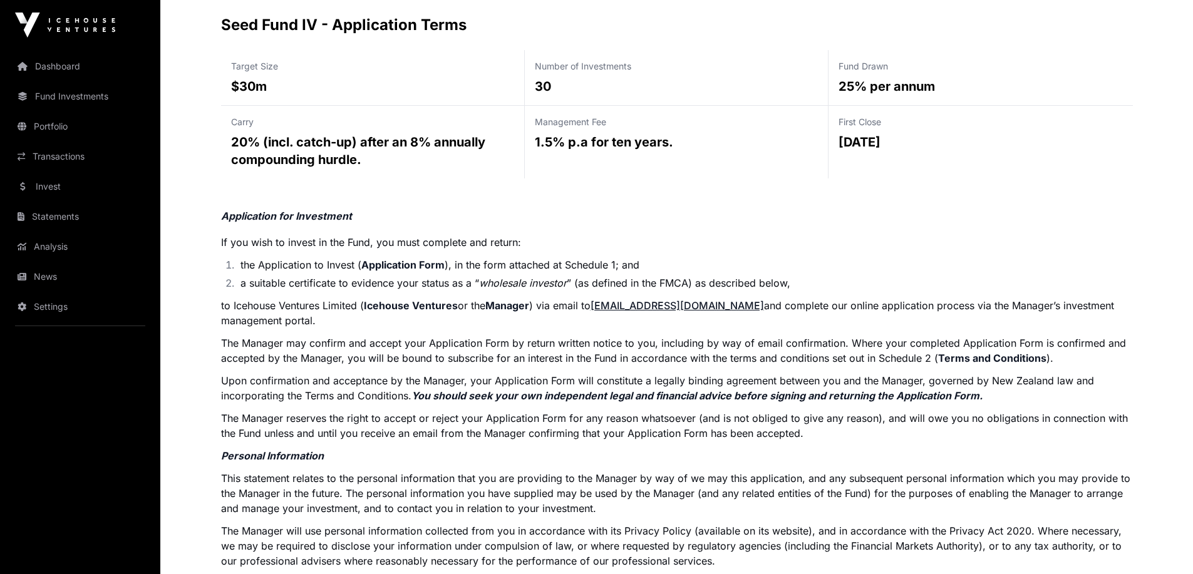
scroll to position [0, 0]
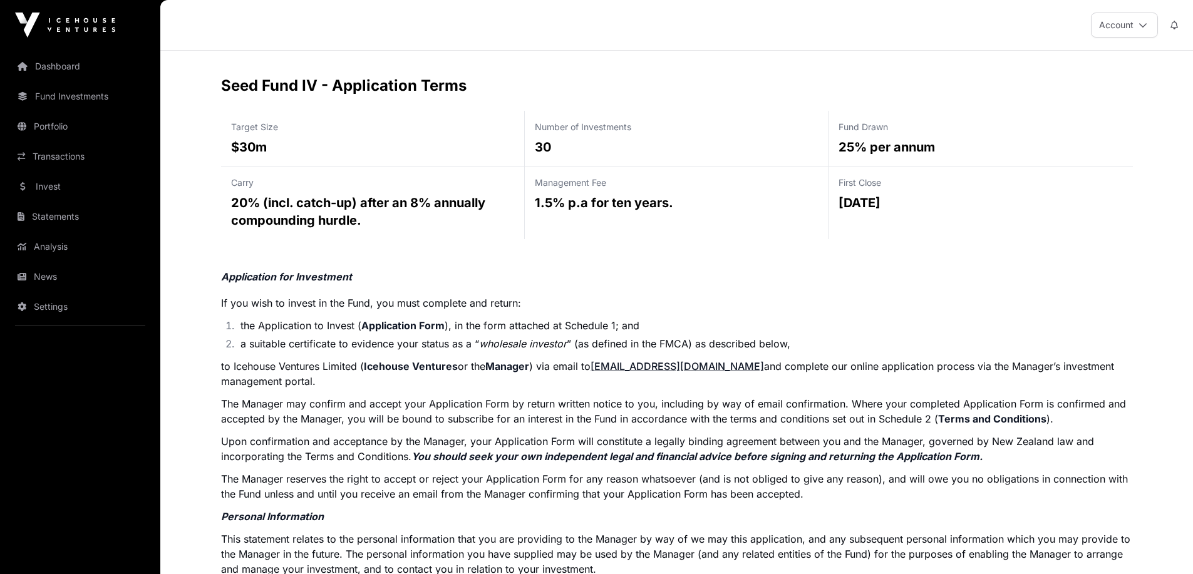
click at [239, 79] on h2 "Seed Fund IV - Application Terms" at bounding box center [677, 86] width 912 height 20
drag, startPoint x: 239, startPoint y: 79, endPoint x: 414, endPoint y: 86, distance: 174.9
click at [414, 86] on h2 "Seed Fund IV - Application Terms" at bounding box center [677, 86] width 912 height 20
copy h2 "Seed Fund IV - Application Terms"
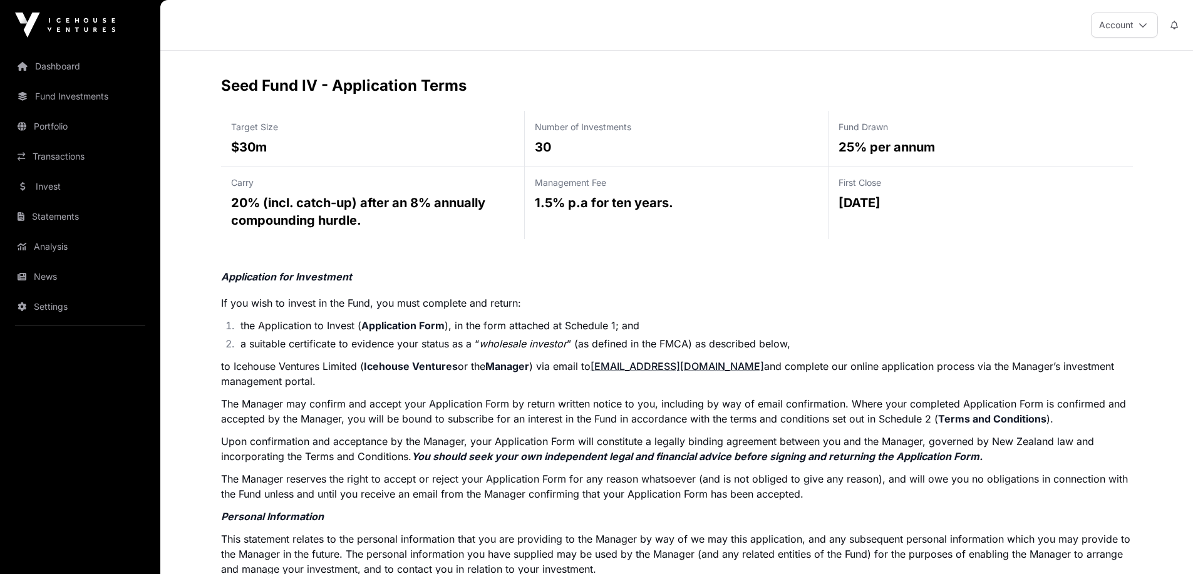
click at [522, 204] on div "Carry 20% (incl. catch-up) after an 8% annually compounding hurdle." at bounding box center [373, 203] width 304 height 73
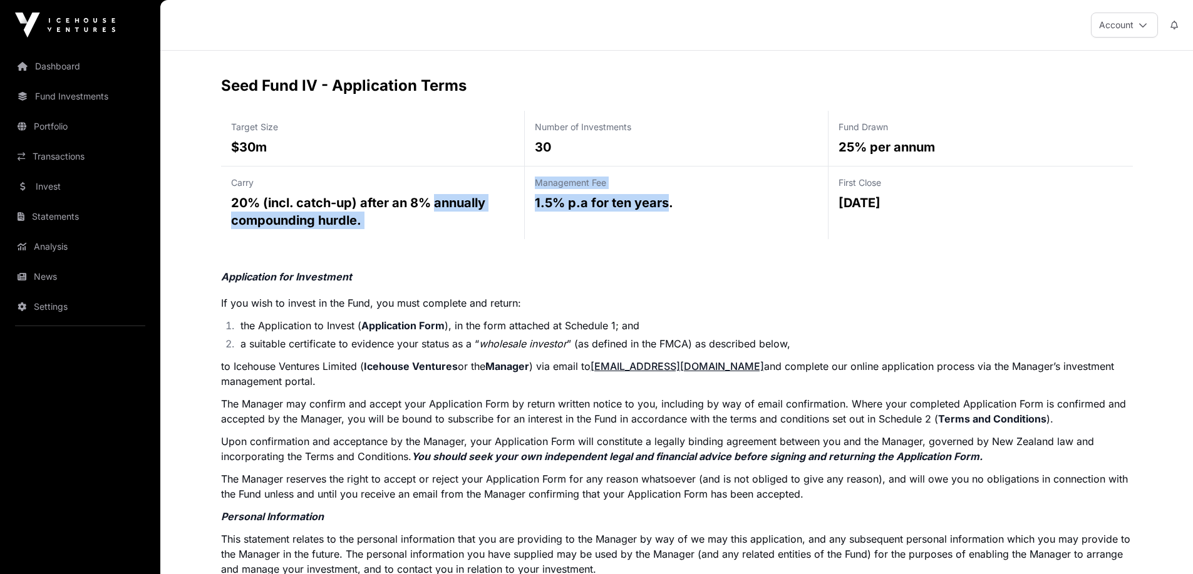
drag, startPoint x: 522, startPoint y: 204, endPoint x: 642, endPoint y: 200, distance: 120.3
click at [642, 200] on div "Target Size $30m Number of Investments 30 Fund Drawn 25% per annum Carry 20% (i…" at bounding box center [677, 175] width 912 height 128
click at [642, 200] on p "1.5% p.a for ten years." at bounding box center [676, 203] width 283 height 18
drag, startPoint x: 642, startPoint y: 200, endPoint x: 640, endPoint y: 178, distance: 22.1
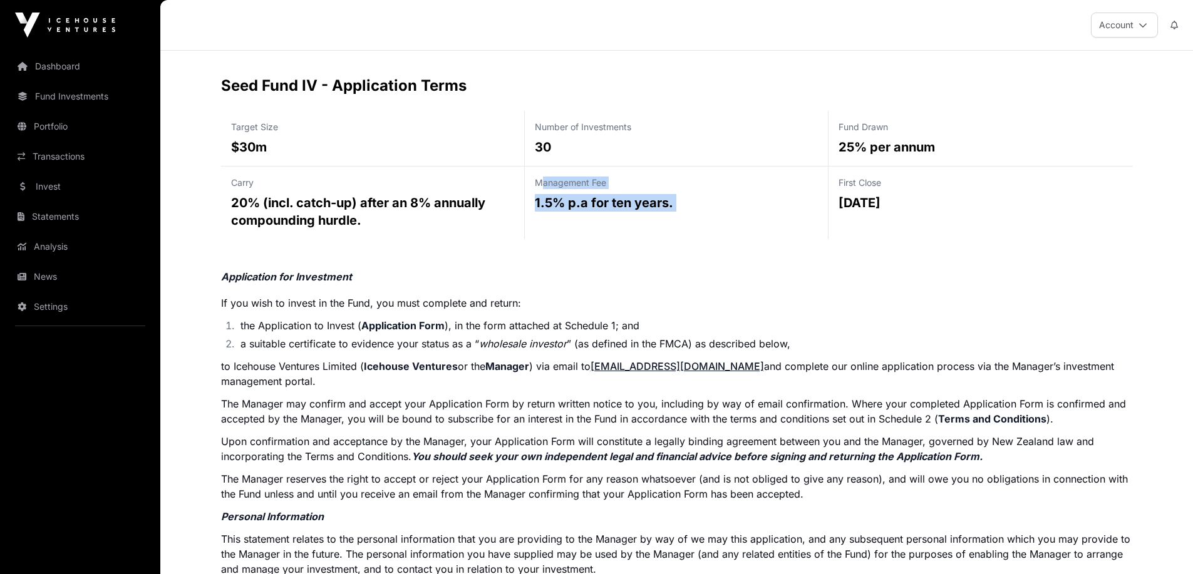
click at [640, 178] on div "Management Fee 1.5% p.a for ten years." at bounding box center [677, 203] width 304 height 73
click at [640, 178] on p "Management Fee" at bounding box center [676, 183] width 283 height 13
drag, startPoint x: 640, startPoint y: 178, endPoint x: 650, endPoint y: 211, distance: 34.7
click at [650, 211] on div "Management Fee 1.5% p.a for ten years." at bounding box center [677, 203] width 304 height 73
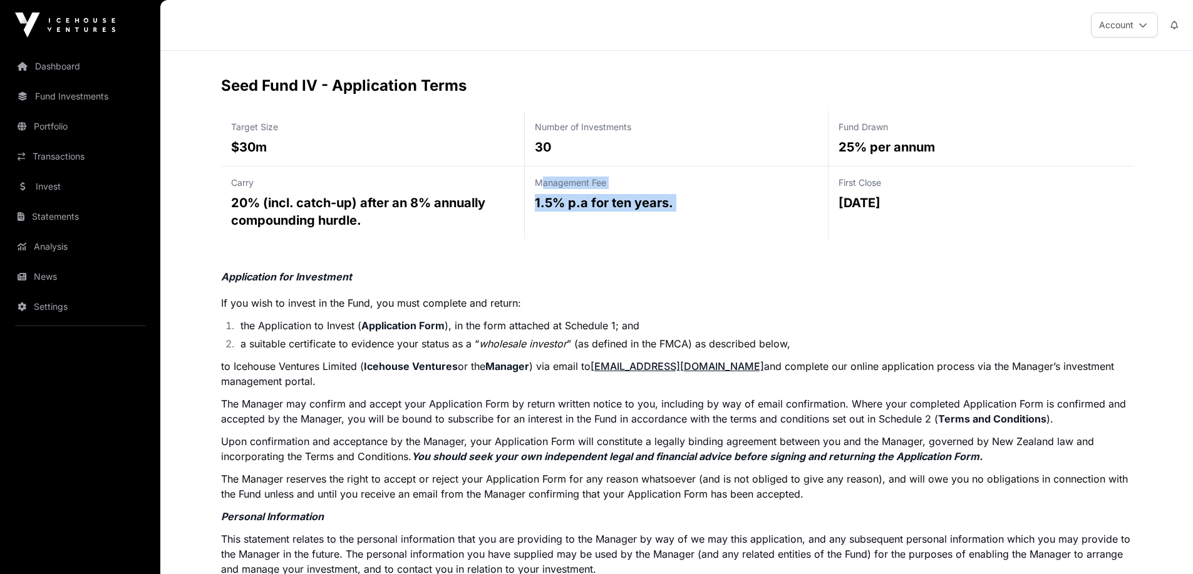
click at [650, 211] on p "1.5% p.a for ten years." at bounding box center [676, 203] width 283 height 18
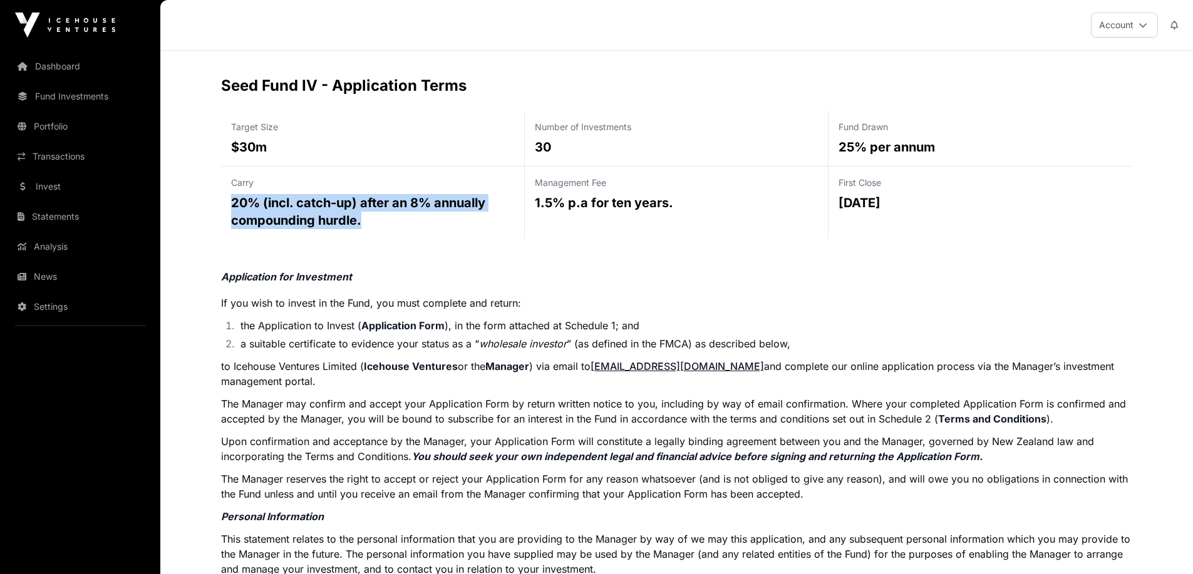
drag, startPoint x: 232, startPoint y: 200, endPoint x: 374, endPoint y: 214, distance: 142.2
click at [374, 214] on p "20% (incl. catch-up) after an 8% annually compounding hurdle." at bounding box center [372, 211] width 283 height 35
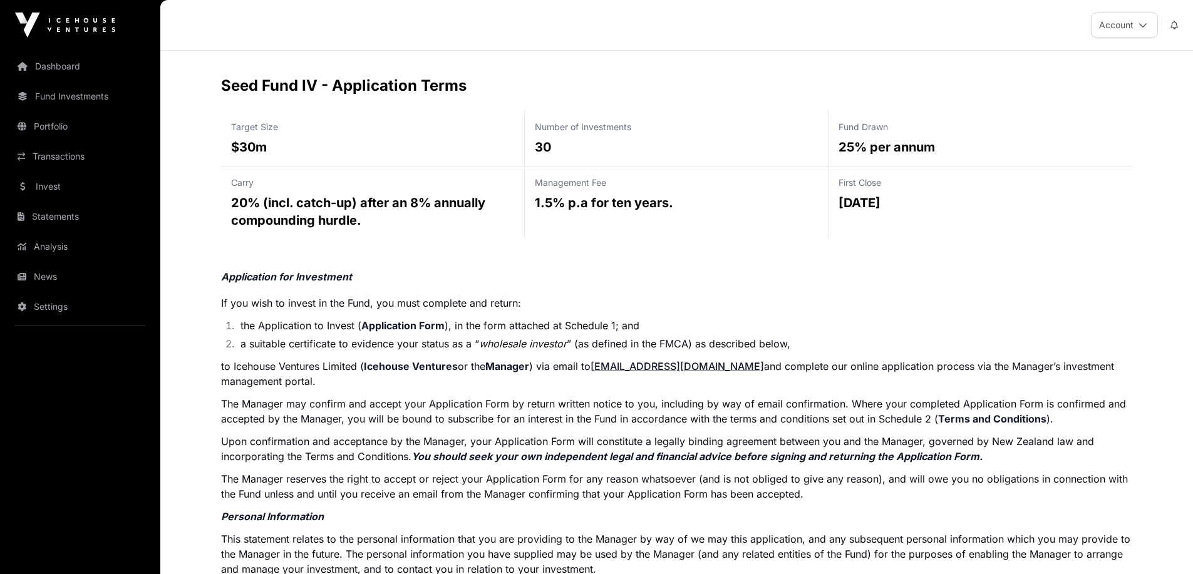
click at [819, 345] on li "a suitable certificate to evidence your status as a “ wholesale investor ” (as …" at bounding box center [685, 343] width 896 height 15
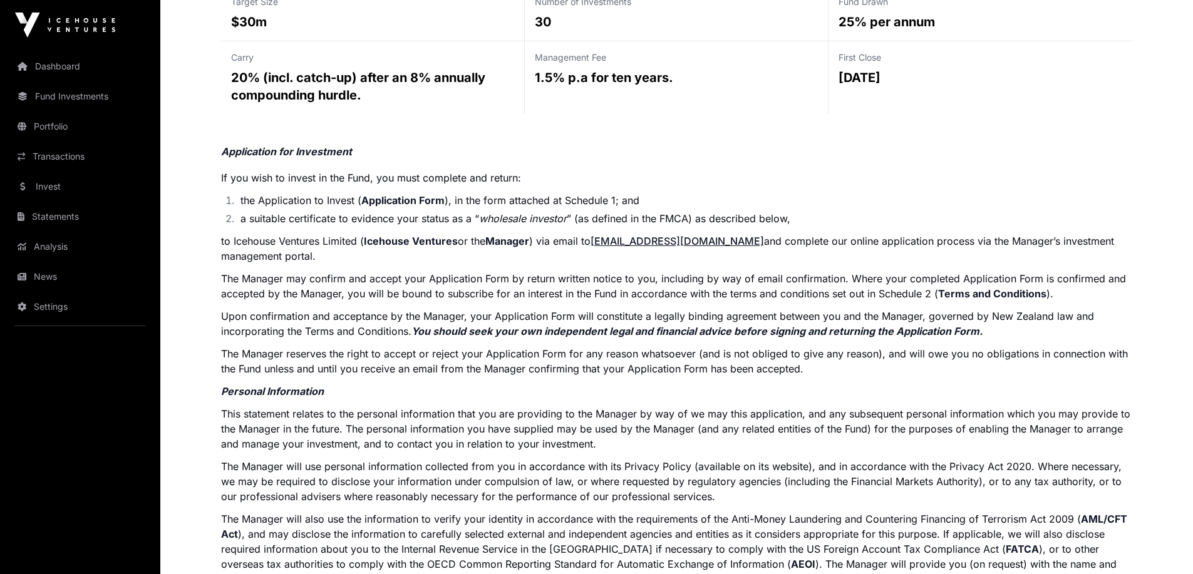
click at [684, 278] on p "The Manager may confirm and accept your Application Form by return written noti…" at bounding box center [677, 286] width 912 height 30
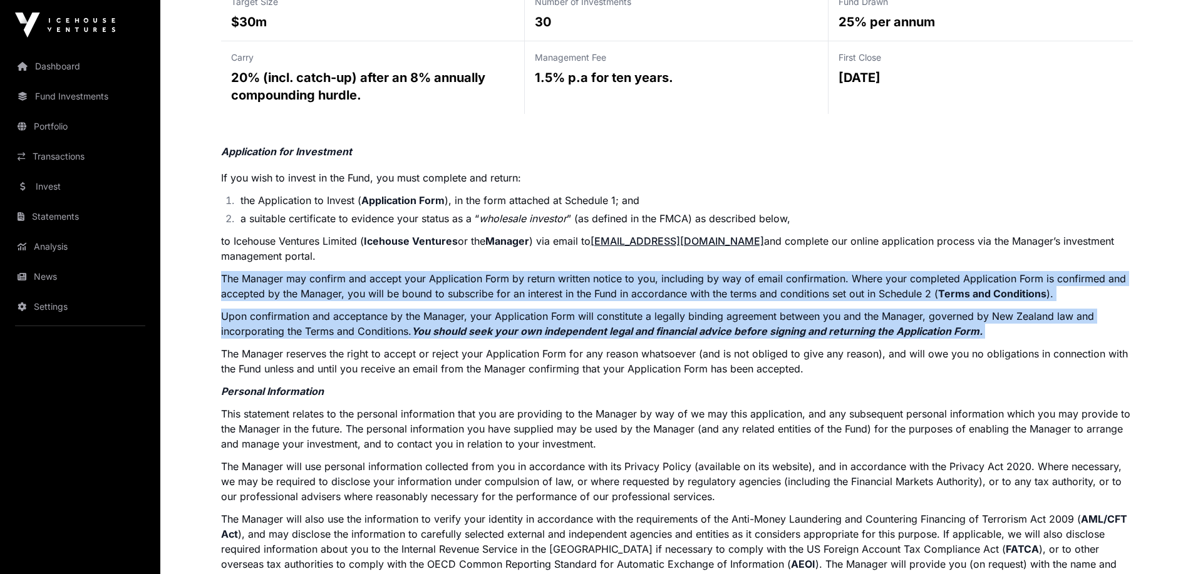
drag, startPoint x: 684, startPoint y: 278, endPoint x: 689, endPoint y: 331, distance: 52.9
click at [689, 331] on p "Application for Investment If you wish to invest in the Fund, you must complete…" at bounding box center [677, 553] width 912 height 819
click at [689, 331] on em "You should seek your own independent legal and financial advice before signing …" at bounding box center [697, 331] width 571 height 13
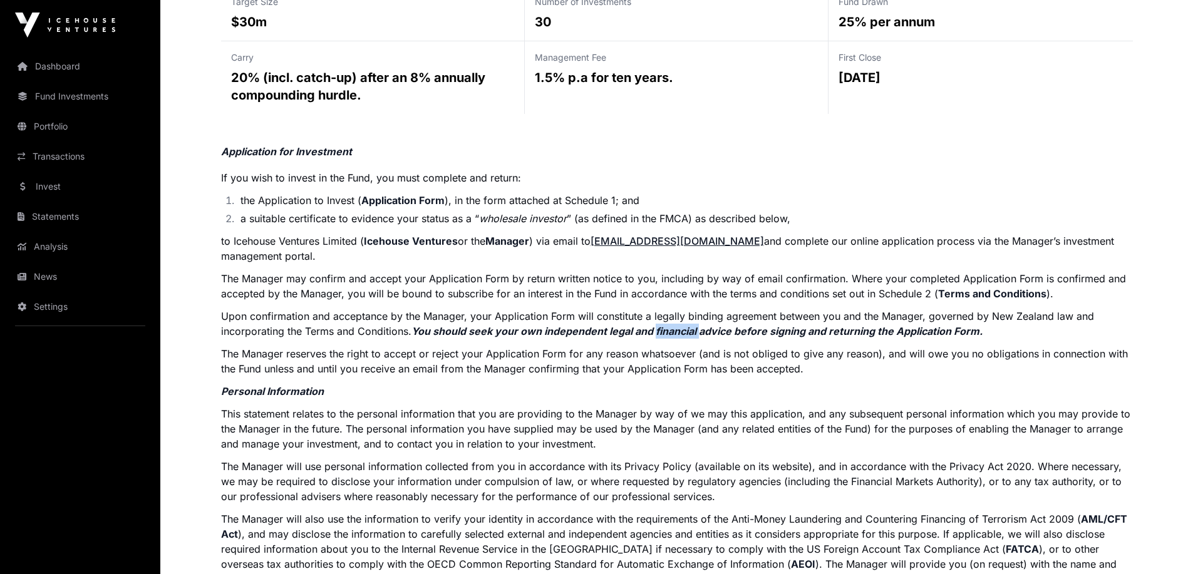
click at [689, 331] on em "You should seek your own independent legal and financial advice before signing …" at bounding box center [697, 331] width 571 height 13
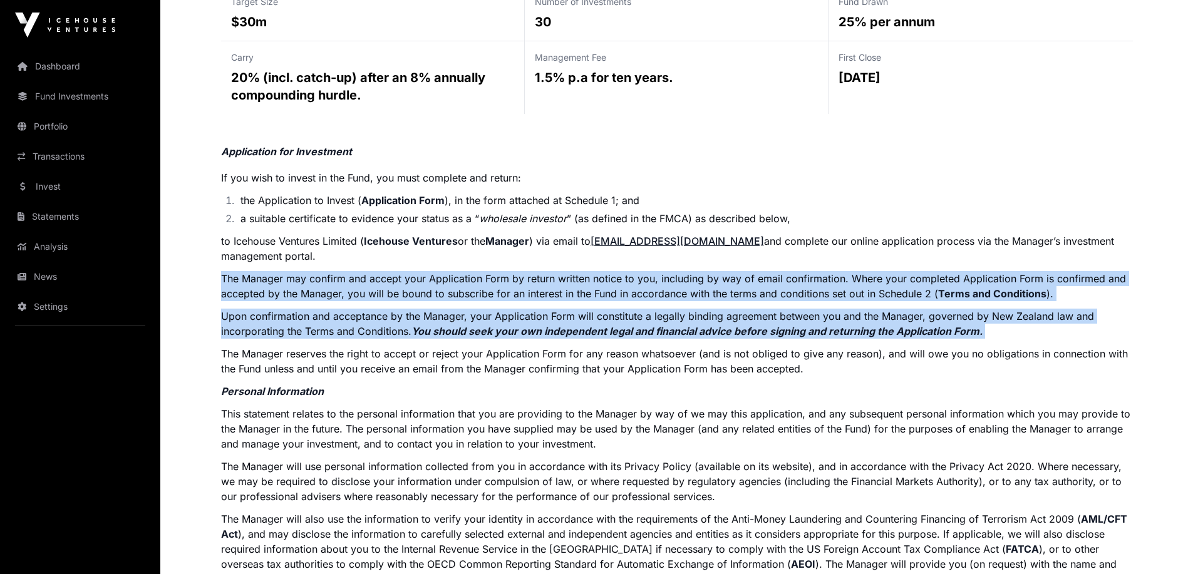
drag, startPoint x: 689, startPoint y: 331, endPoint x: 692, endPoint y: 265, distance: 65.8
click at [692, 265] on p "Application for Investment If you wish to invest in the Fund, you must complete…" at bounding box center [677, 553] width 912 height 819
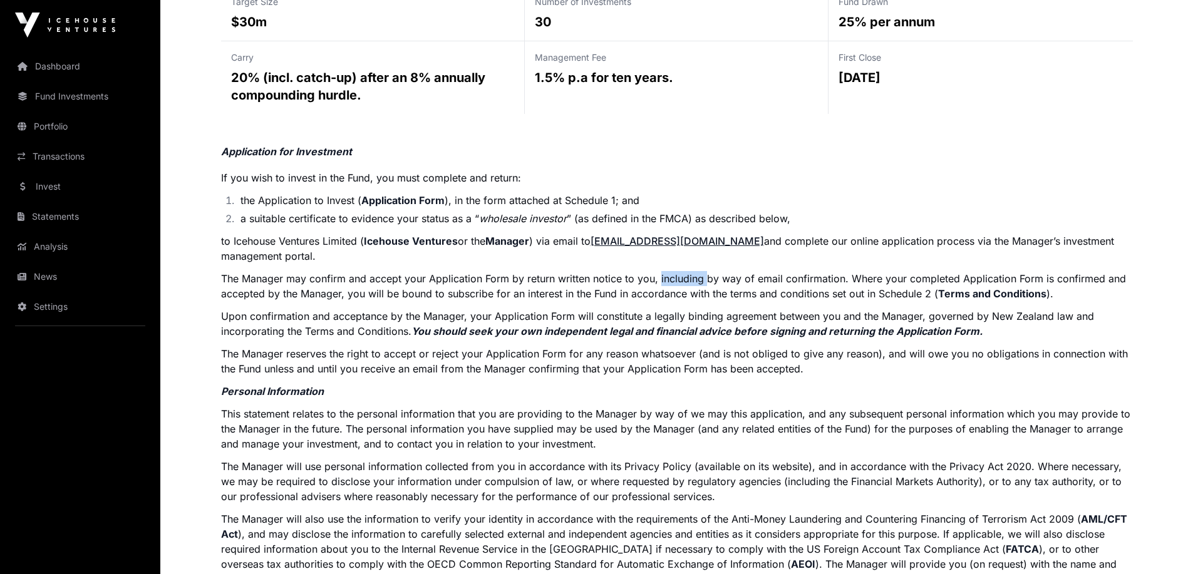
click at [692, 265] on p "Application for Investment If you wish to invest in the Fund, you must complete…" at bounding box center [677, 553] width 912 height 819
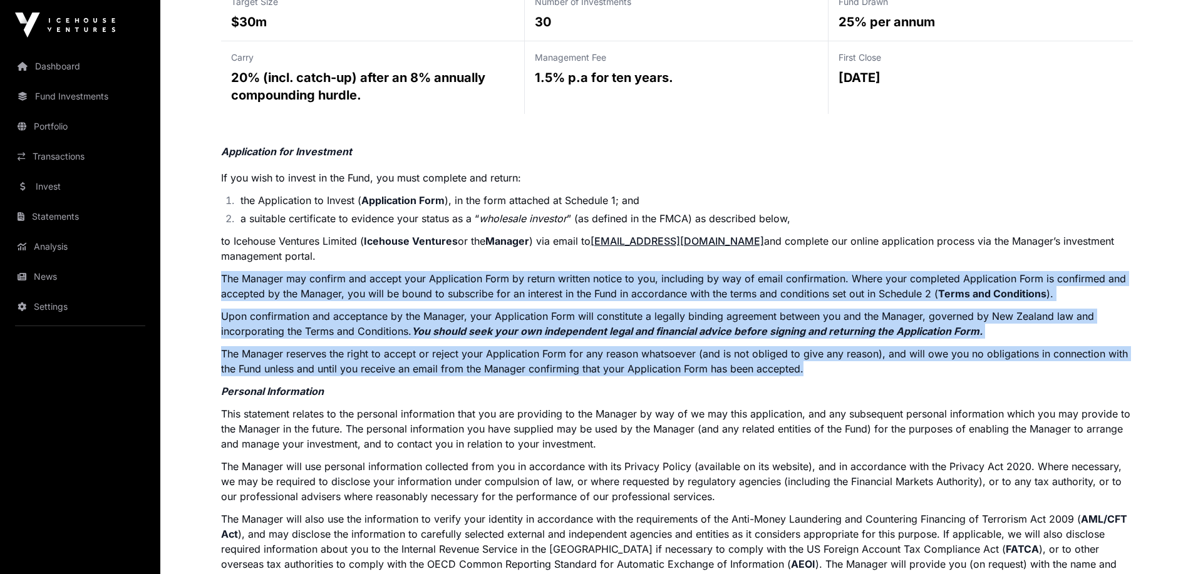
drag, startPoint x: 692, startPoint y: 265, endPoint x: 709, endPoint y: 356, distance: 92.5
click at [709, 356] on p "Application for Investment If you wish to invest in the Fund, you must complete…" at bounding box center [677, 553] width 912 height 819
click at [709, 356] on p "The Manager reserves the right to accept or reject your Application Form for an…" at bounding box center [677, 361] width 912 height 30
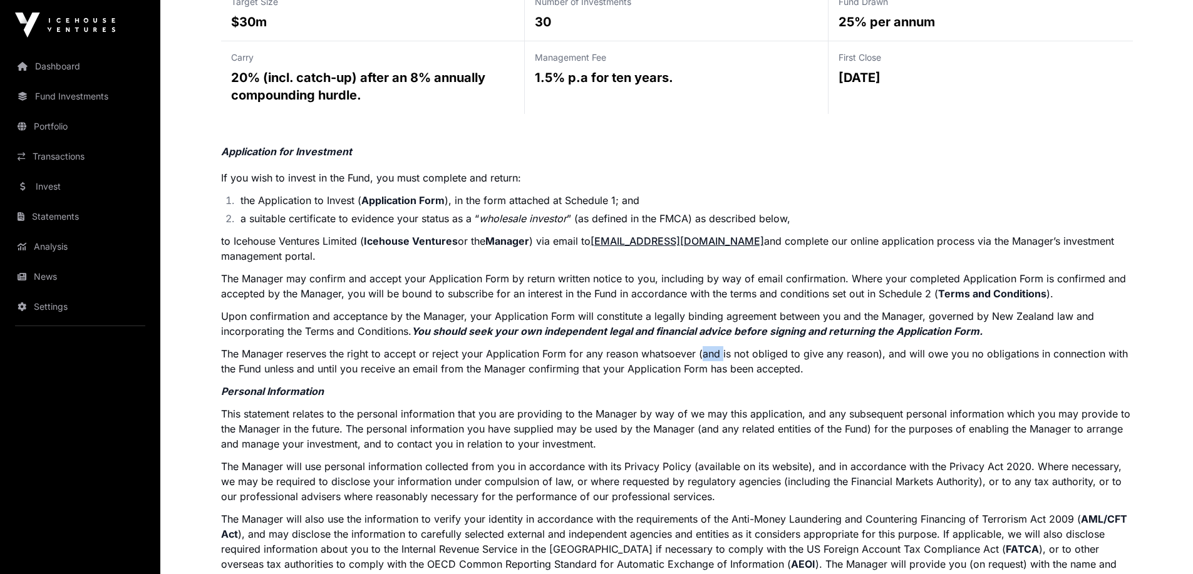
click at [709, 356] on p "The Manager reserves the right to accept or reject your Application Form for an…" at bounding box center [677, 361] width 912 height 30
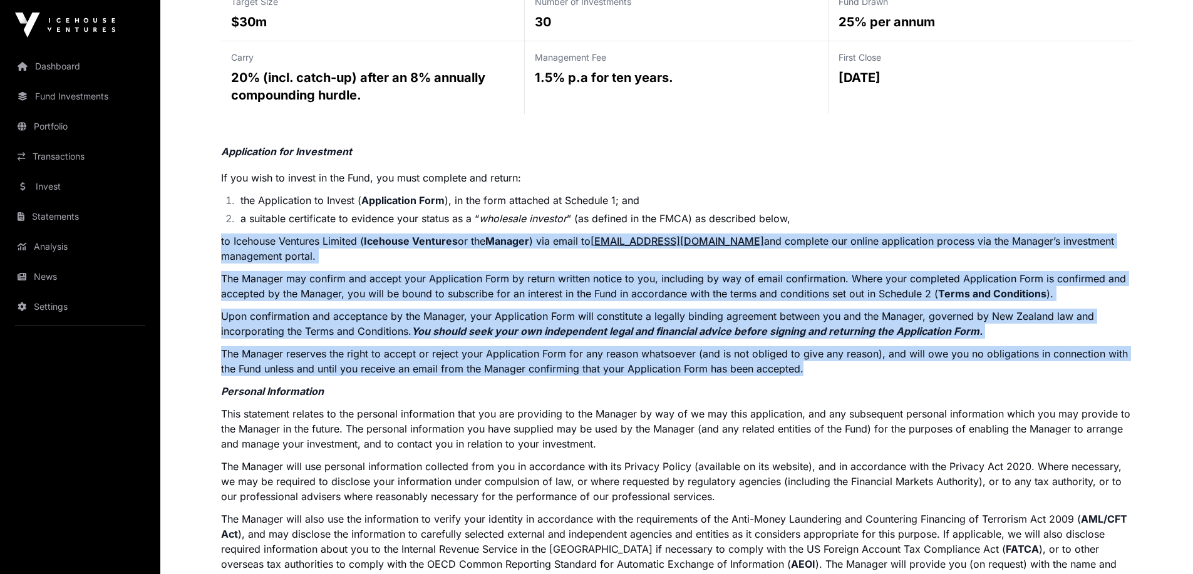
drag, startPoint x: 709, startPoint y: 356, endPoint x: 675, endPoint y: 241, distance: 119.5
click at [675, 241] on p "Application for Investment If you wish to invest in the Fund, you must complete…" at bounding box center [677, 553] width 912 height 819
click at [675, 241] on link "[EMAIL_ADDRESS][DOMAIN_NAME]" at bounding box center [678, 241] width 174 height 13
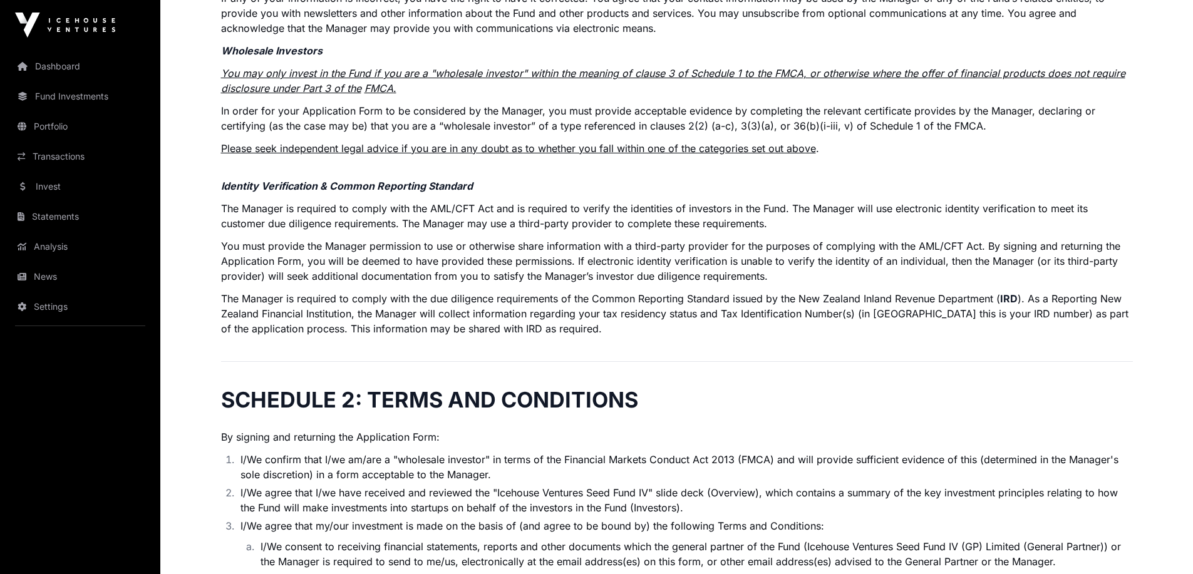
scroll to position [940, 0]
